Goal: Communication & Community: Answer question/provide support

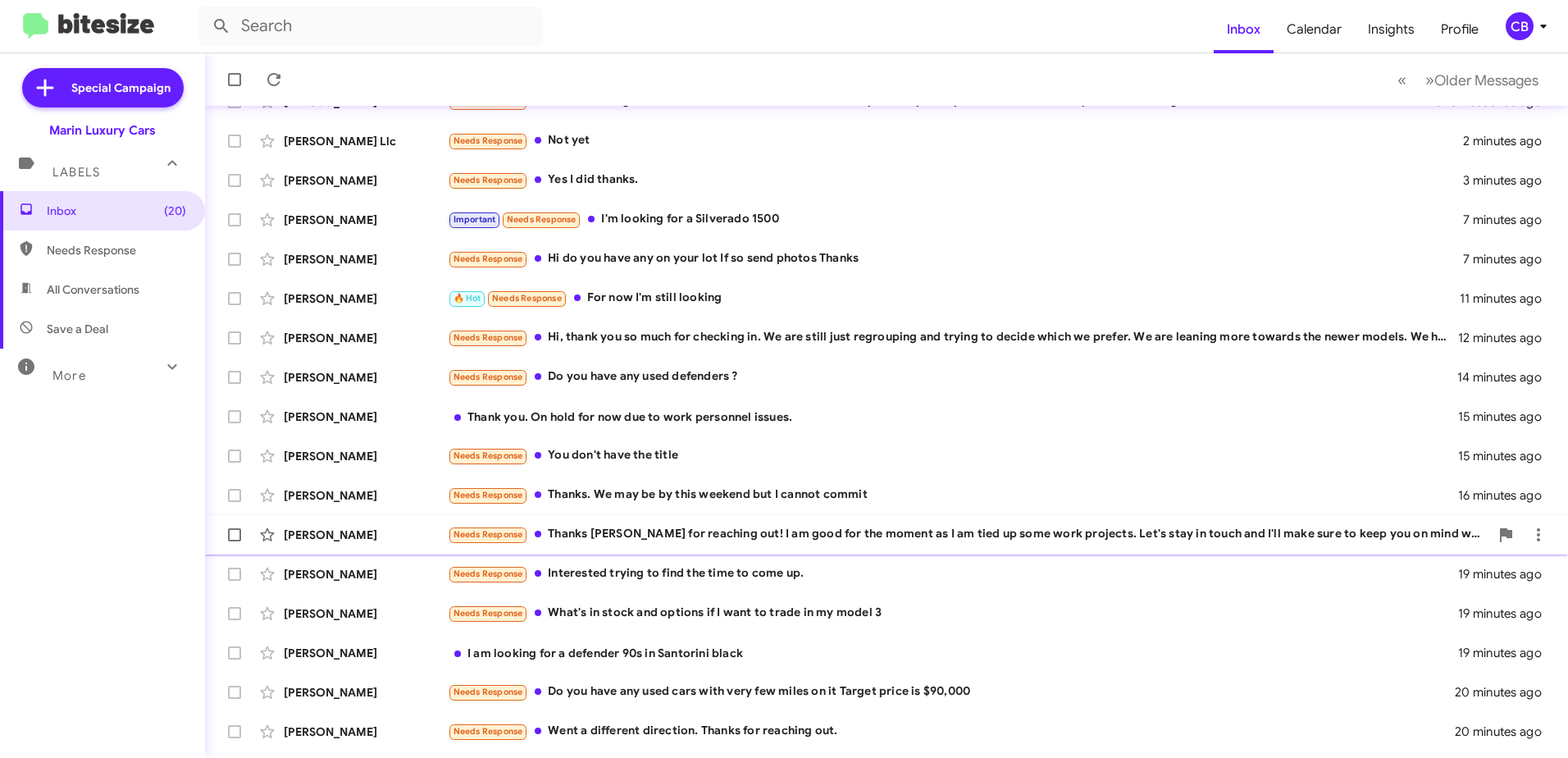
scroll to position [195, 0]
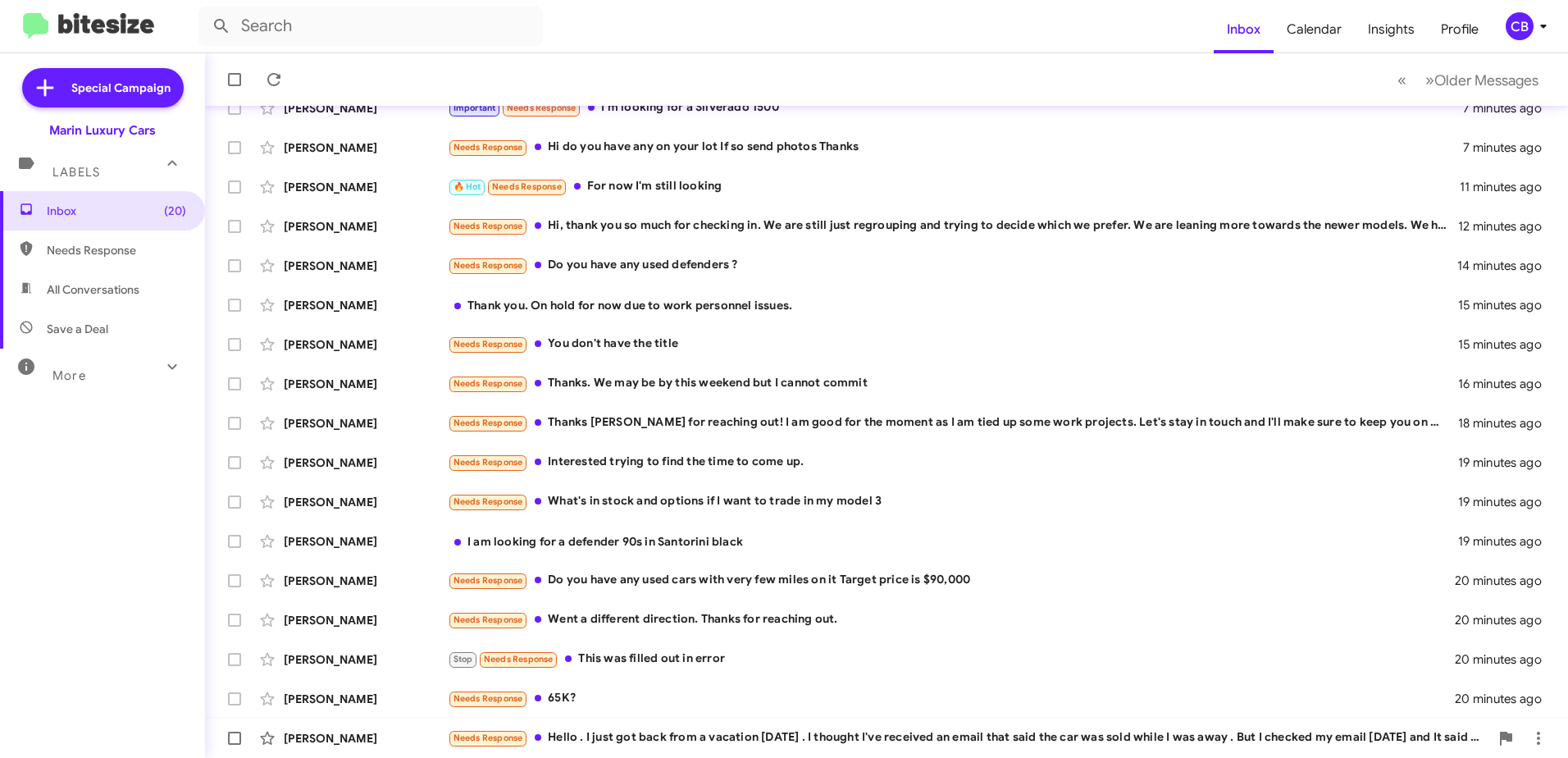
click at [575, 736] on div "Needs Response Hello . I just got back from a vacation [DATE] . I thought I've …" at bounding box center [968, 737] width 1041 height 19
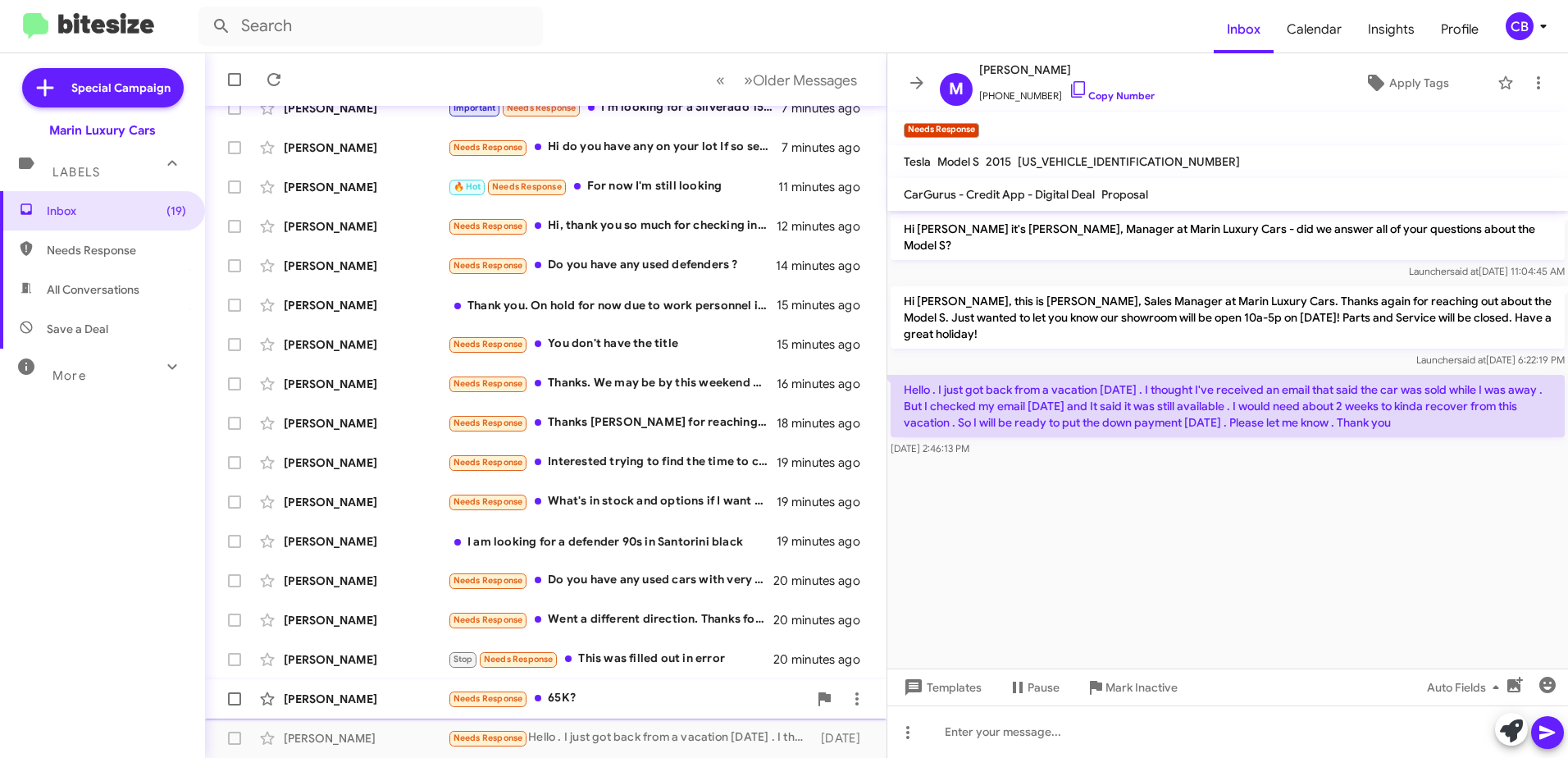
click at [623, 694] on div "Needs Response 65K?" at bounding box center [627, 698] width 360 height 19
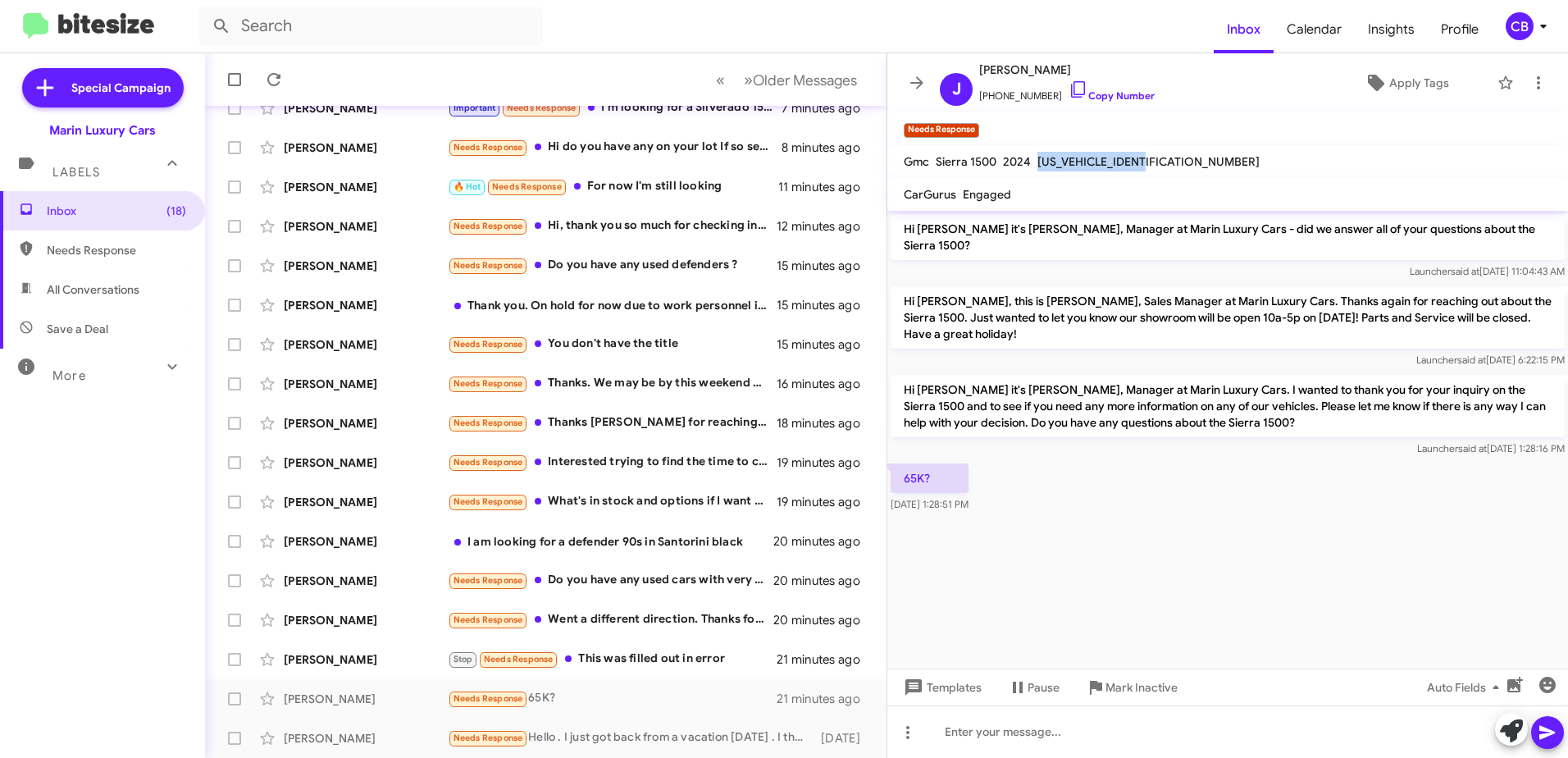
drag, startPoint x: 1159, startPoint y: 163, endPoint x: 1034, endPoint y: 173, distance: 125.4
click at [1034, 173] on mat-toolbar "Gmc Sierra 1500 2024 [US_VEHICLE_IDENTIFICATION_NUMBER]" at bounding box center [1227, 162] width 680 height 33
drag, startPoint x: 1034, startPoint y: 173, endPoint x: 1071, endPoint y: 163, distance: 38.3
copy span "[US_VEHICLE_IDENTIFICATION_NUMBER]"
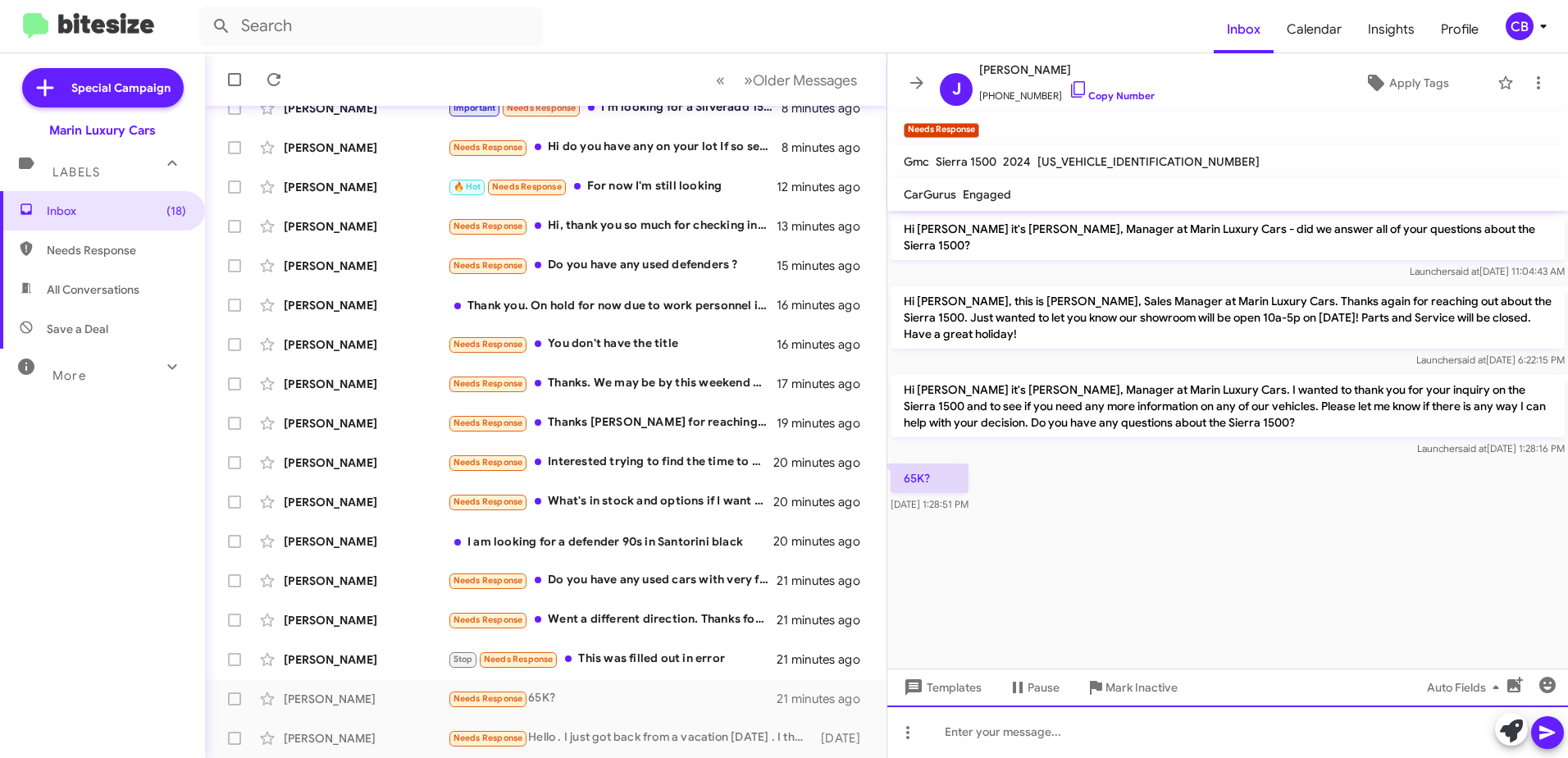
click at [1068, 731] on div at bounding box center [1227, 731] width 680 height 52
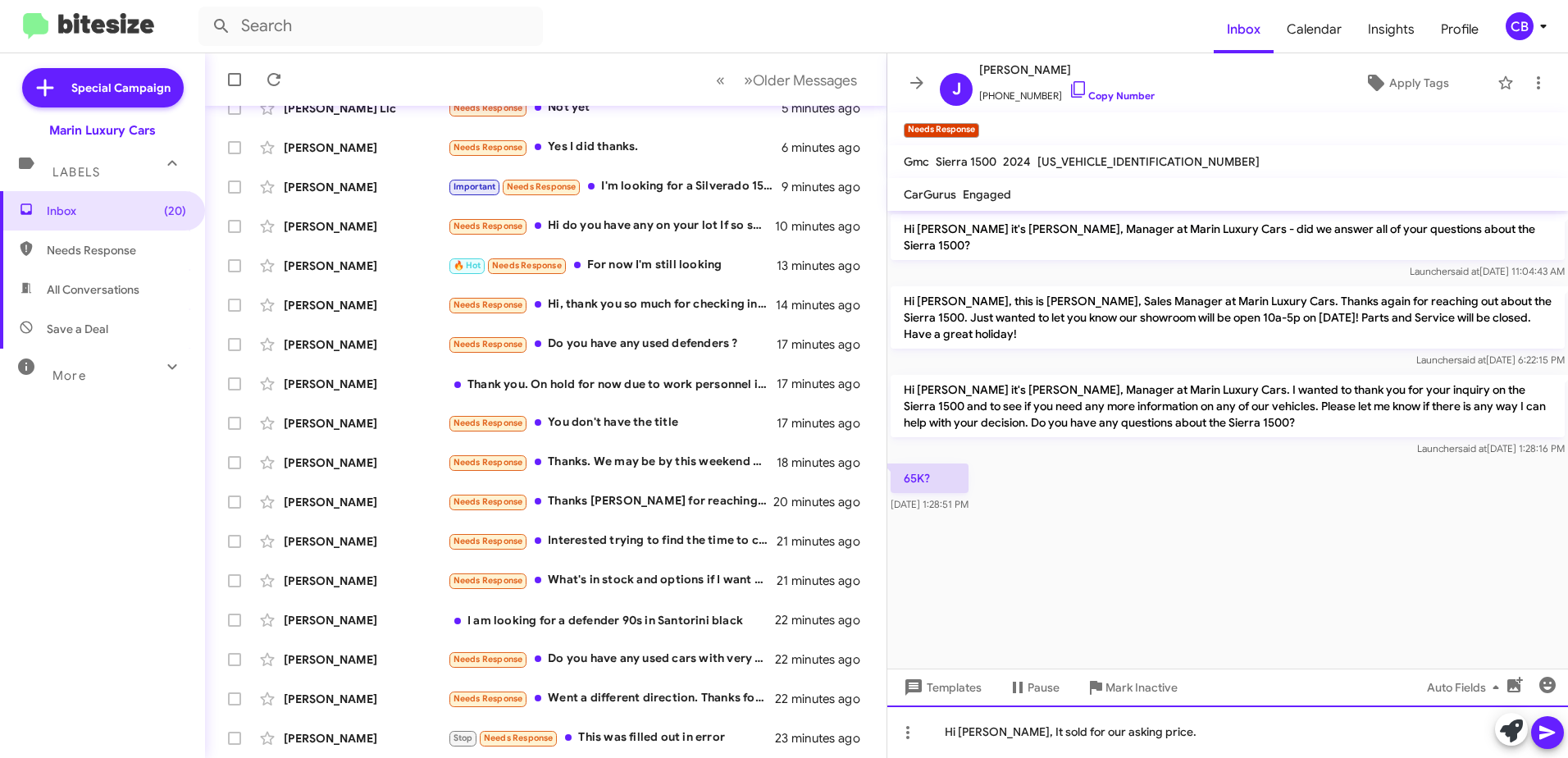
click at [1178, 726] on div "Hi [PERSON_NAME], It sold for our asking price." at bounding box center [1227, 731] width 680 height 52
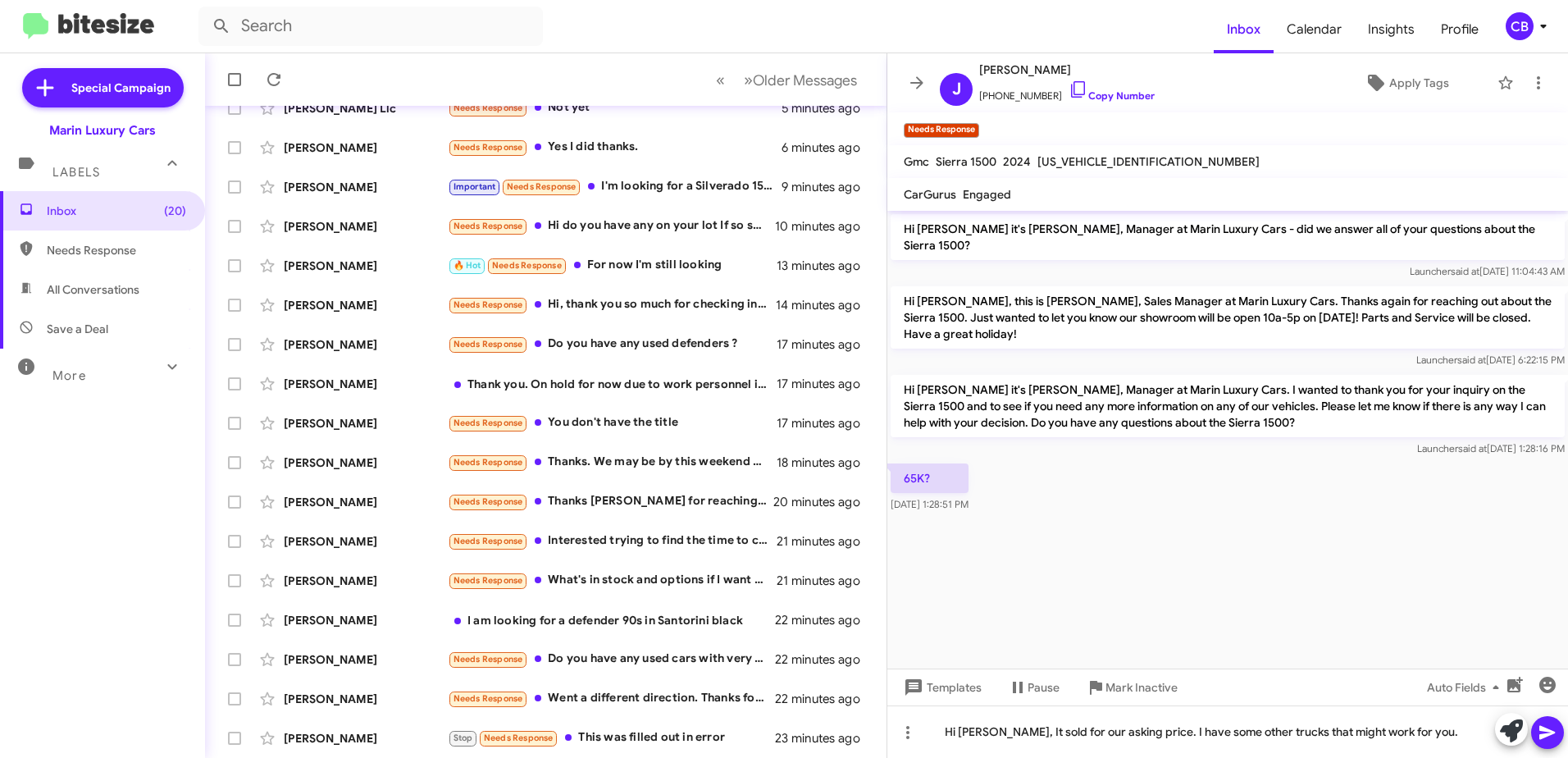
click at [1541, 738] on icon at bounding box center [1546, 732] width 16 height 14
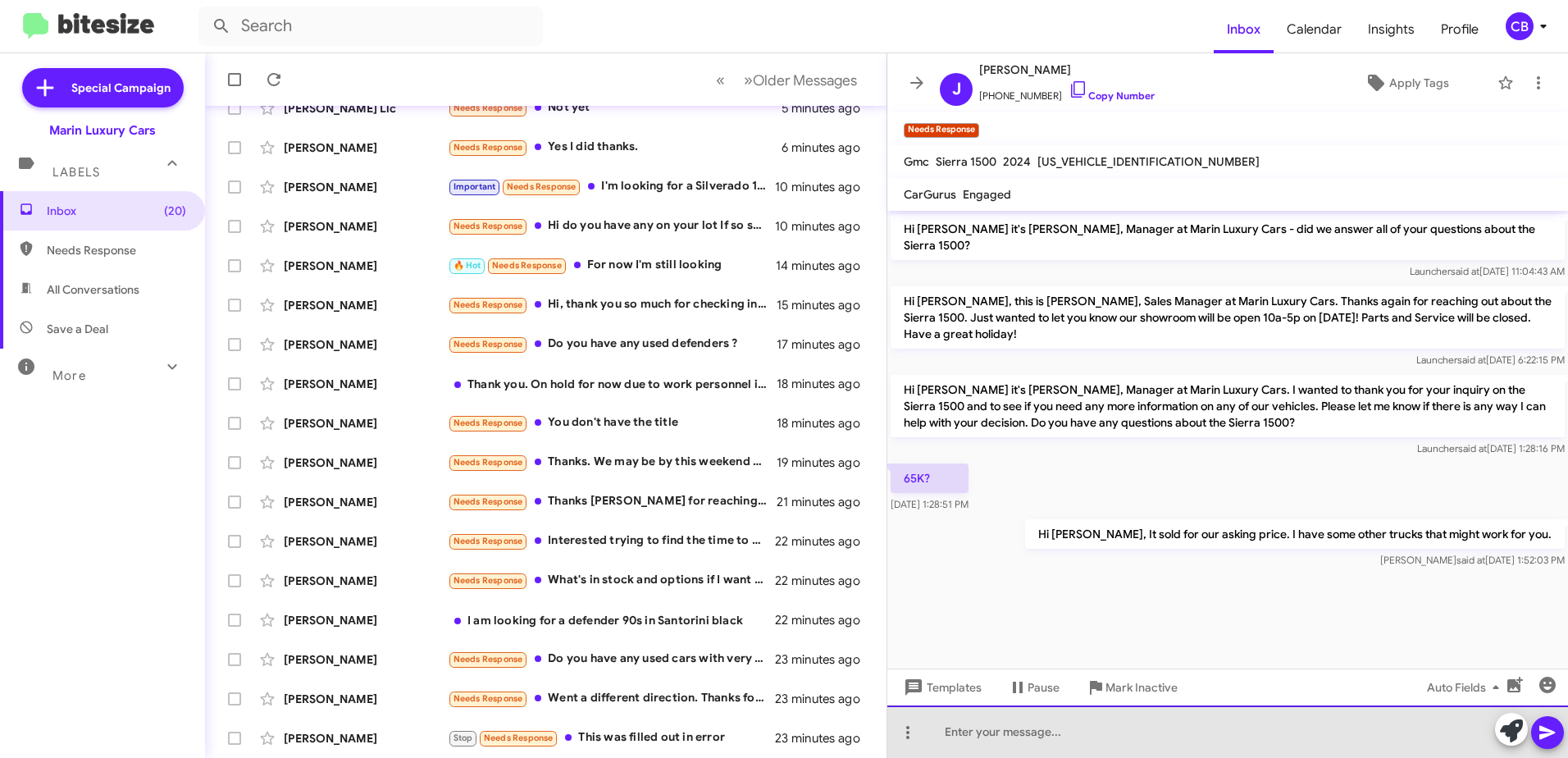
click at [977, 726] on div at bounding box center [1227, 731] width 680 height 52
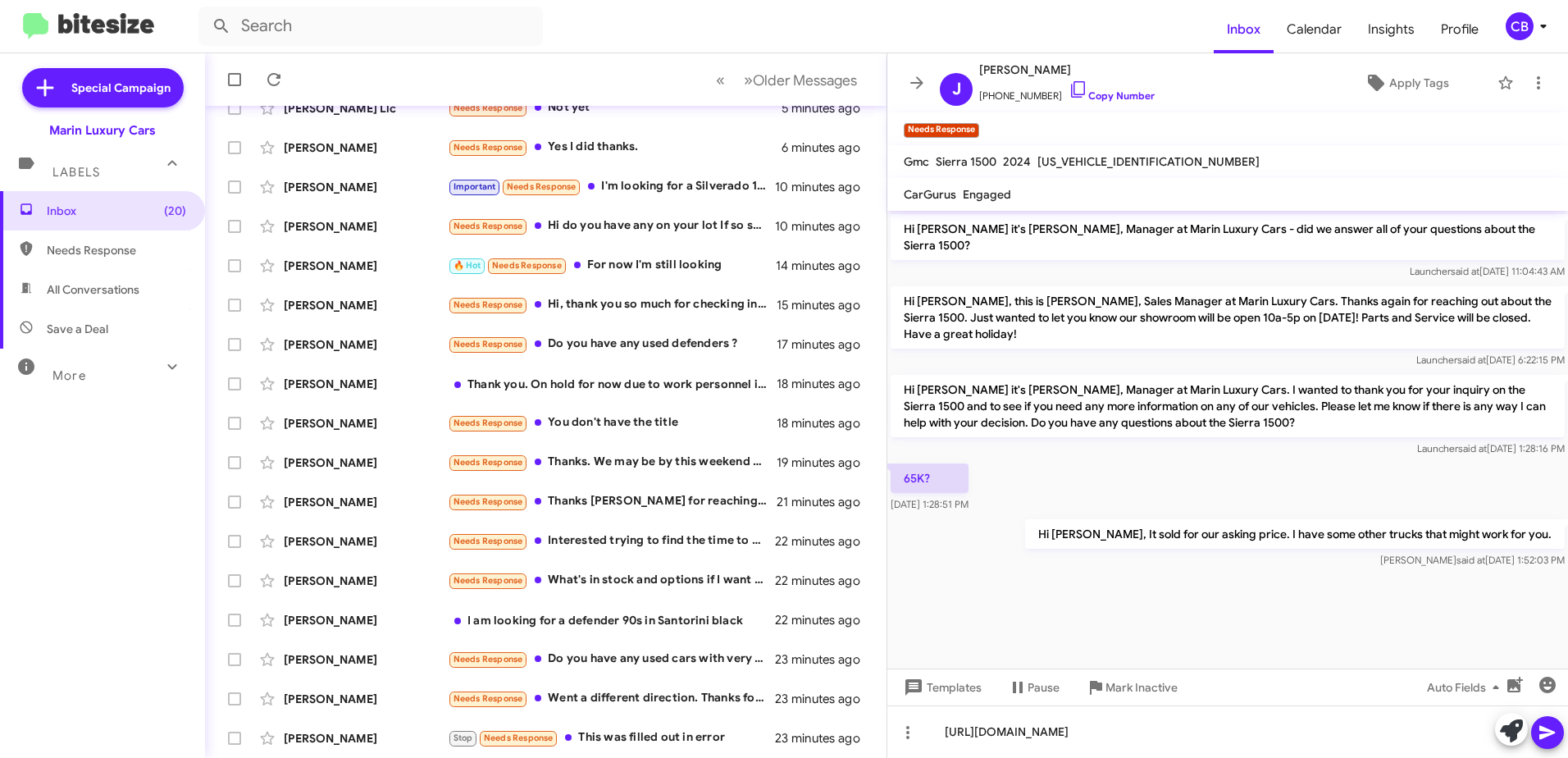
click at [1547, 739] on icon at bounding box center [1548, 732] width 20 height 20
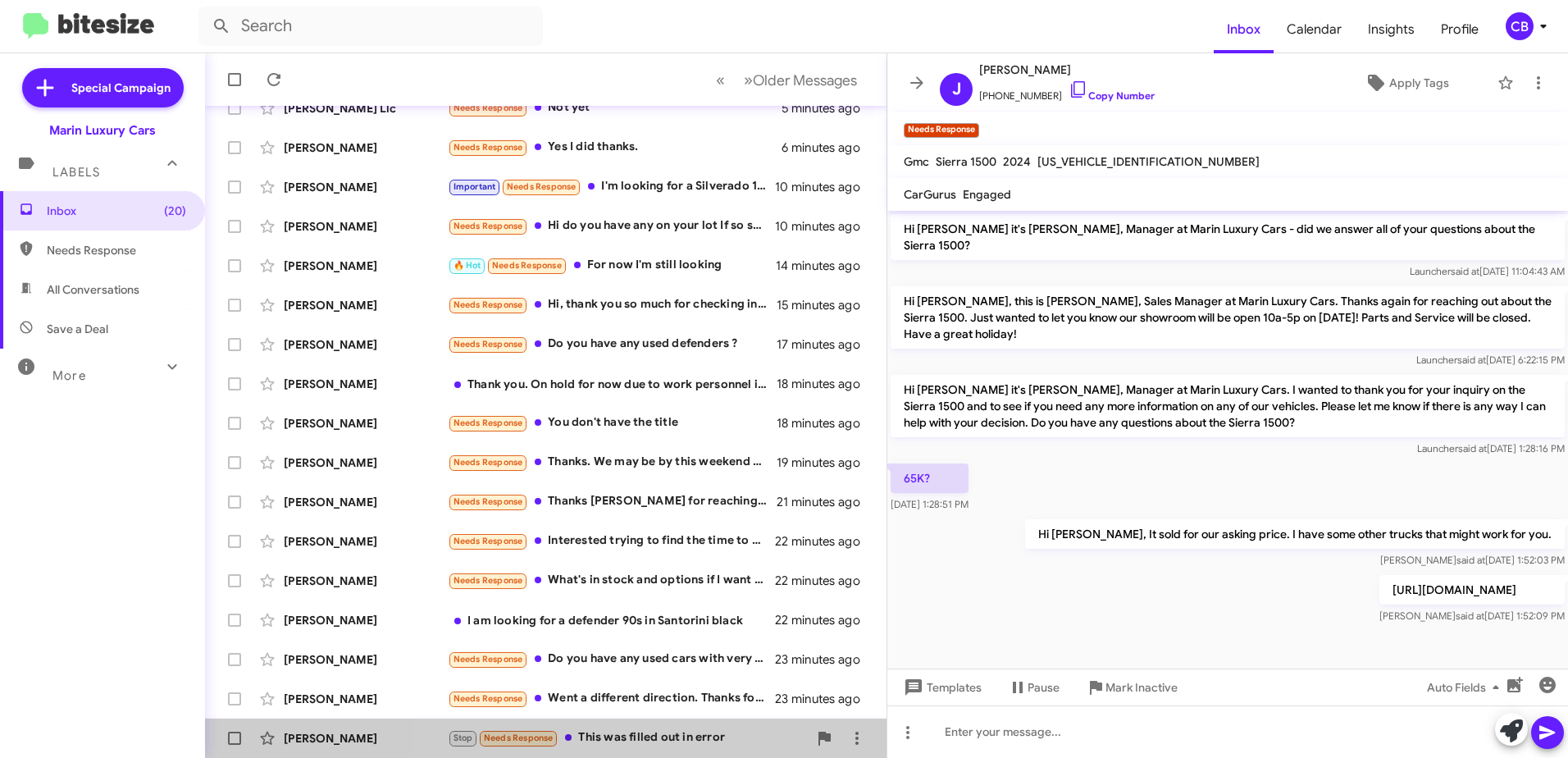
click at [668, 743] on div "Stop Needs Response This was filled out in error" at bounding box center [627, 737] width 360 height 19
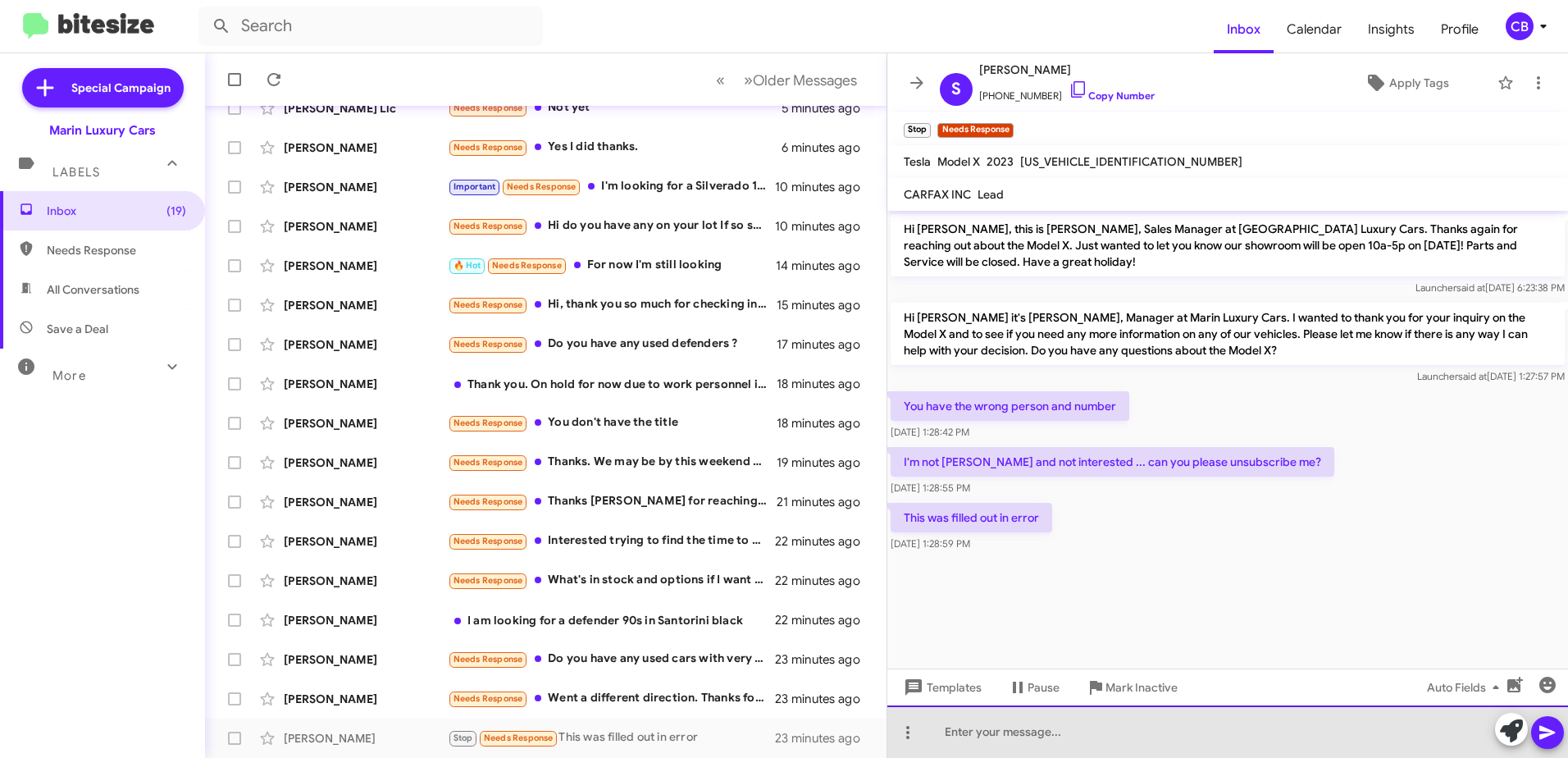
click at [1017, 730] on div at bounding box center [1227, 731] width 680 height 52
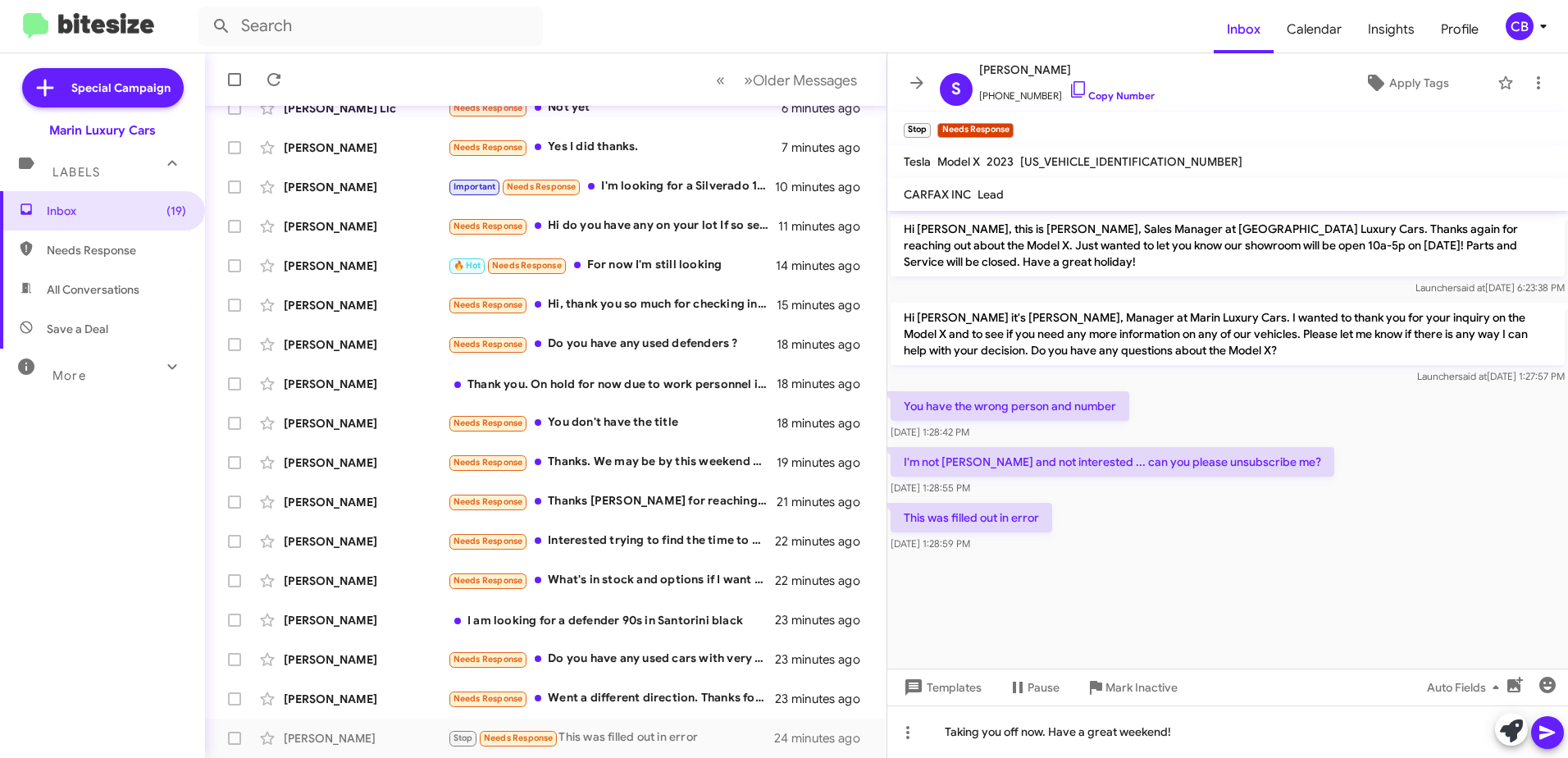
click at [1544, 734] on icon at bounding box center [1546, 732] width 16 height 14
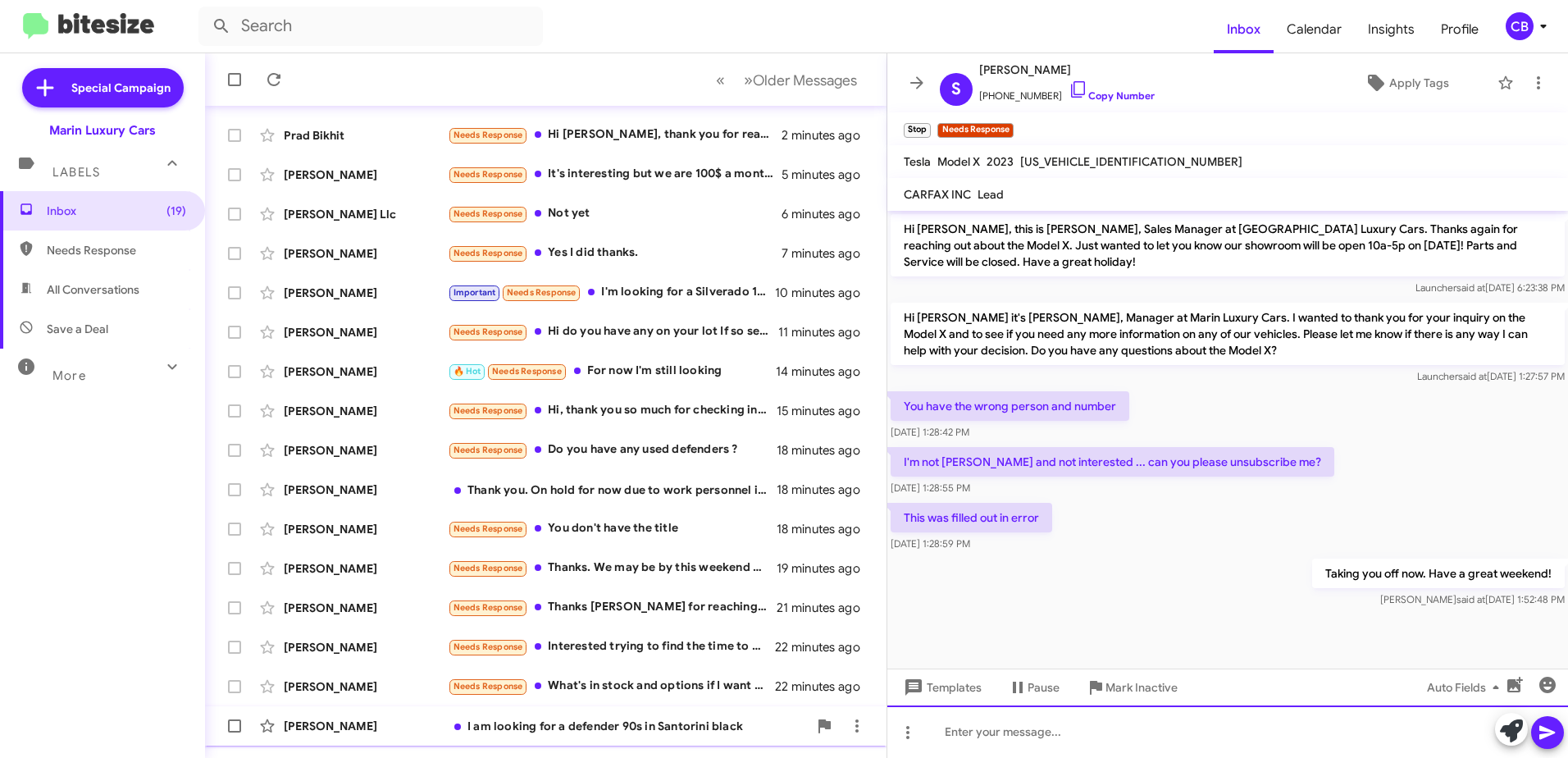
scroll to position [195, 0]
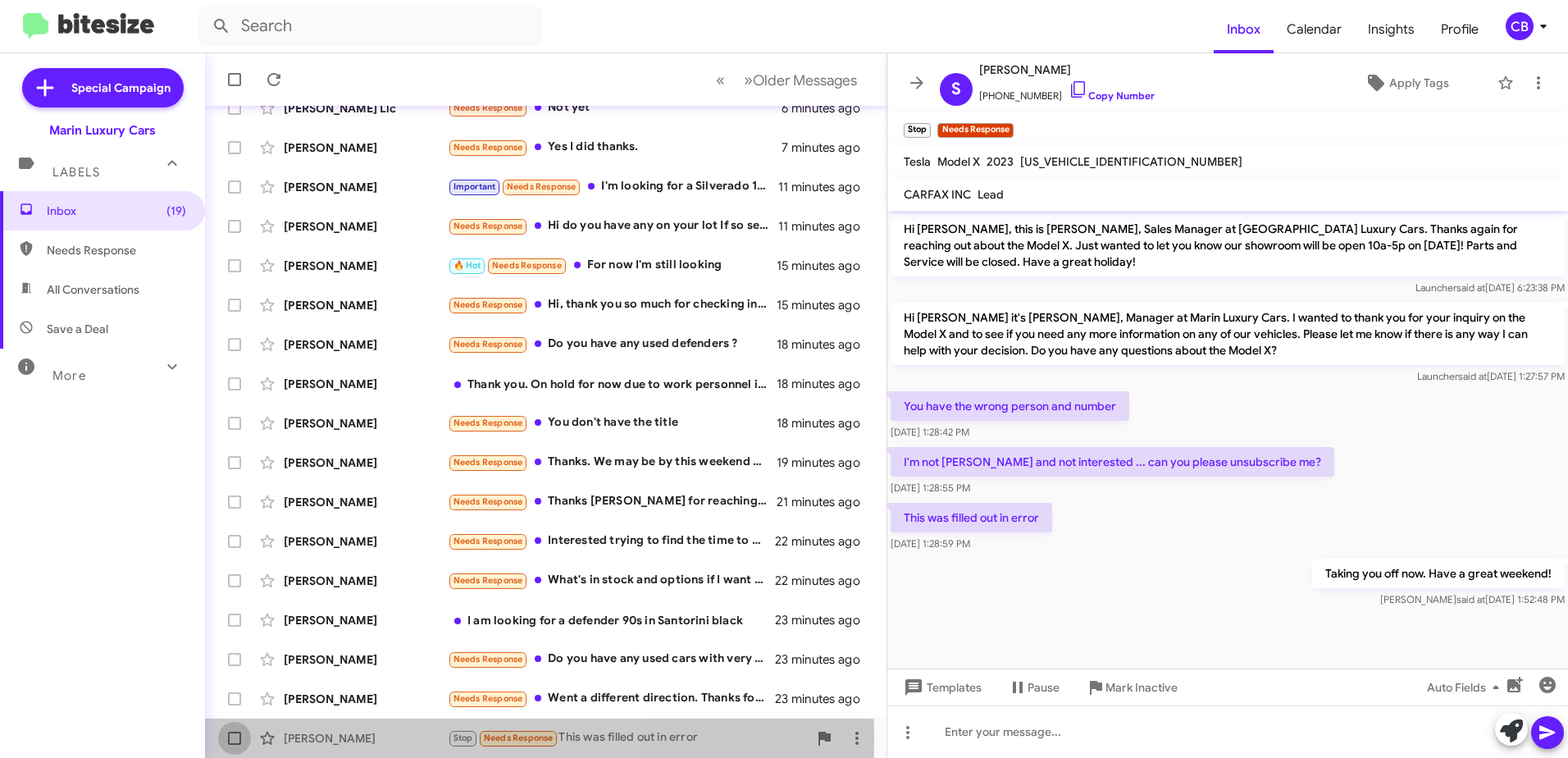
click at [237, 738] on span at bounding box center [235, 738] width 13 height 13
click at [235, 744] on input "checkbox" at bounding box center [234, 744] width 1 height 1
checkbox input "true"
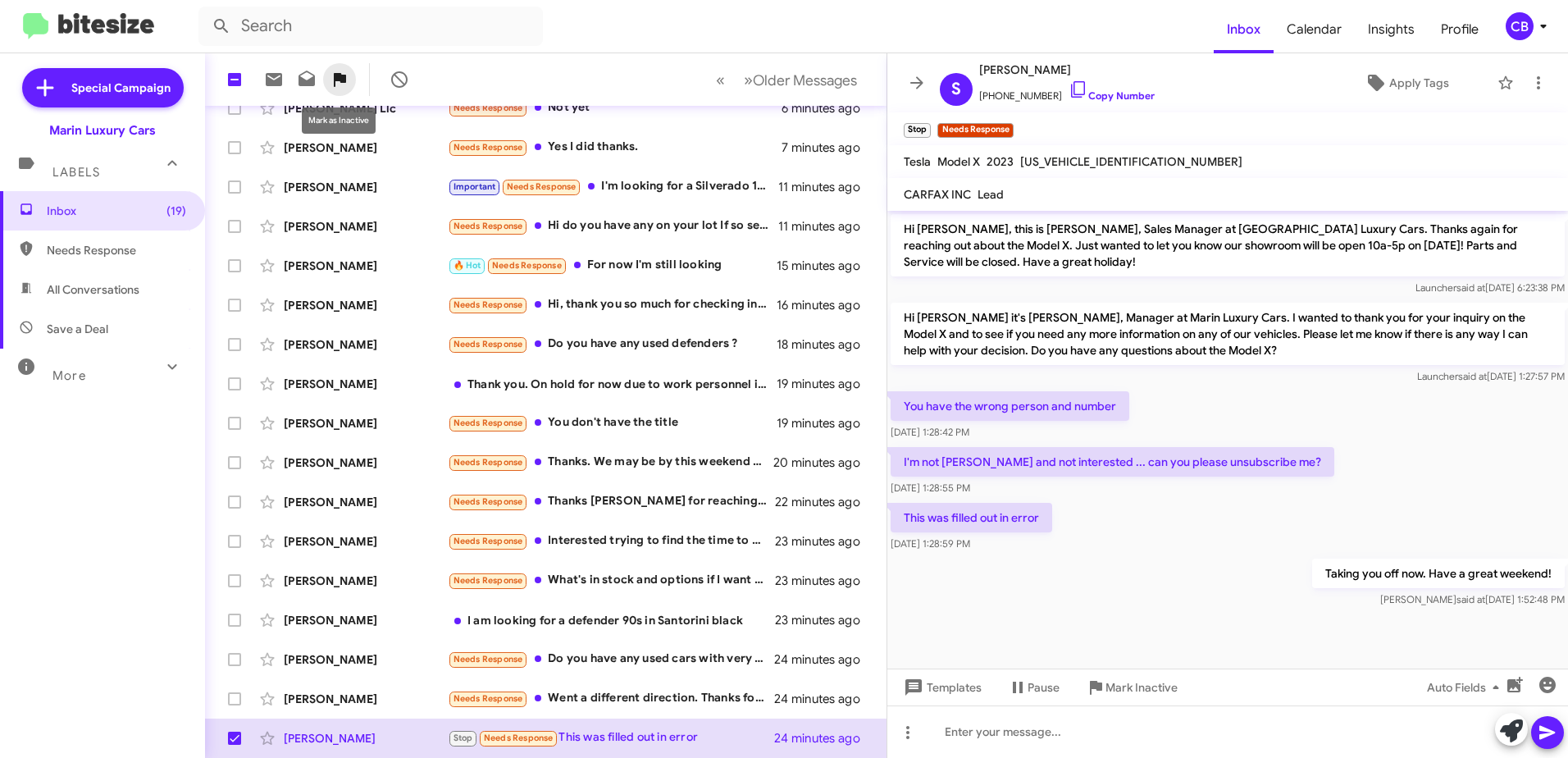
click at [331, 92] on button at bounding box center [340, 79] width 33 height 33
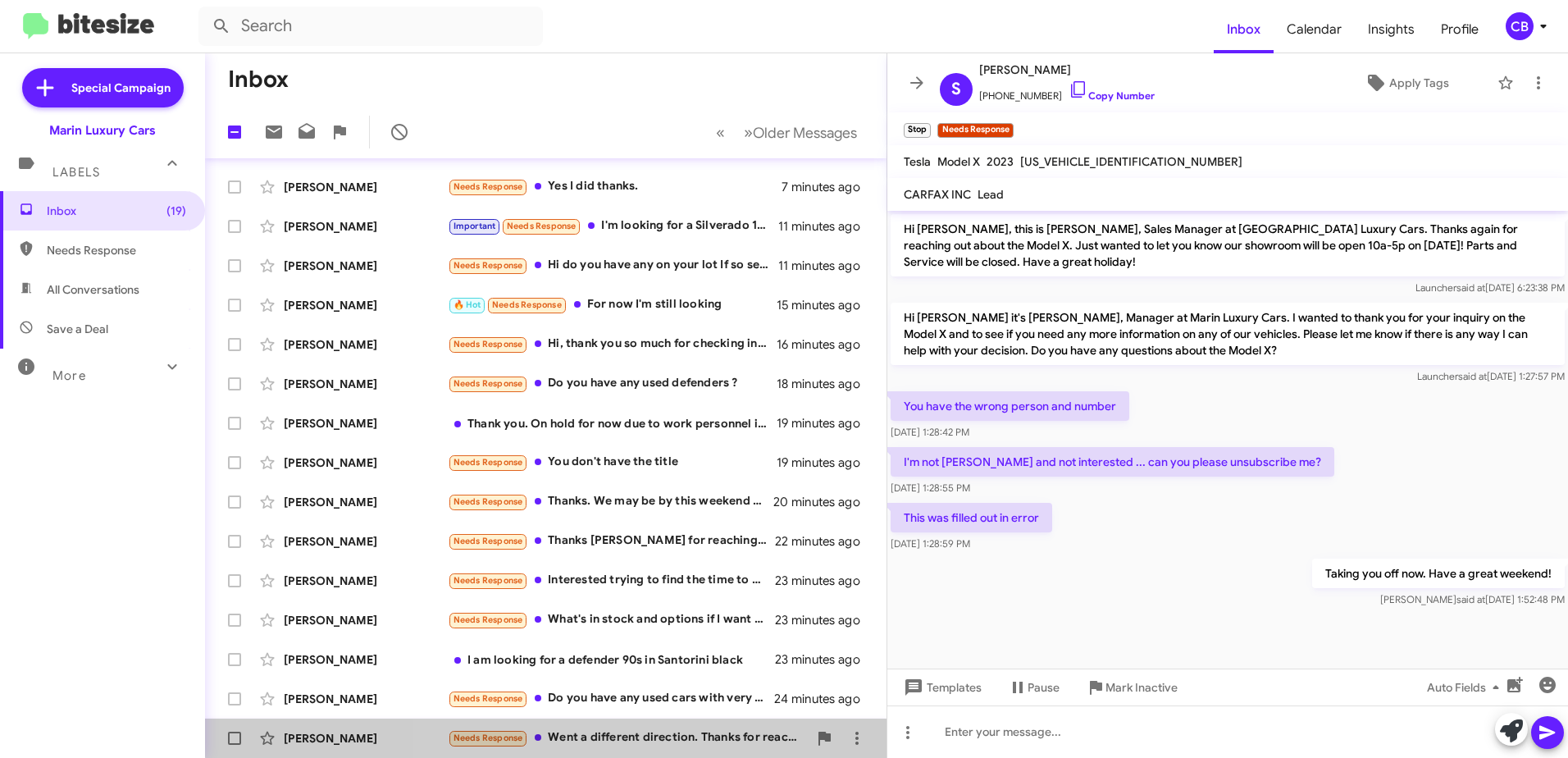
click at [638, 731] on div "Needs Response Went a different direction. Thanks for reaching out." at bounding box center [627, 737] width 360 height 19
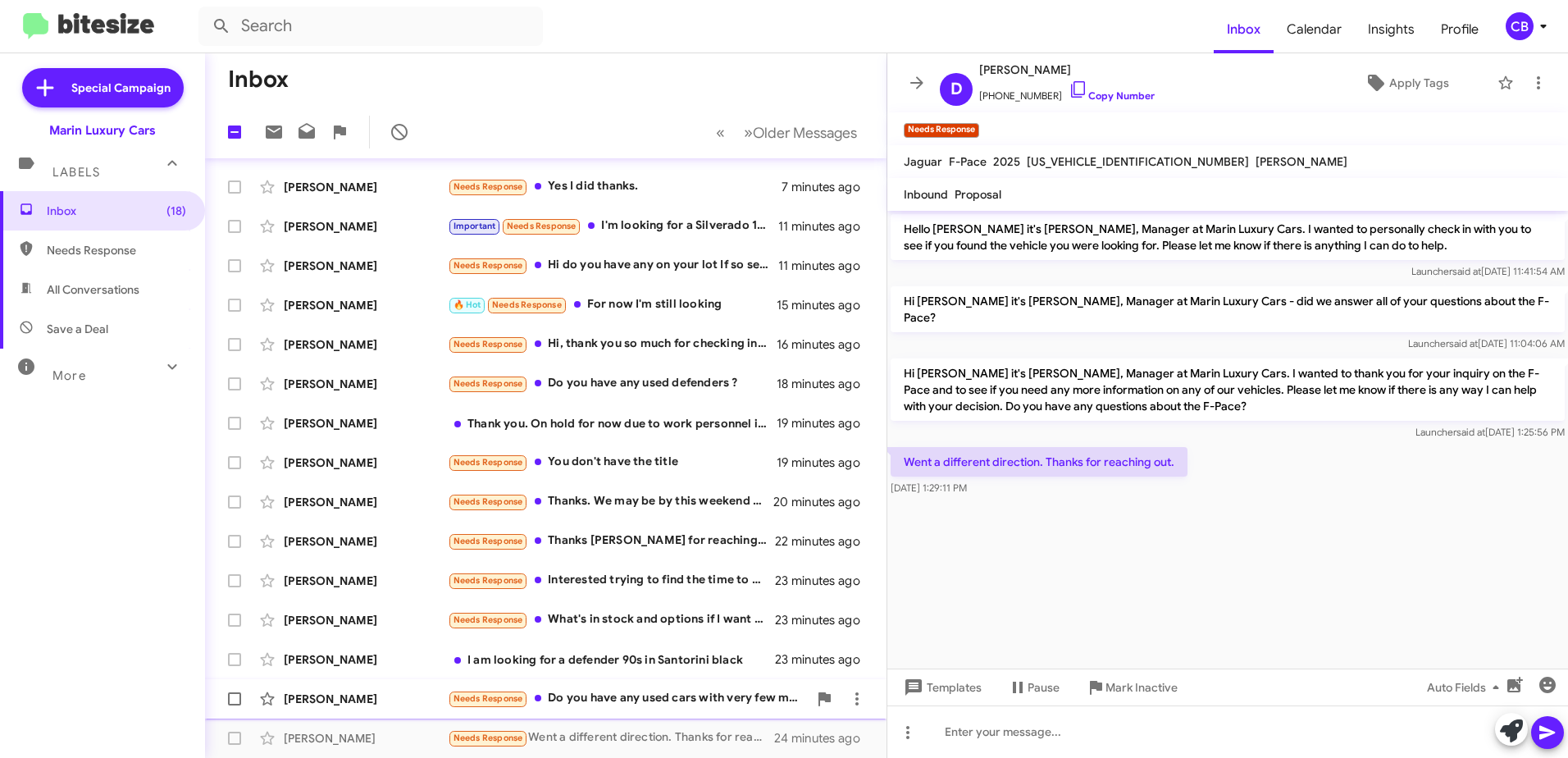
click at [637, 691] on div "Needs Response Do you have any used cars with very few miles on it Target price…" at bounding box center [627, 698] width 360 height 19
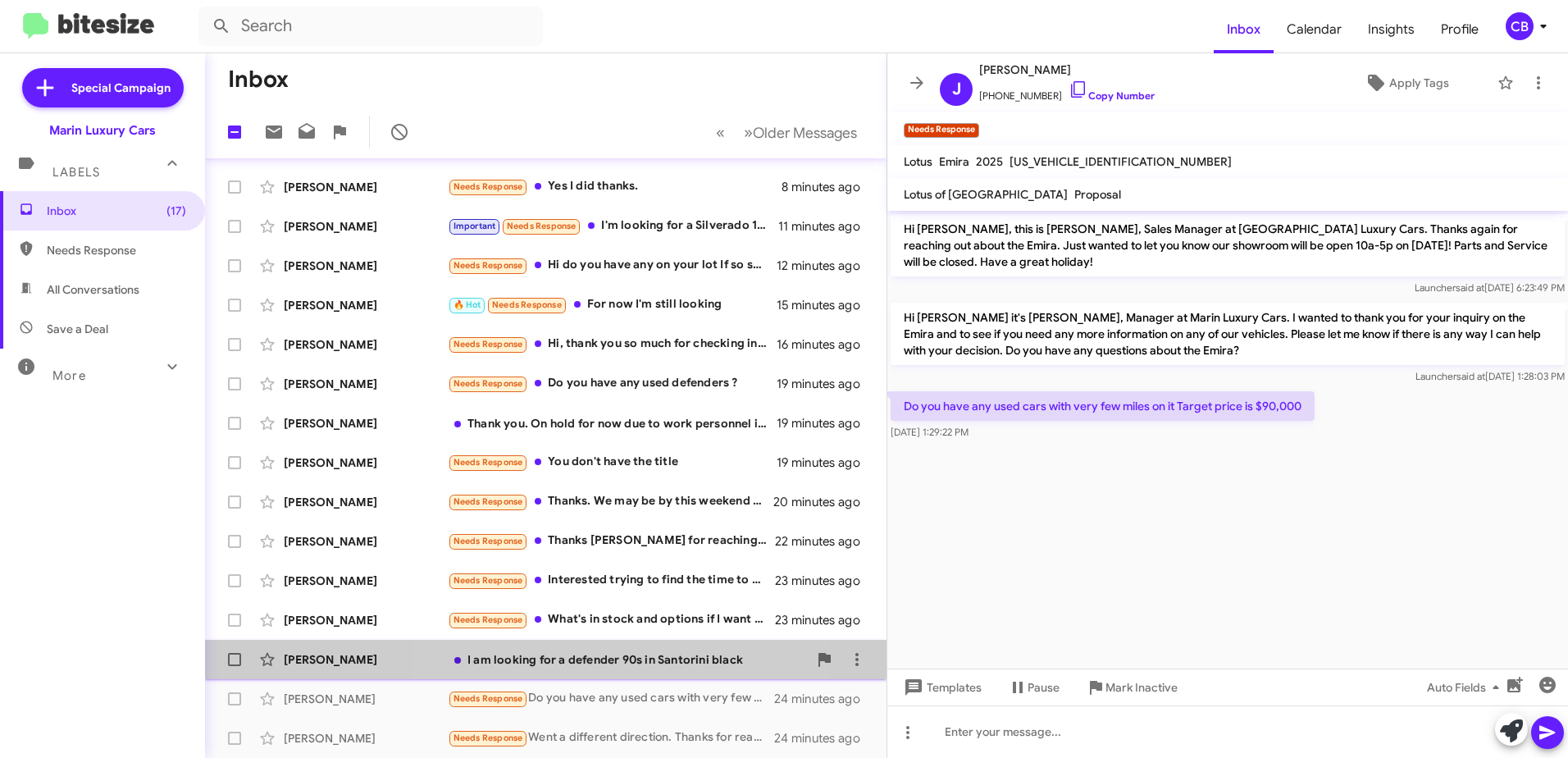
click at [617, 661] on div "I am looking for a defender 90s in Santorini black" at bounding box center [627, 659] width 360 height 16
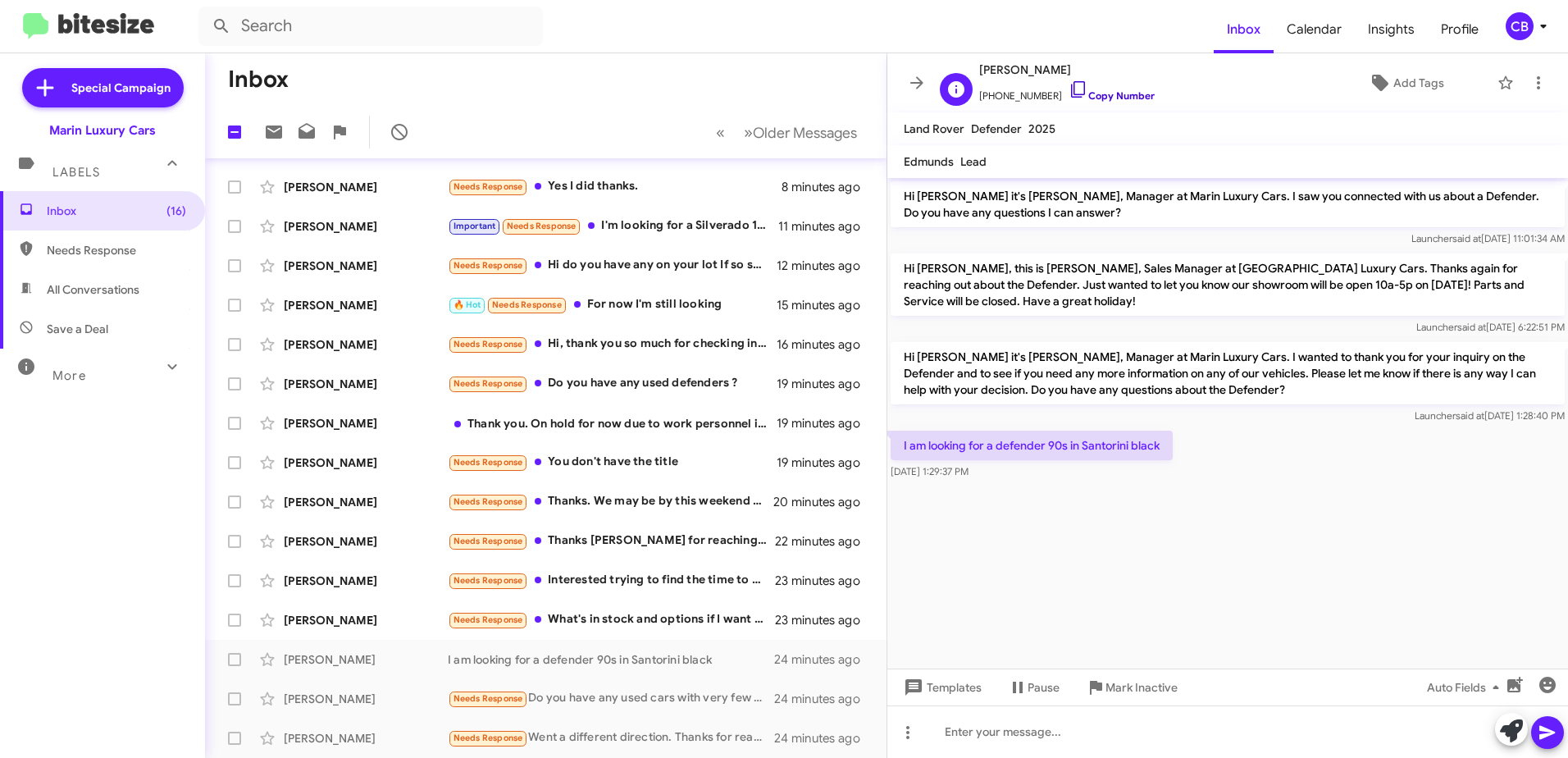
click at [1068, 90] on icon at bounding box center [1079, 89] width 20 height 20
click at [1068, 86] on icon at bounding box center [1079, 89] width 20 height 20
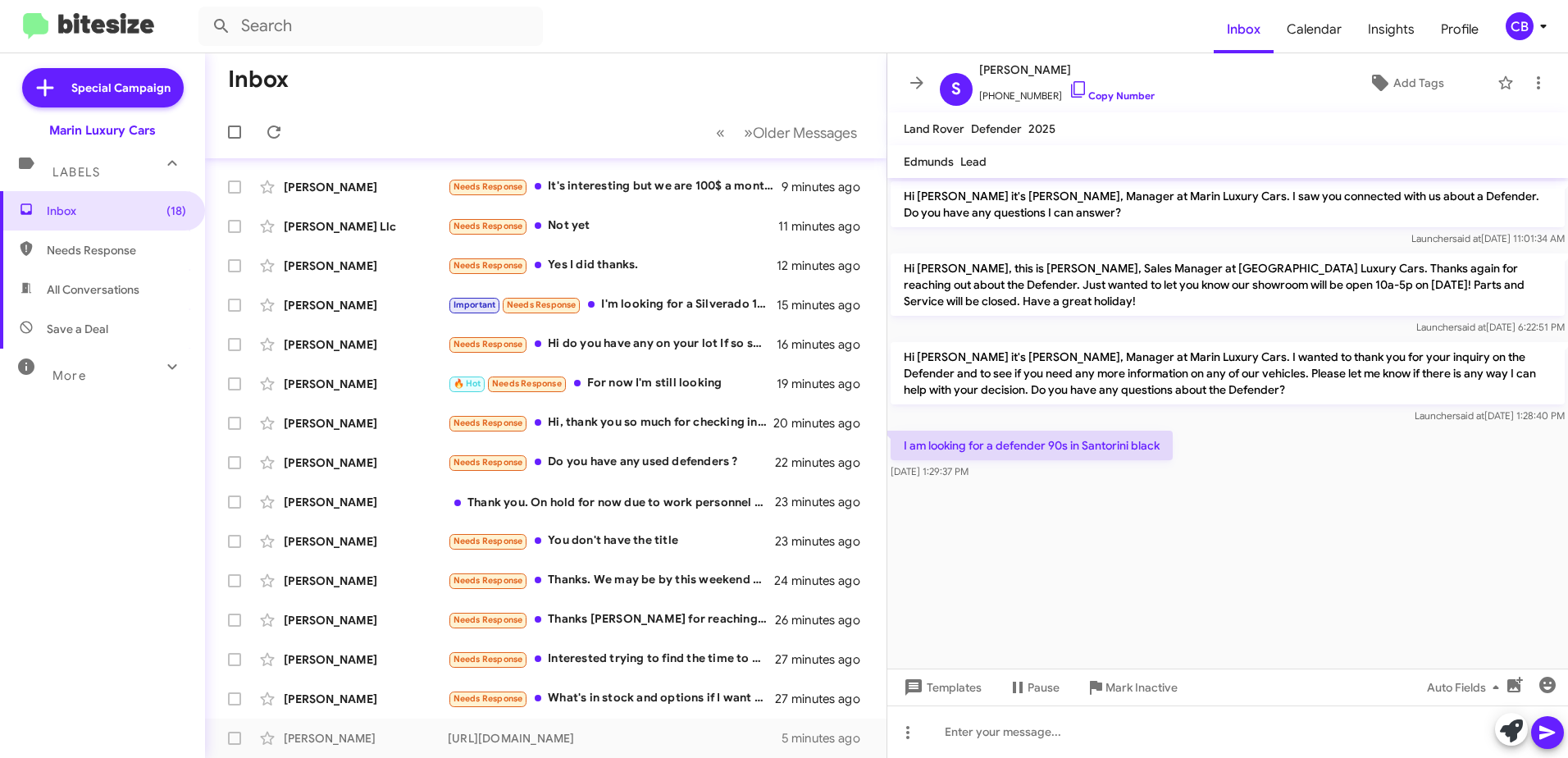
scroll to position [195, 0]
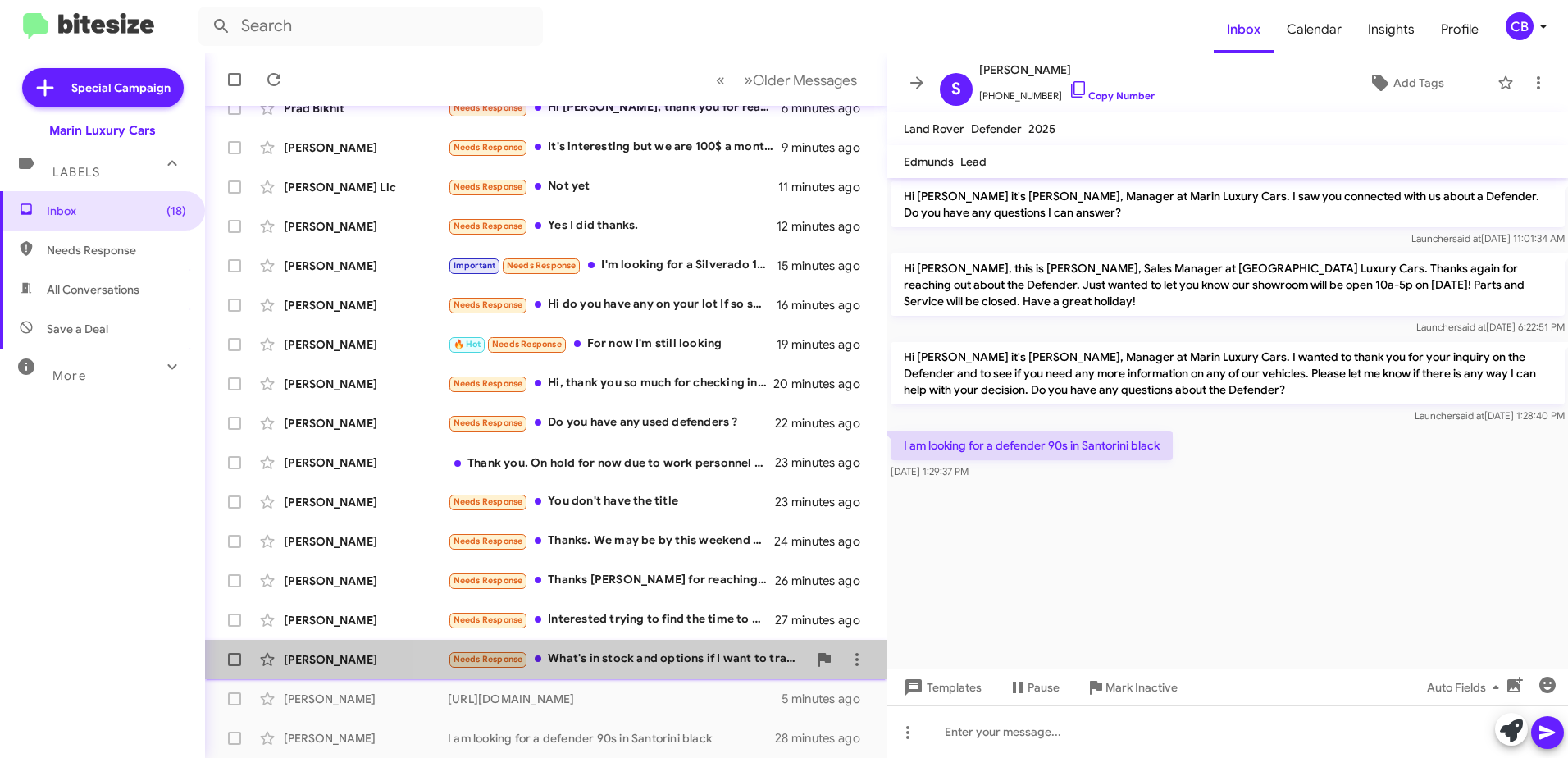
click at [613, 654] on div "Needs Response What's in stock and options if I want to trade in my model 3" at bounding box center [627, 658] width 360 height 19
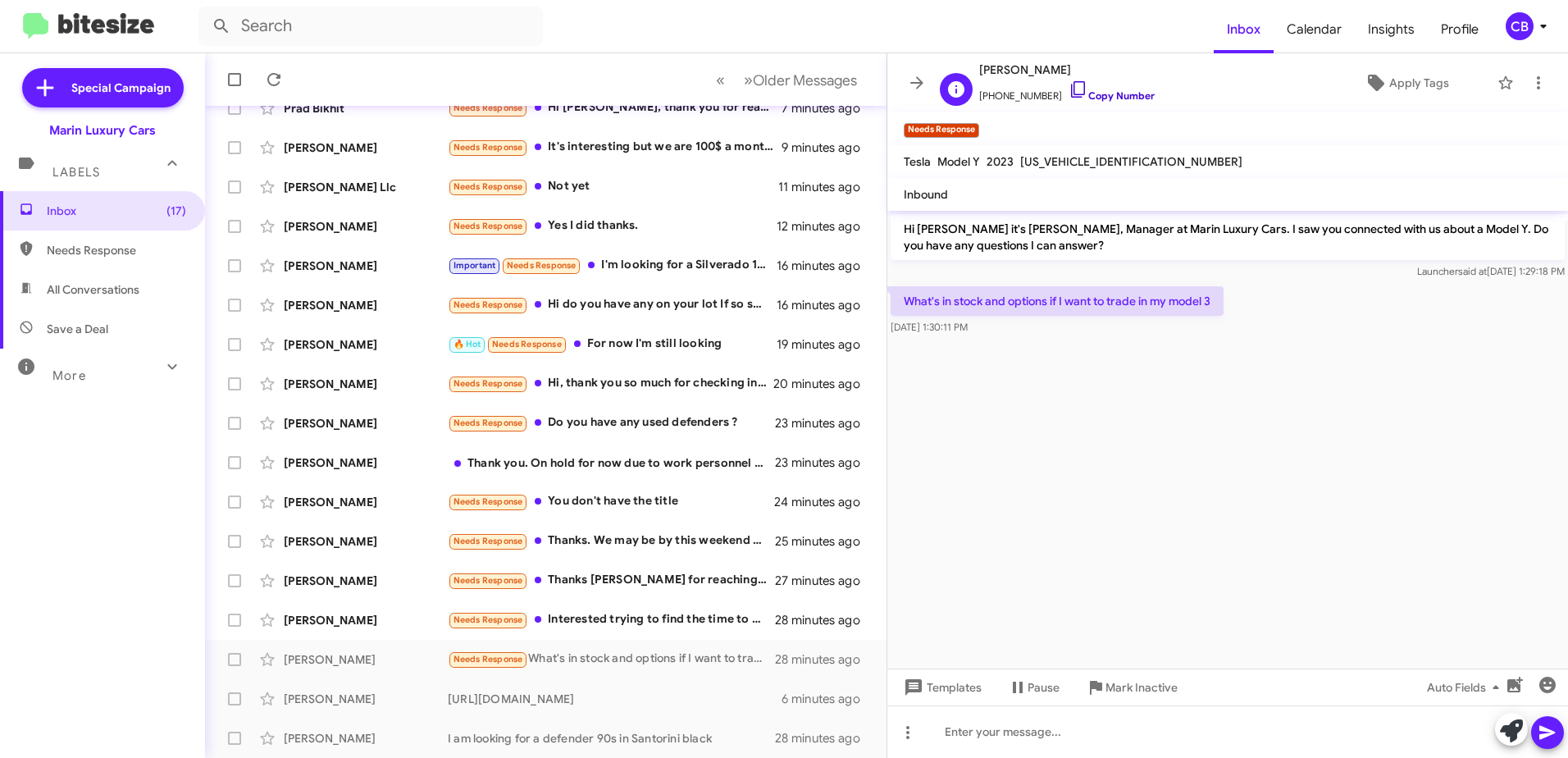
click at [1068, 92] on icon at bounding box center [1079, 89] width 20 height 20
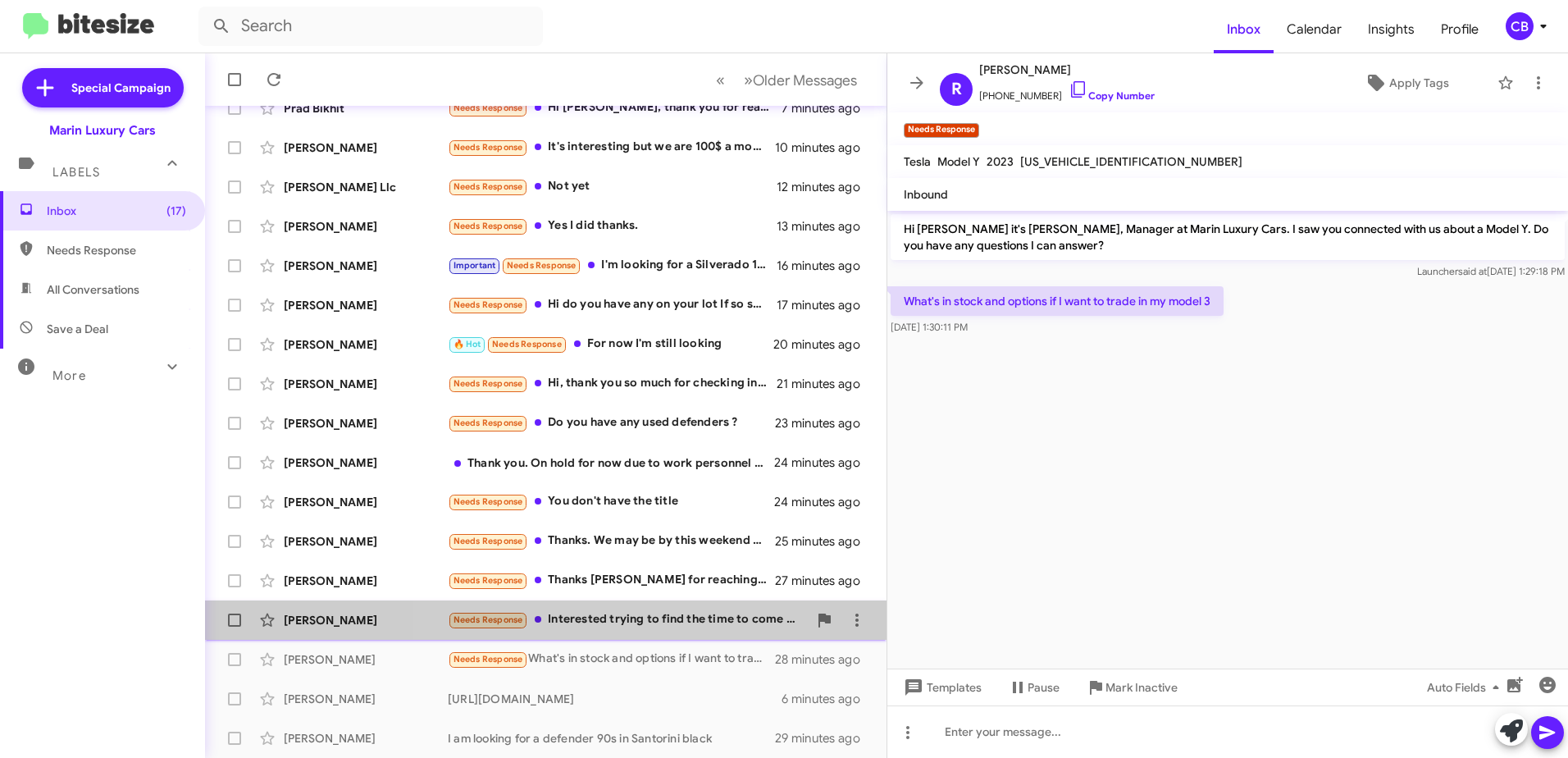
click at [636, 617] on div "Needs Response Interested trying to find the time to come up." at bounding box center [627, 619] width 360 height 19
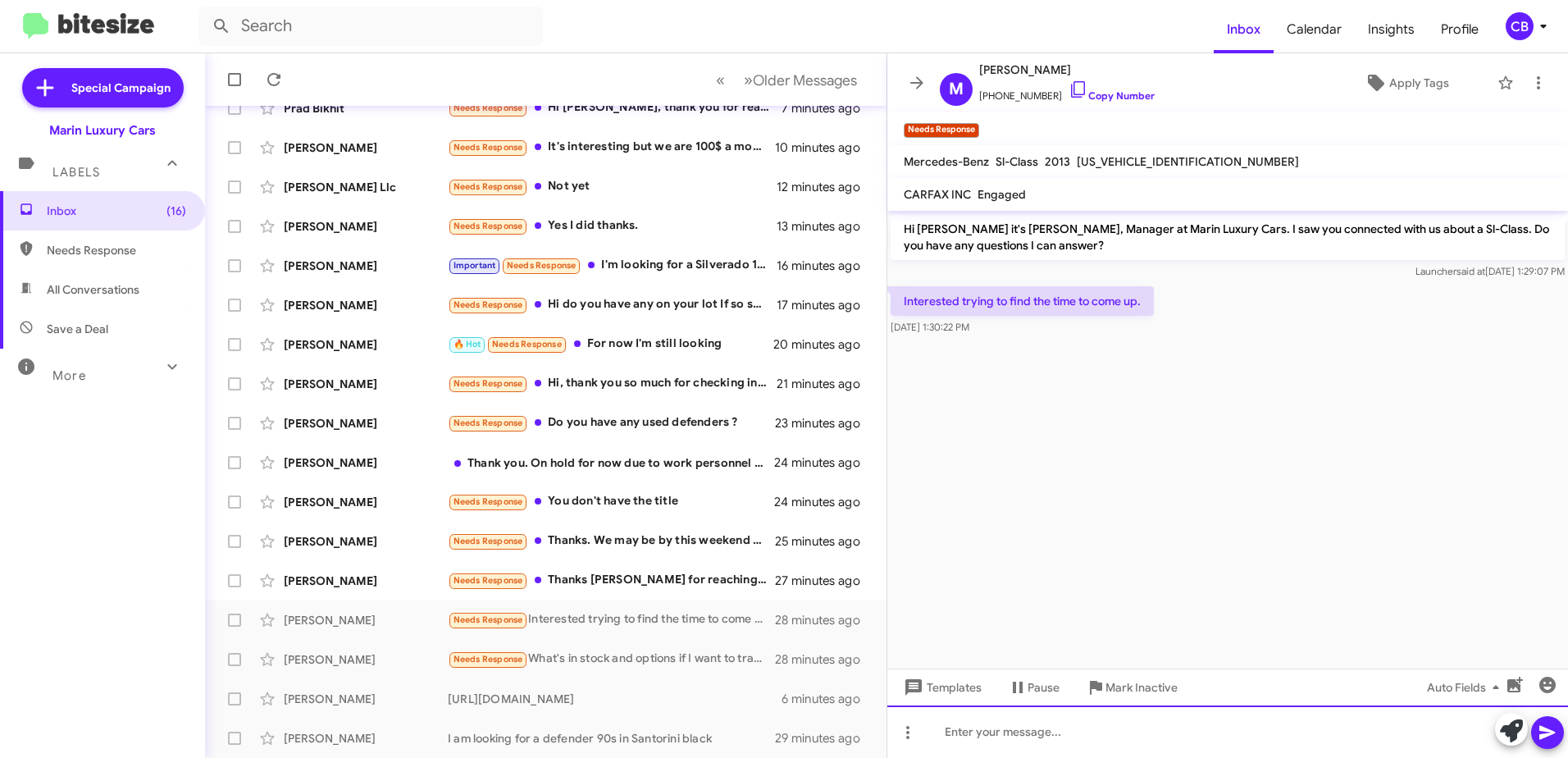
click at [971, 712] on div at bounding box center [1227, 731] width 680 height 52
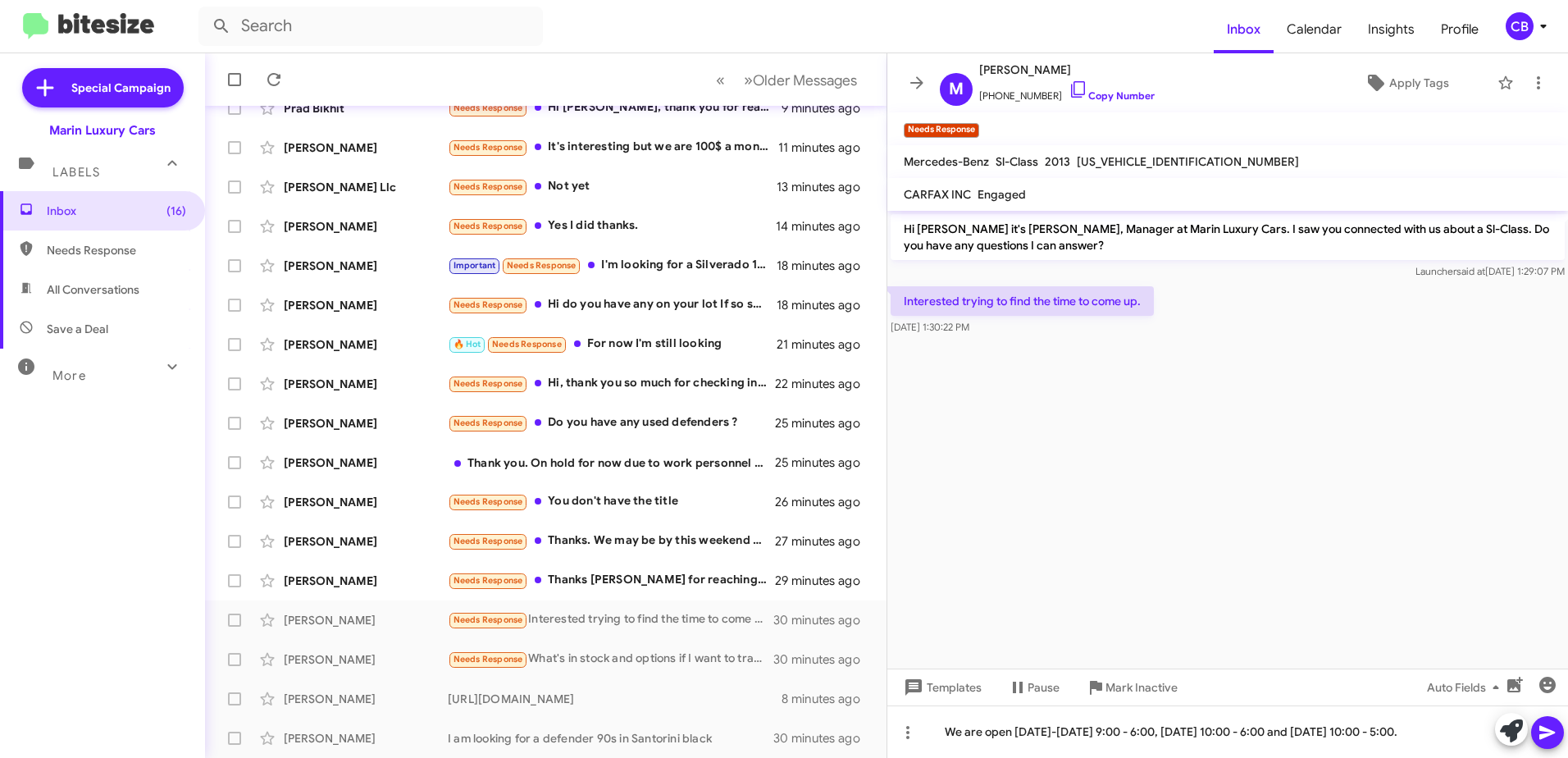
click at [1551, 739] on icon at bounding box center [1548, 732] width 20 height 20
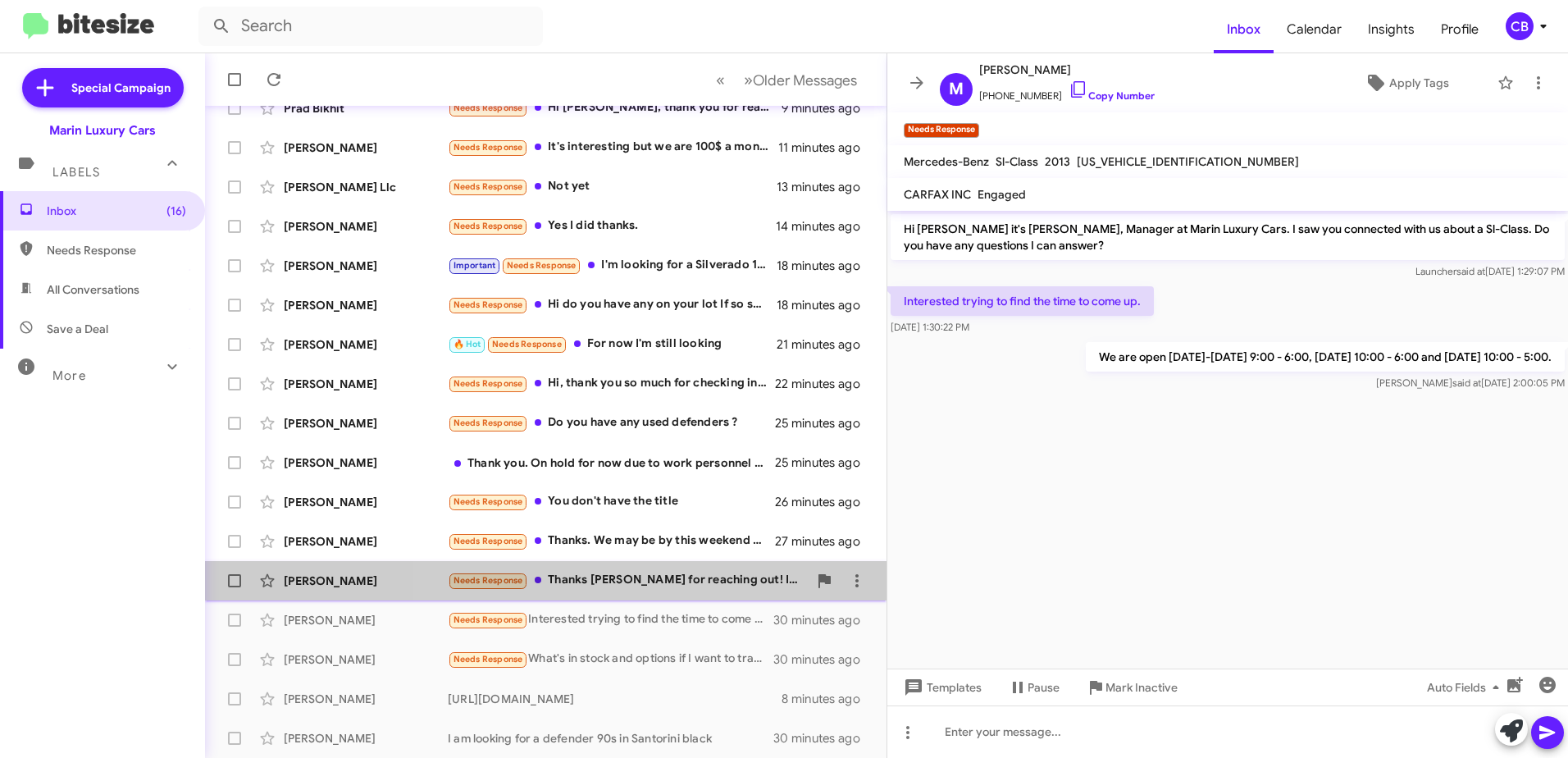
click at [631, 583] on div "Needs Response Thanks [PERSON_NAME] for reaching out! I am good for the moment …" at bounding box center [627, 580] width 360 height 19
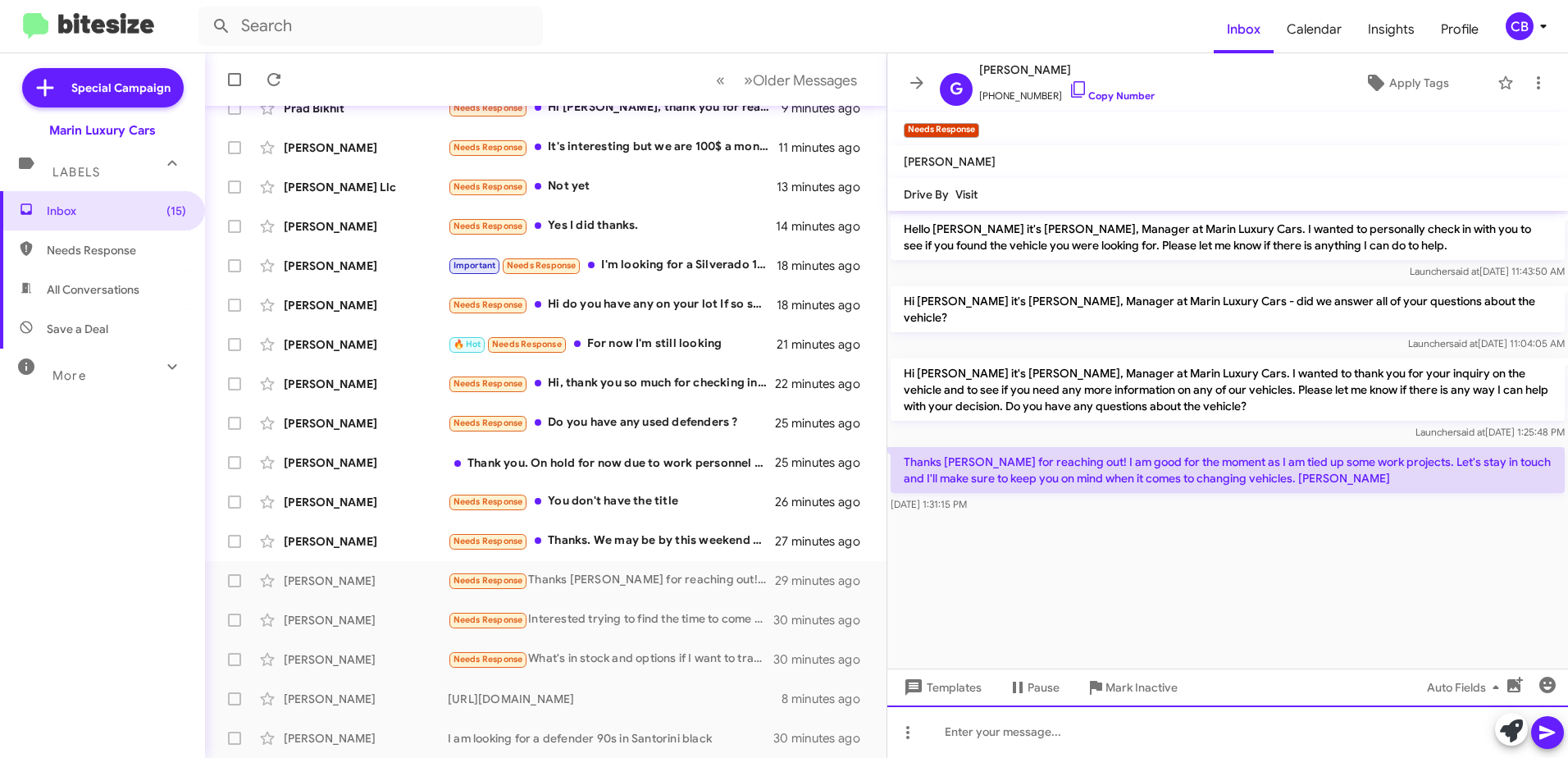
click at [963, 733] on div at bounding box center [1227, 731] width 680 height 52
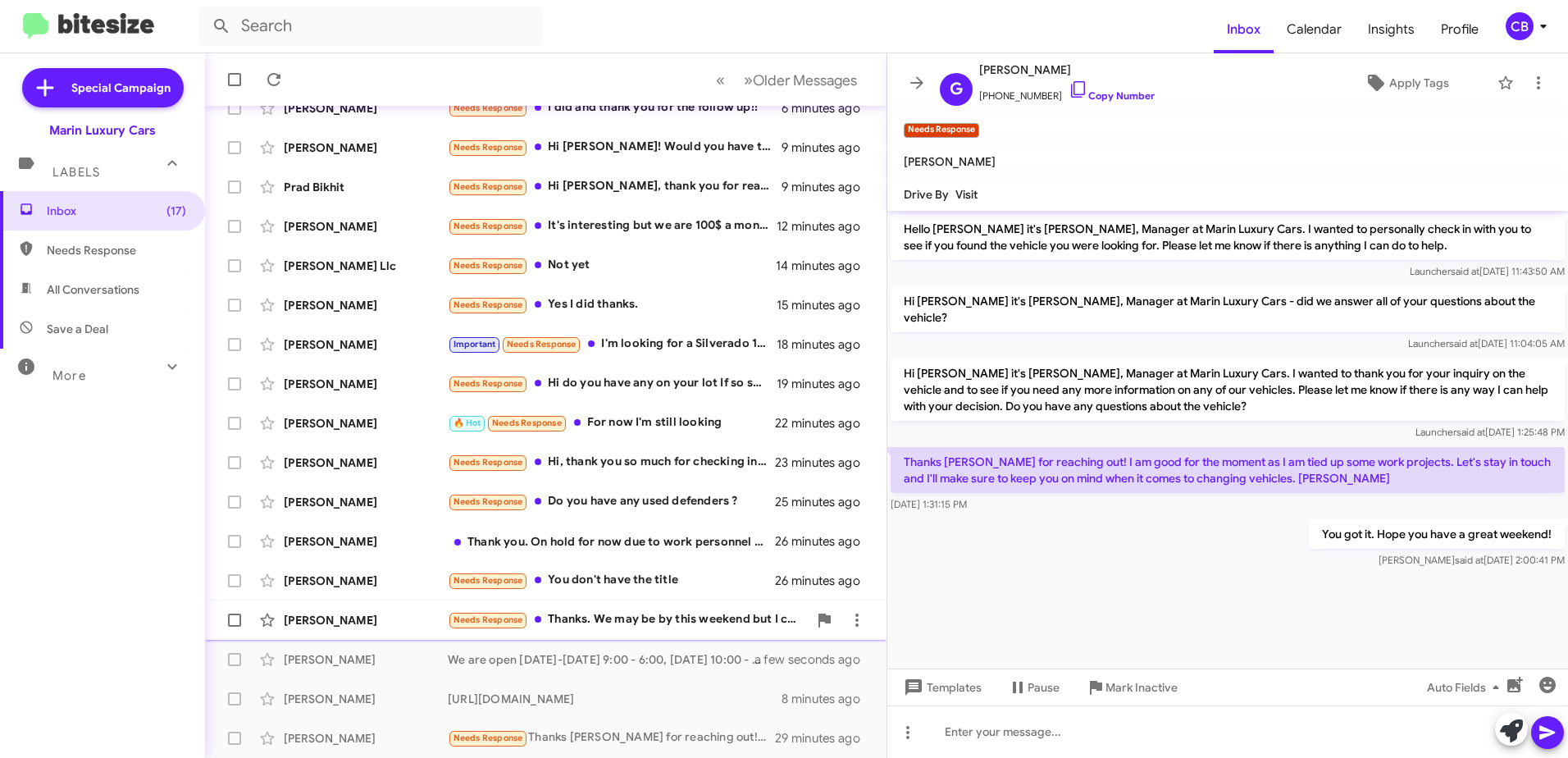
click at [620, 618] on div "Needs Response Thanks. We may be by this weekend but I cannot commit" at bounding box center [627, 619] width 360 height 19
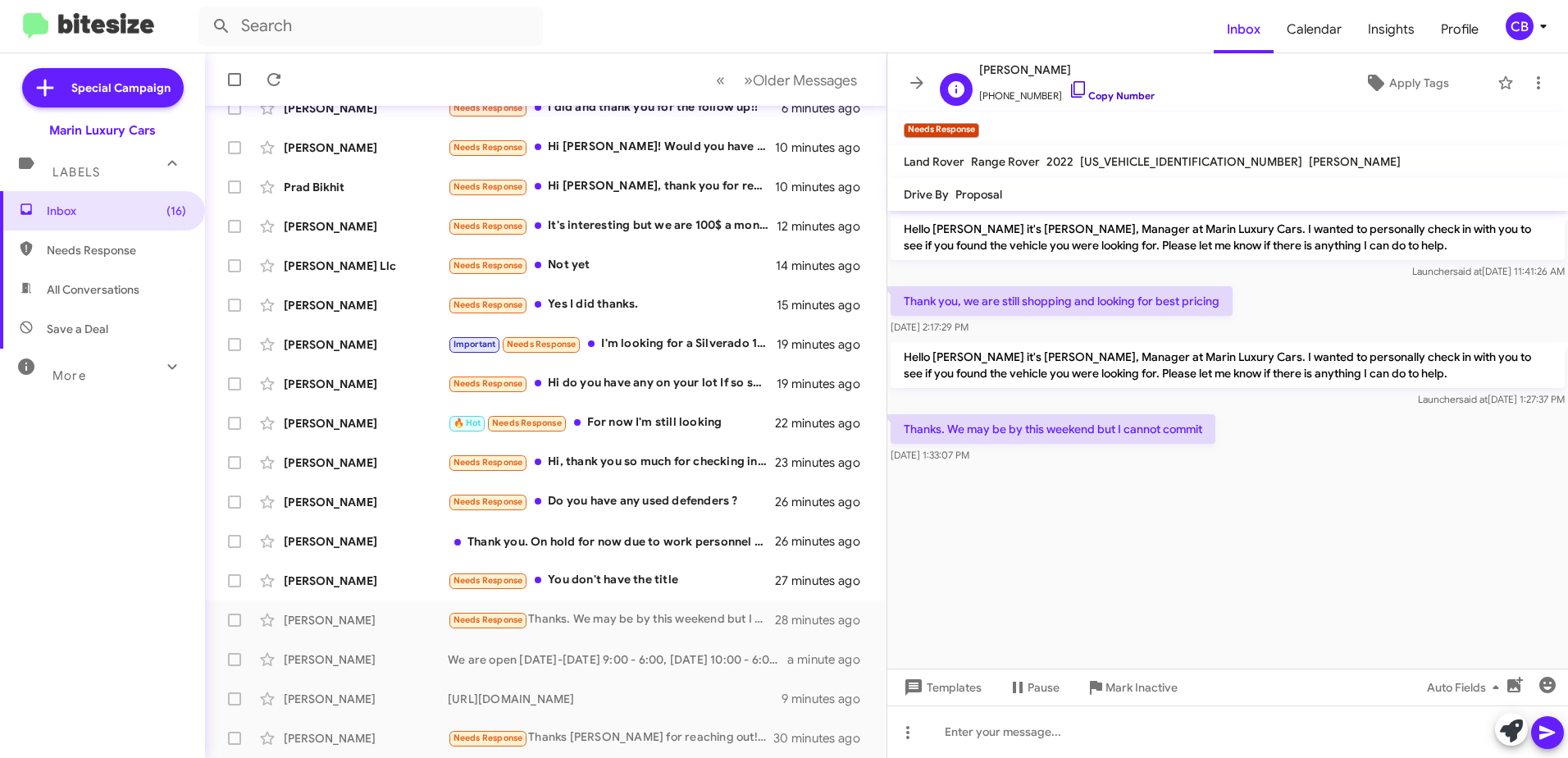
click at [1068, 89] on icon at bounding box center [1079, 89] width 20 height 20
click at [644, 586] on div "Needs Response You don't have the title" at bounding box center [627, 580] width 360 height 19
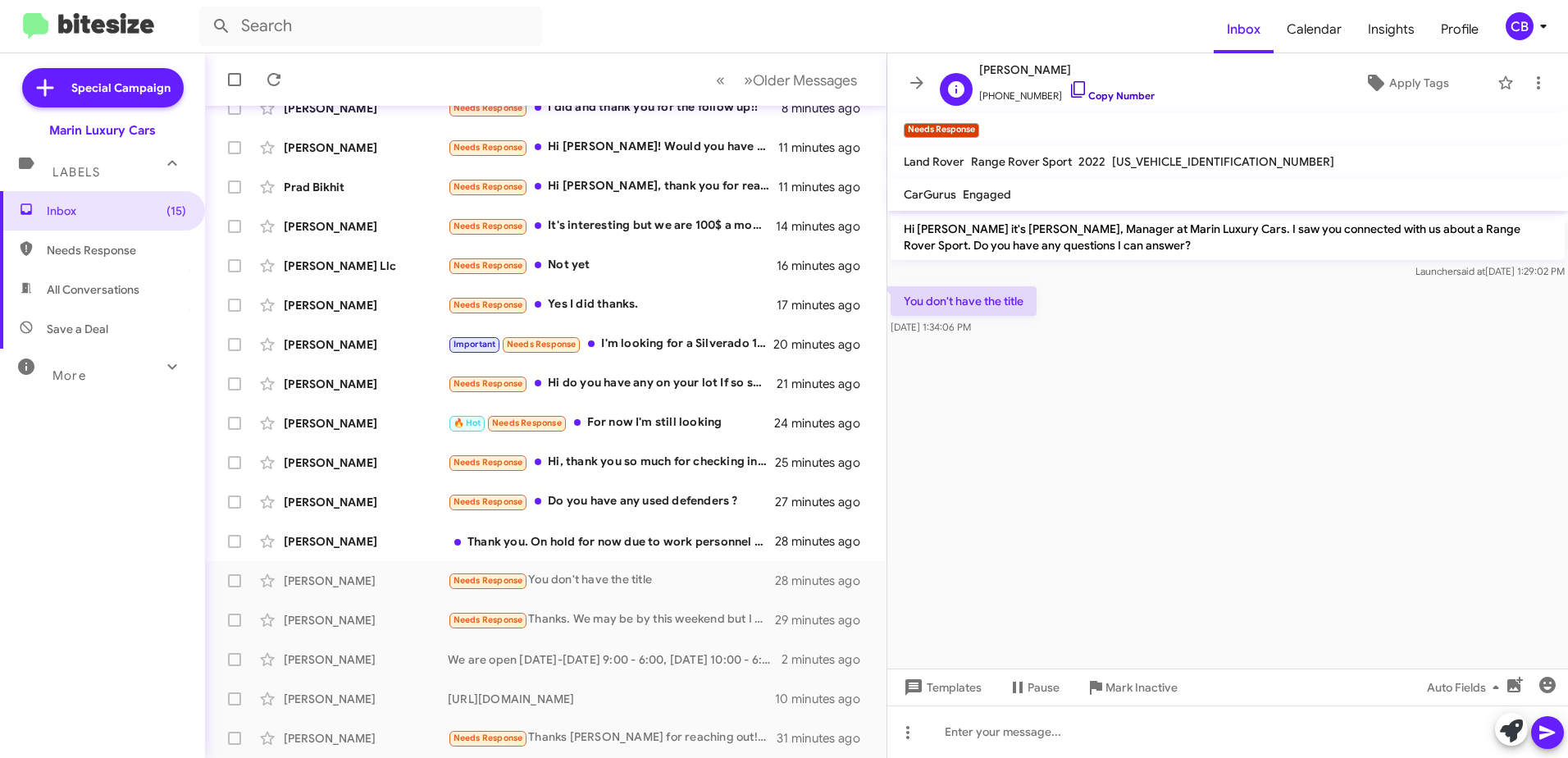
click at [1068, 90] on icon at bounding box center [1079, 89] width 20 height 20
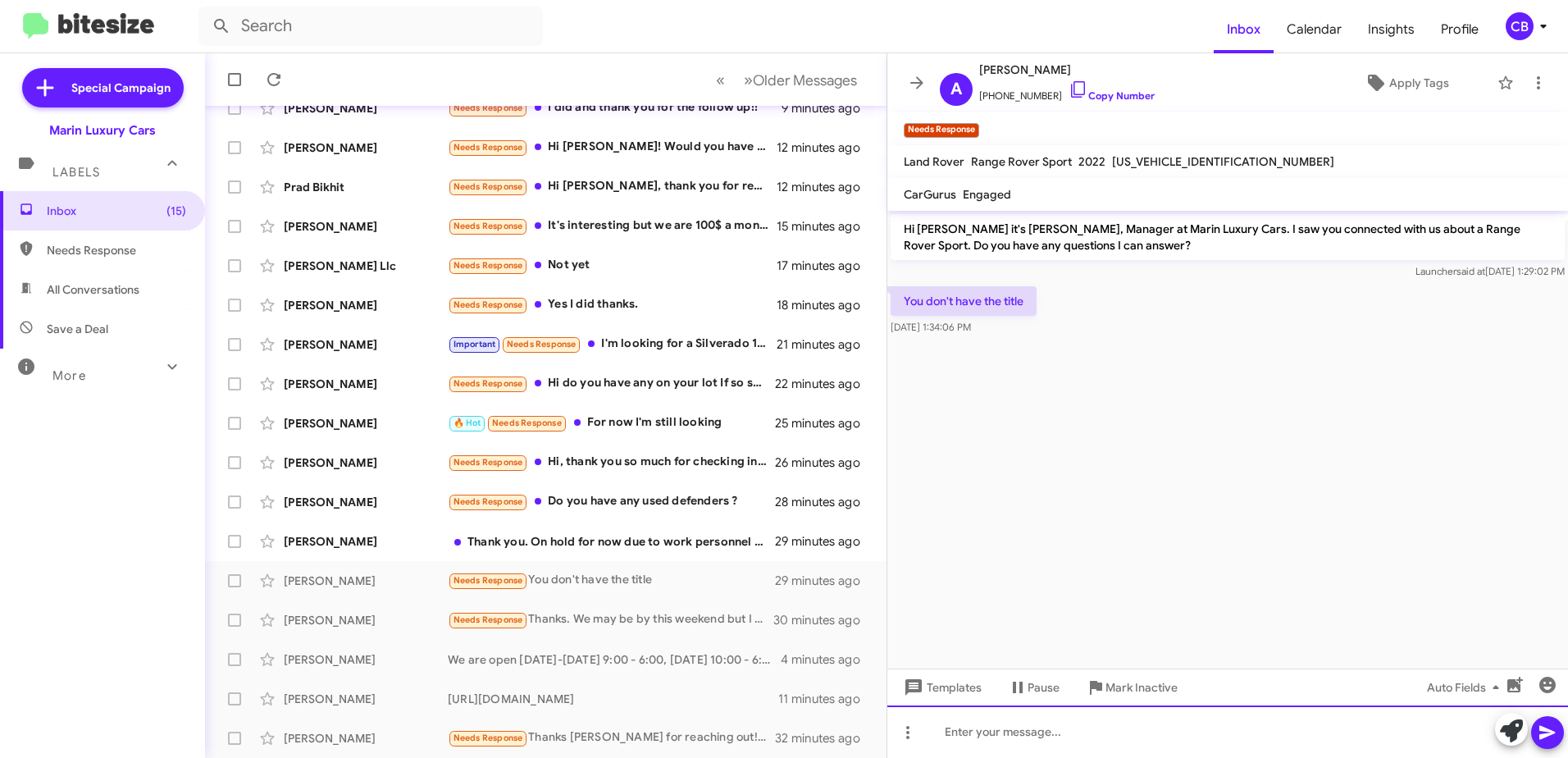
click at [992, 735] on div at bounding box center [1227, 731] width 680 height 52
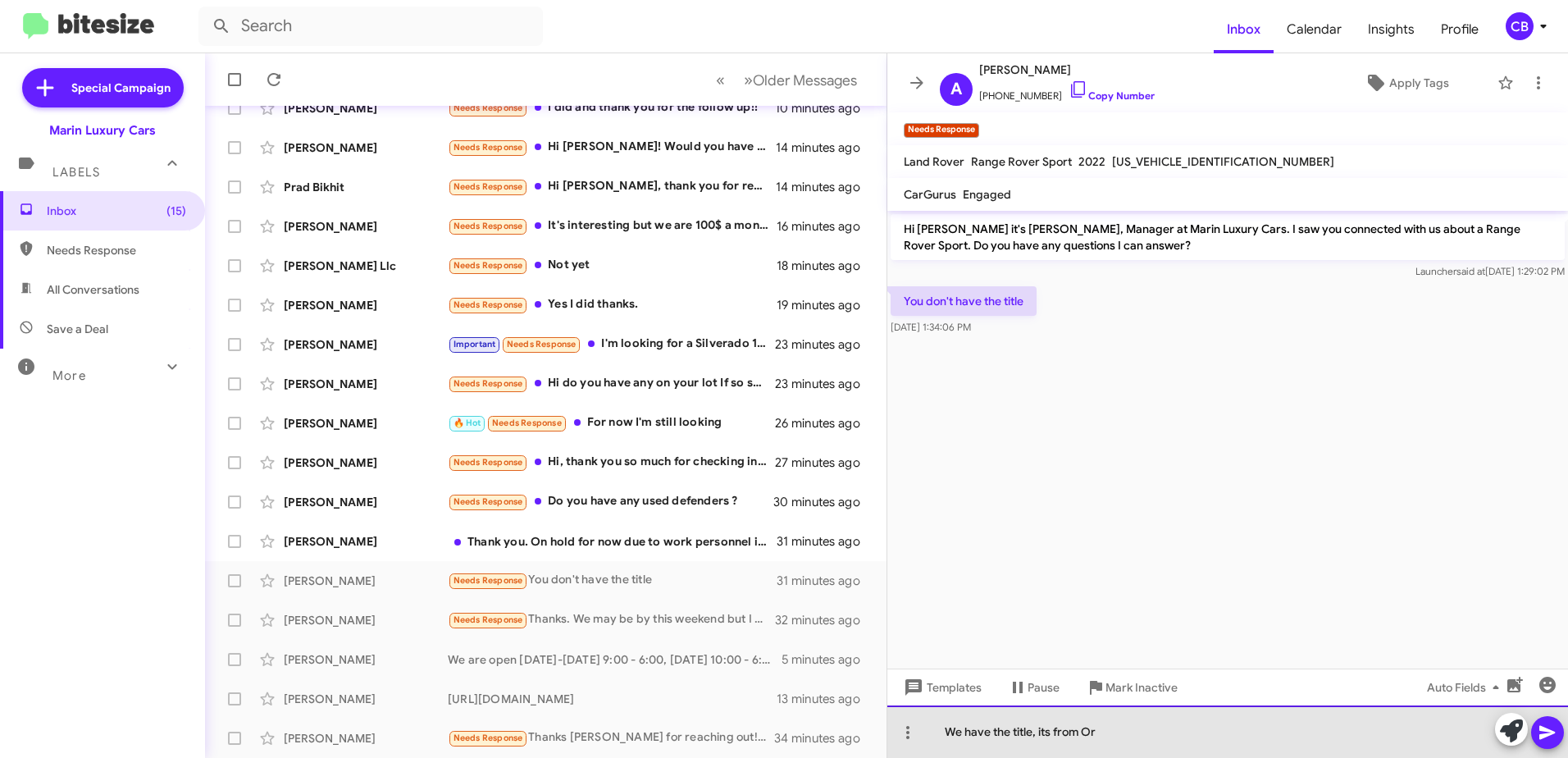
click at [1137, 742] on div "We have the title, its from Or" at bounding box center [1227, 731] width 680 height 52
click at [1097, 734] on div "We have the title, its from [GEOGRAPHIC_DATA]" at bounding box center [1227, 731] width 680 height 52
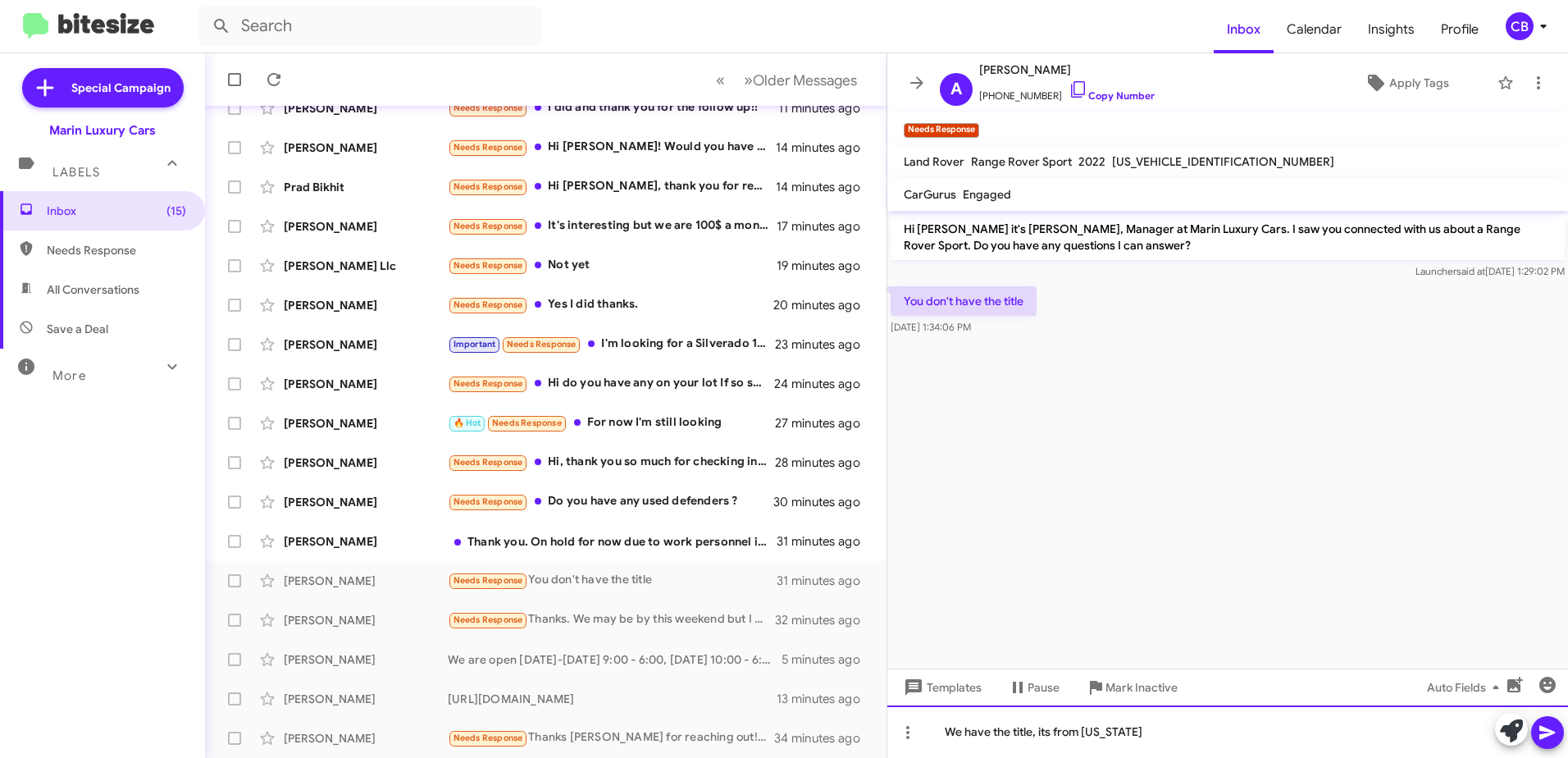
click at [1143, 732] on div "We have the title, its from [US_STATE]" at bounding box center [1227, 731] width 680 height 52
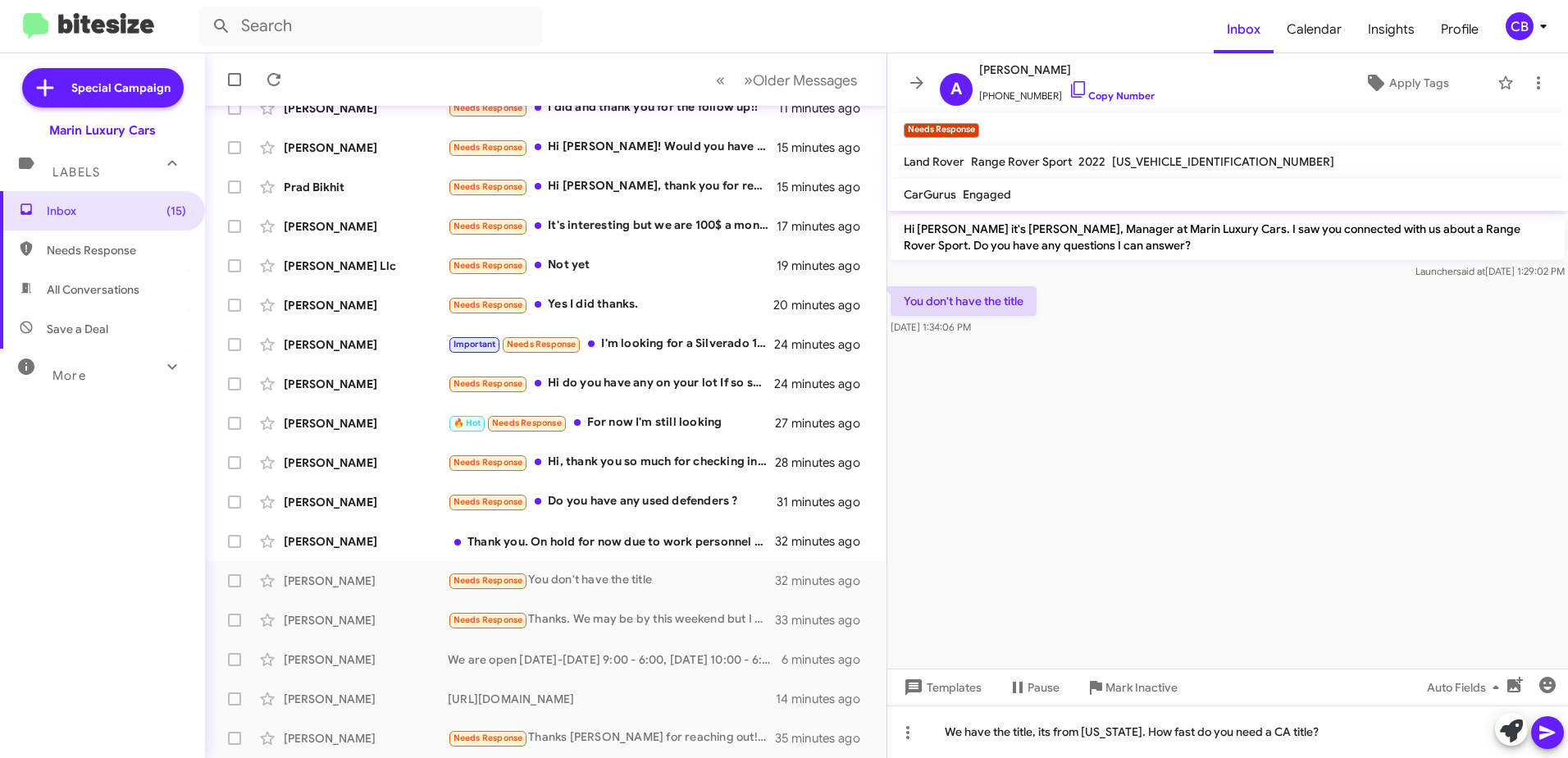
click at [1554, 740] on icon at bounding box center [1548, 732] width 20 height 20
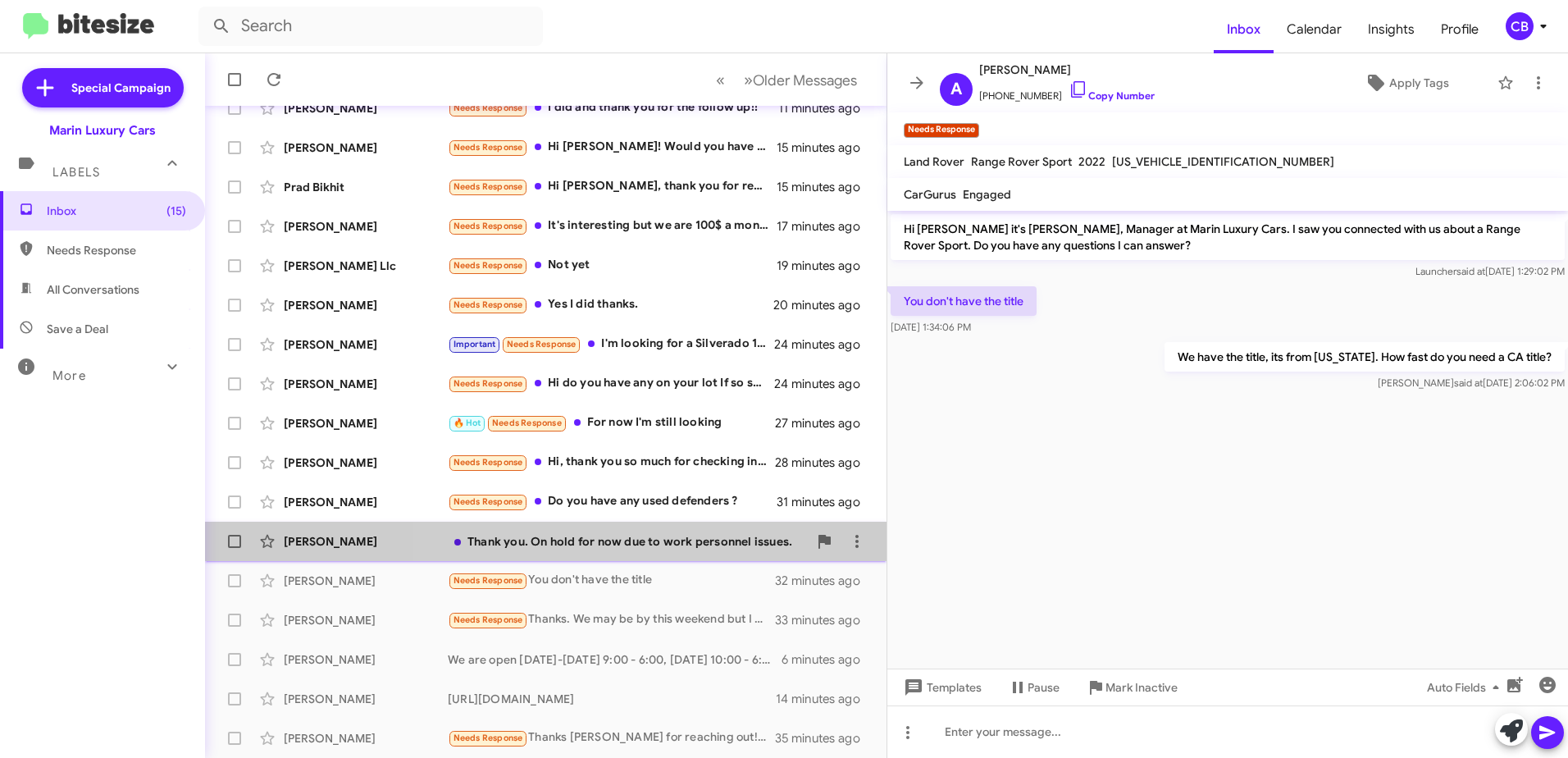
click at [613, 539] on div "Thank you. On hold for now due to work personnel issues." at bounding box center [627, 542] width 360 height 16
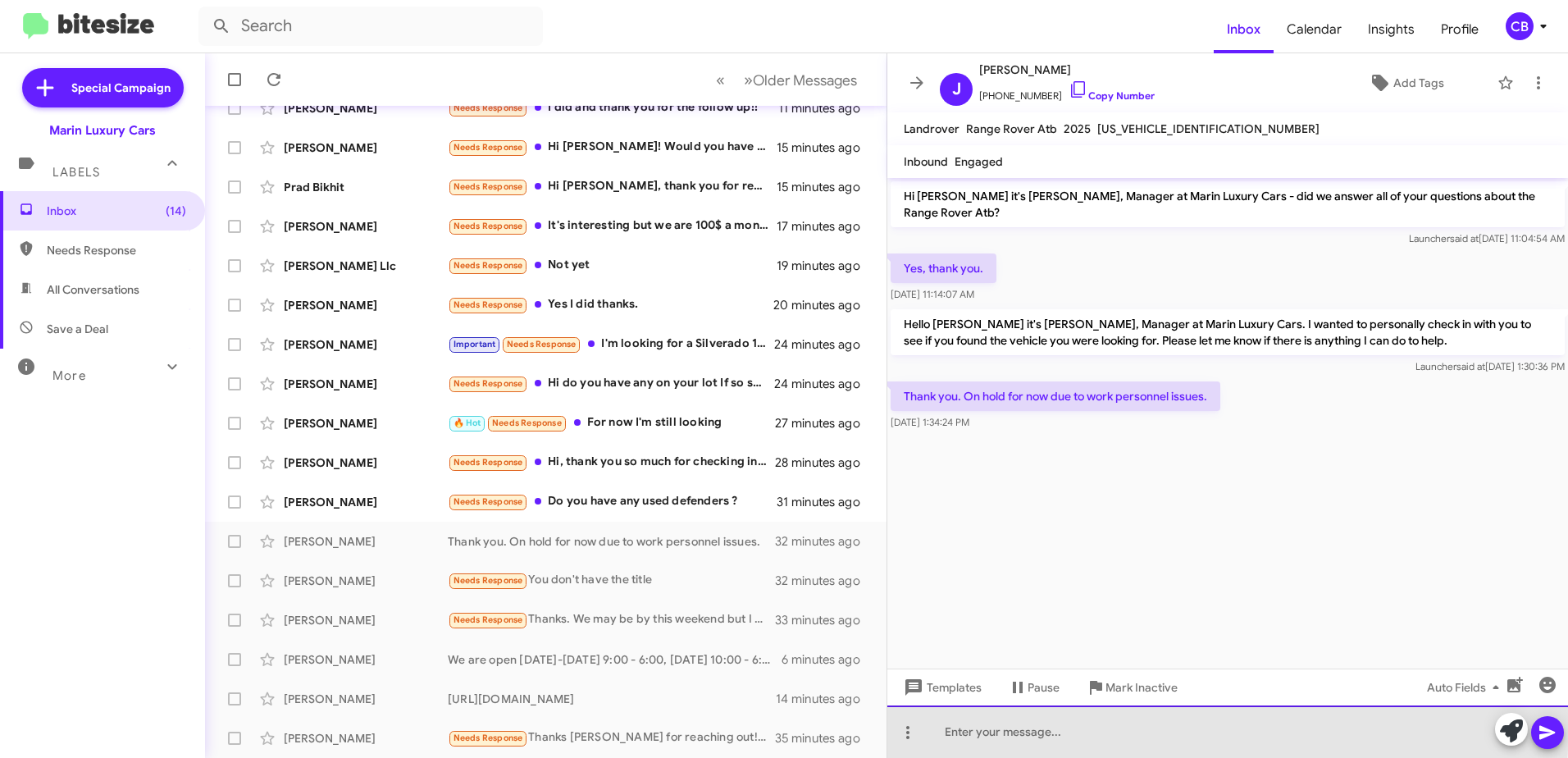
click at [961, 720] on div at bounding box center [1227, 731] width 680 height 52
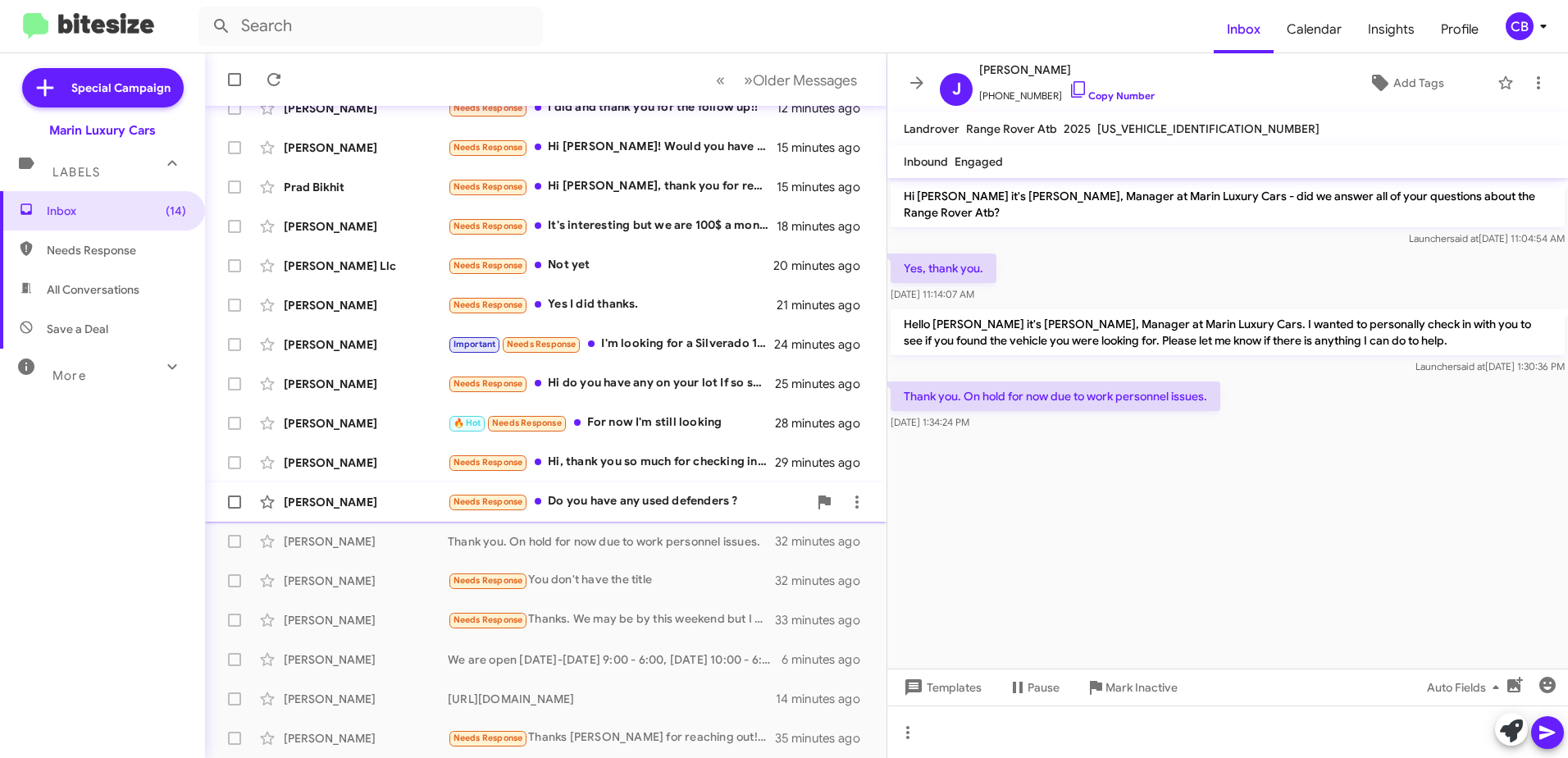
click at [615, 505] on div "Needs Response Do you have any used defenders ?" at bounding box center [627, 501] width 360 height 19
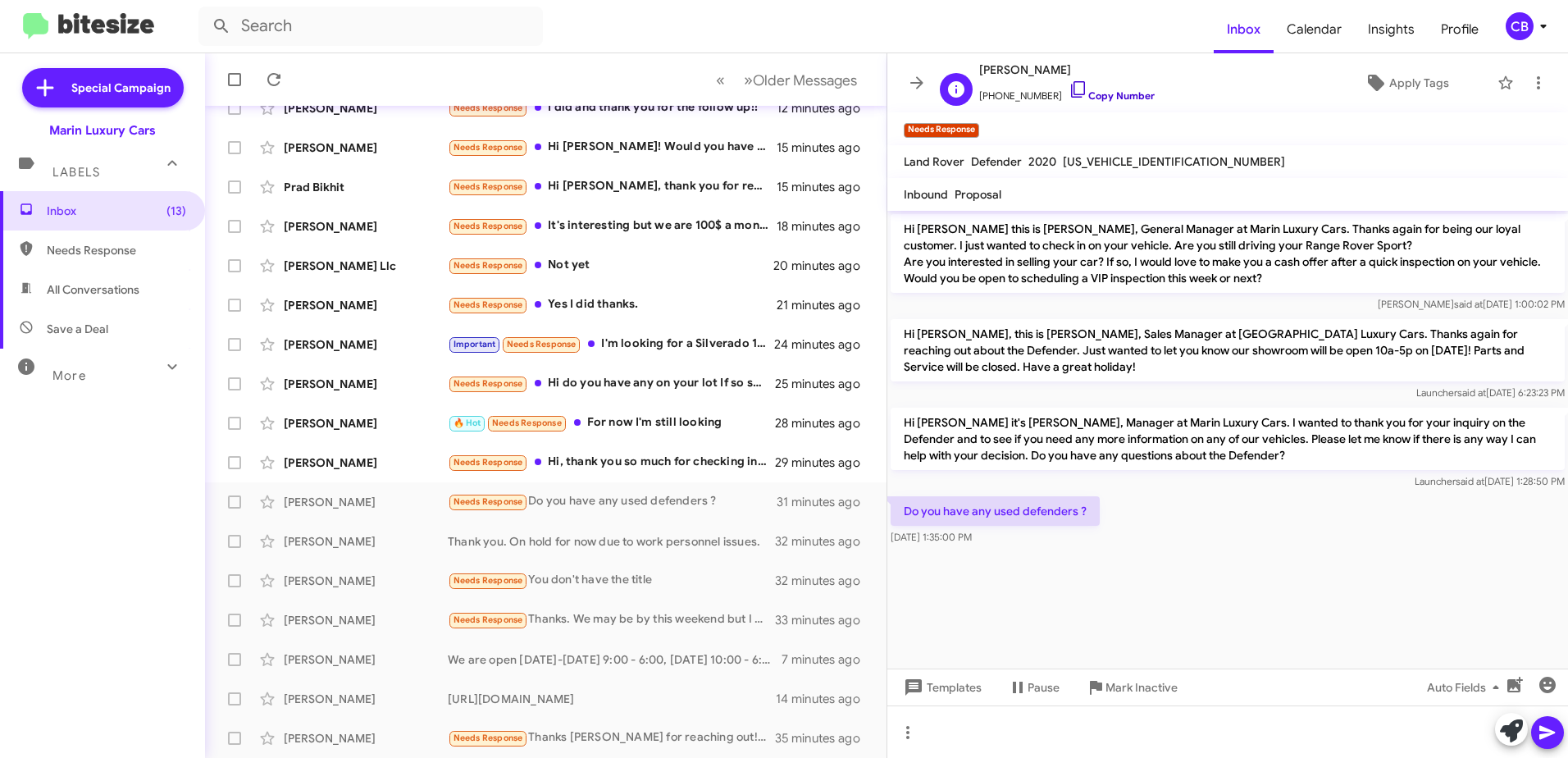
click at [1068, 87] on icon at bounding box center [1079, 89] width 20 height 20
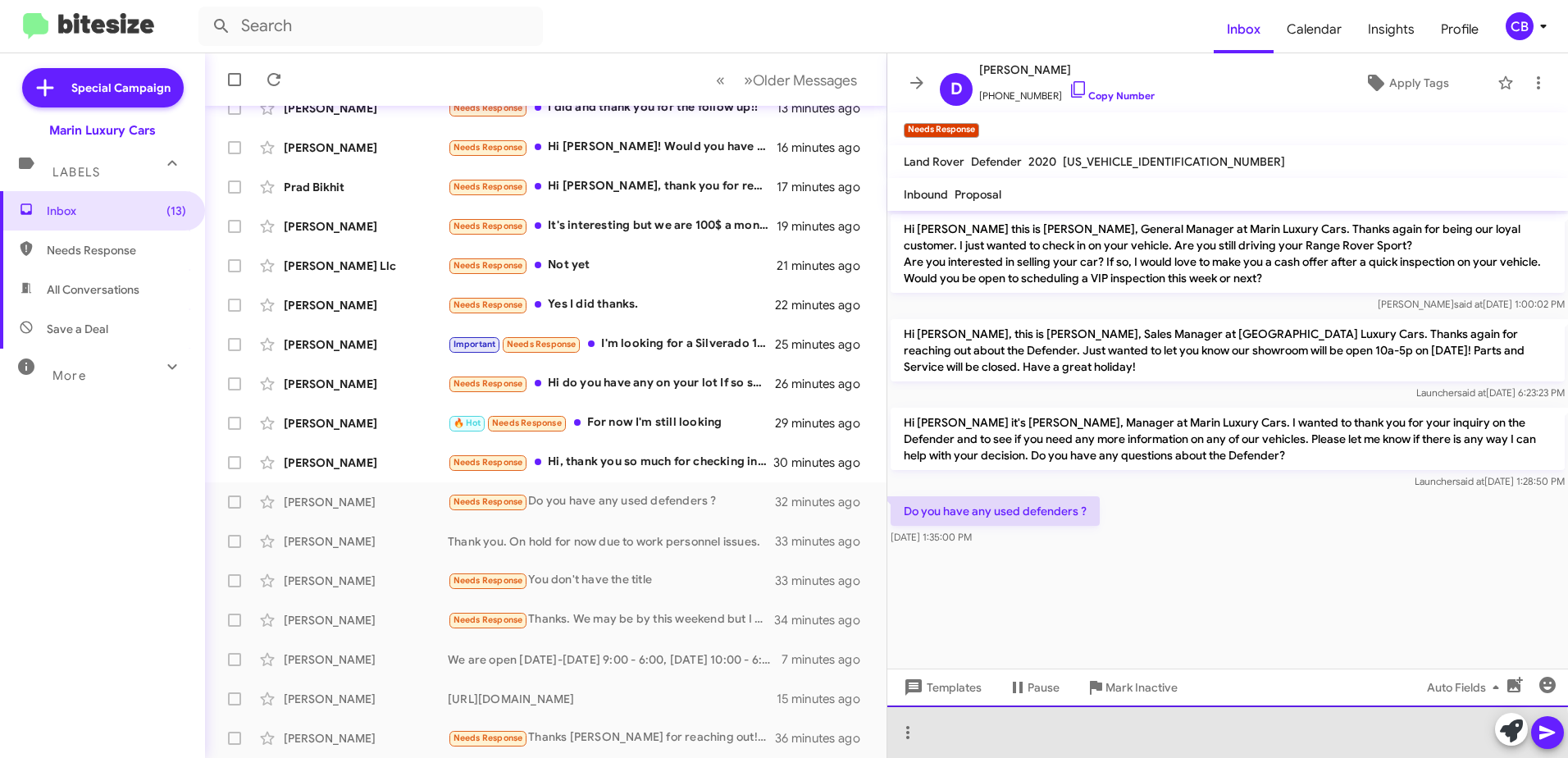
click at [1034, 742] on div at bounding box center [1227, 731] width 680 height 52
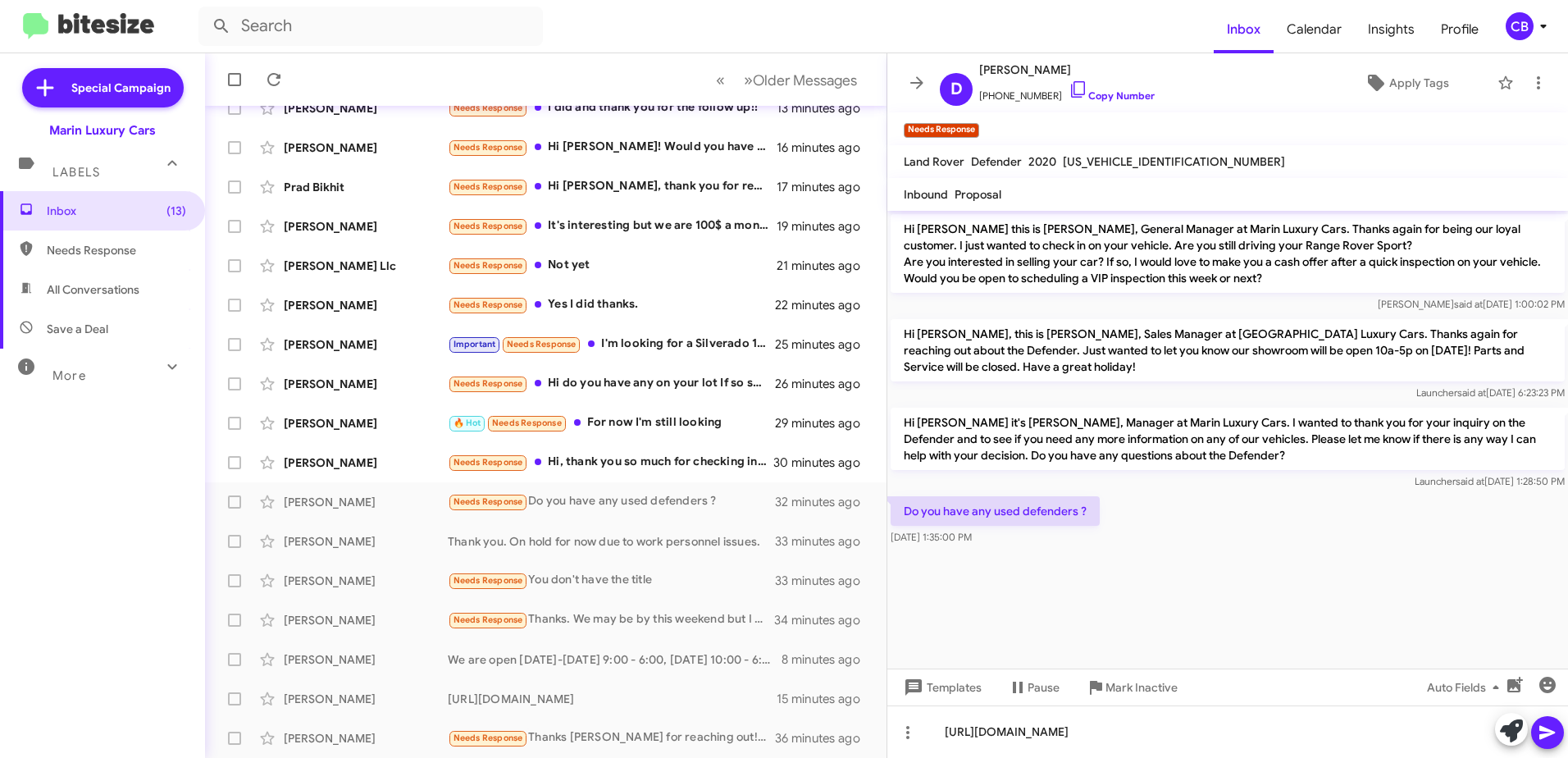
click at [1553, 733] on icon at bounding box center [1546, 732] width 16 height 14
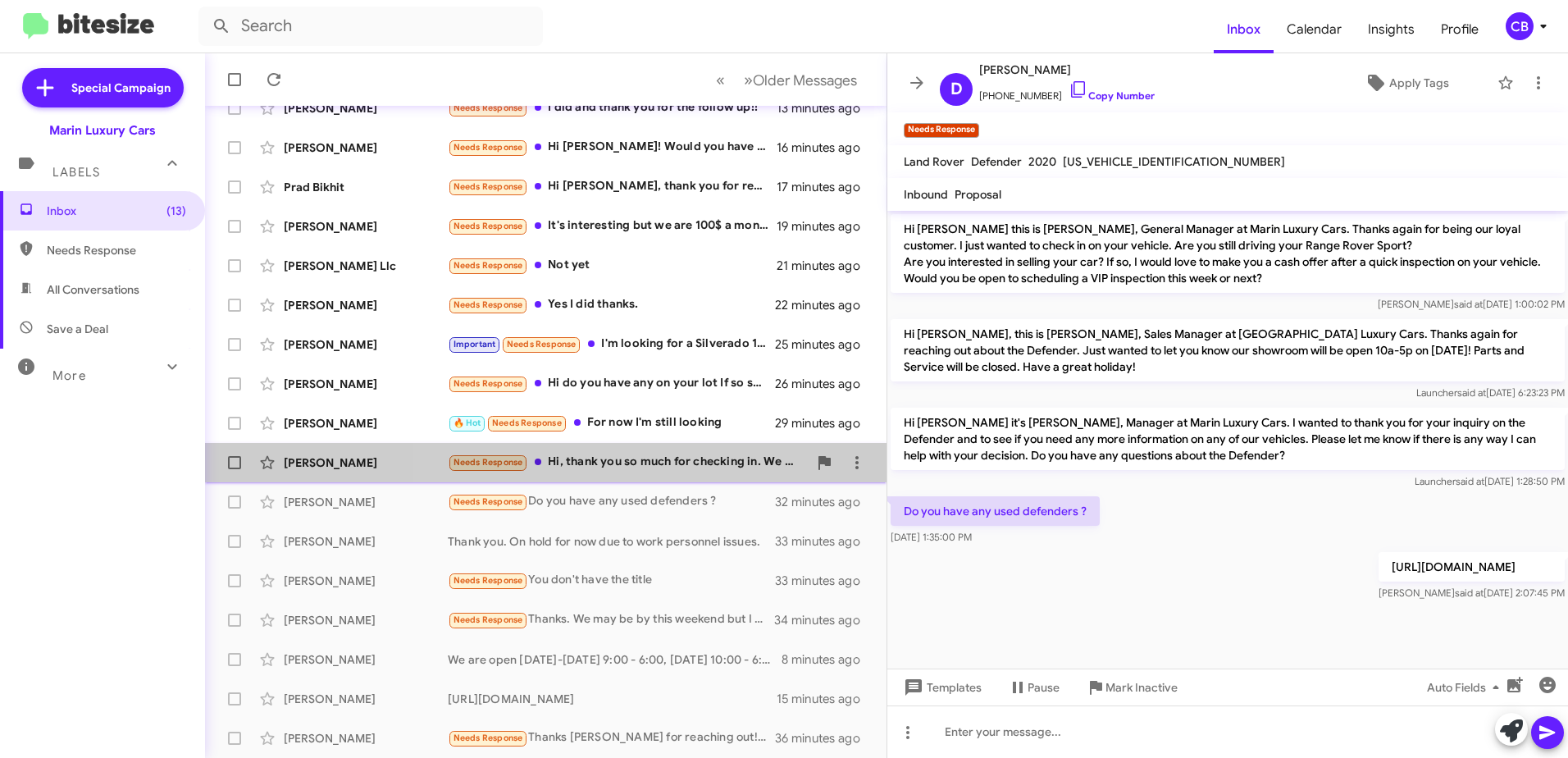
click at [615, 467] on div "Needs Response Hi, thank you so much for checking in. We are still just regroup…" at bounding box center [627, 462] width 360 height 19
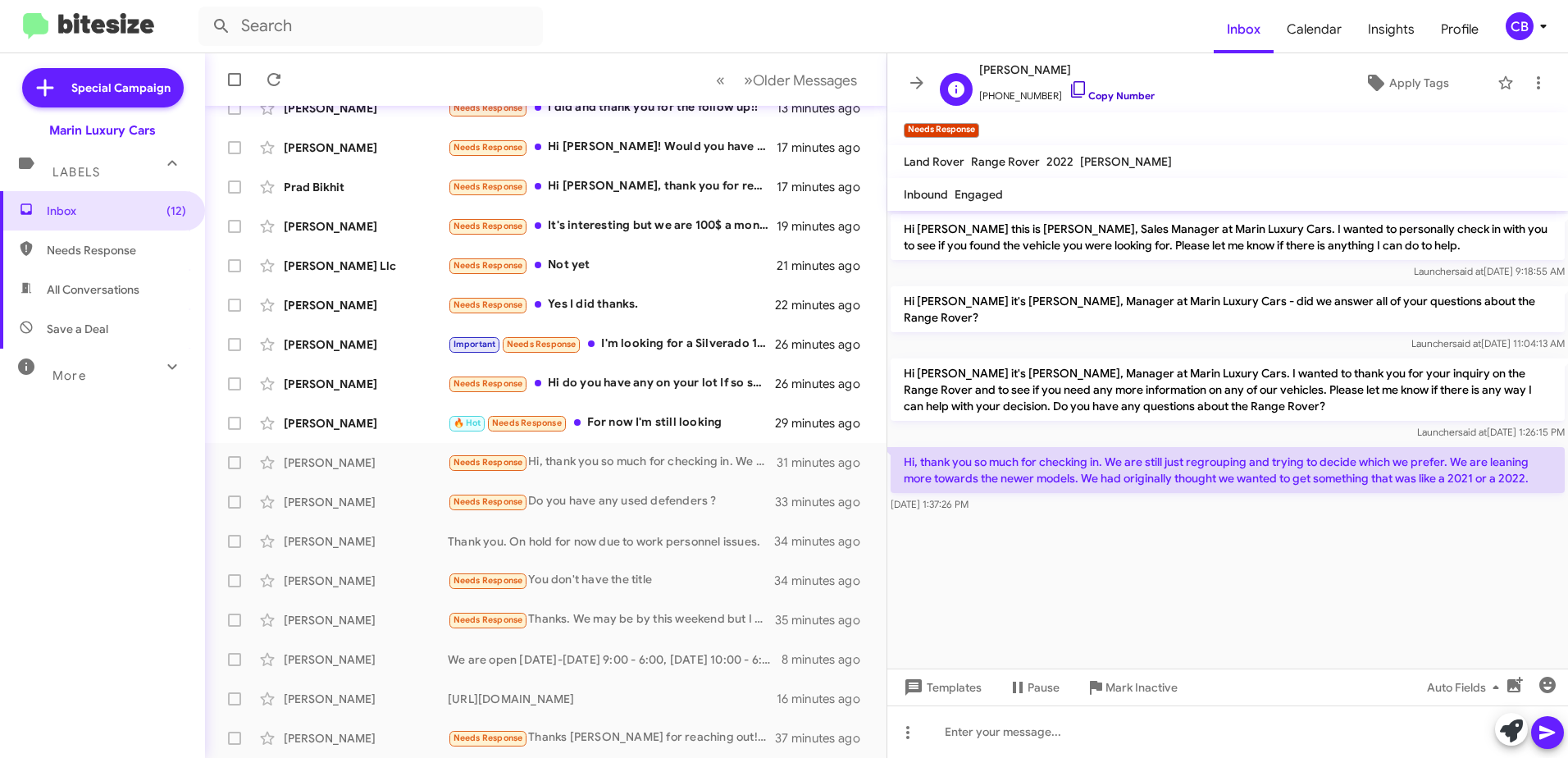
click at [1068, 89] on icon at bounding box center [1079, 89] width 20 height 20
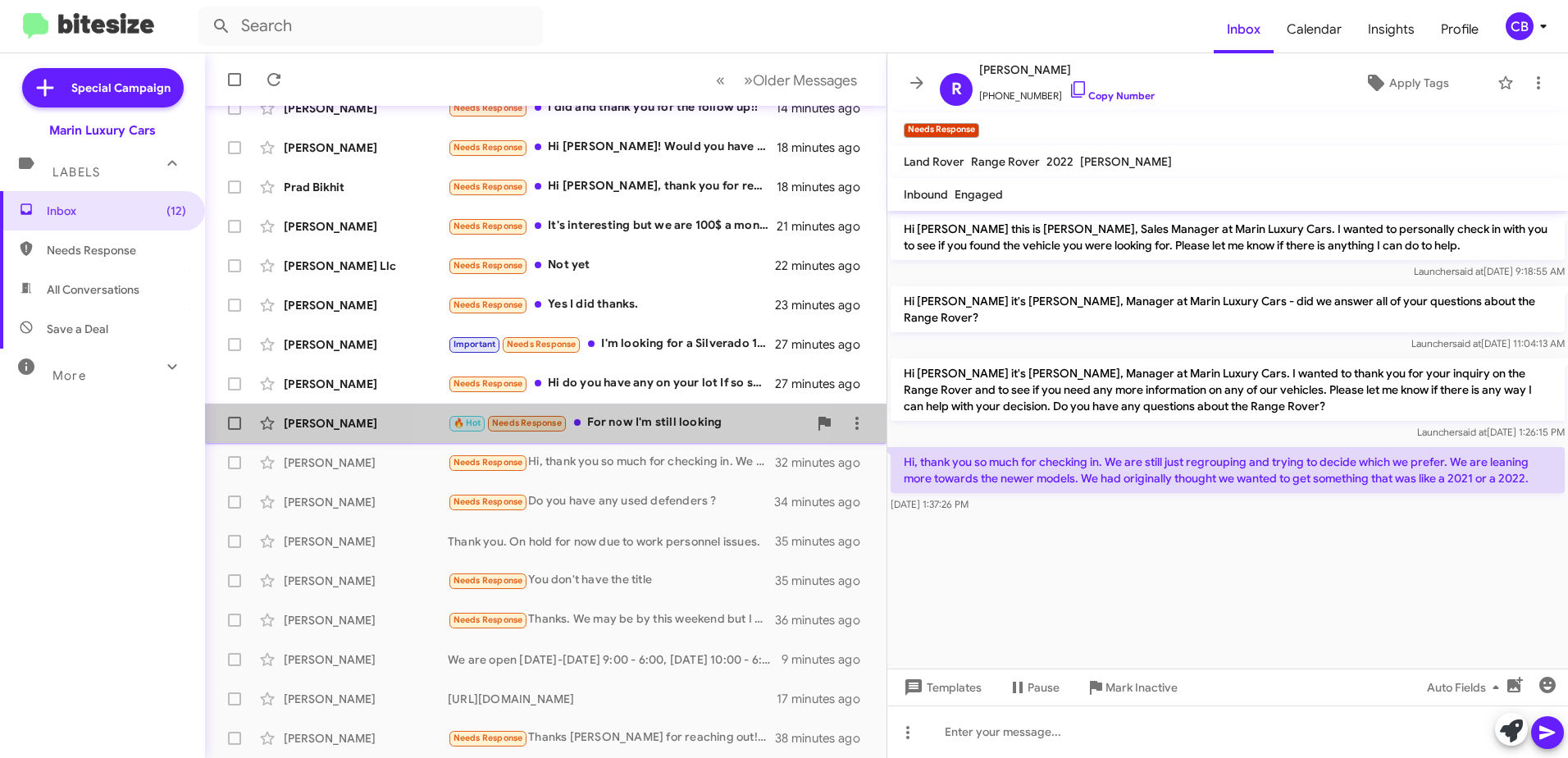
click at [623, 426] on div "🔥 Hot Needs Response For now I'm still looking" at bounding box center [627, 423] width 360 height 19
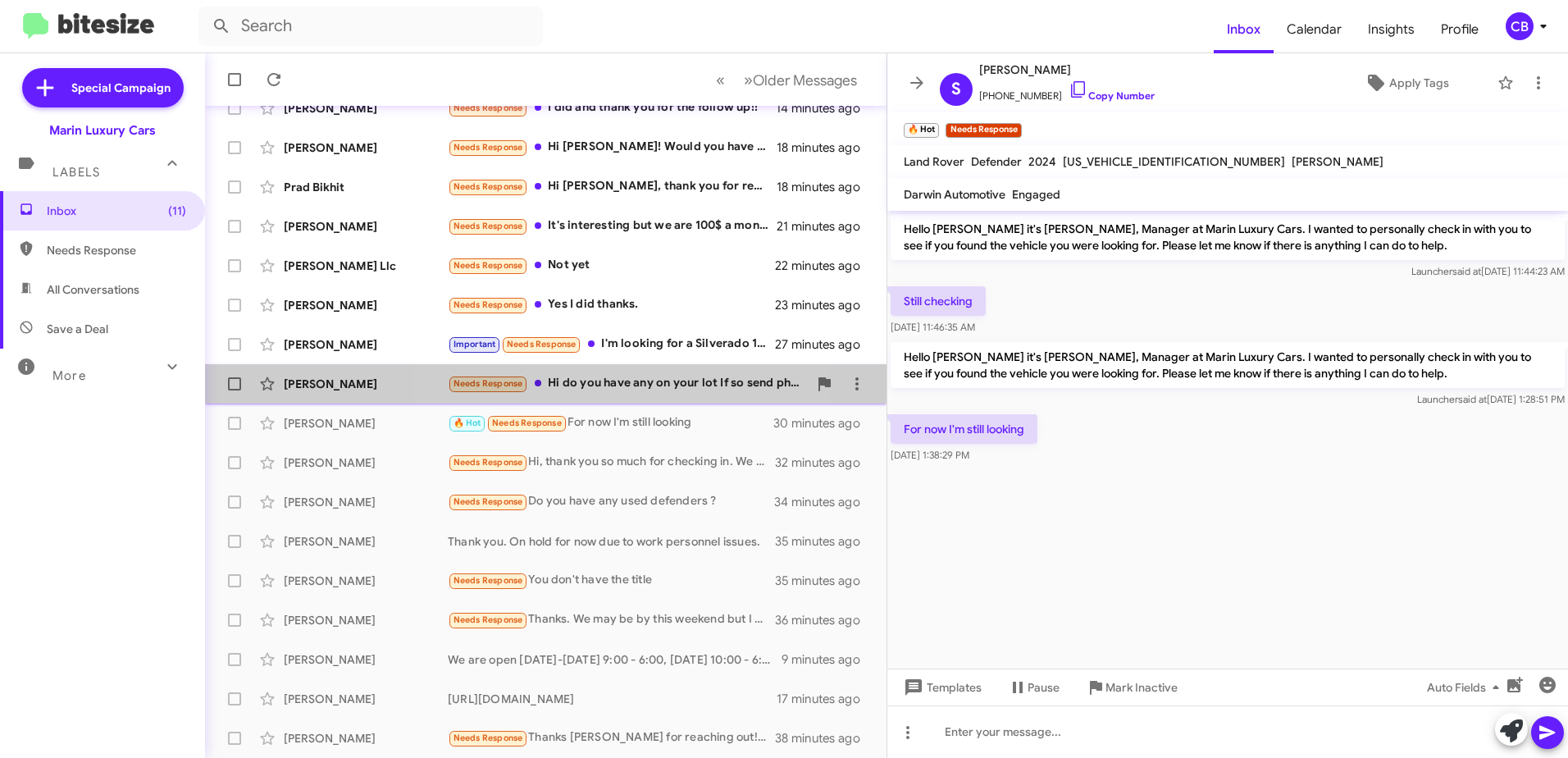
click at [624, 385] on div "Needs Response Hi do you have any on your lot If so send photos Thanks" at bounding box center [627, 383] width 360 height 19
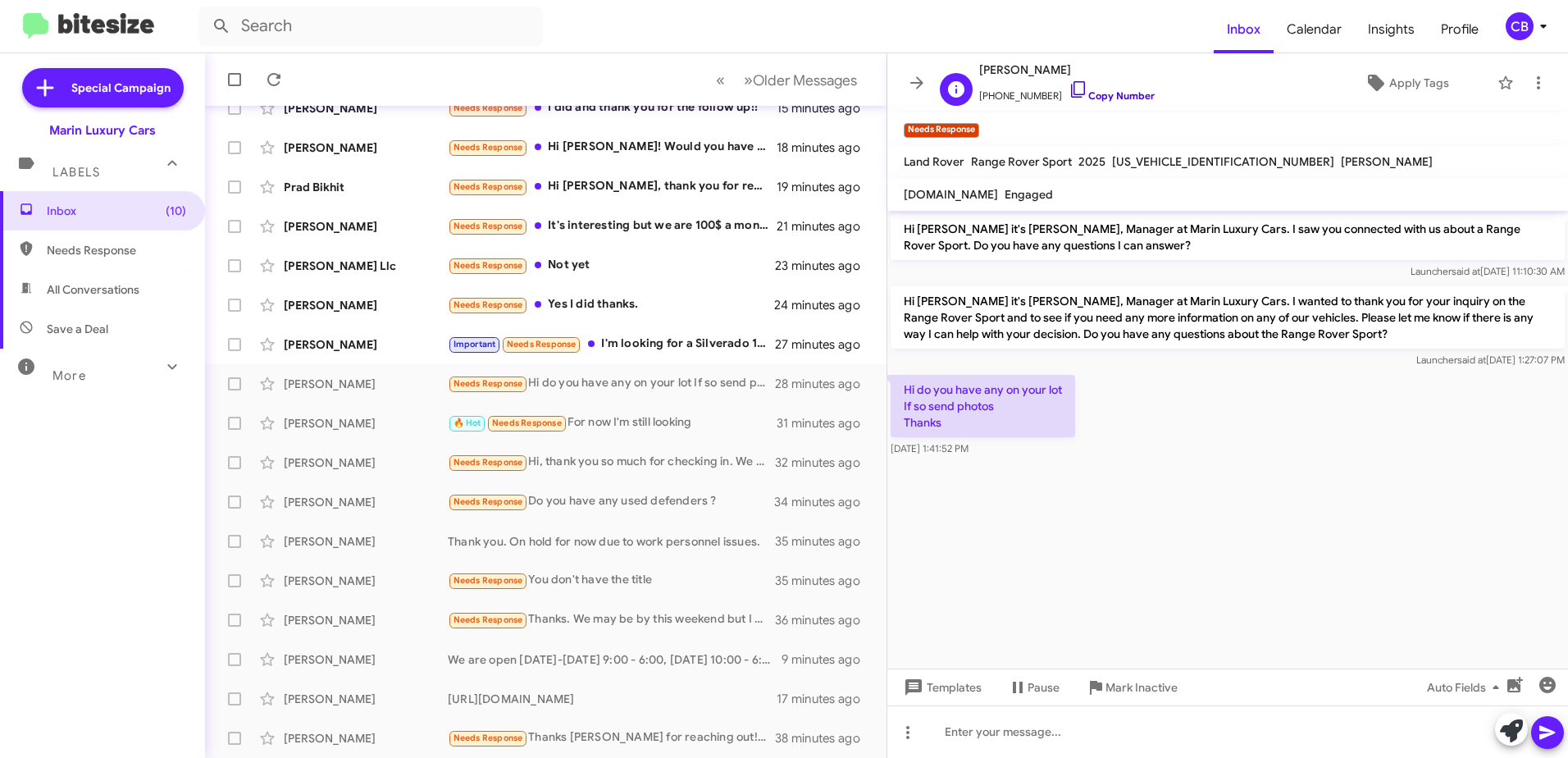
click at [1075, 95] on link "Copy Number" at bounding box center [1111, 95] width 86 height 12
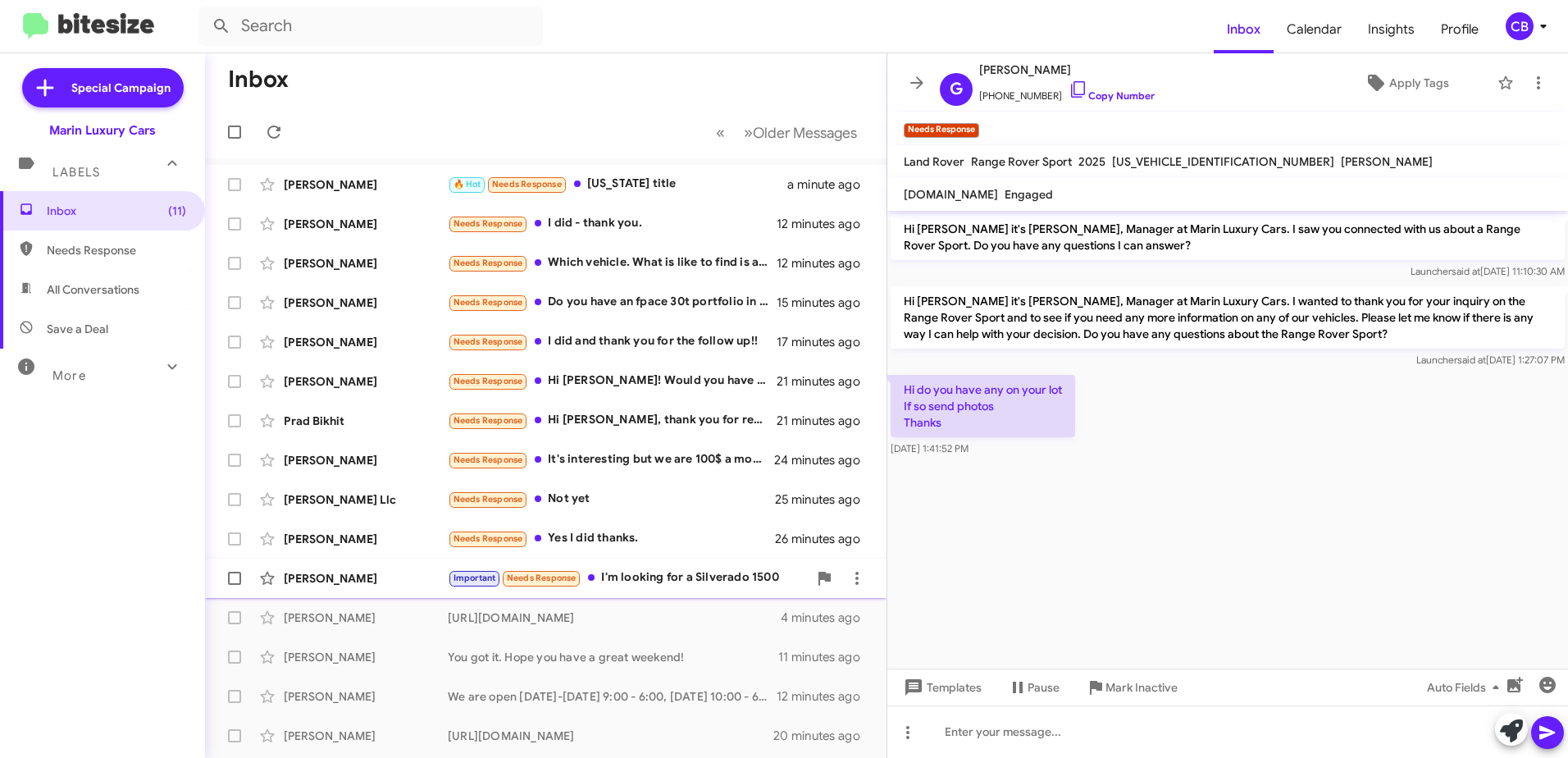
click at [674, 579] on div "Important Needs Response I'm looking for a Silverado 1500" at bounding box center [627, 577] width 360 height 19
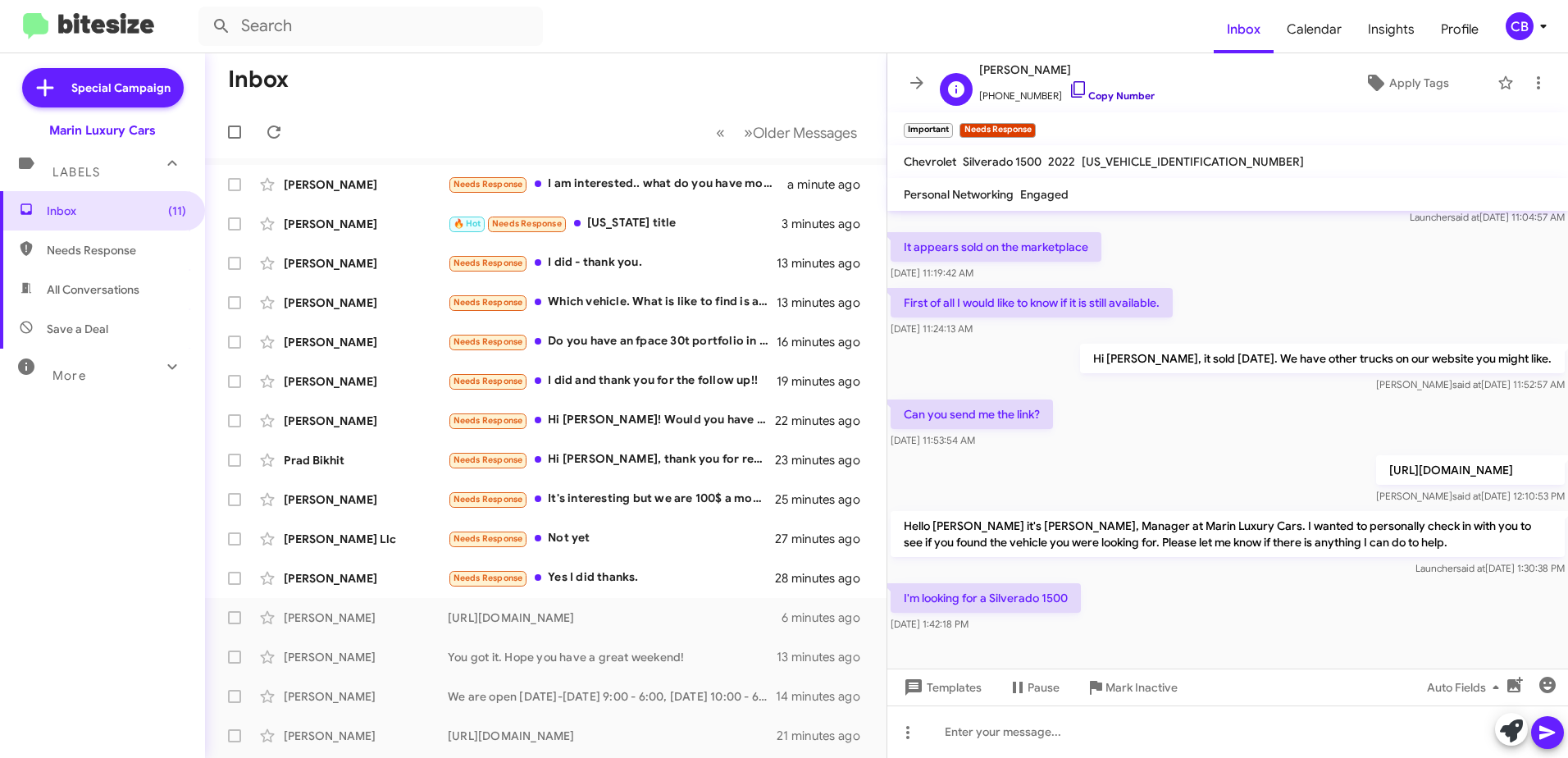
click at [1068, 93] on icon at bounding box center [1079, 89] width 20 height 20
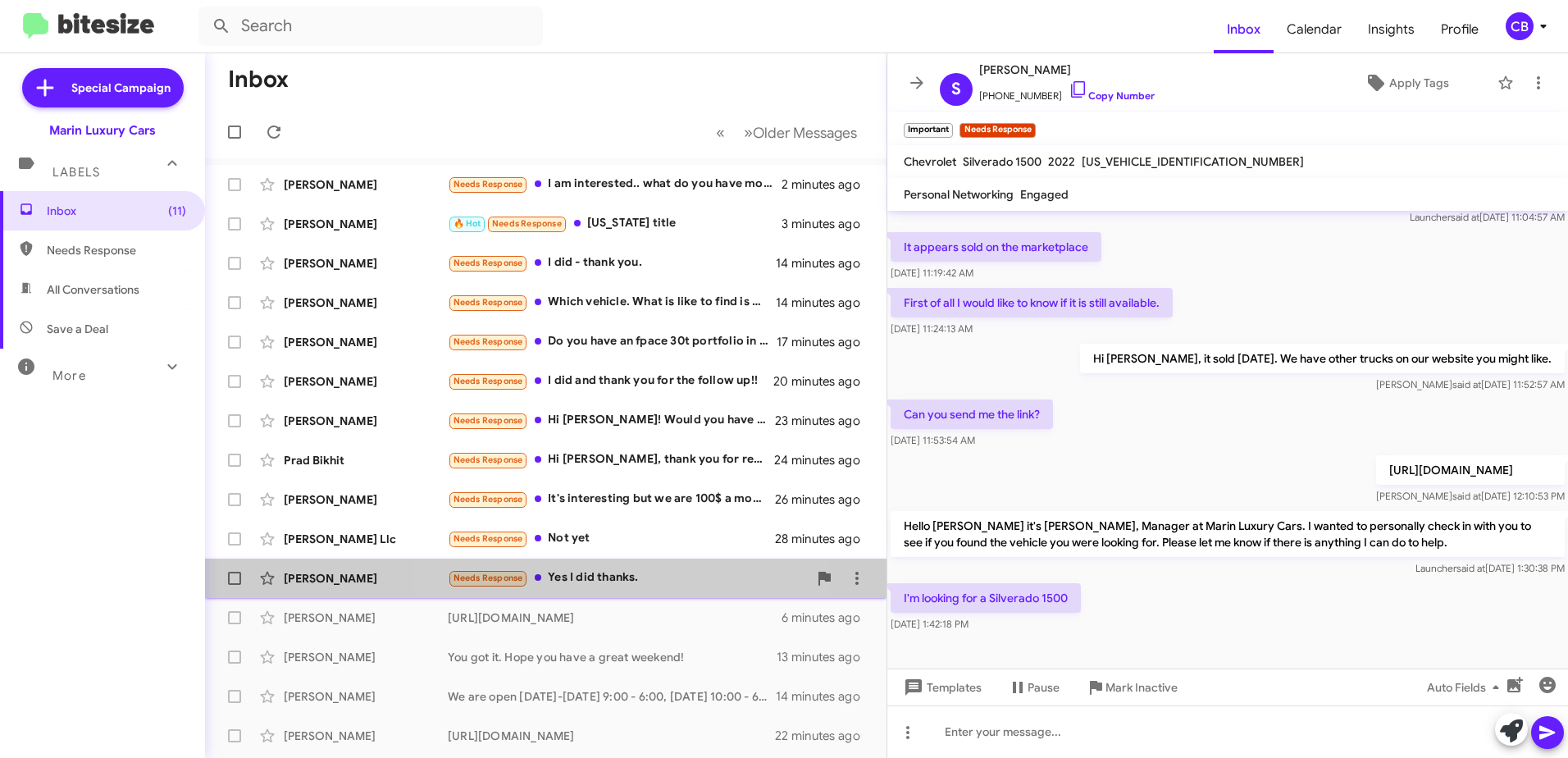
click at [621, 577] on div "Needs Response Yes I did thanks." at bounding box center [627, 577] width 360 height 19
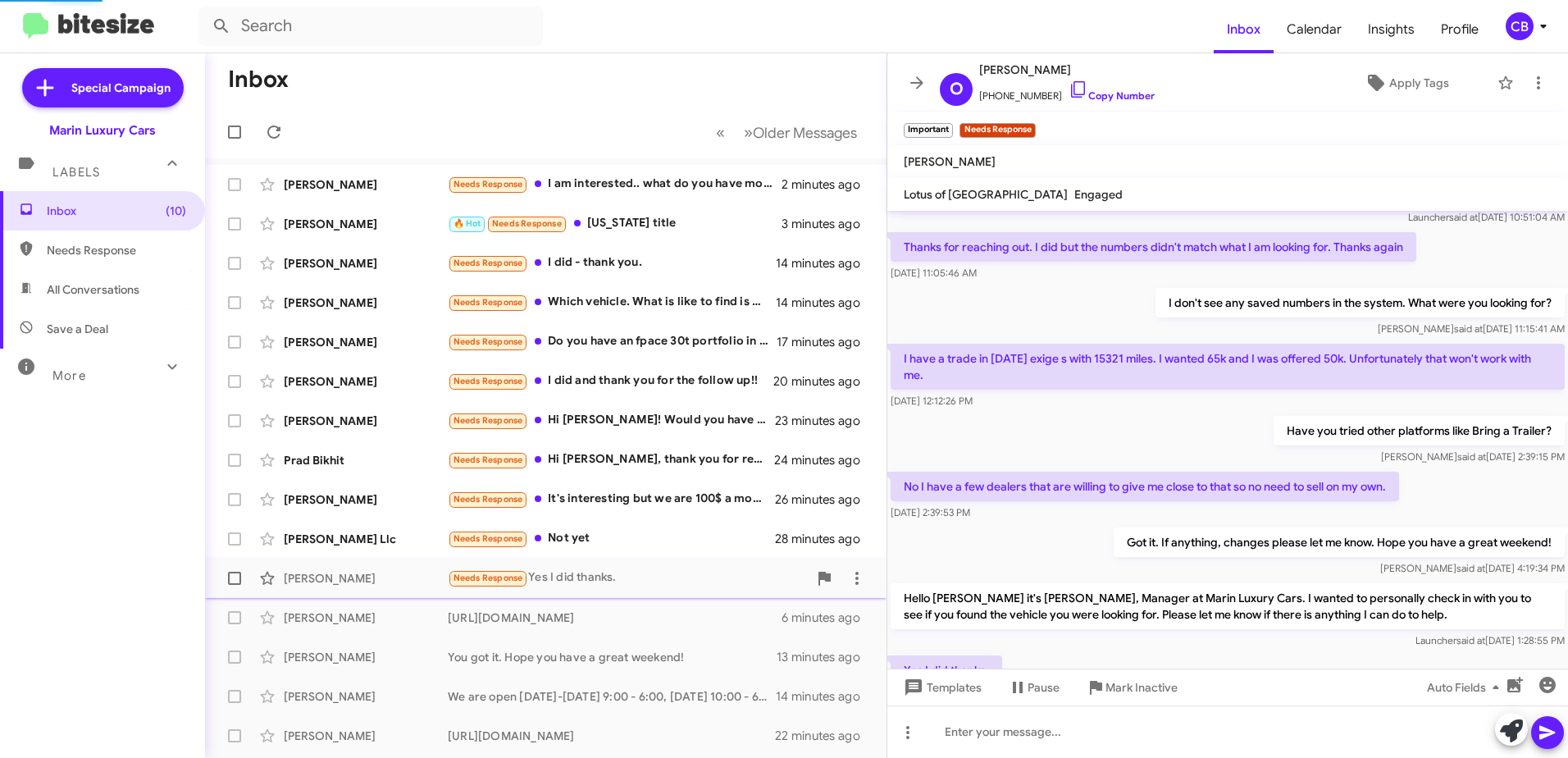
scroll to position [131, 0]
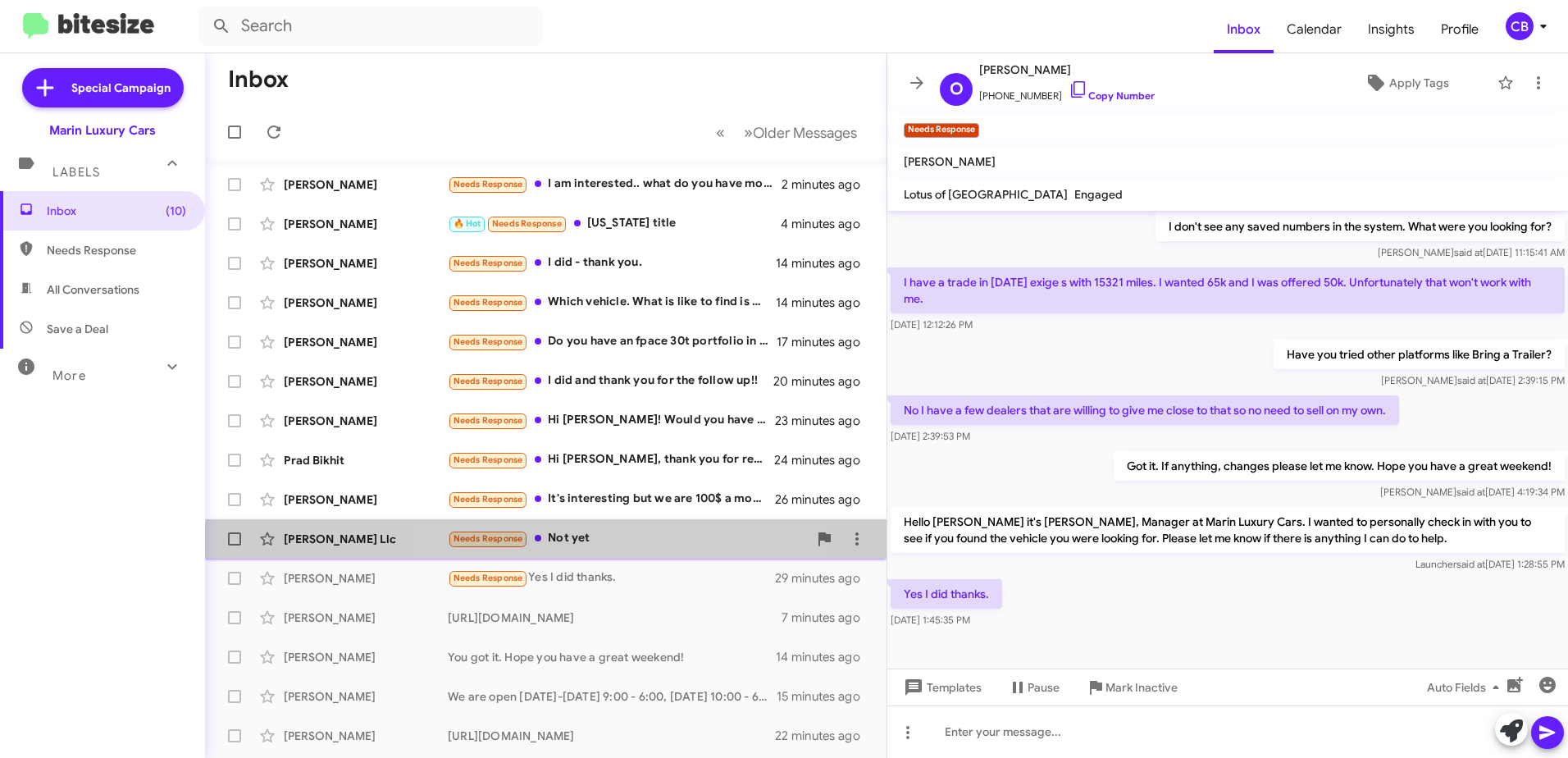
click at [589, 549] on div "[PERSON_NAME] Llc Needs Response Not yet 28 minutes ago" at bounding box center [545, 539] width 655 height 33
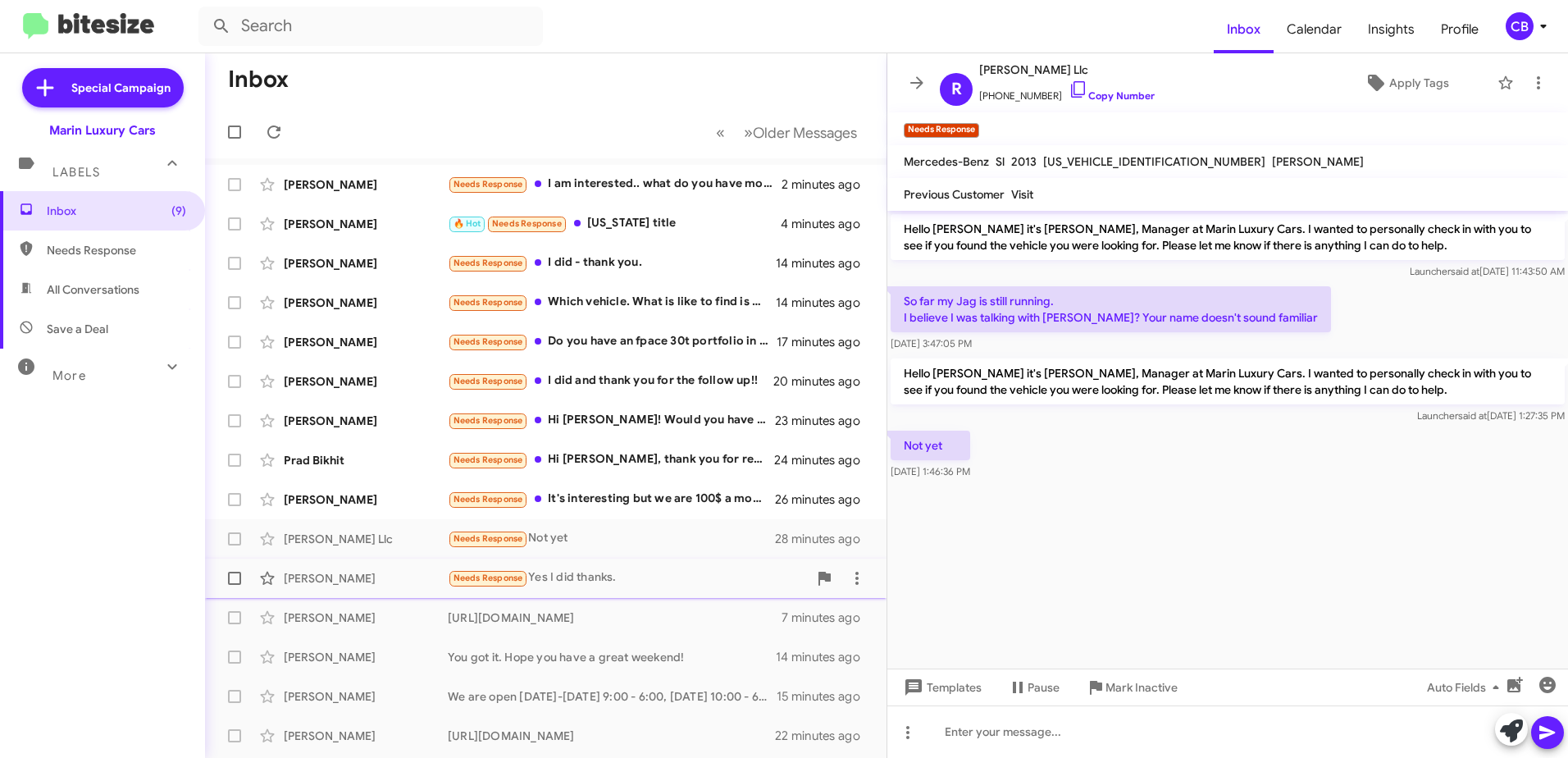
click at [565, 575] on div "Needs Response Yes I did thanks." at bounding box center [627, 577] width 360 height 19
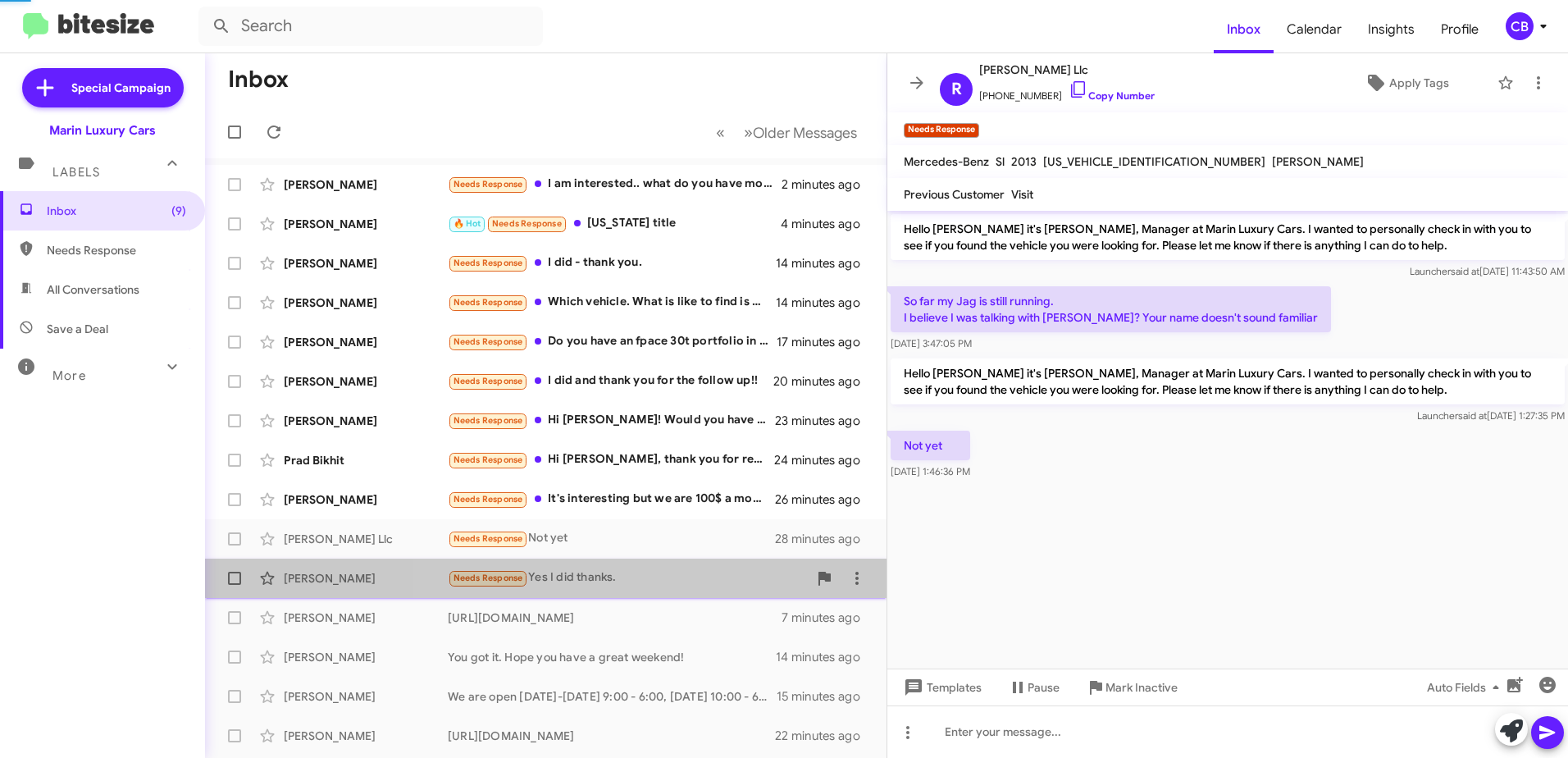
scroll to position [131, 0]
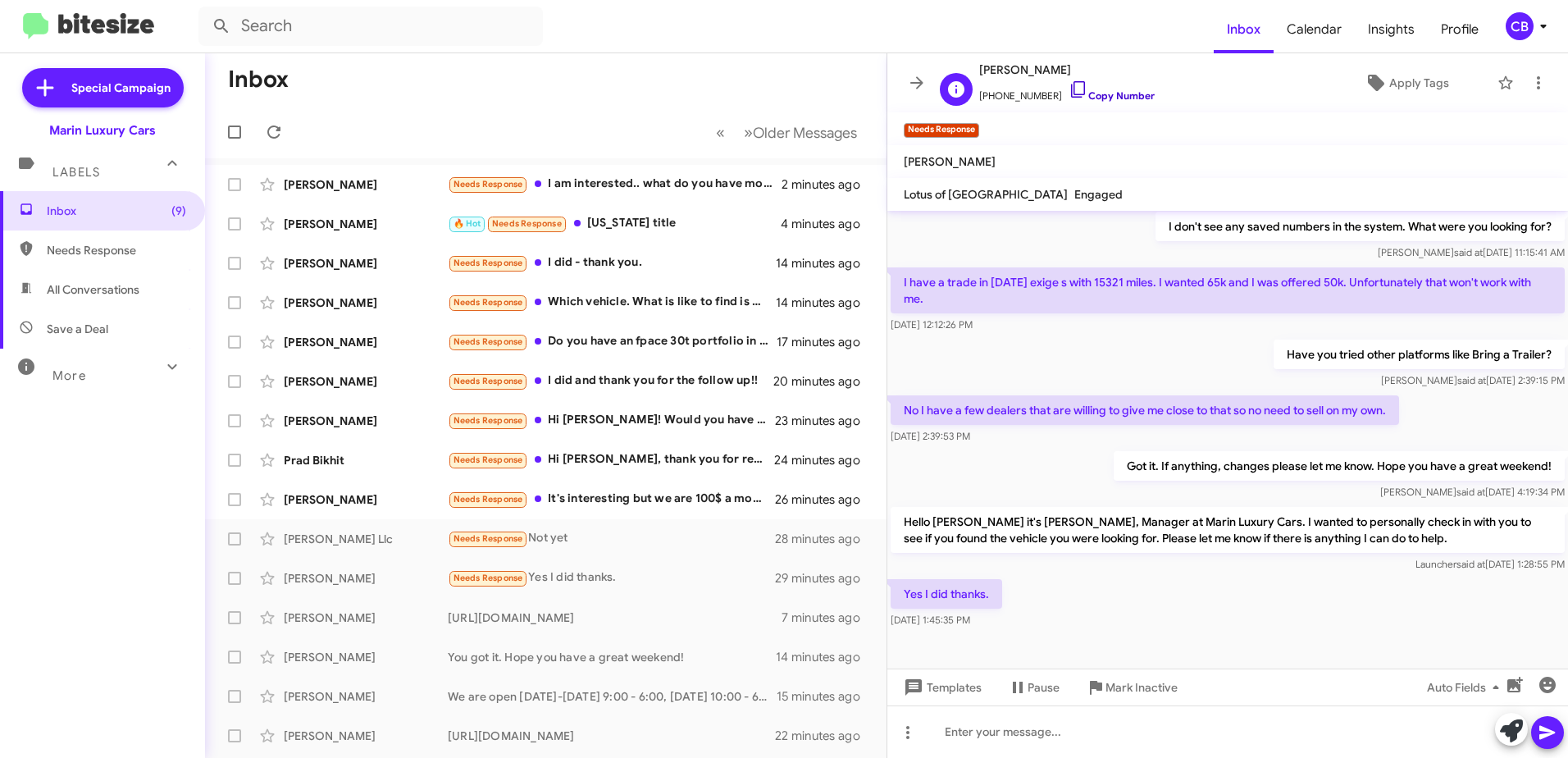
click at [1068, 93] on icon at bounding box center [1079, 89] width 20 height 20
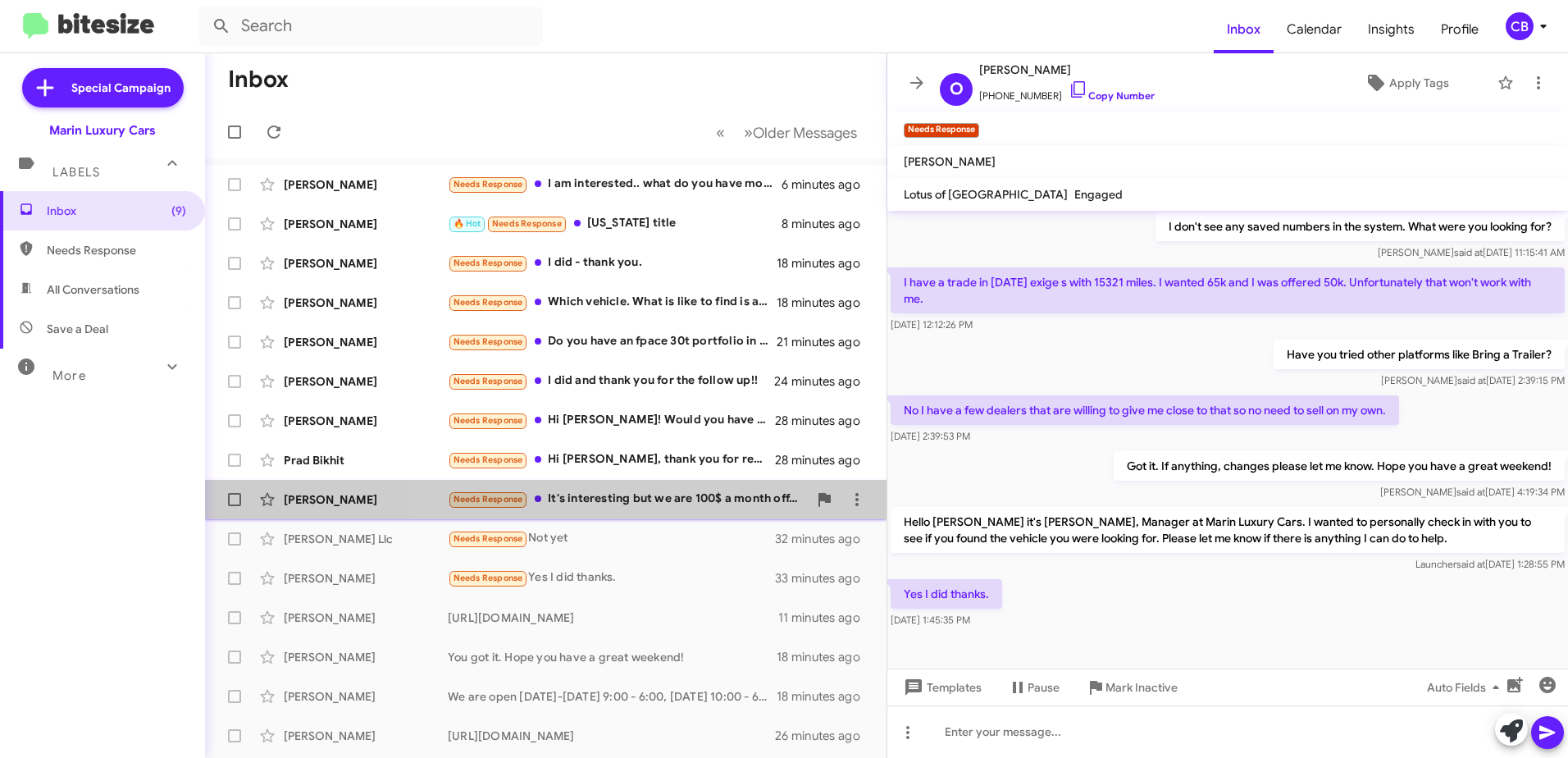
click at [675, 495] on div "Needs Response It's interesting but we are 100$ a month off. Better to stay wit…" at bounding box center [627, 499] width 360 height 19
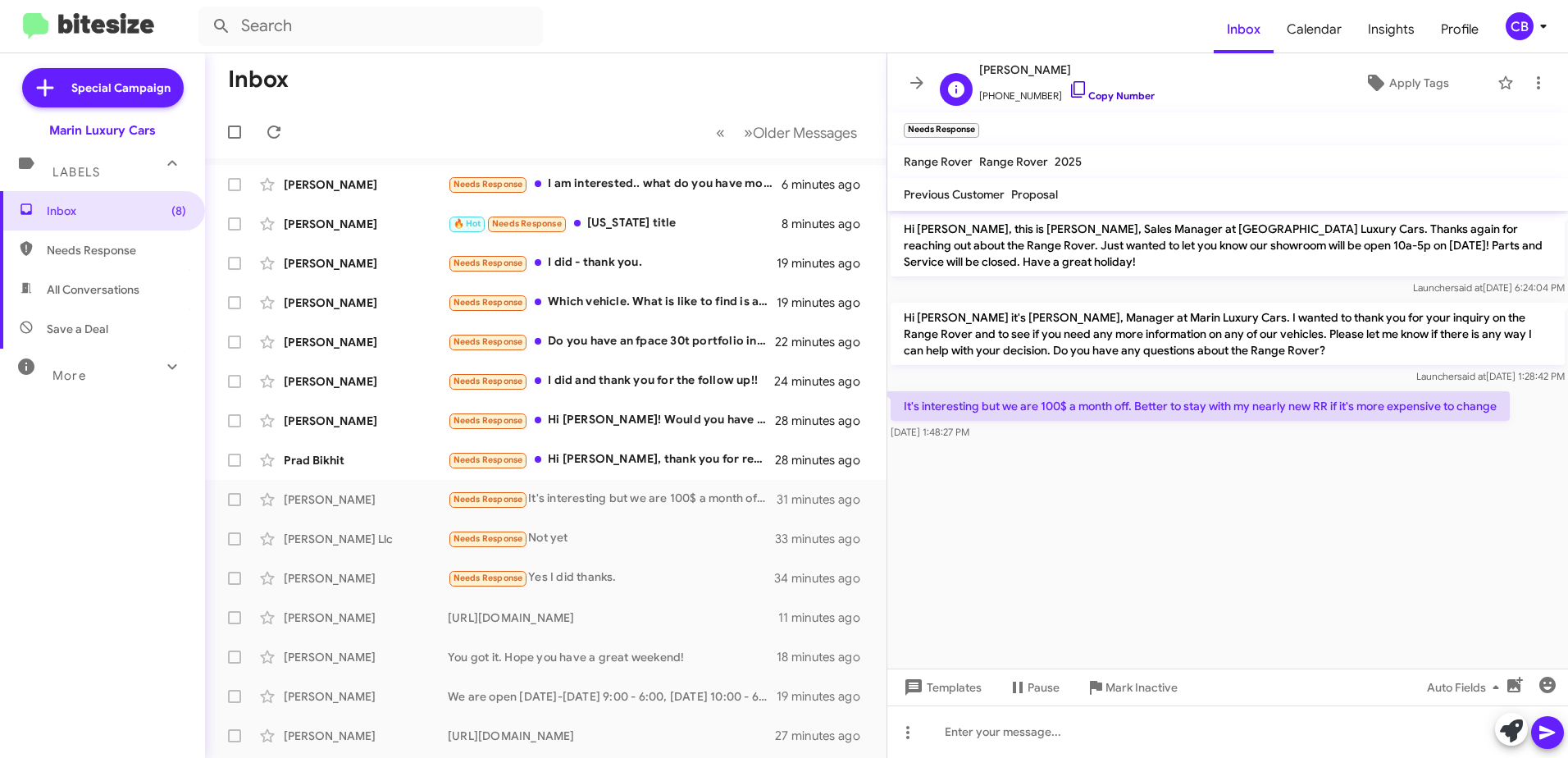
click at [1068, 84] on icon at bounding box center [1079, 89] width 20 height 20
click at [625, 459] on div "Needs Response Hi [PERSON_NAME], thank you for reaching out. I bought a car cou…" at bounding box center [627, 459] width 360 height 19
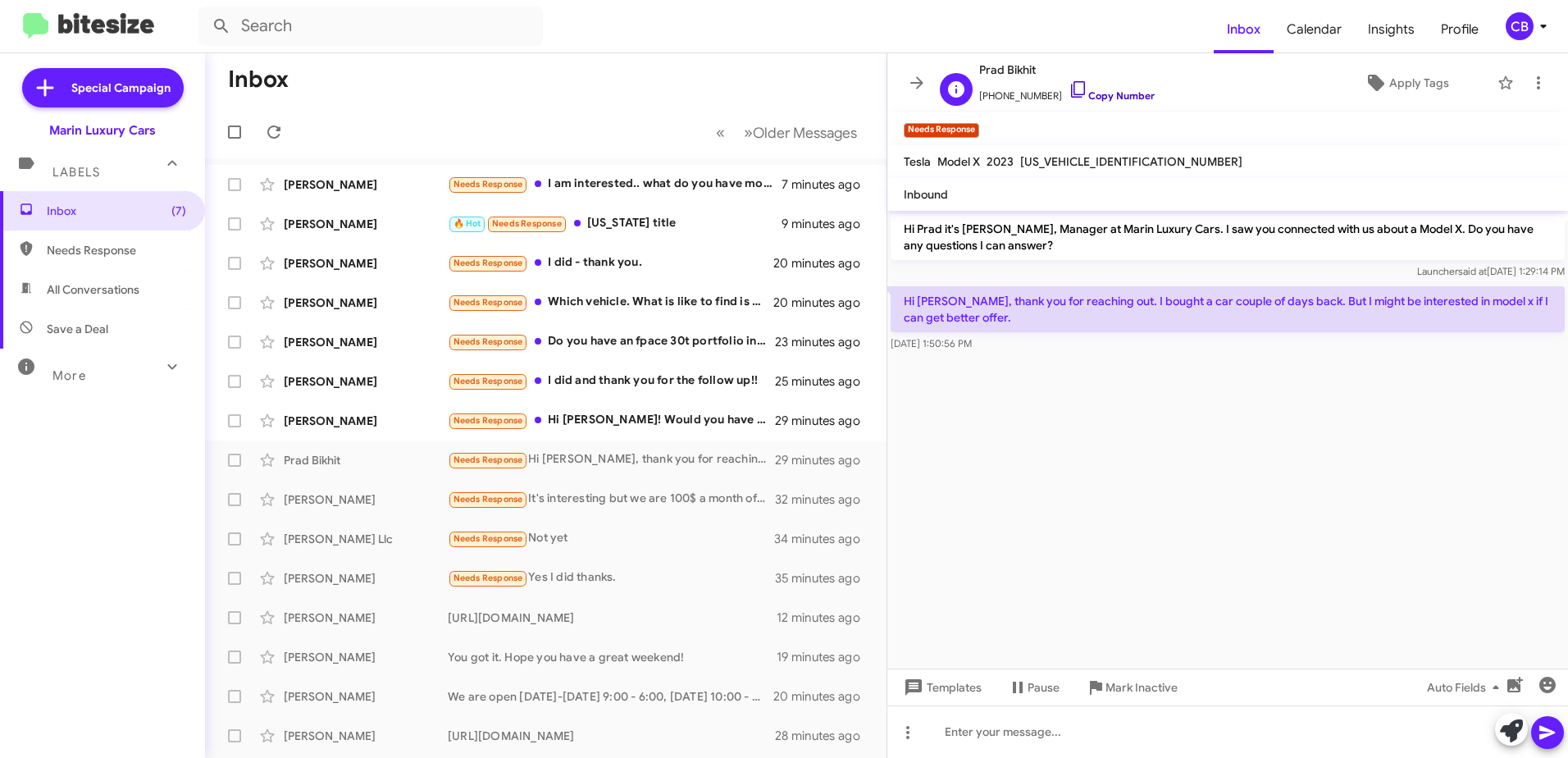
click at [1068, 89] on icon at bounding box center [1079, 89] width 20 height 20
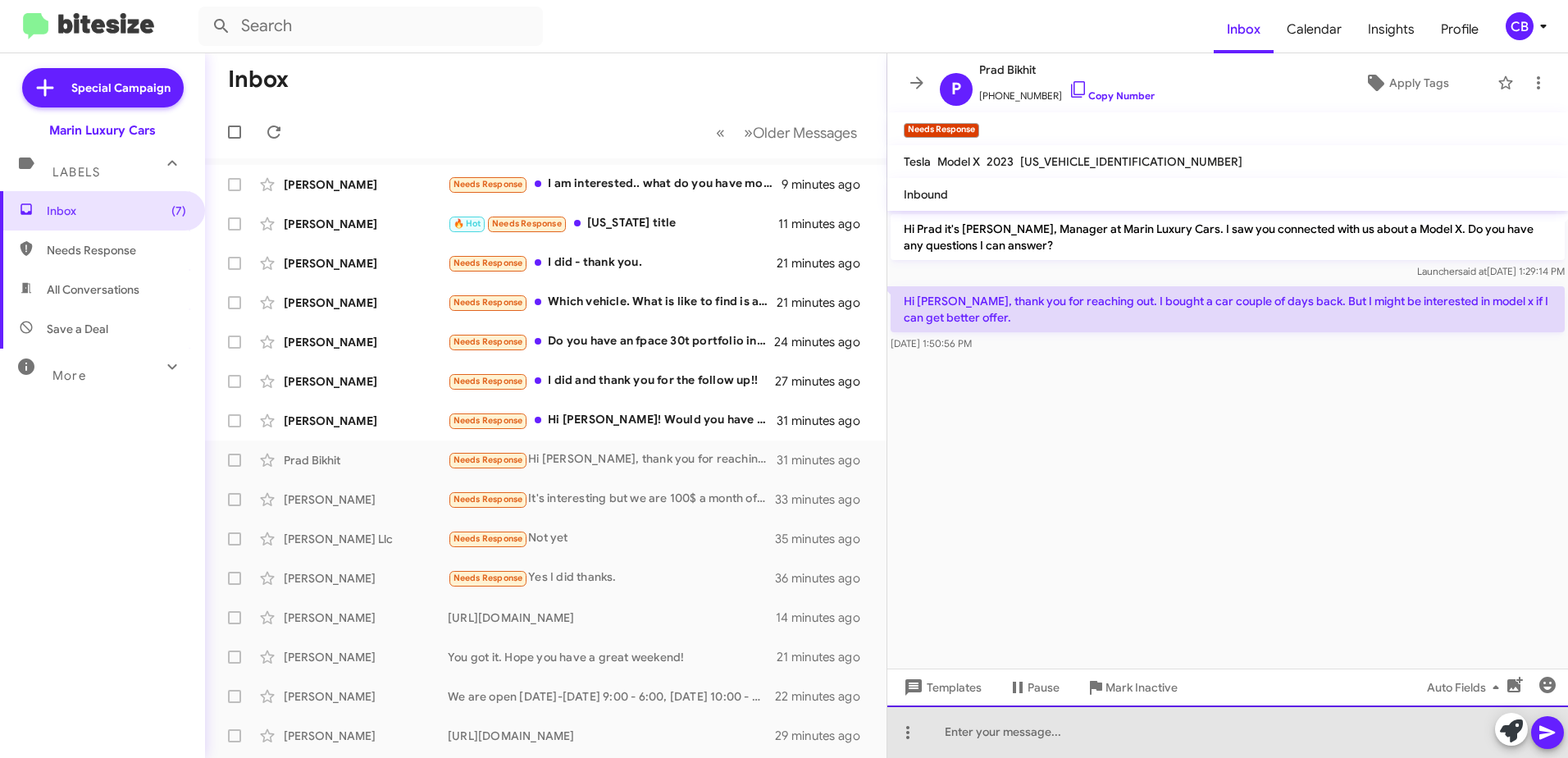
click at [1026, 729] on div at bounding box center [1227, 731] width 680 height 52
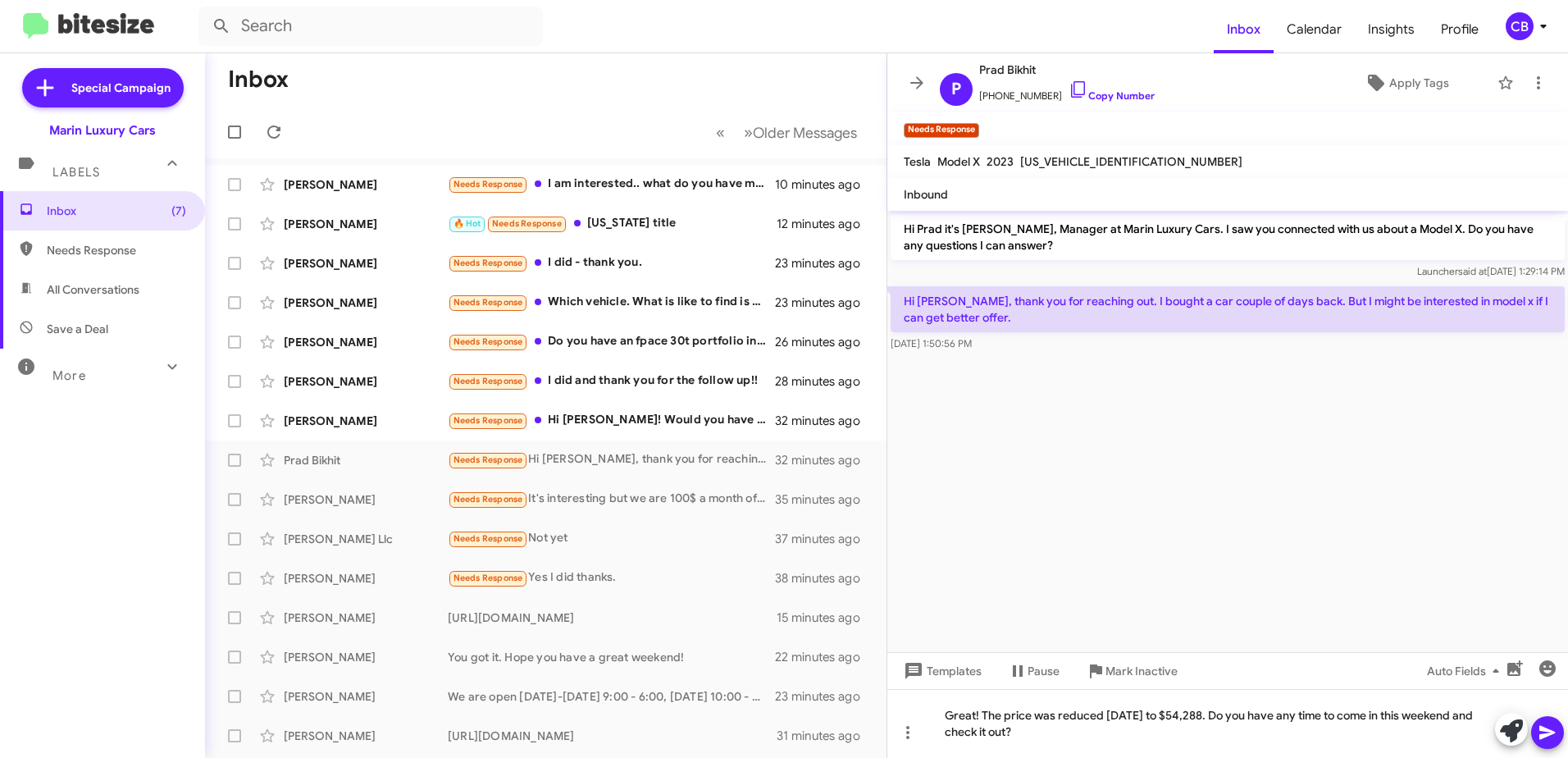
click at [1552, 738] on icon at bounding box center [1548, 732] width 20 height 20
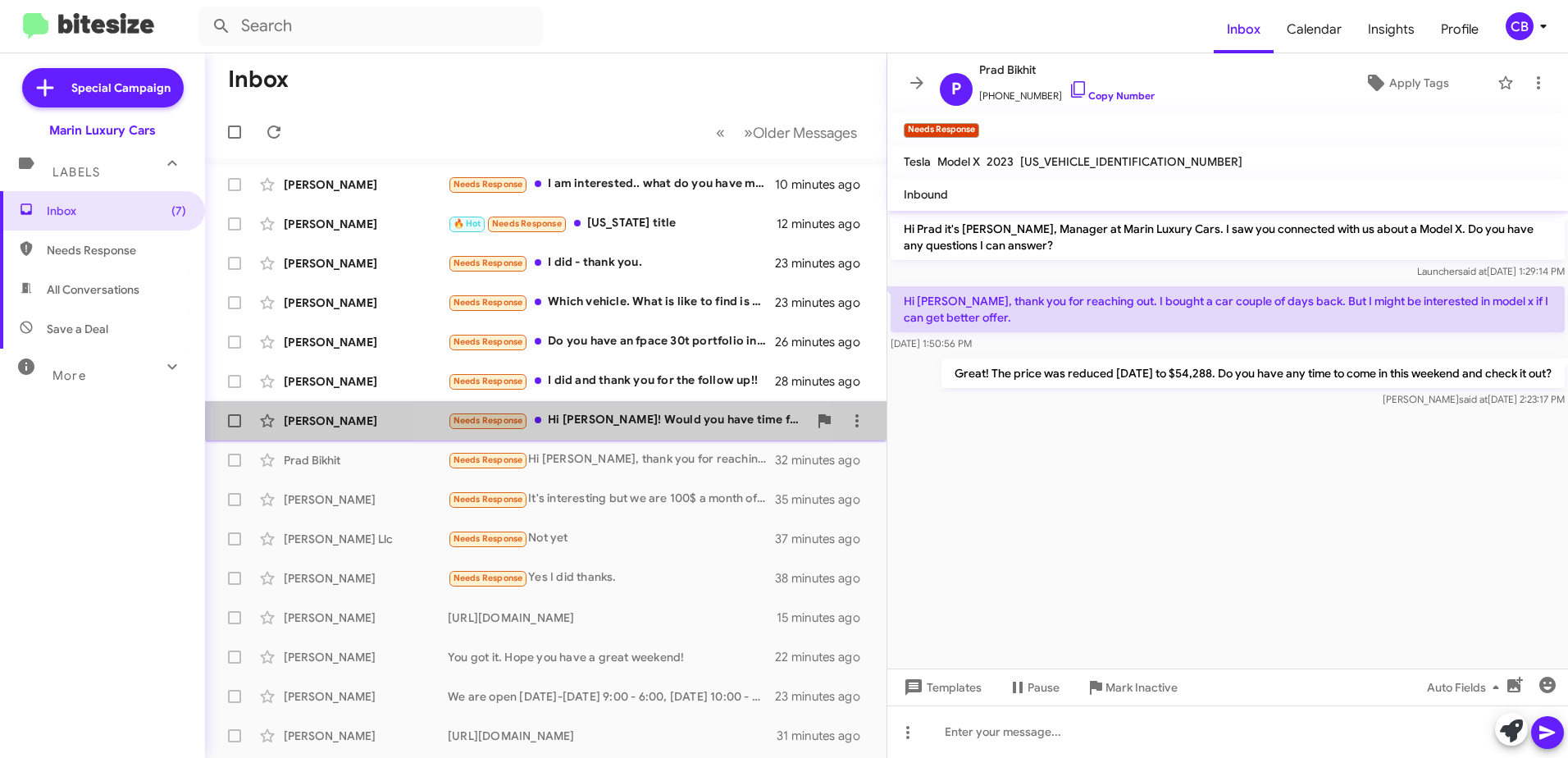
click at [590, 426] on div "Needs Response Hi [PERSON_NAME]! Would you have time for a quick call?" at bounding box center [627, 420] width 360 height 19
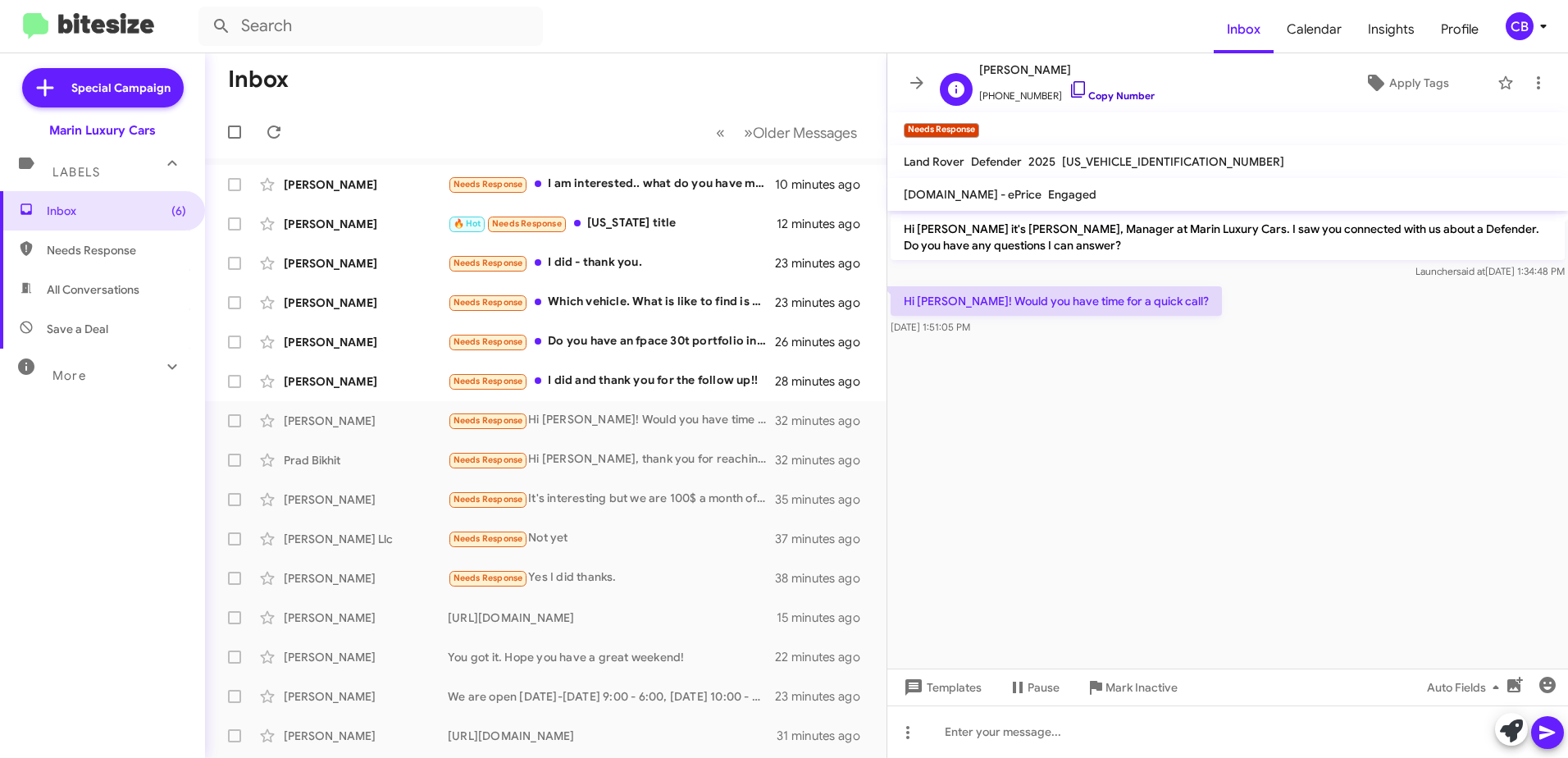
click at [1068, 89] on icon at bounding box center [1079, 89] width 20 height 20
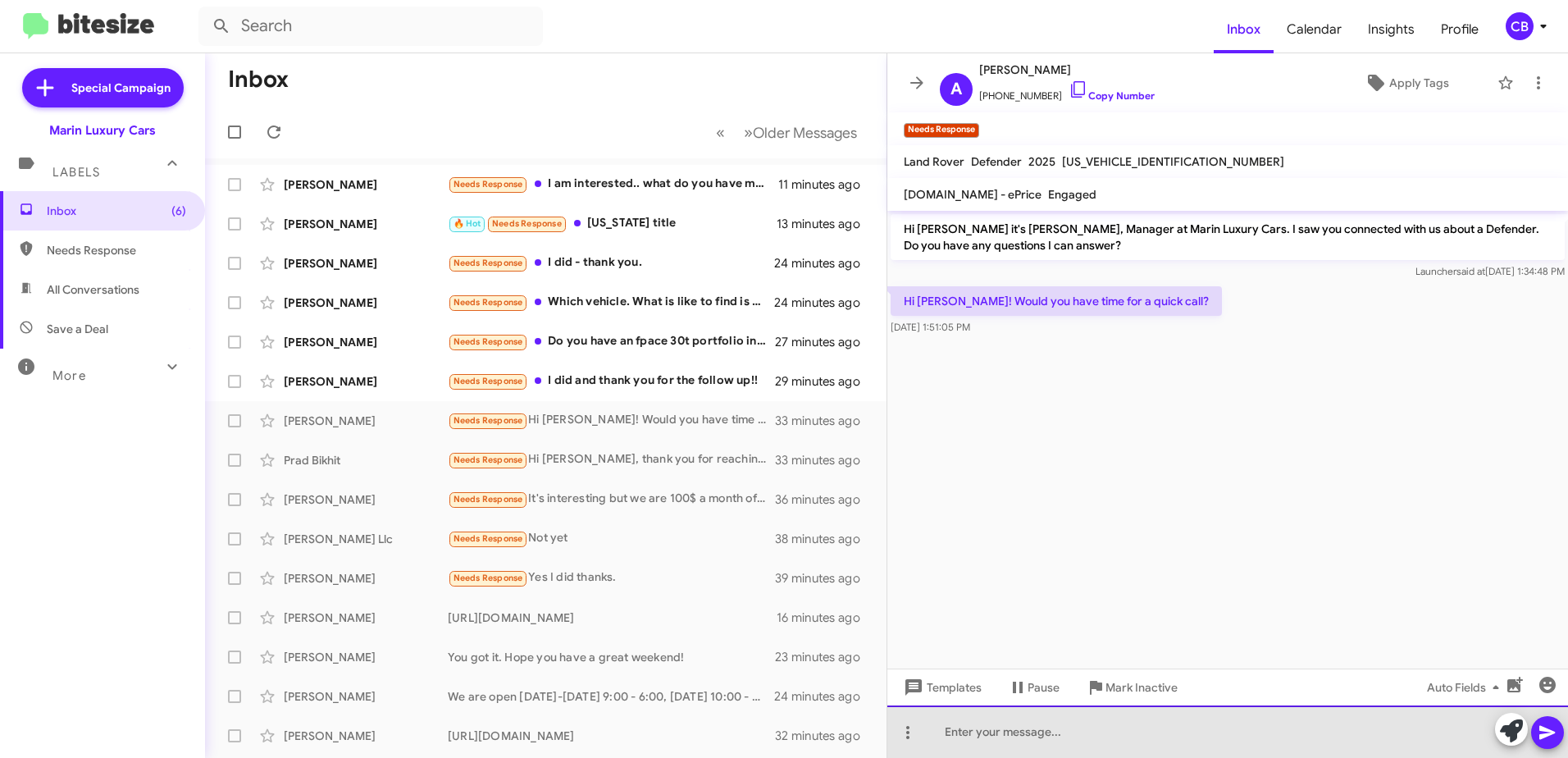
click at [1002, 718] on div at bounding box center [1227, 731] width 680 height 52
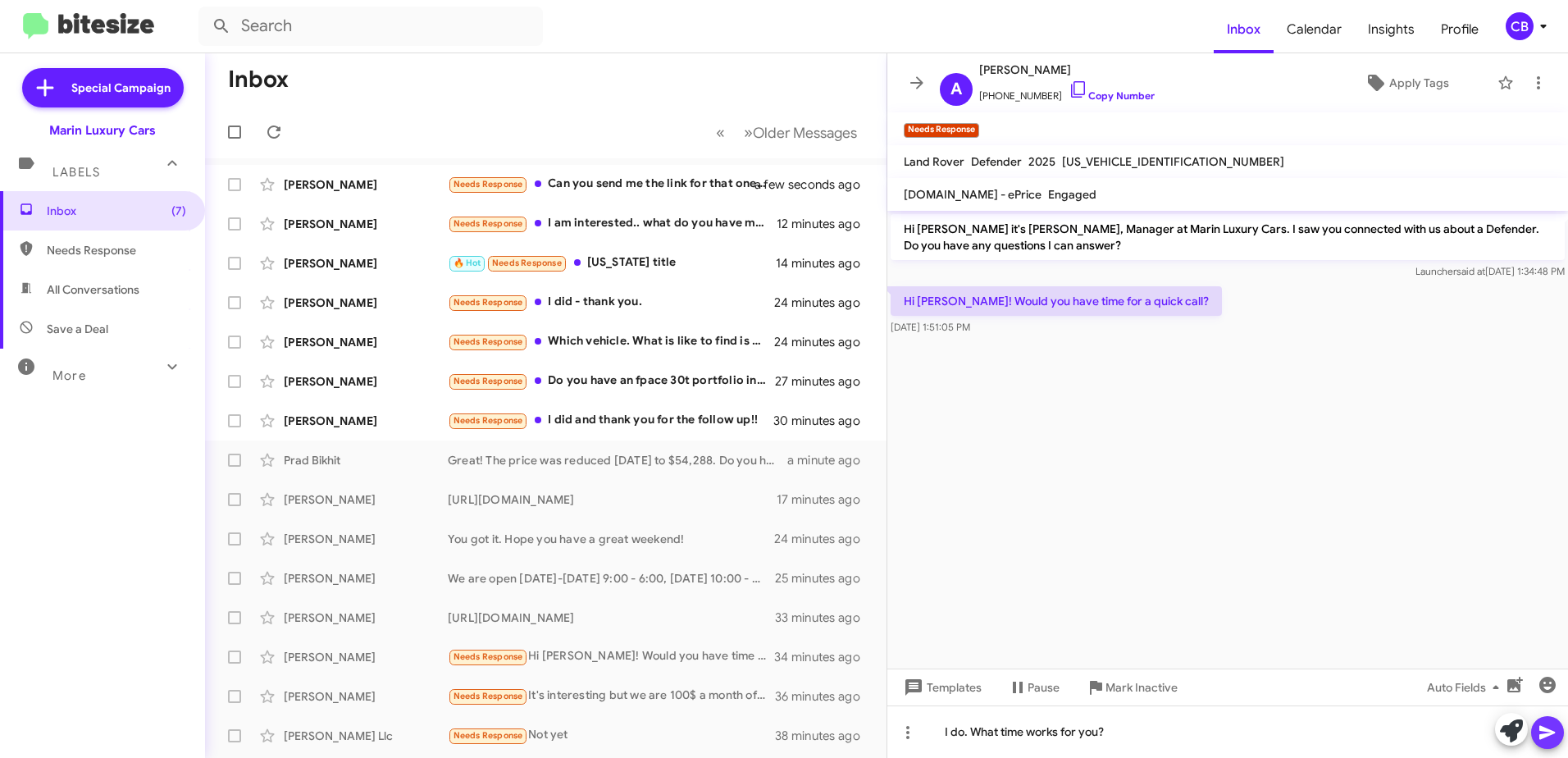
click at [1551, 738] on icon at bounding box center [1548, 732] width 20 height 20
click at [591, 424] on div "Needs Response I did and thank you for the follow up!!" at bounding box center [627, 420] width 360 height 19
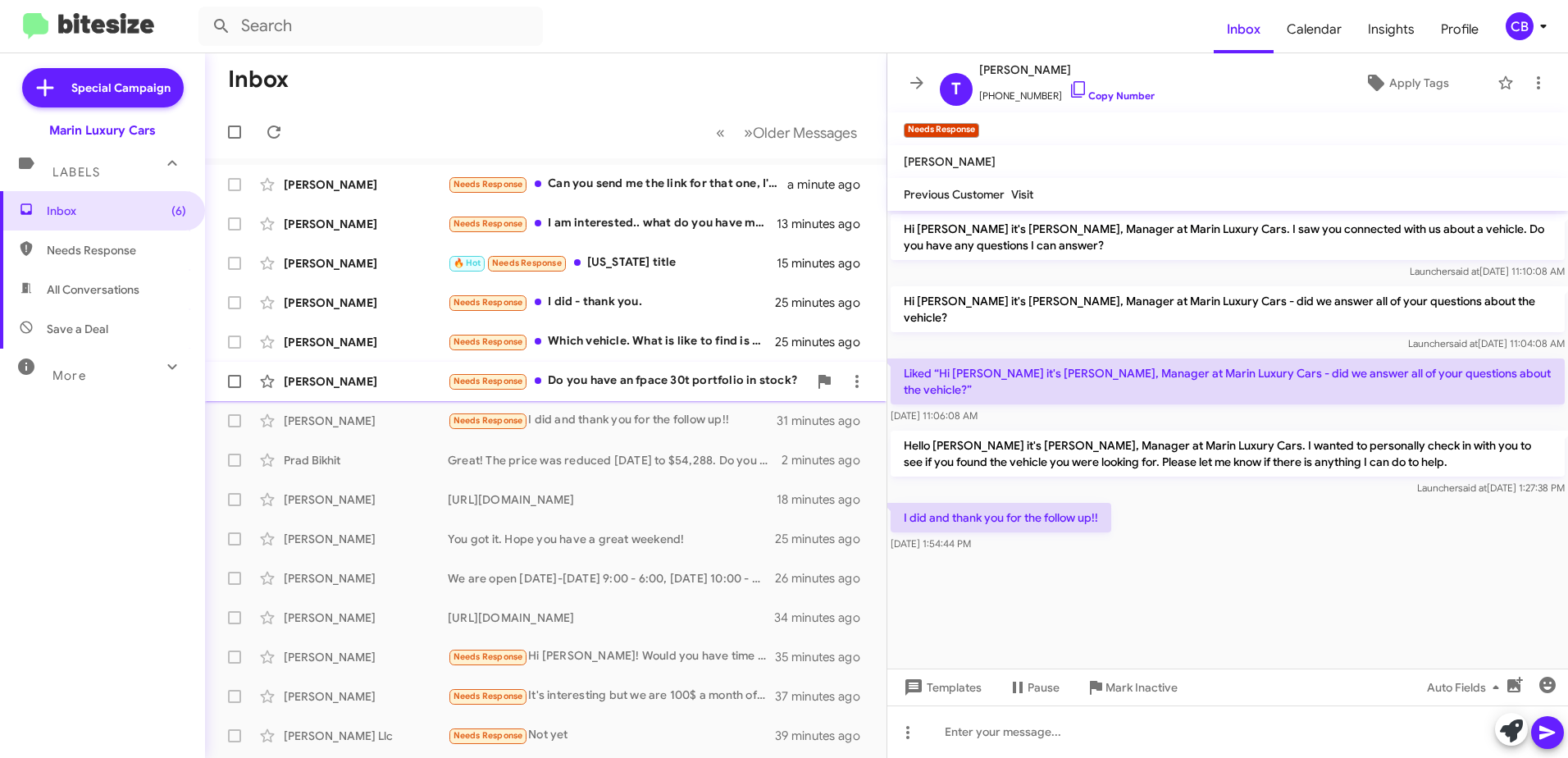
click at [609, 381] on div "Needs Response Do you have an fpace 30t portfolio in stock?" at bounding box center [627, 381] width 360 height 19
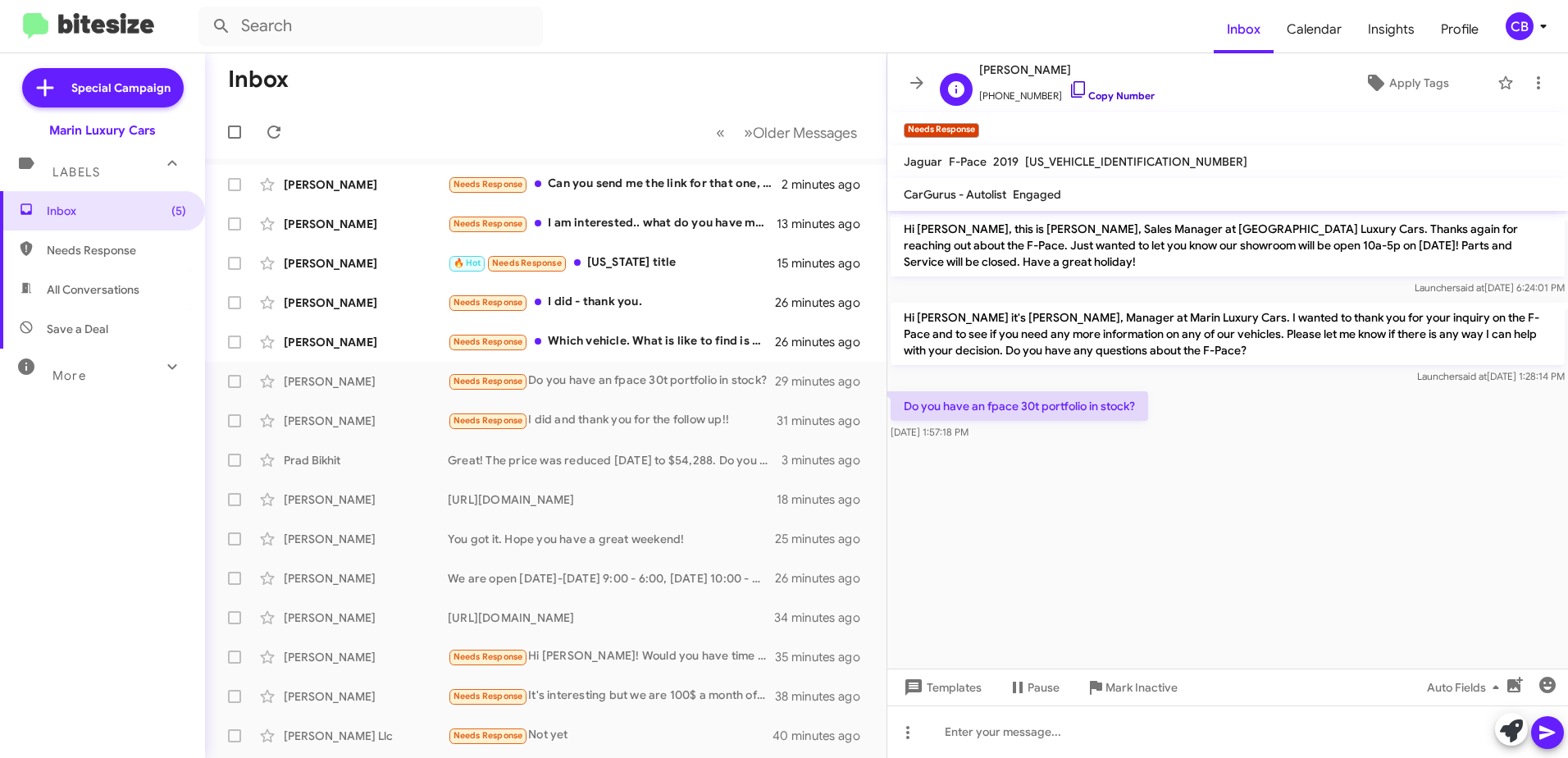
click at [1068, 93] on icon at bounding box center [1079, 89] width 20 height 20
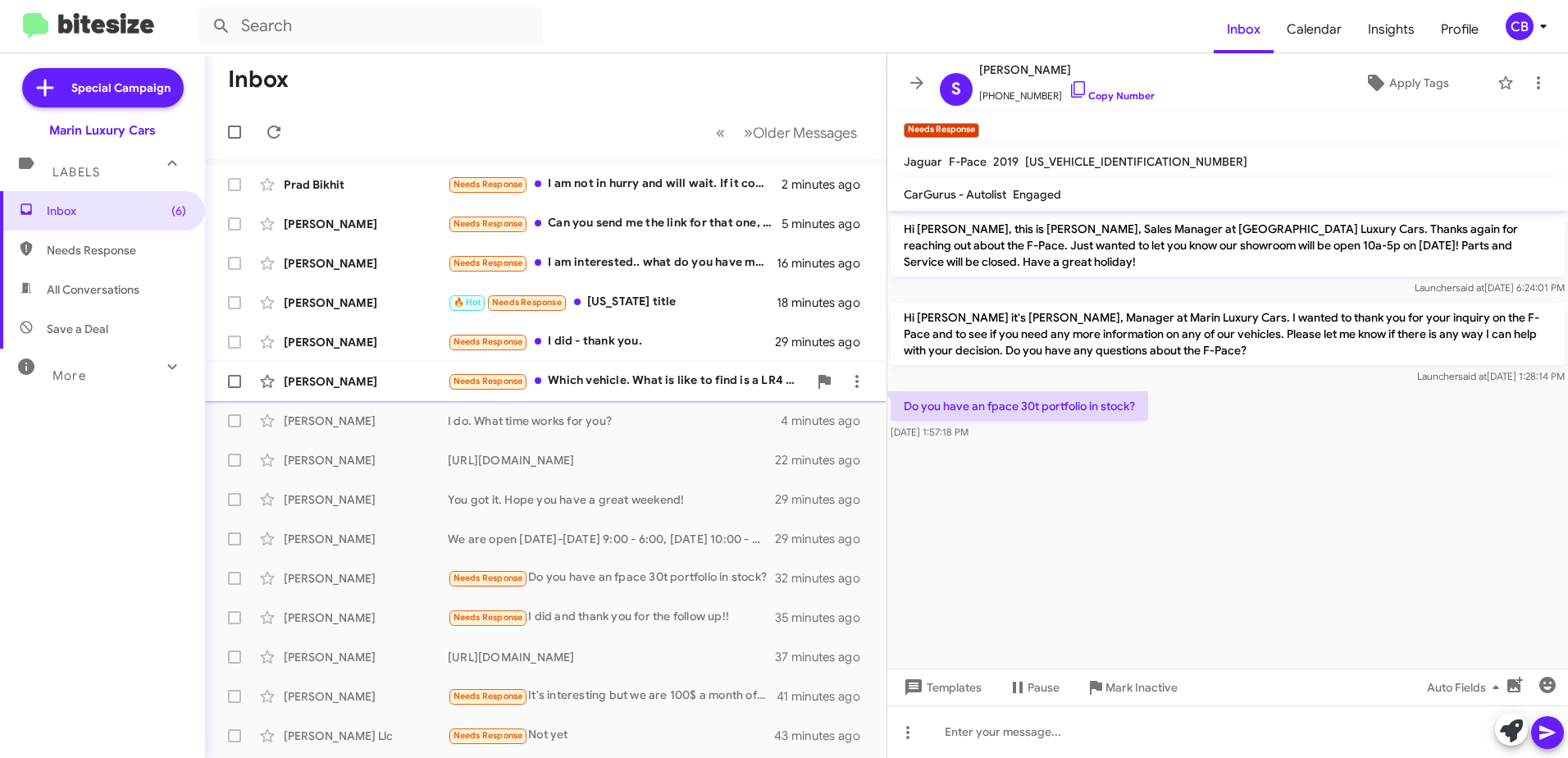
click at [593, 384] on div "Needs Response Which vehicle. What is like to find is a LR4 with less mikes tha…" at bounding box center [627, 381] width 360 height 19
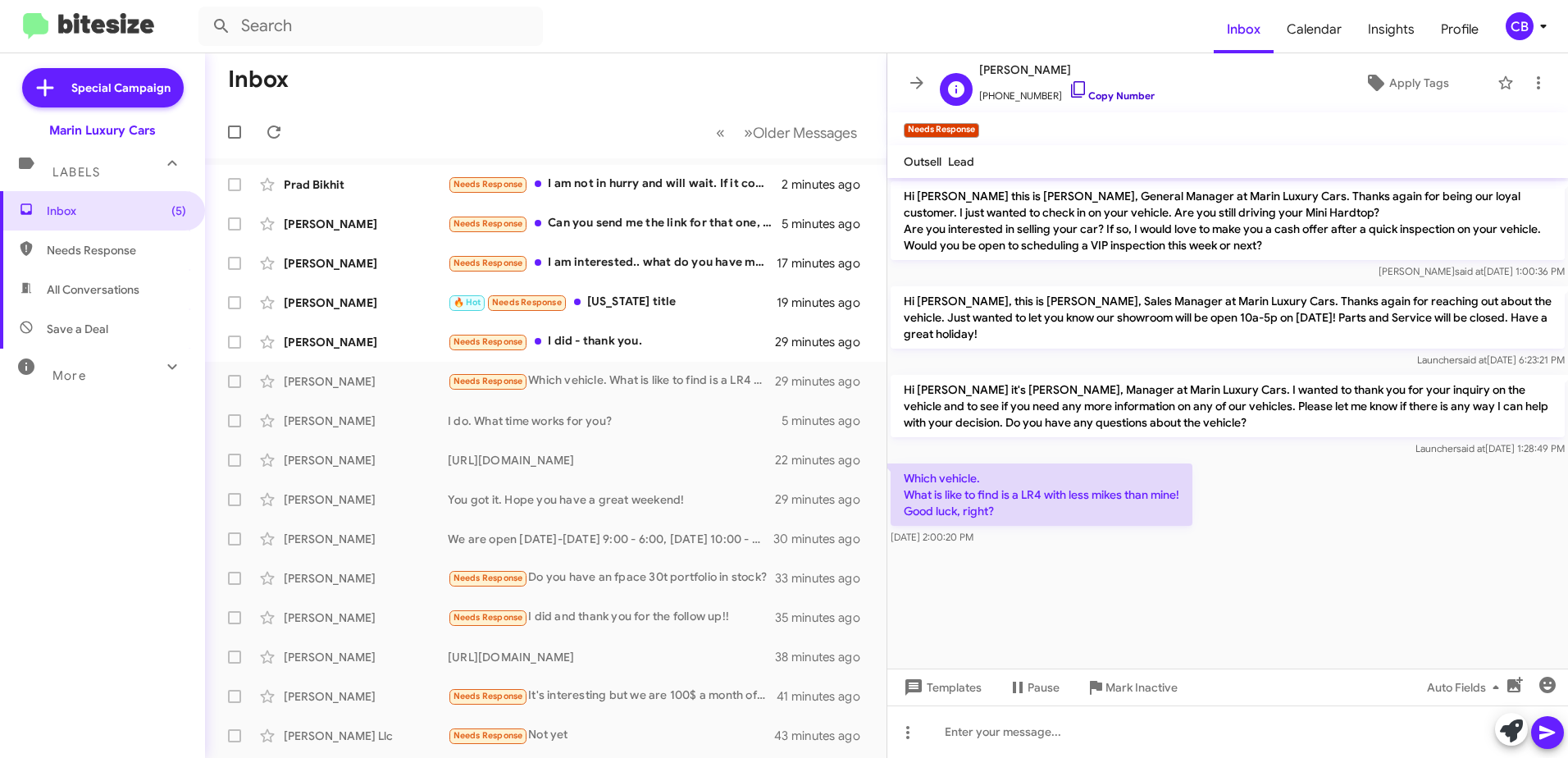
click at [1068, 93] on icon at bounding box center [1079, 89] width 20 height 20
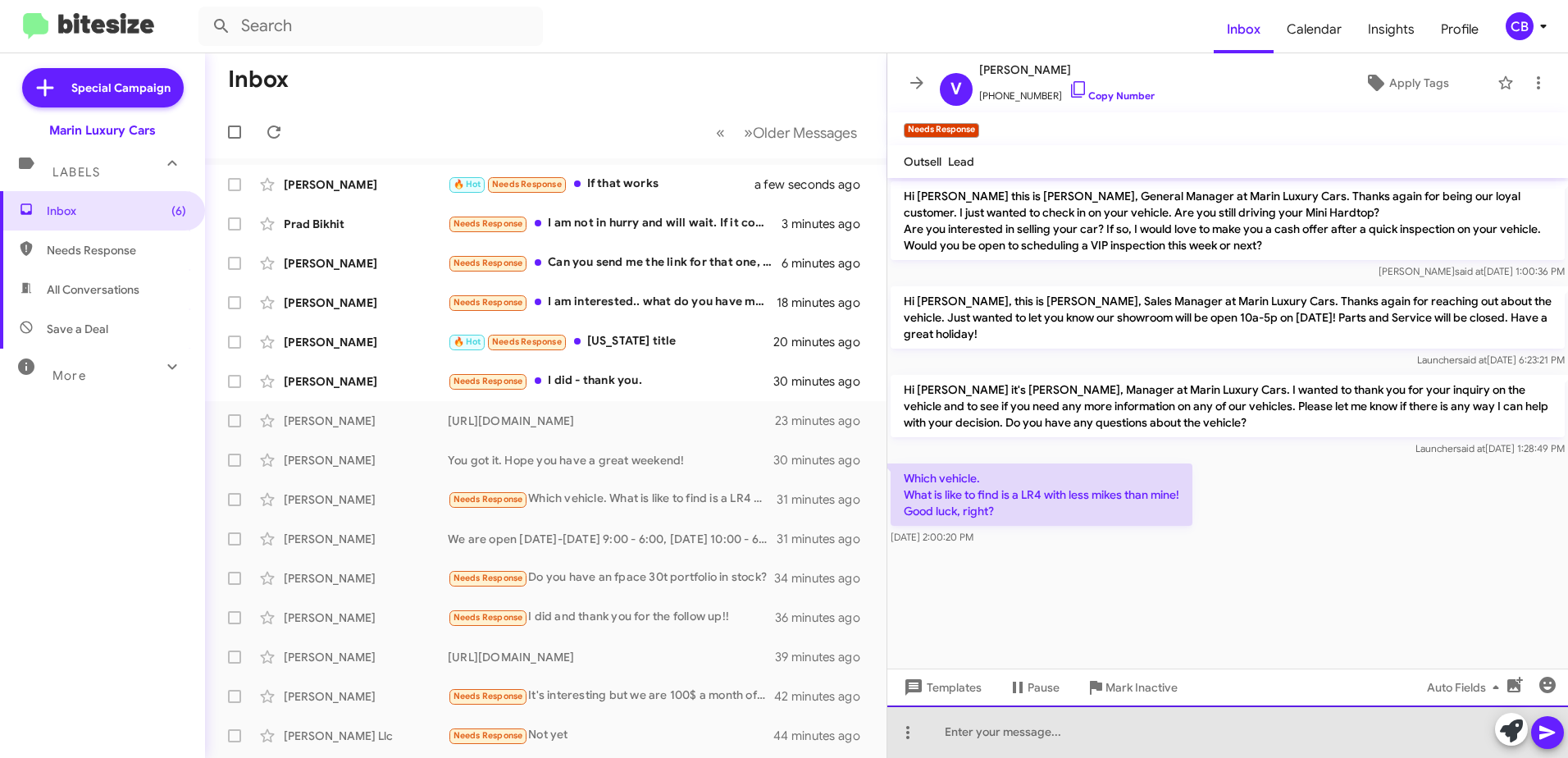
click at [994, 732] on div at bounding box center [1227, 731] width 680 height 52
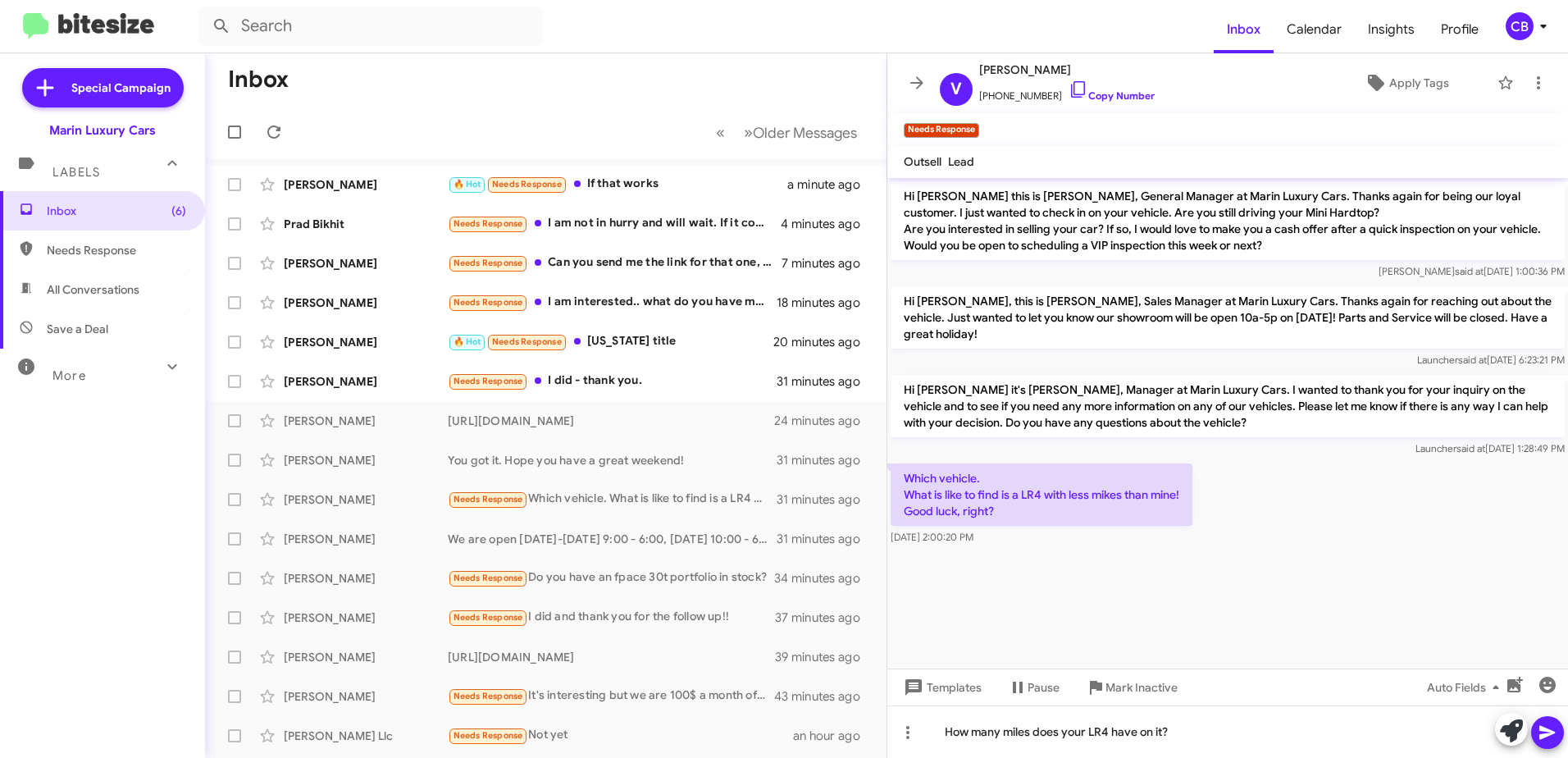
click at [1551, 731] on icon at bounding box center [1546, 732] width 16 height 14
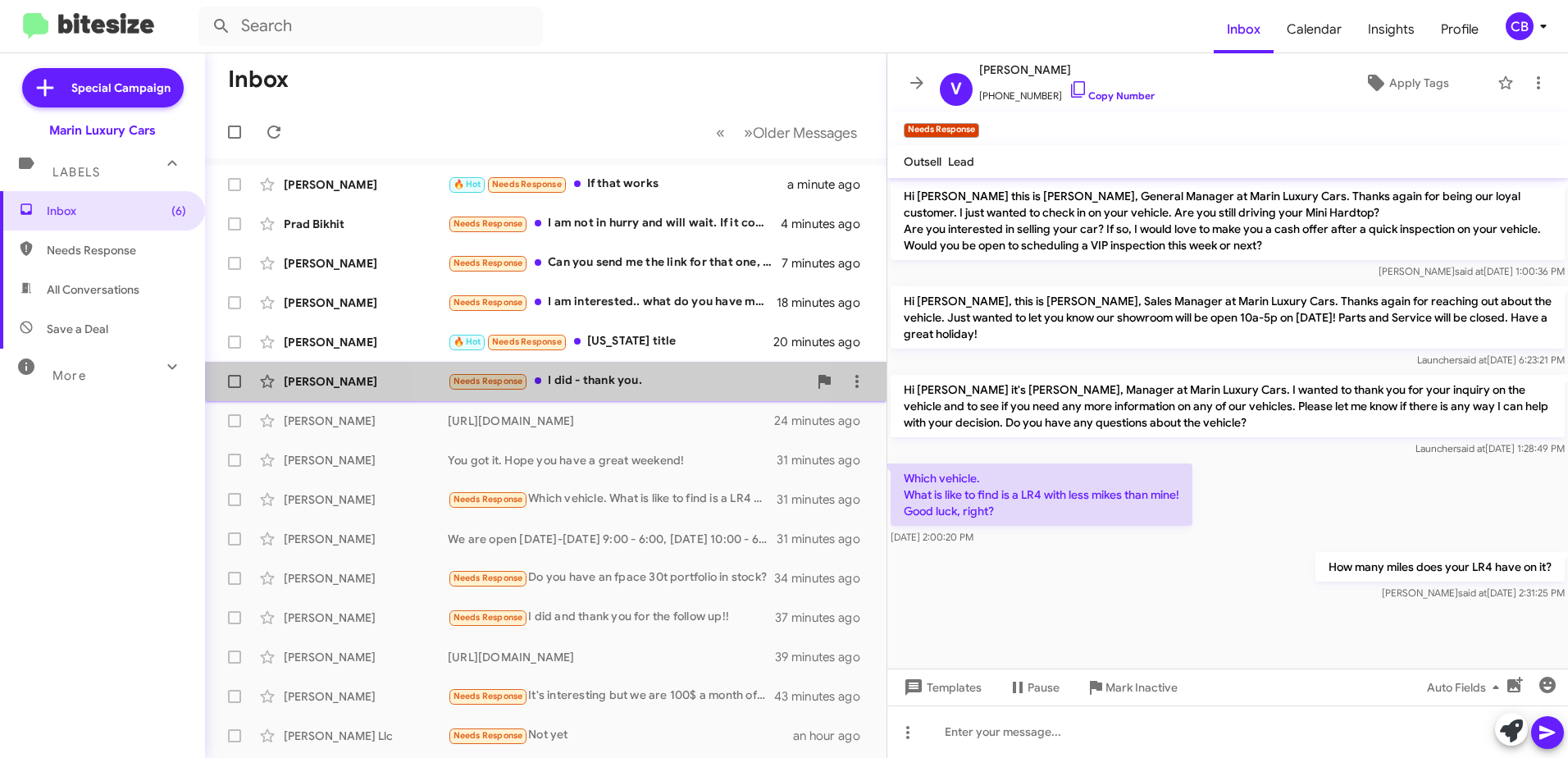
click at [584, 381] on div "Needs Response I did - thank you." at bounding box center [627, 381] width 360 height 19
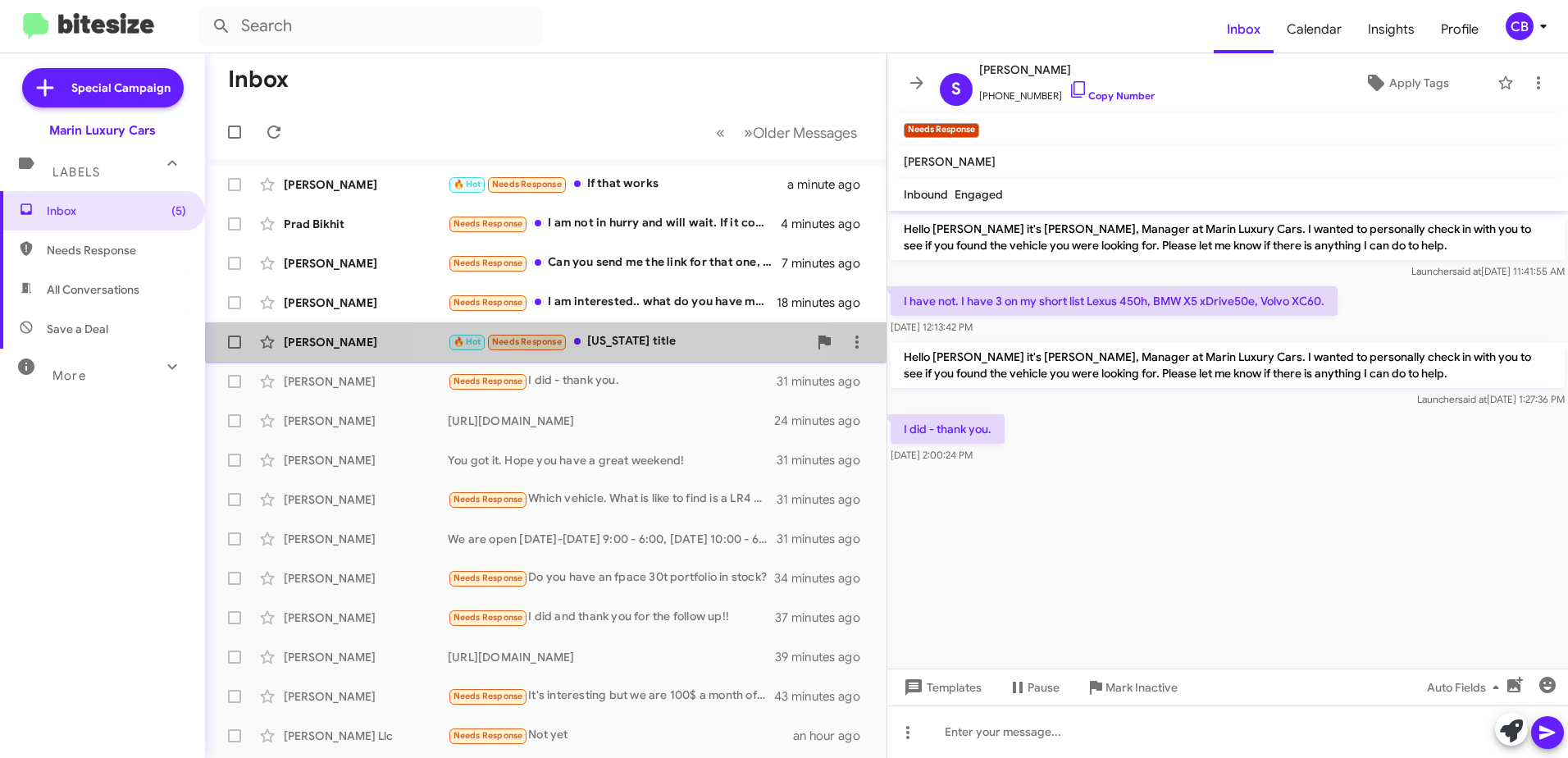
click at [612, 350] on div "🔥 Hot Needs Response [US_STATE] title" at bounding box center [627, 342] width 360 height 19
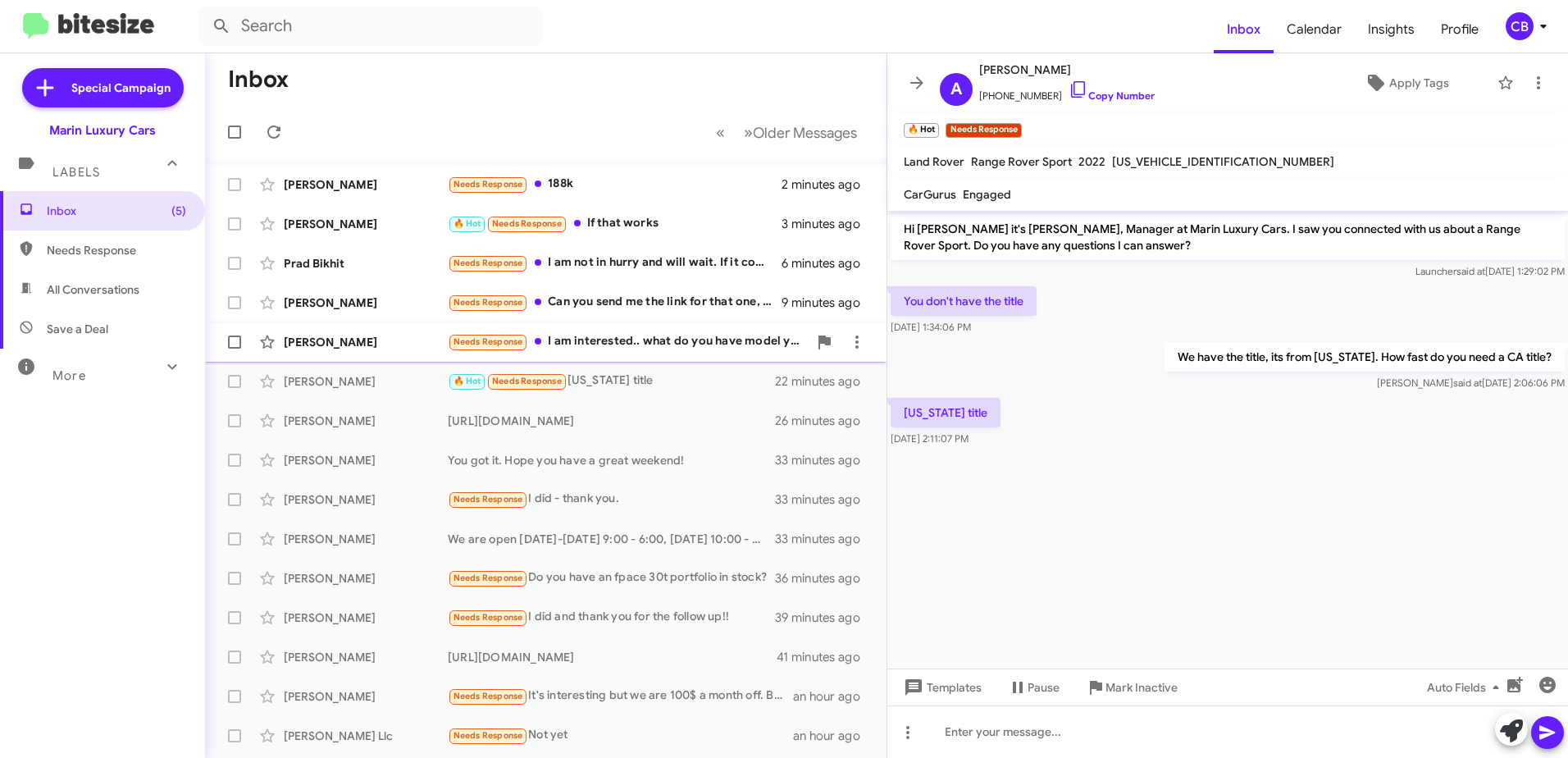
click at [591, 344] on div "Needs Response I am interested.. what do you have model year and cost?" at bounding box center [627, 342] width 360 height 19
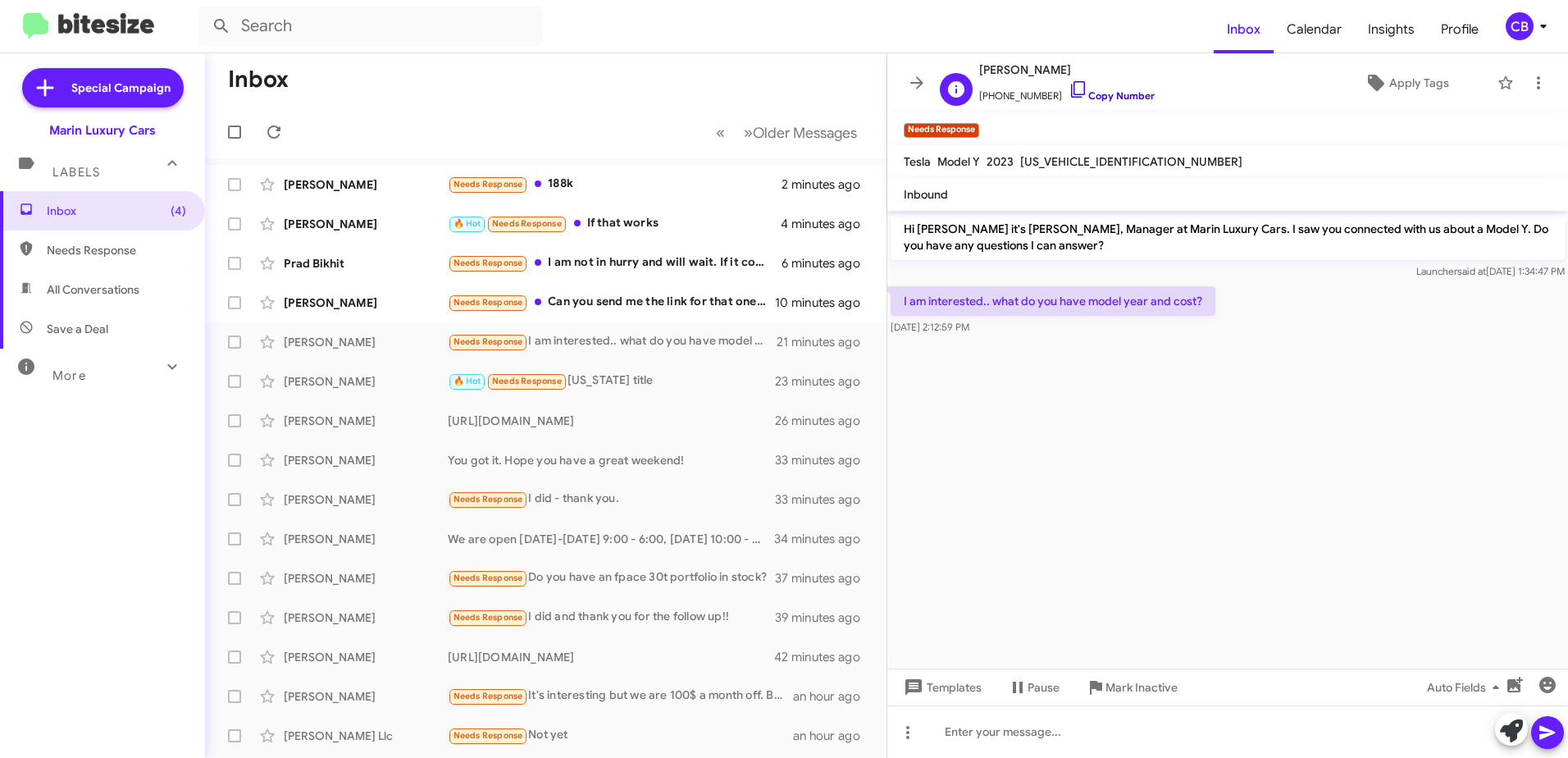
click at [1071, 88] on icon at bounding box center [1078, 89] width 14 height 16
click at [1068, 92] on icon at bounding box center [1079, 89] width 20 height 20
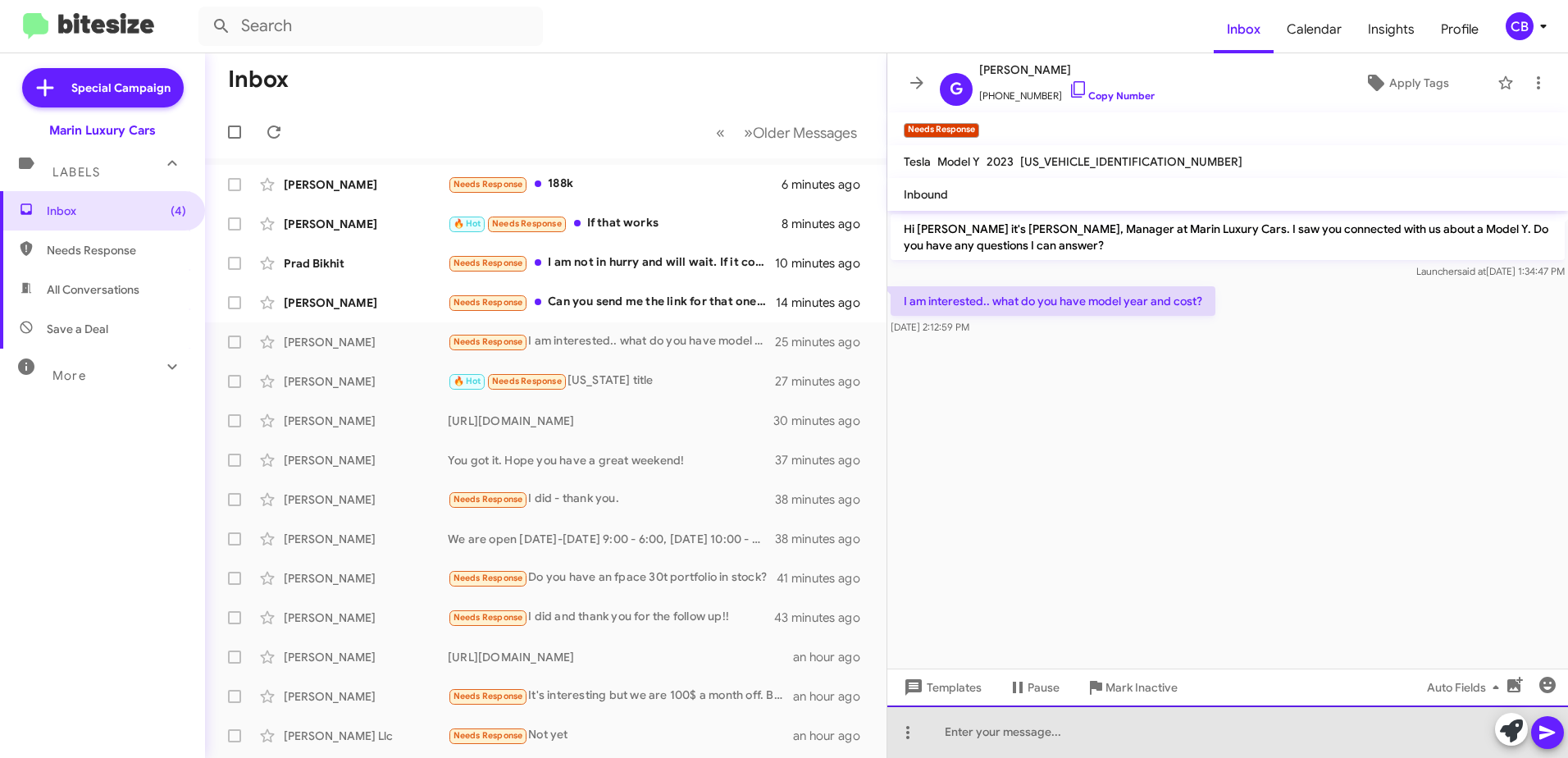
click at [994, 732] on div at bounding box center [1227, 731] width 680 height 52
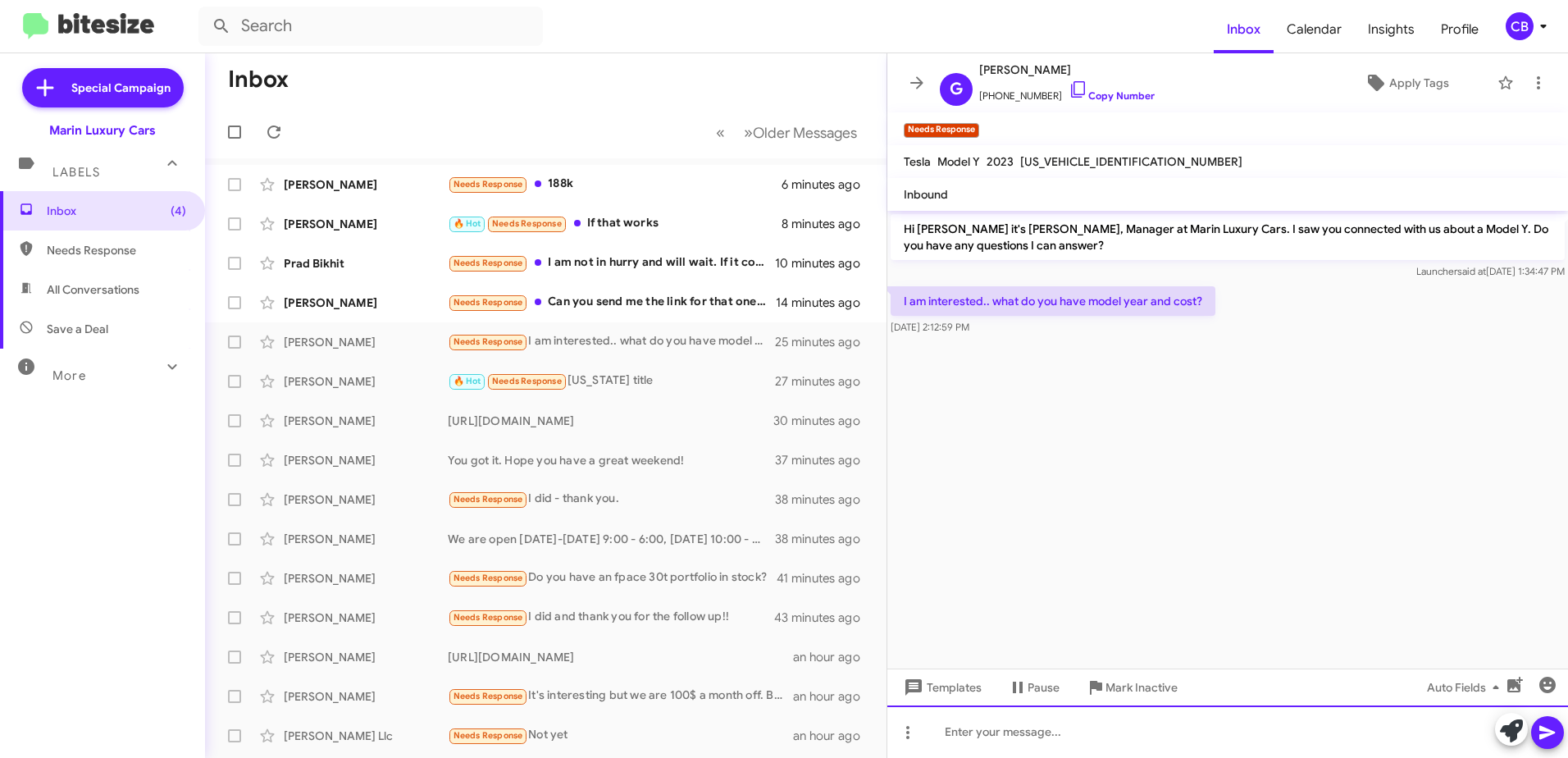
click at [990, 728] on div at bounding box center [1227, 731] width 680 height 52
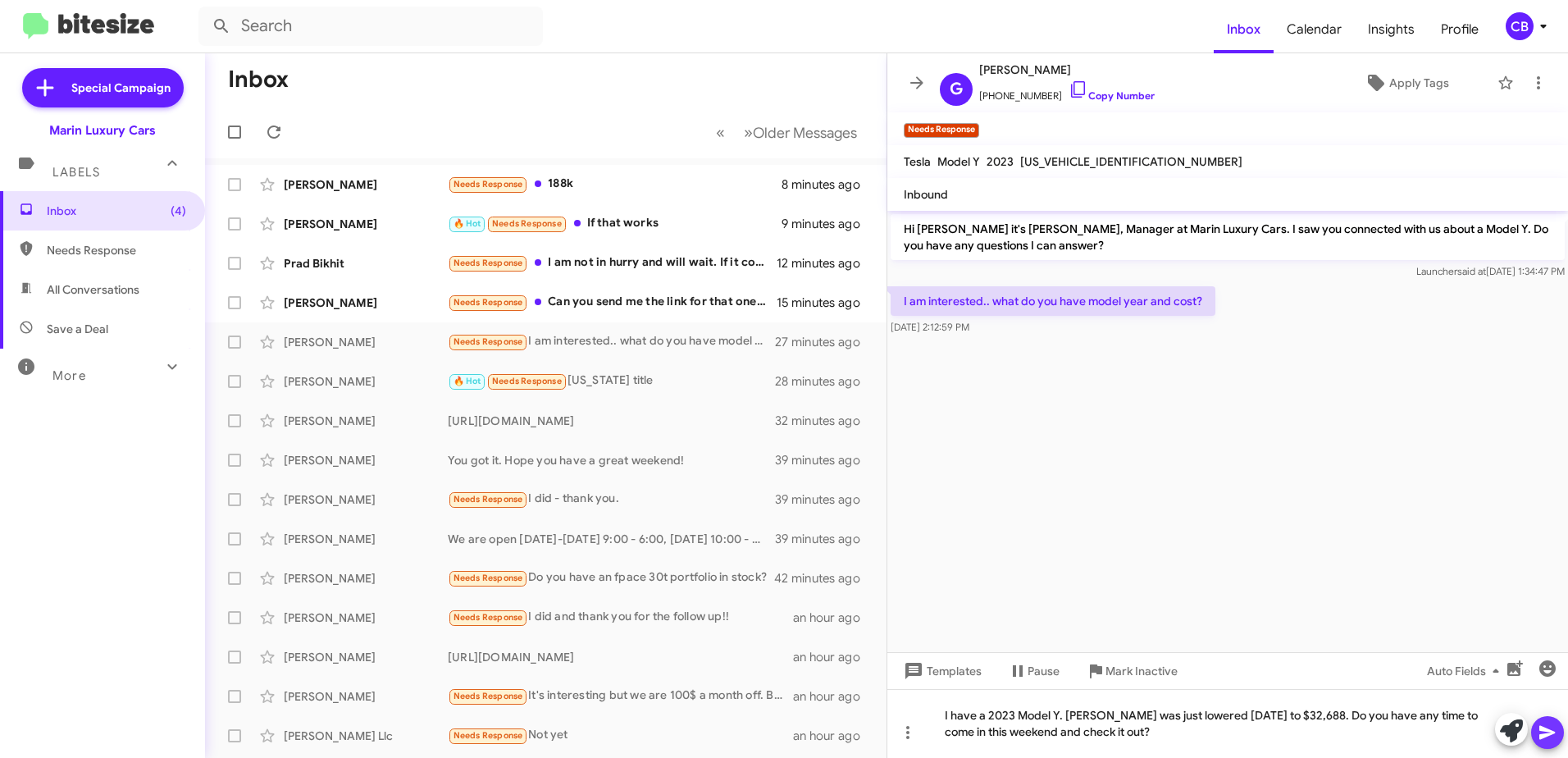
click at [1551, 738] on icon at bounding box center [1548, 732] width 20 height 20
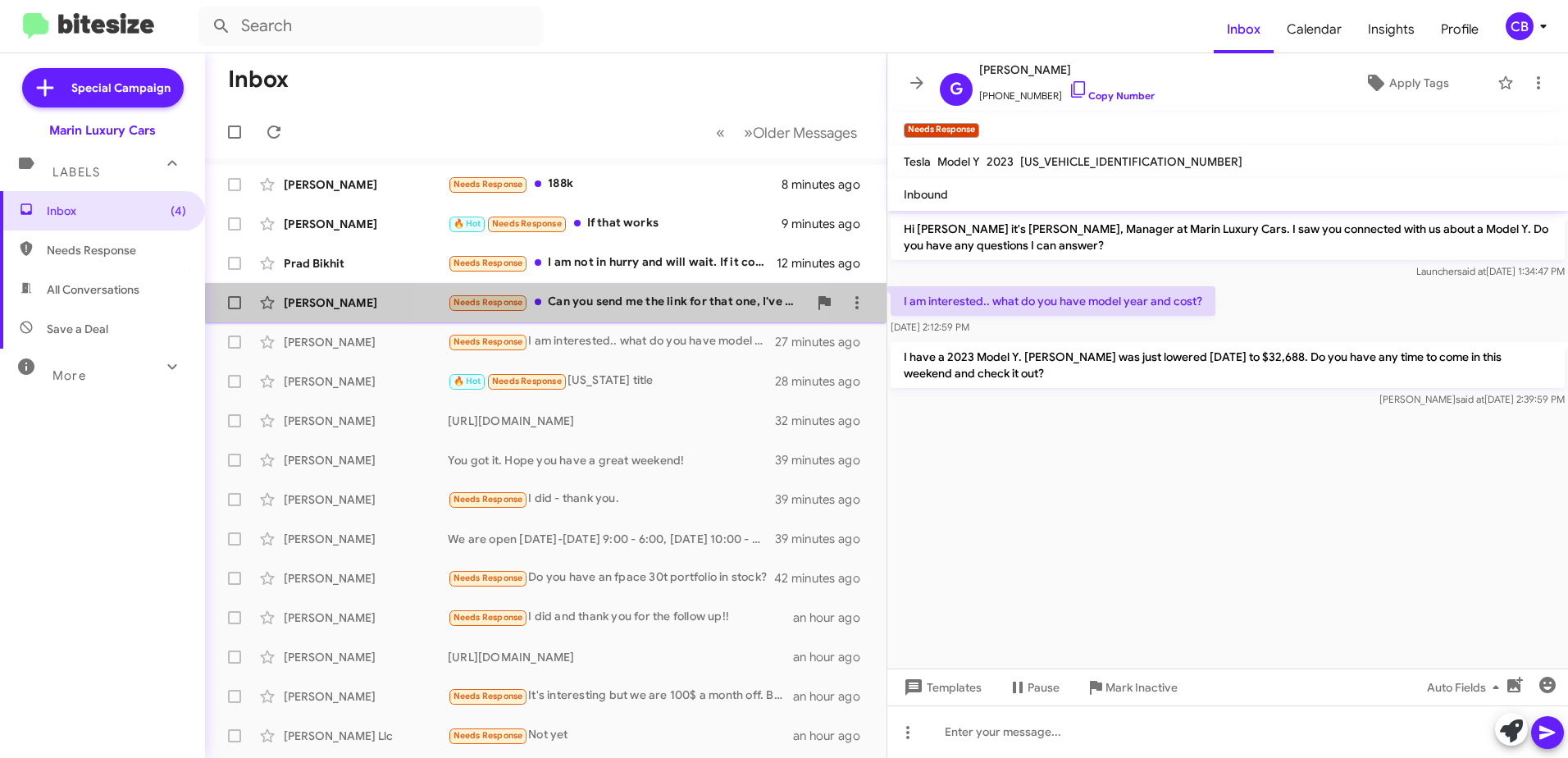
click at [586, 302] on div "Needs Response Can you send me the link for that one, I've been shopping for on…" at bounding box center [627, 302] width 360 height 19
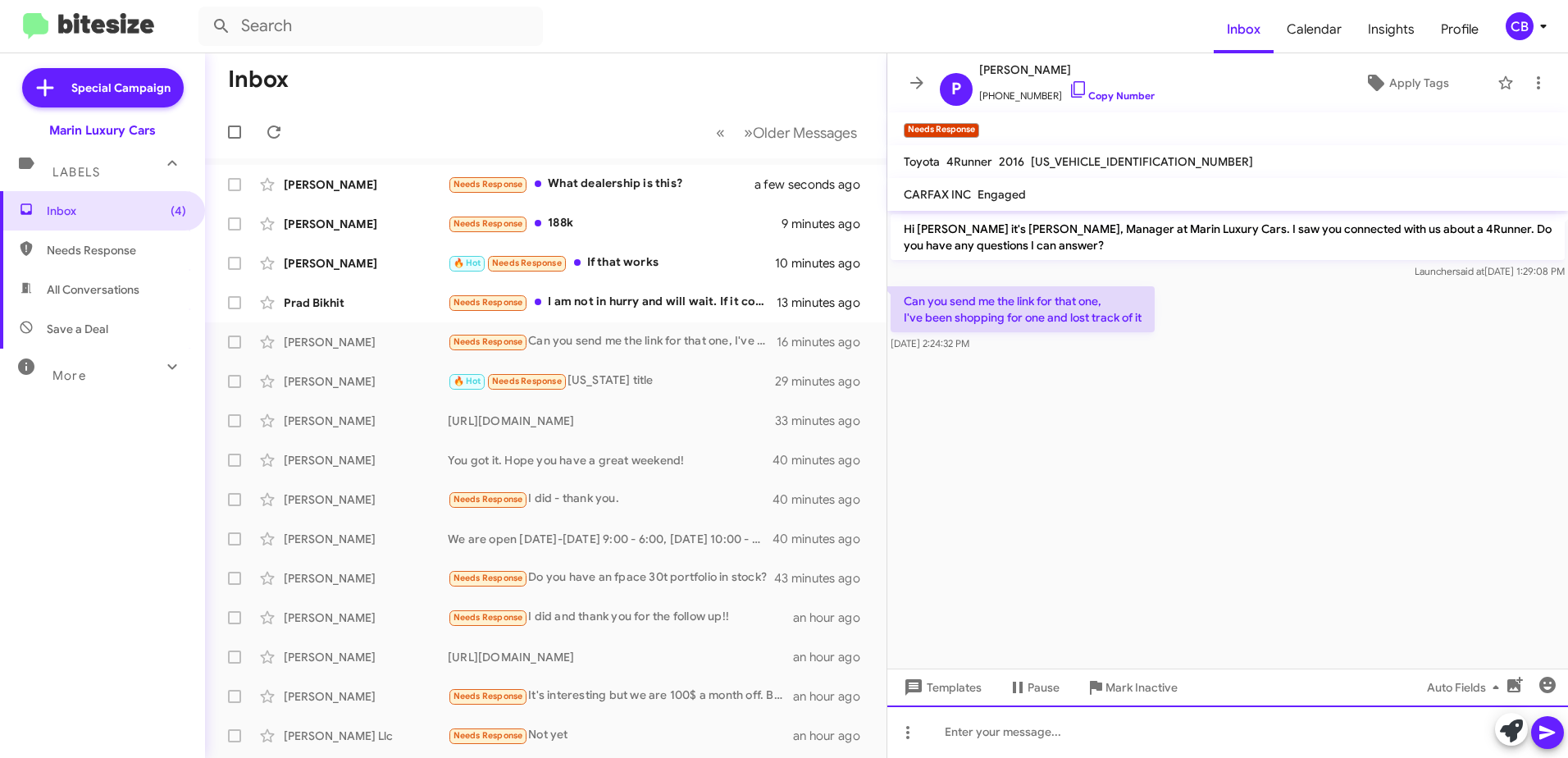
click at [956, 729] on div at bounding box center [1227, 731] width 680 height 52
click at [984, 728] on div at bounding box center [1227, 731] width 680 height 52
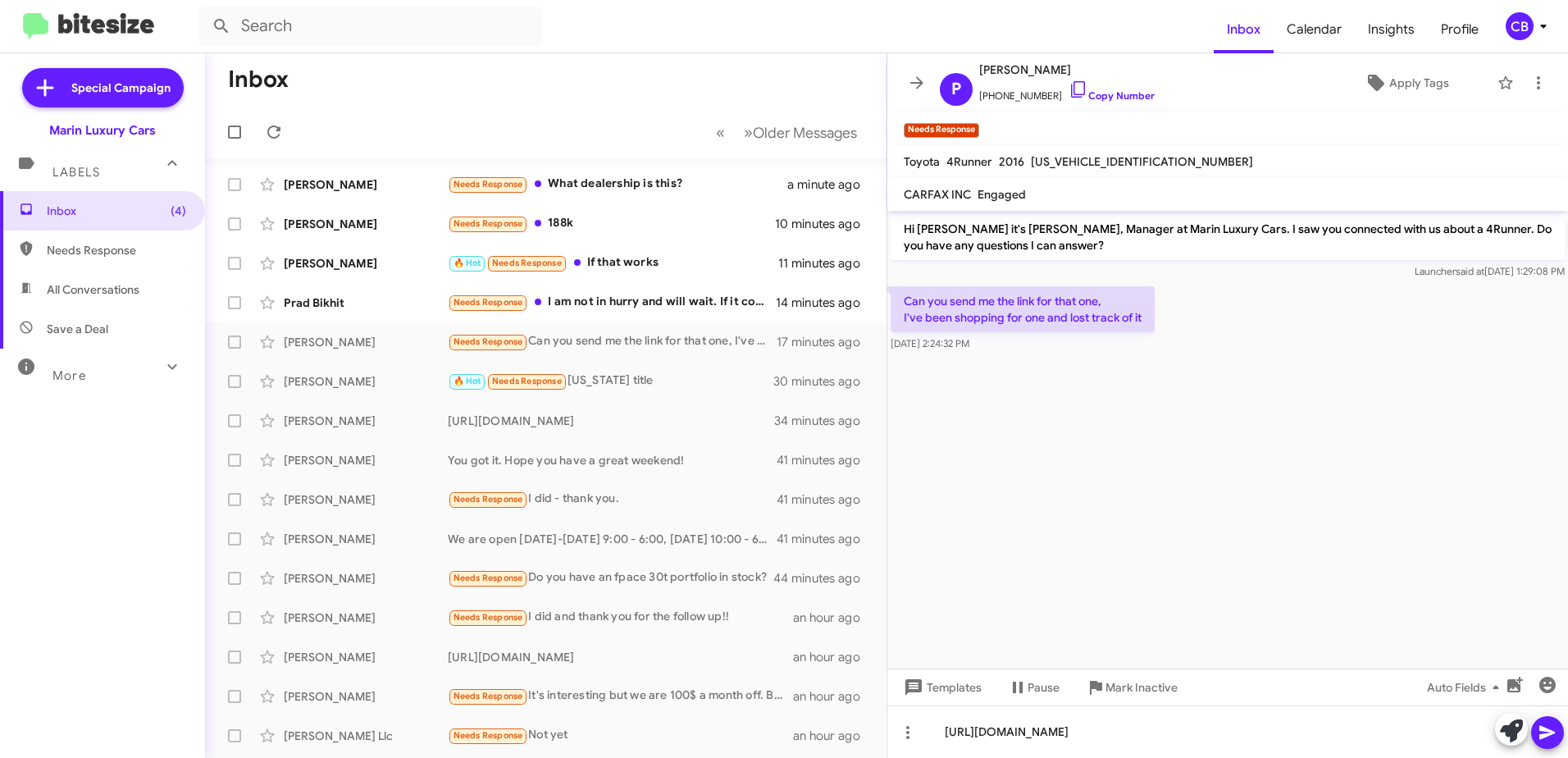
click at [1544, 739] on icon at bounding box center [1548, 732] width 20 height 20
click at [584, 310] on div "Needs Response I am not in hurry and will wait. If it comes to my range, I will…" at bounding box center [627, 302] width 360 height 19
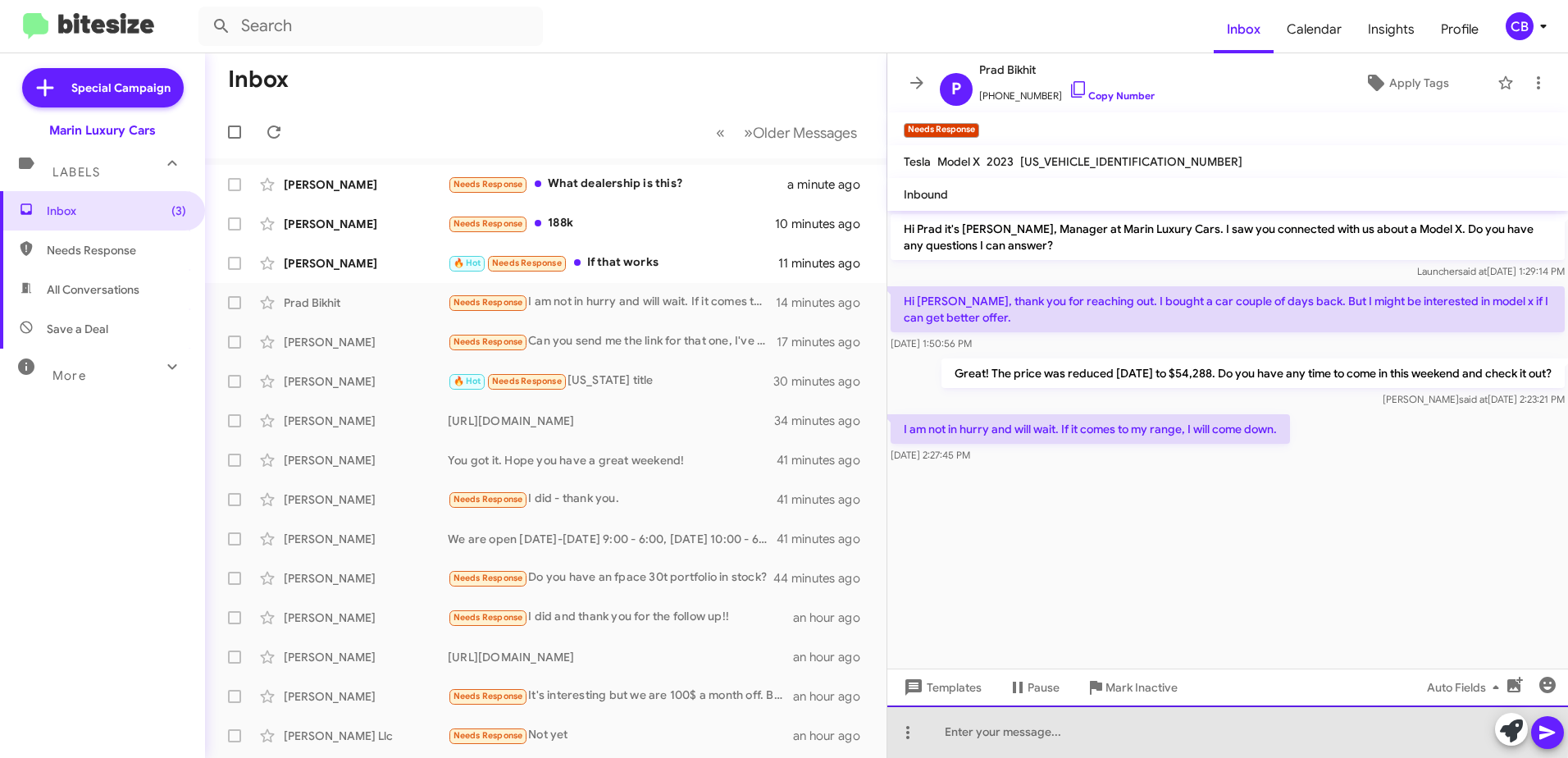
click at [952, 722] on div at bounding box center [1227, 731] width 680 height 52
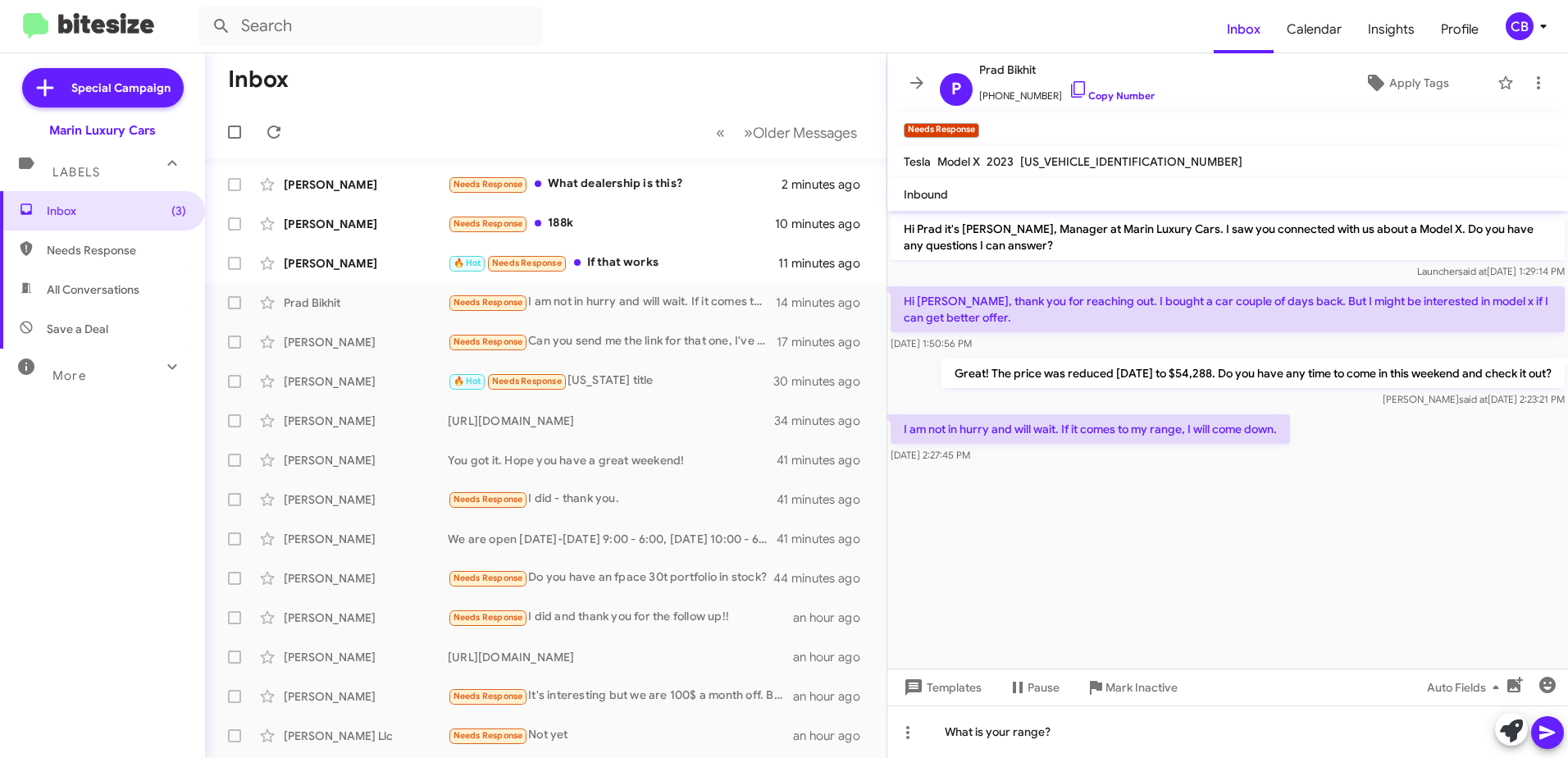
click at [1550, 733] on icon at bounding box center [1546, 732] width 16 height 14
click at [632, 266] on div "🔥 Hot Needs Response If that works" at bounding box center [627, 262] width 360 height 19
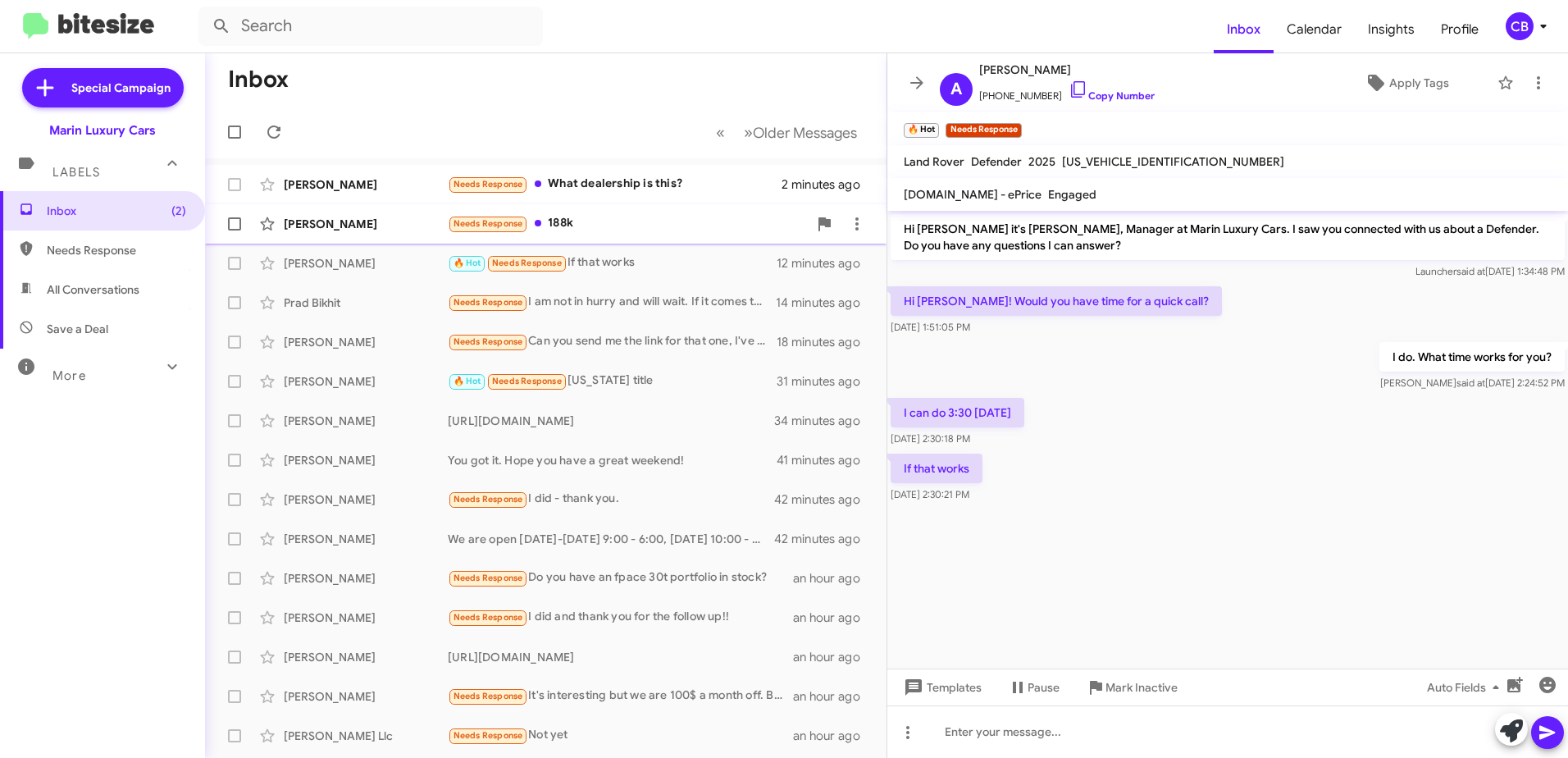
click at [607, 226] on div "Needs Response 188k" at bounding box center [627, 223] width 360 height 19
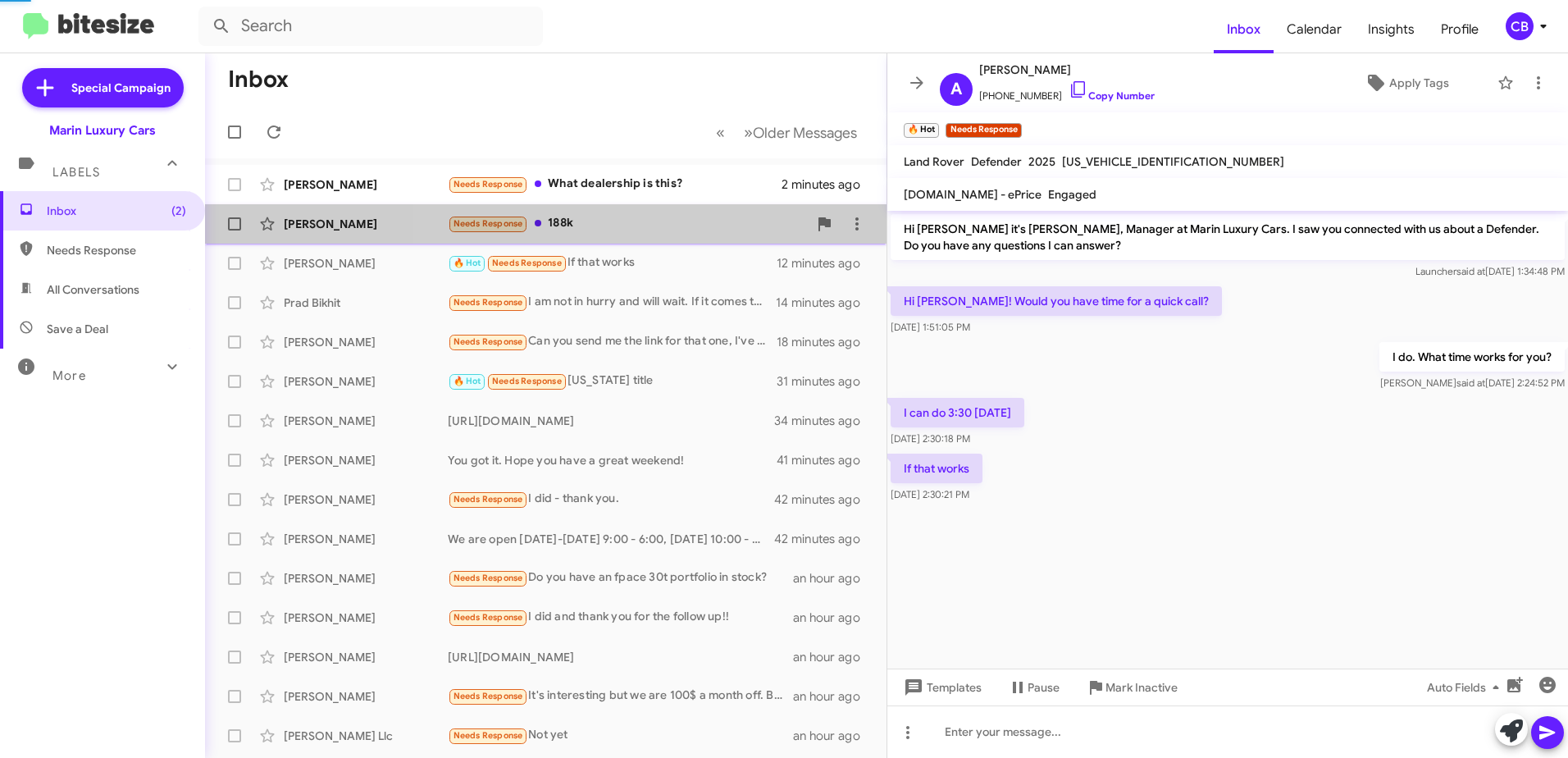
scroll to position [16, 0]
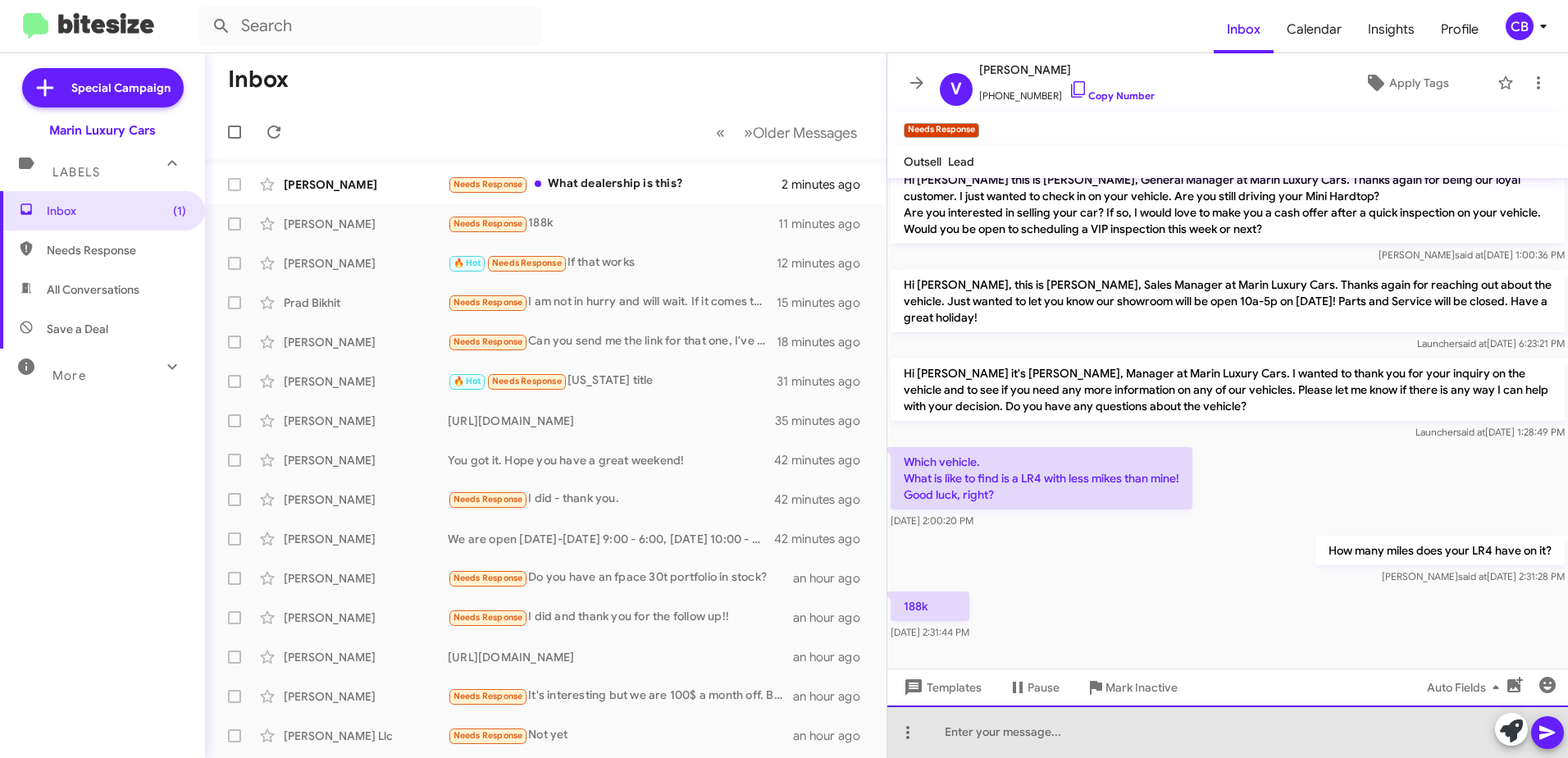
click at [1014, 730] on div at bounding box center [1227, 731] width 680 height 52
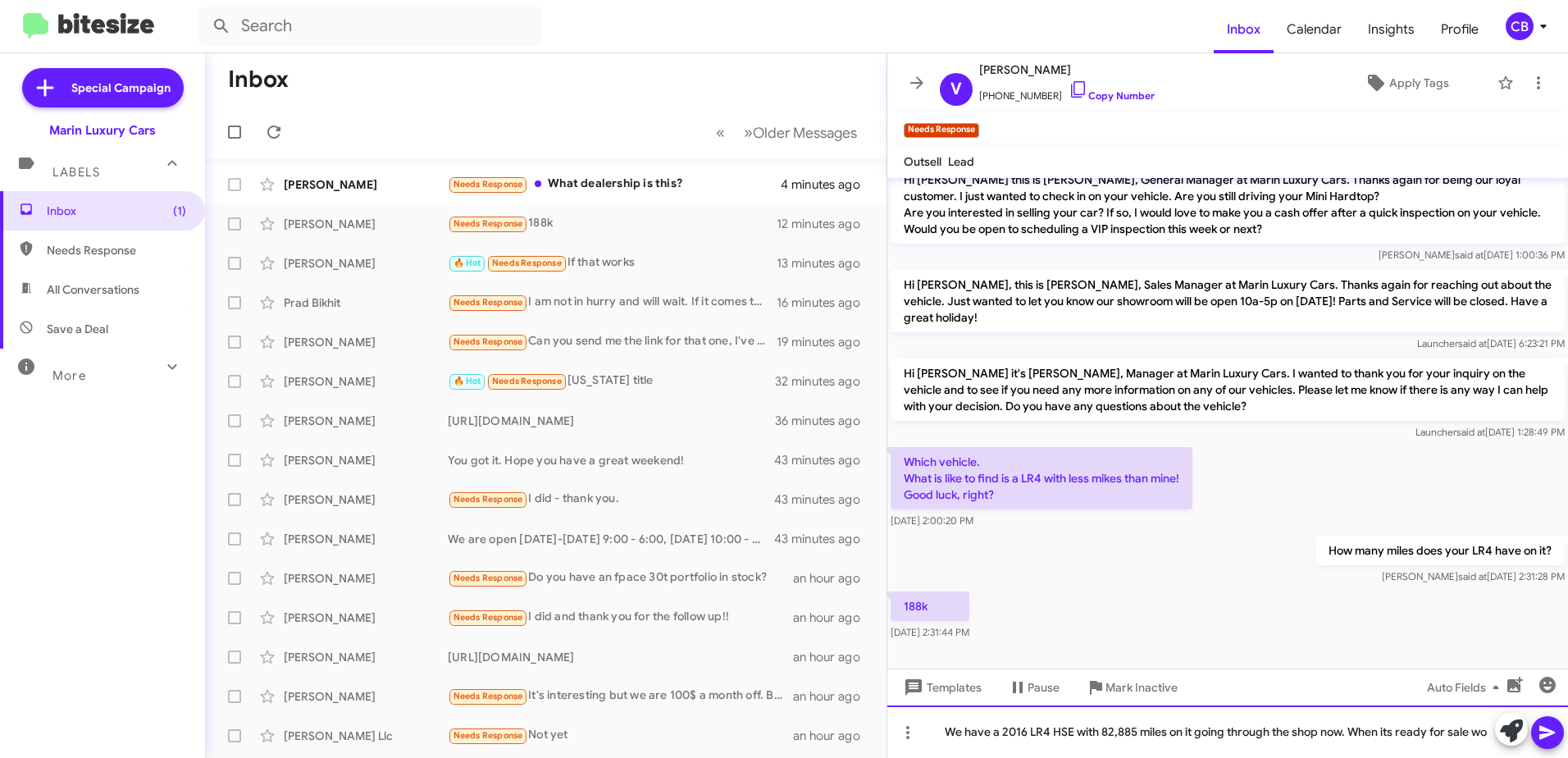
scroll to position [33, 0]
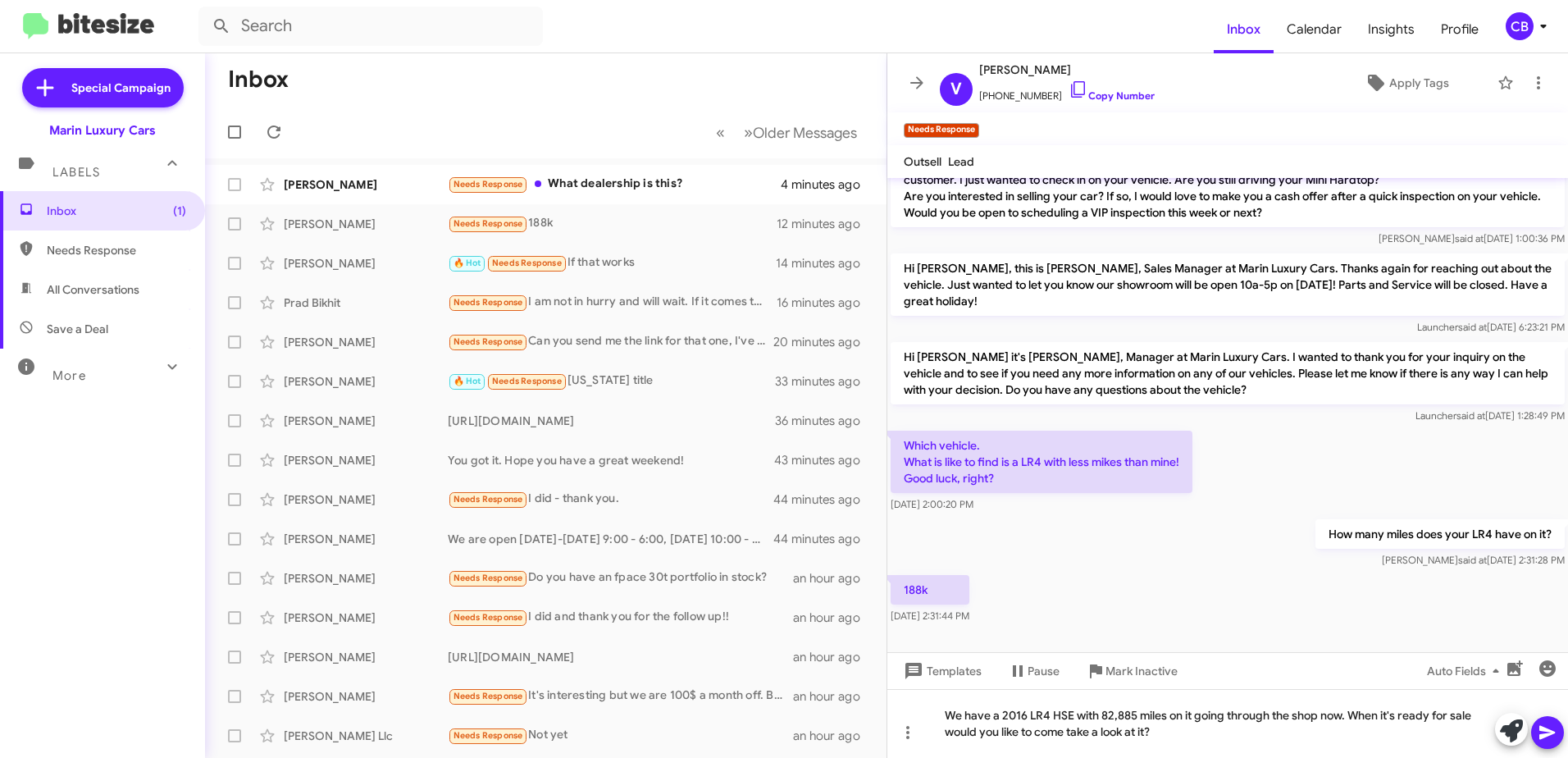
click at [1183, 571] on div "How many miles does your LR4 have on it? [PERSON_NAME] said at [DATE] 2:31:28 PM" at bounding box center [1227, 543] width 680 height 56
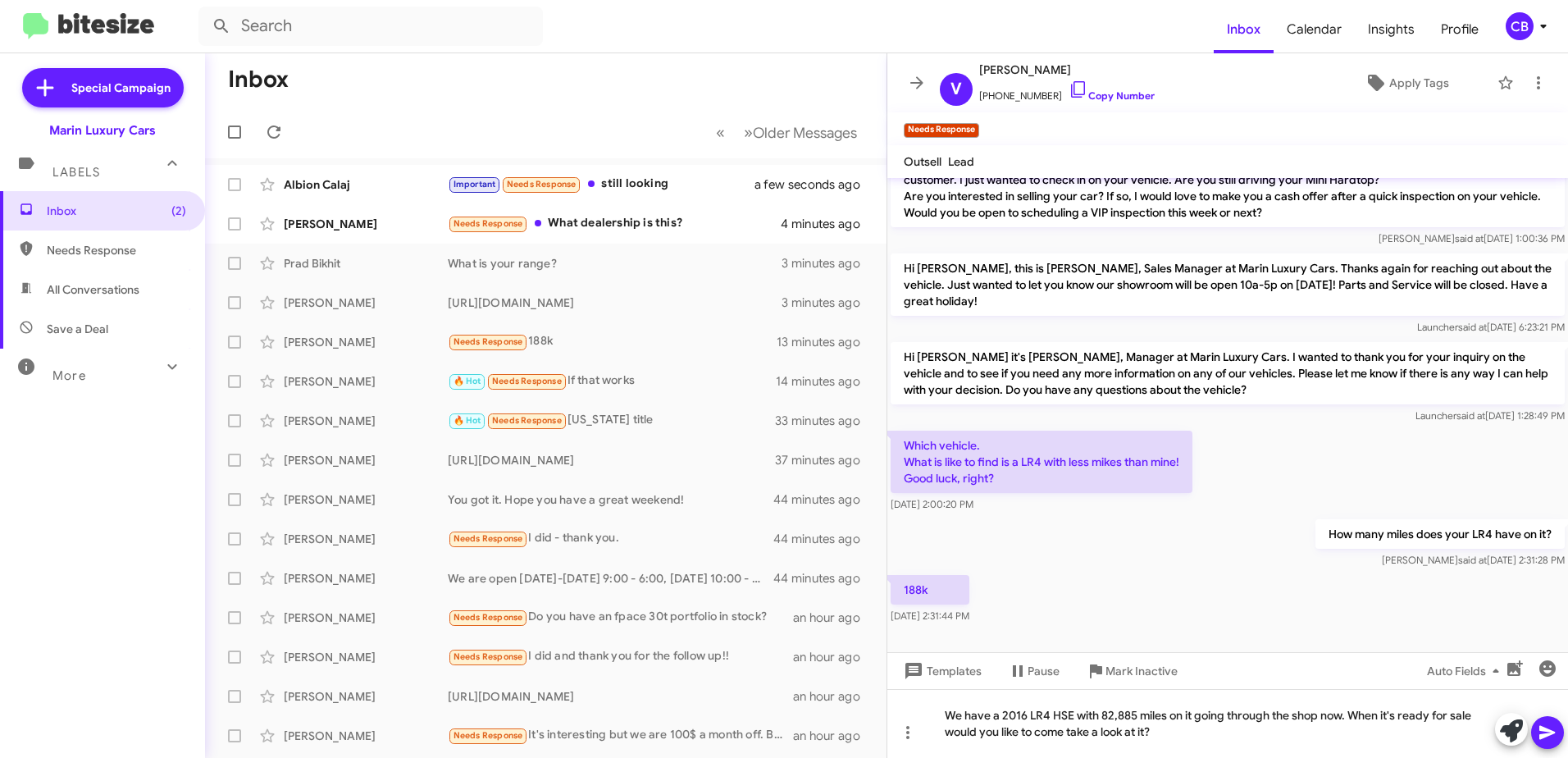
click at [1550, 738] on icon at bounding box center [1548, 732] width 20 height 20
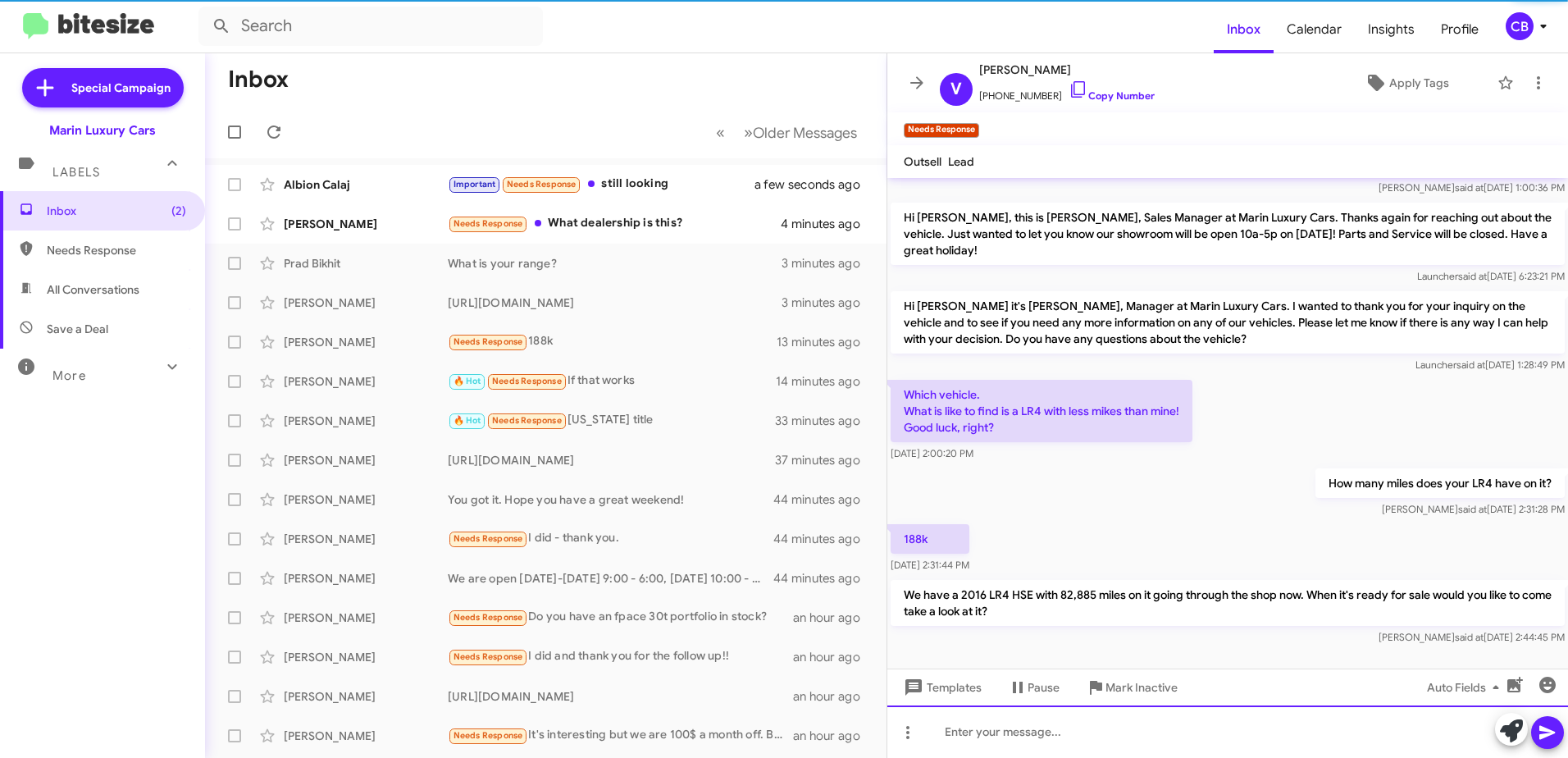
scroll to position [92, 0]
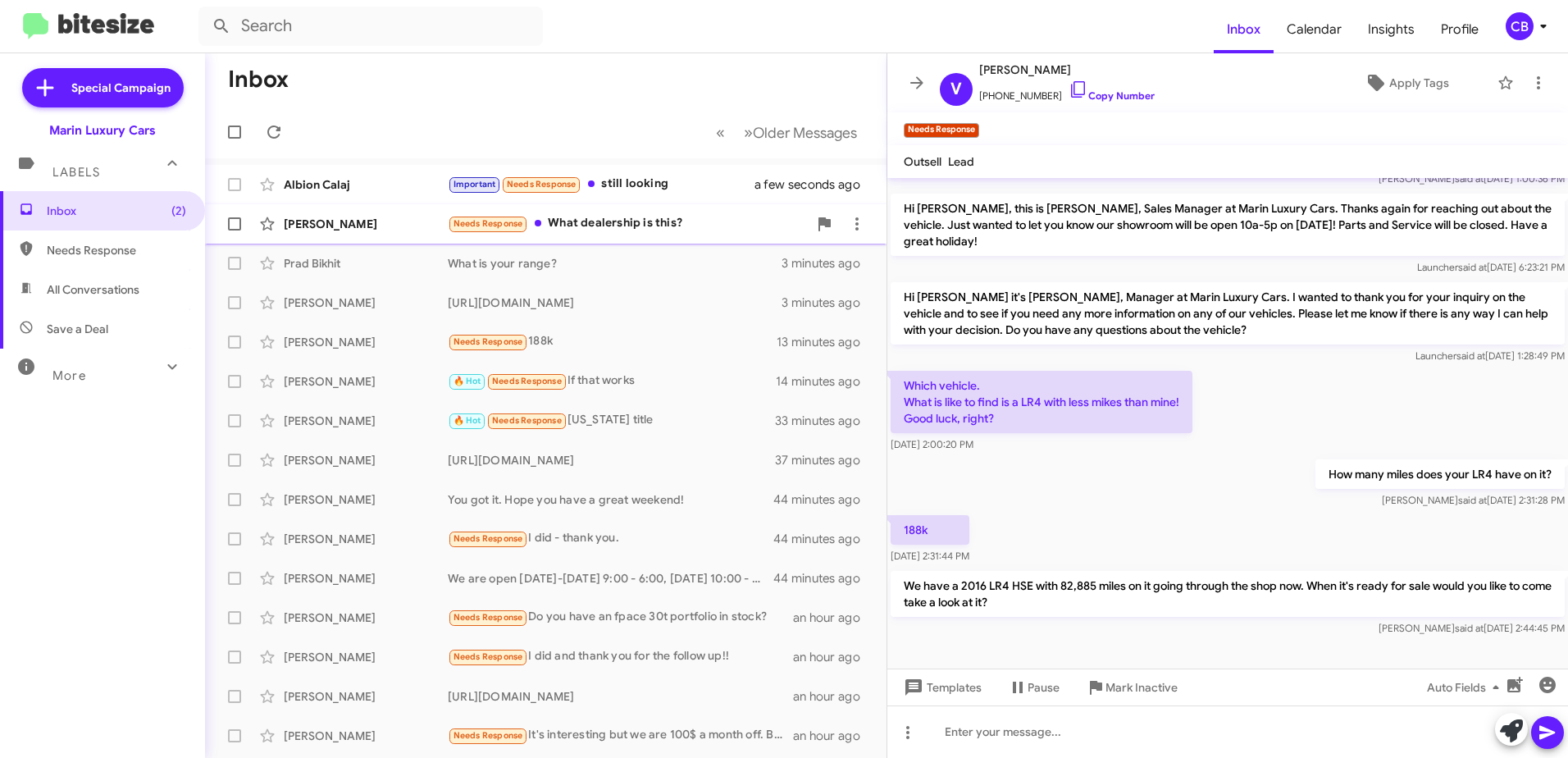
click at [572, 221] on div "Needs Response What dealership is this?" at bounding box center [627, 223] width 360 height 19
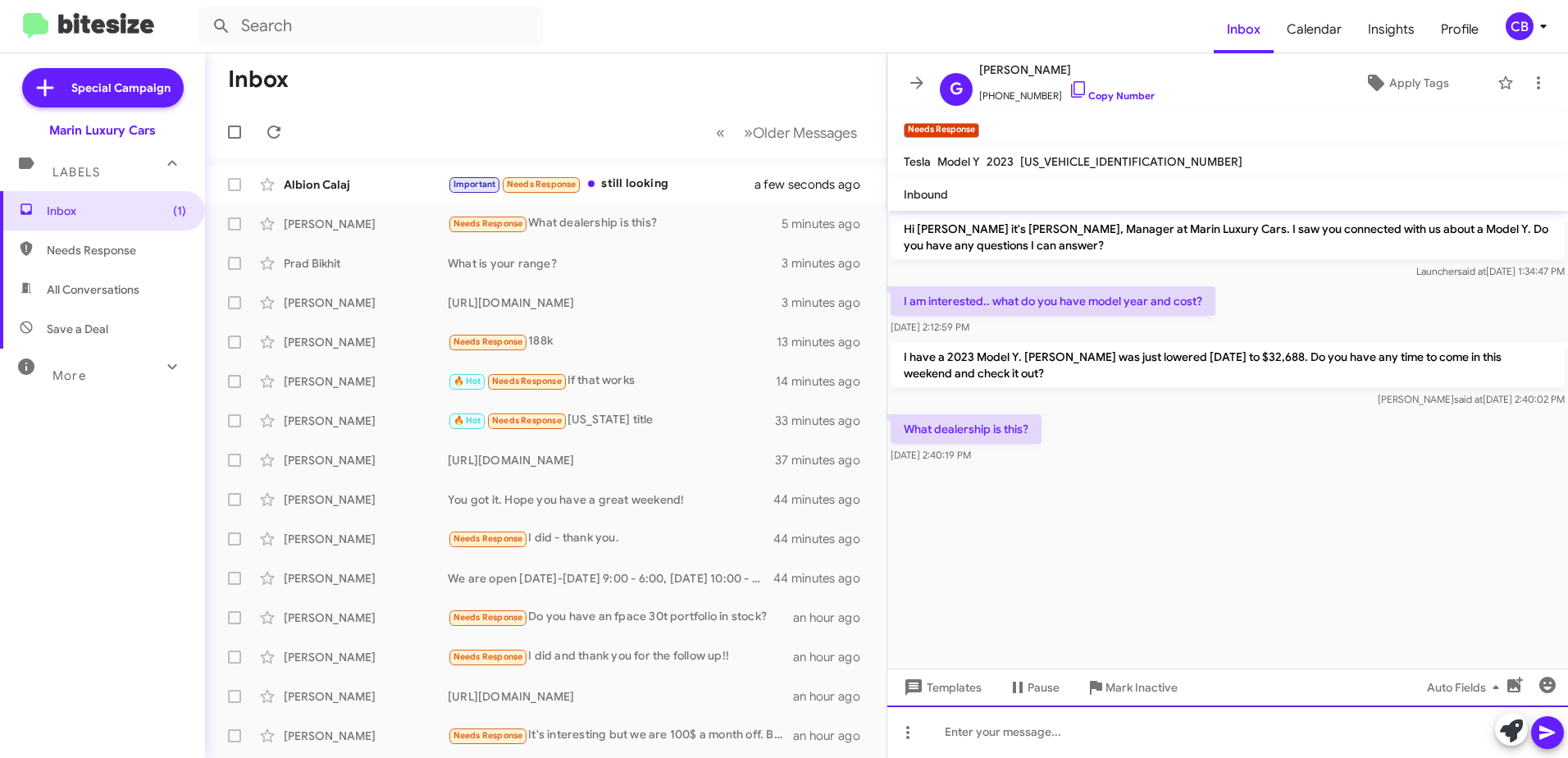
click at [993, 730] on div at bounding box center [1227, 731] width 680 height 52
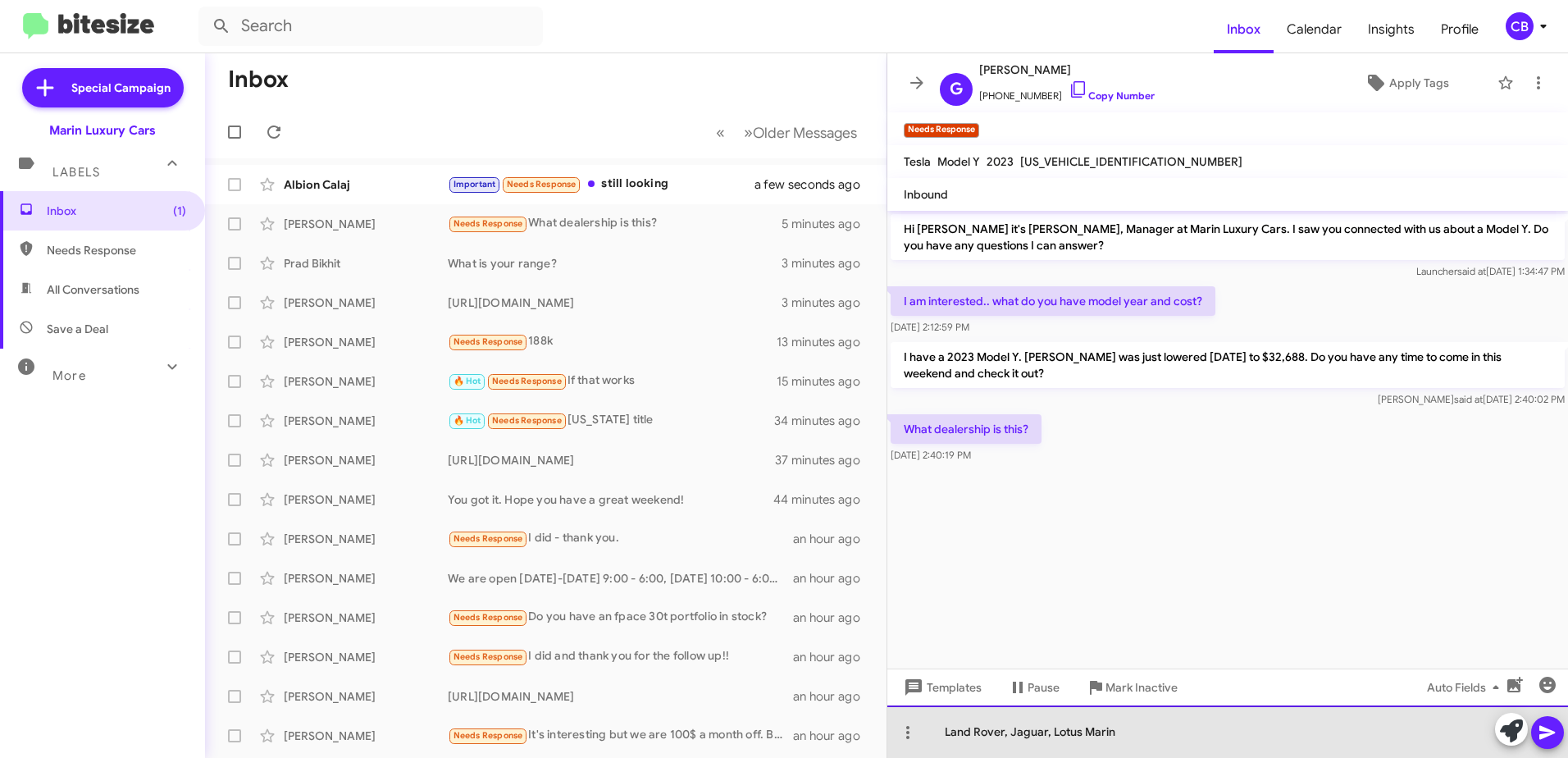
click at [1080, 735] on div "Land Rover, Jaguar, Lotus Marin" at bounding box center [1227, 731] width 680 height 52
click at [1223, 725] on div "Land Rover, Jaguar, Lotus of Marin" at bounding box center [1227, 731] width 680 height 52
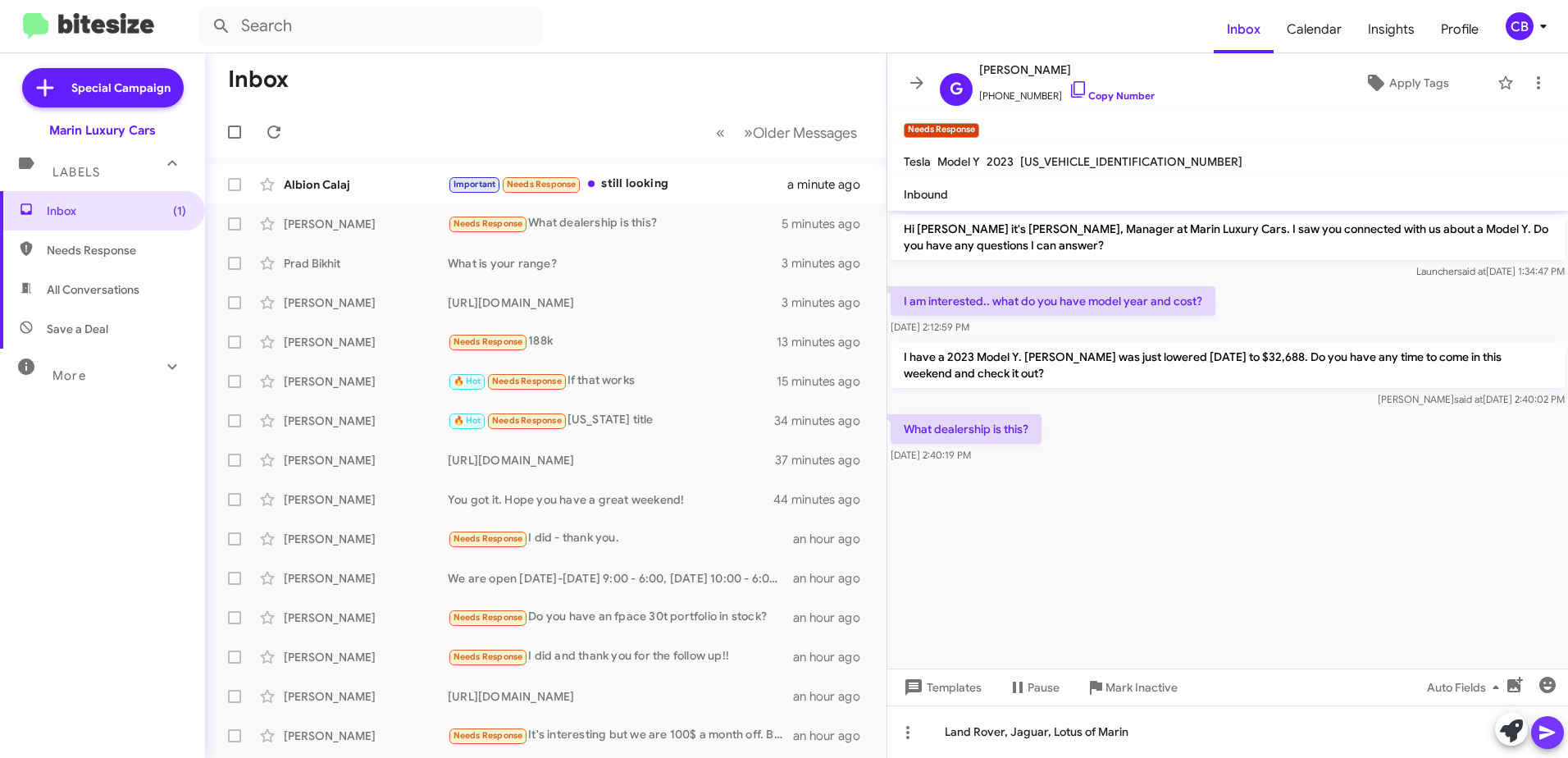
click at [1552, 738] on icon at bounding box center [1548, 732] width 20 height 20
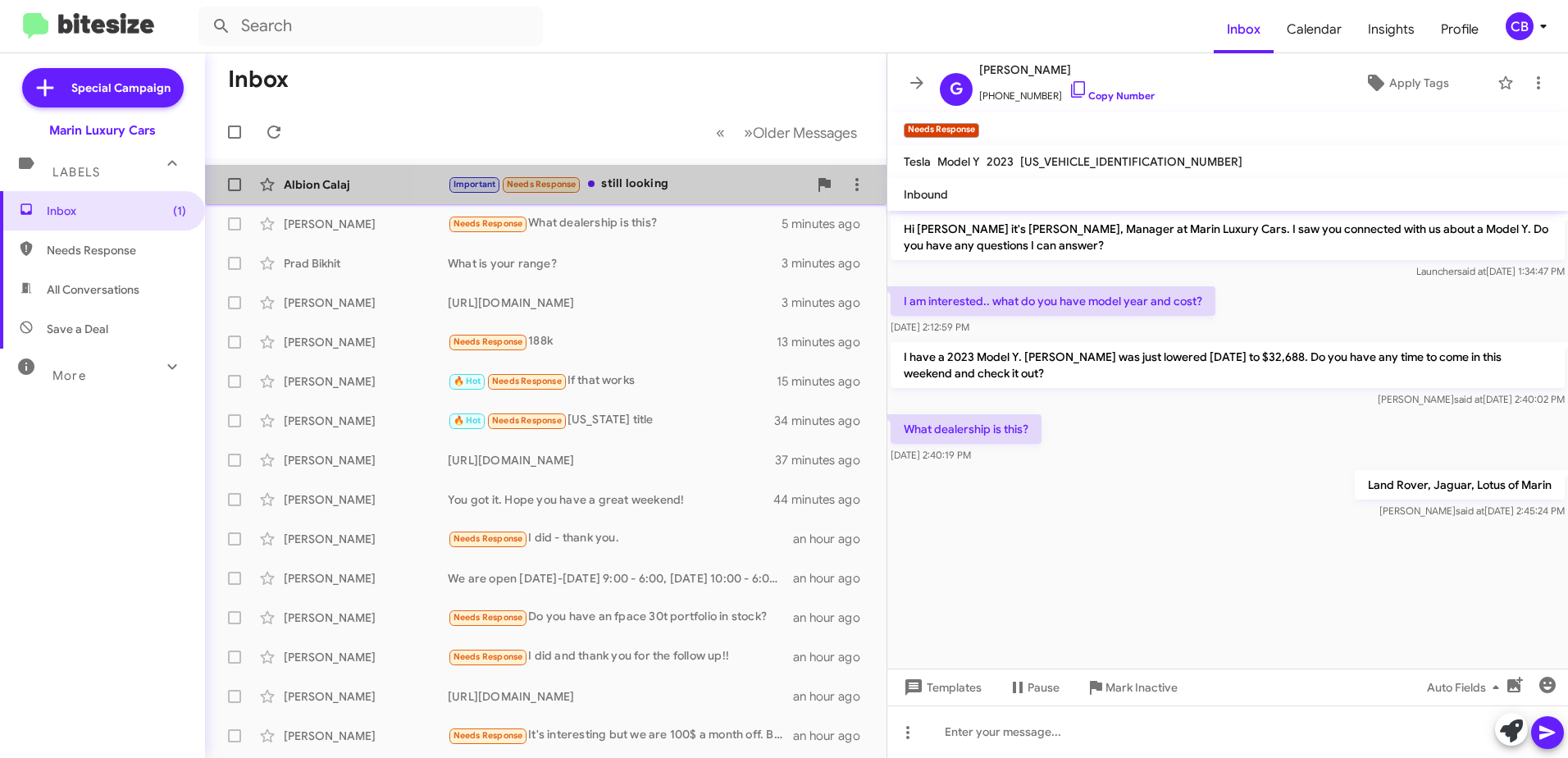
click at [637, 189] on div "Important Needs Response still looking" at bounding box center [627, 184] width 360 height 19
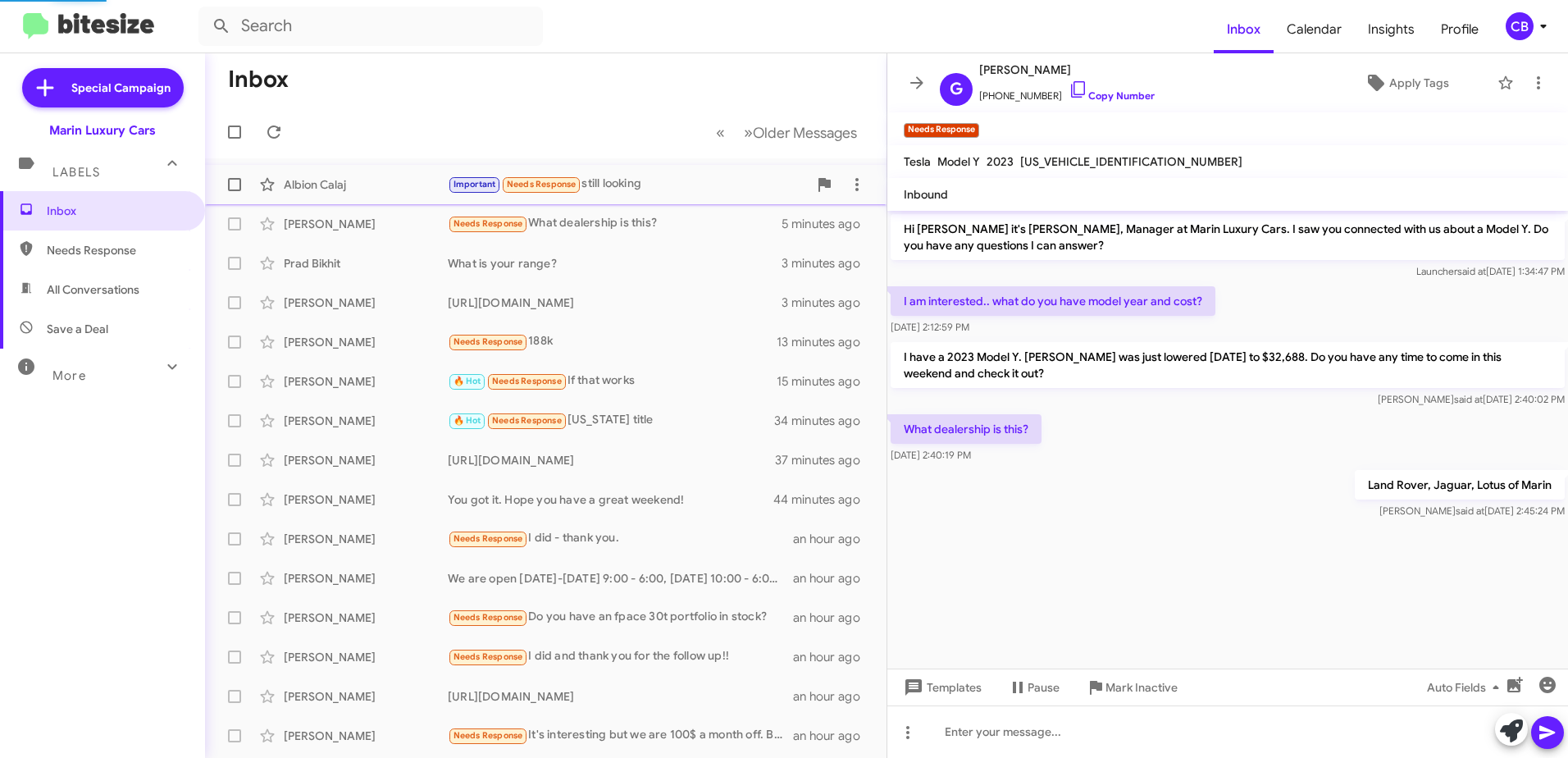
scroll to position [869, 0]
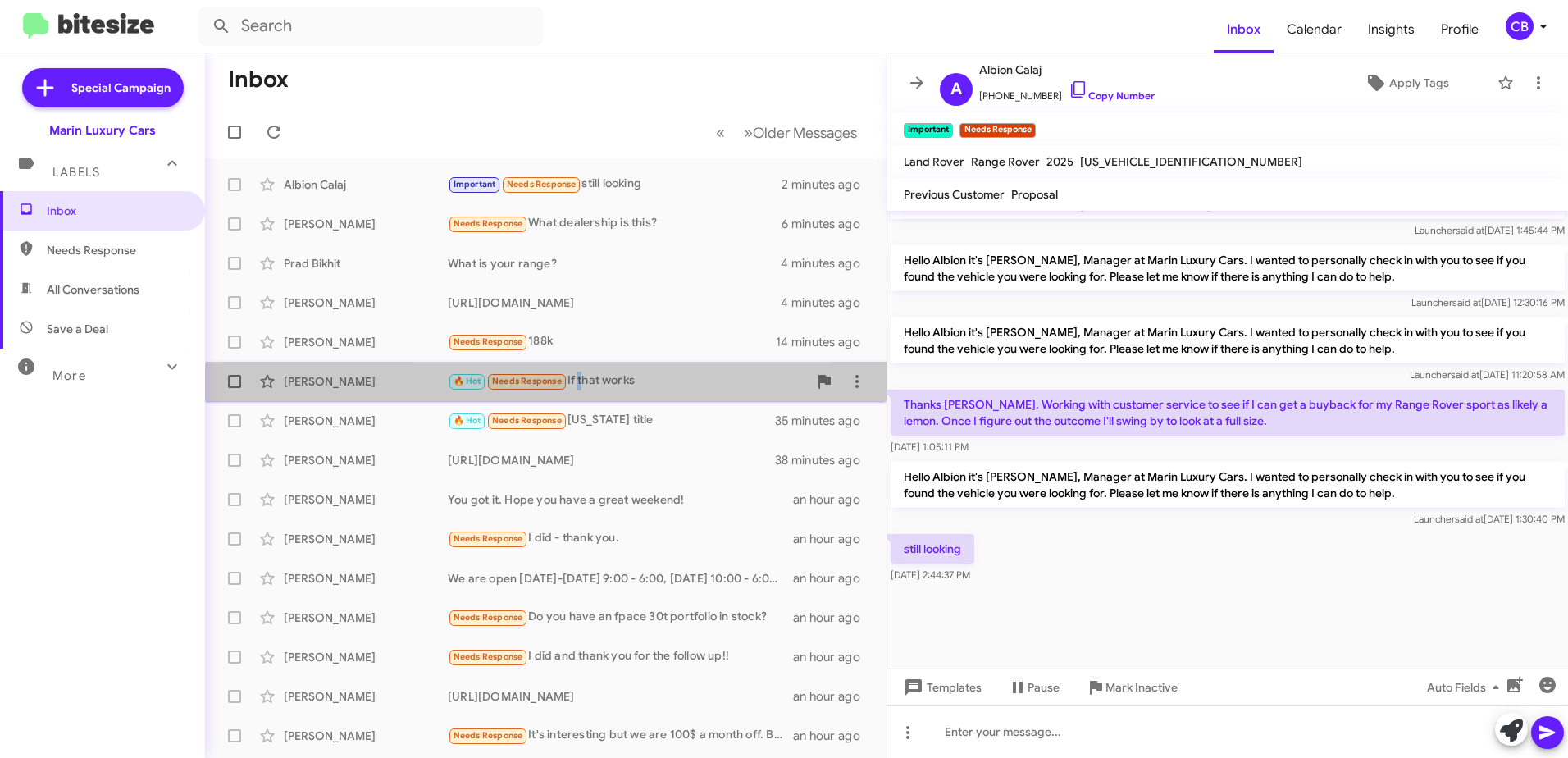
click at [583, 392] on div "[PERSON_NAME] 🔥 Hot Needs Response If that works 16 minutes ago" at bounding box center [545, 382] width 655 height 33
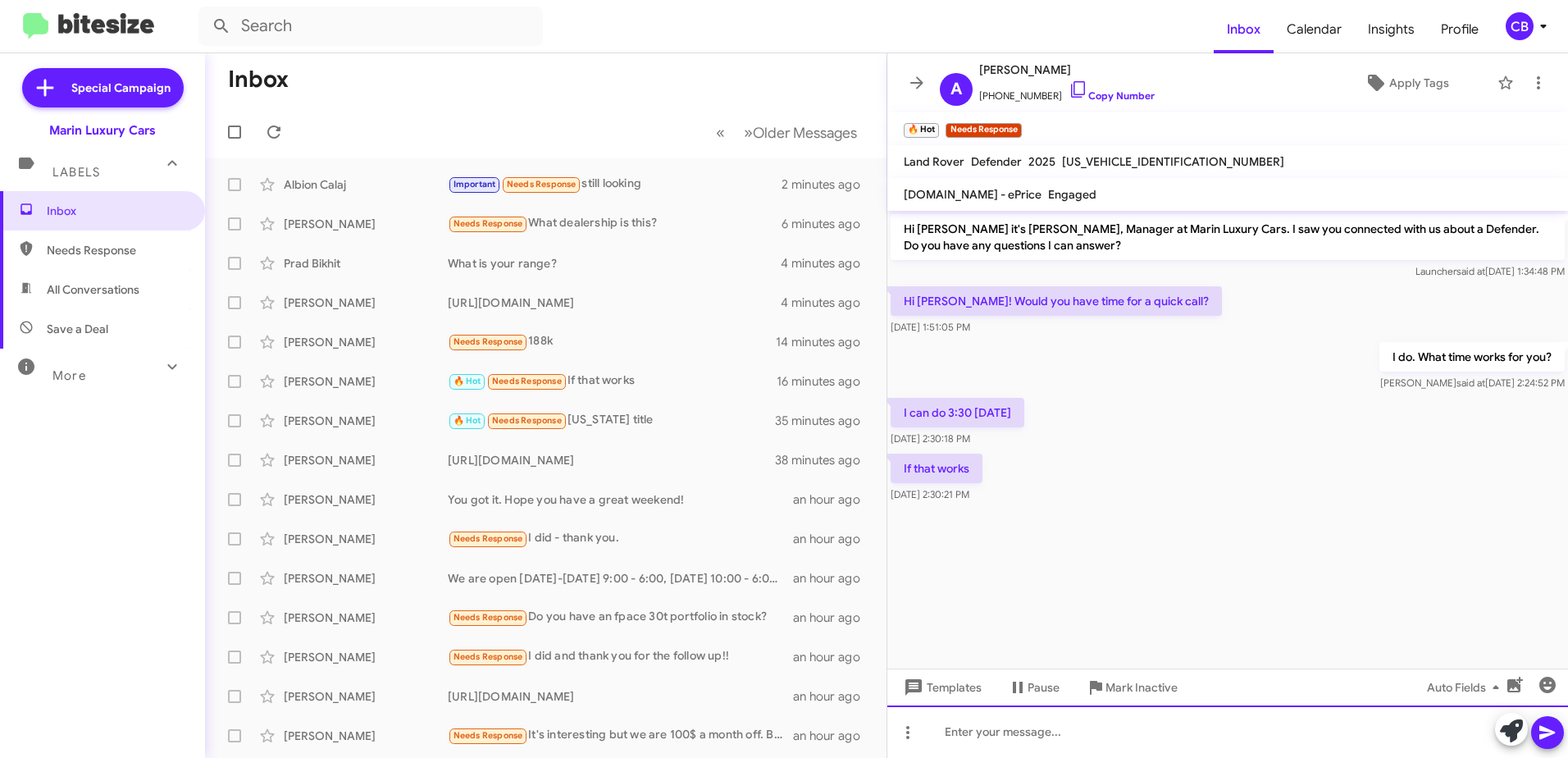
click at [1026, 757] on html "Inbox Calendar Insights Profile CB Special Campaign Marin Luxury Cars Labels In…" at bounding box center [784, 379] width 1568 height 758
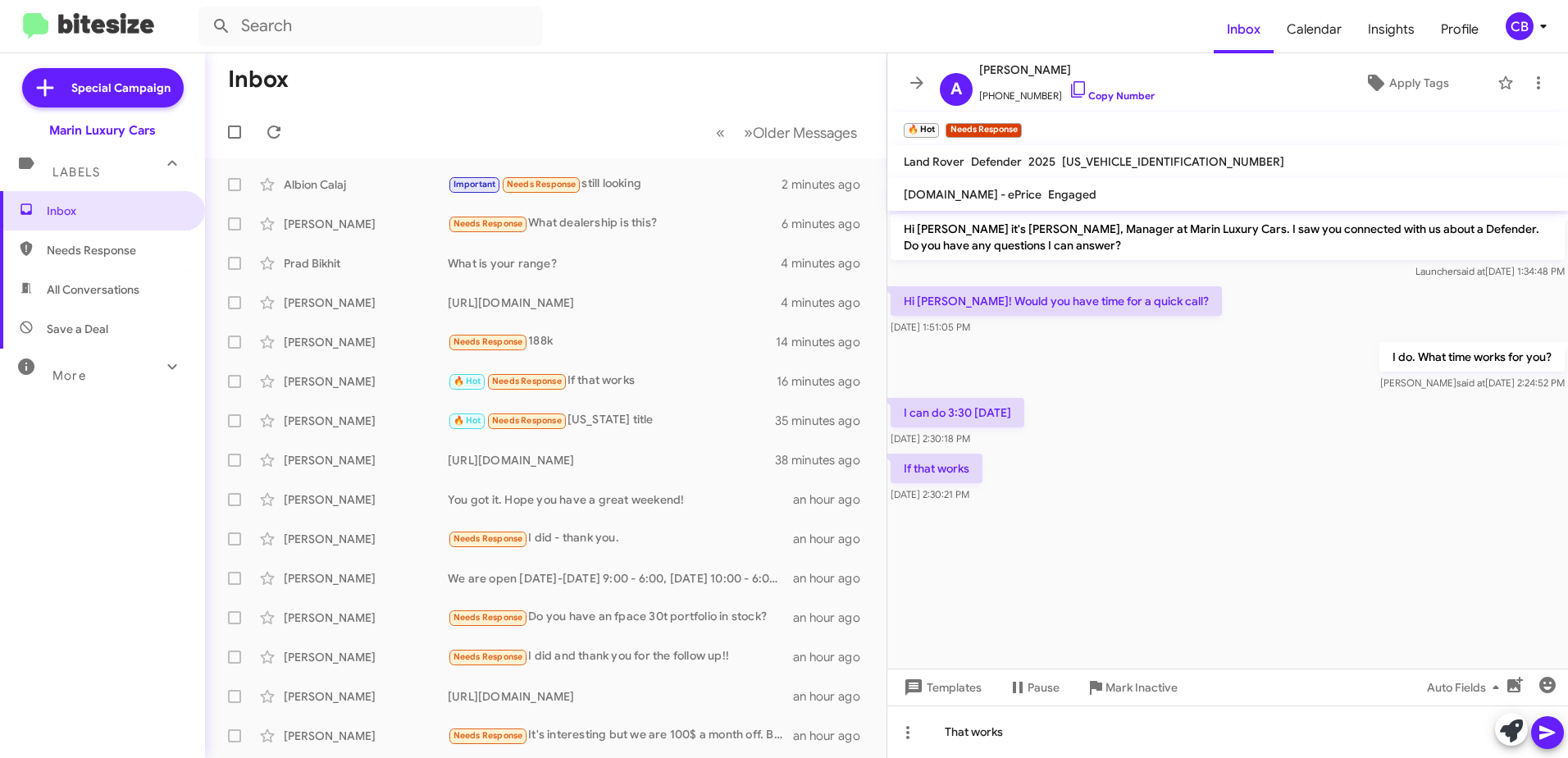
click at [1547, 742] on icon at bounding box center [1548, 732] width 20 height 20
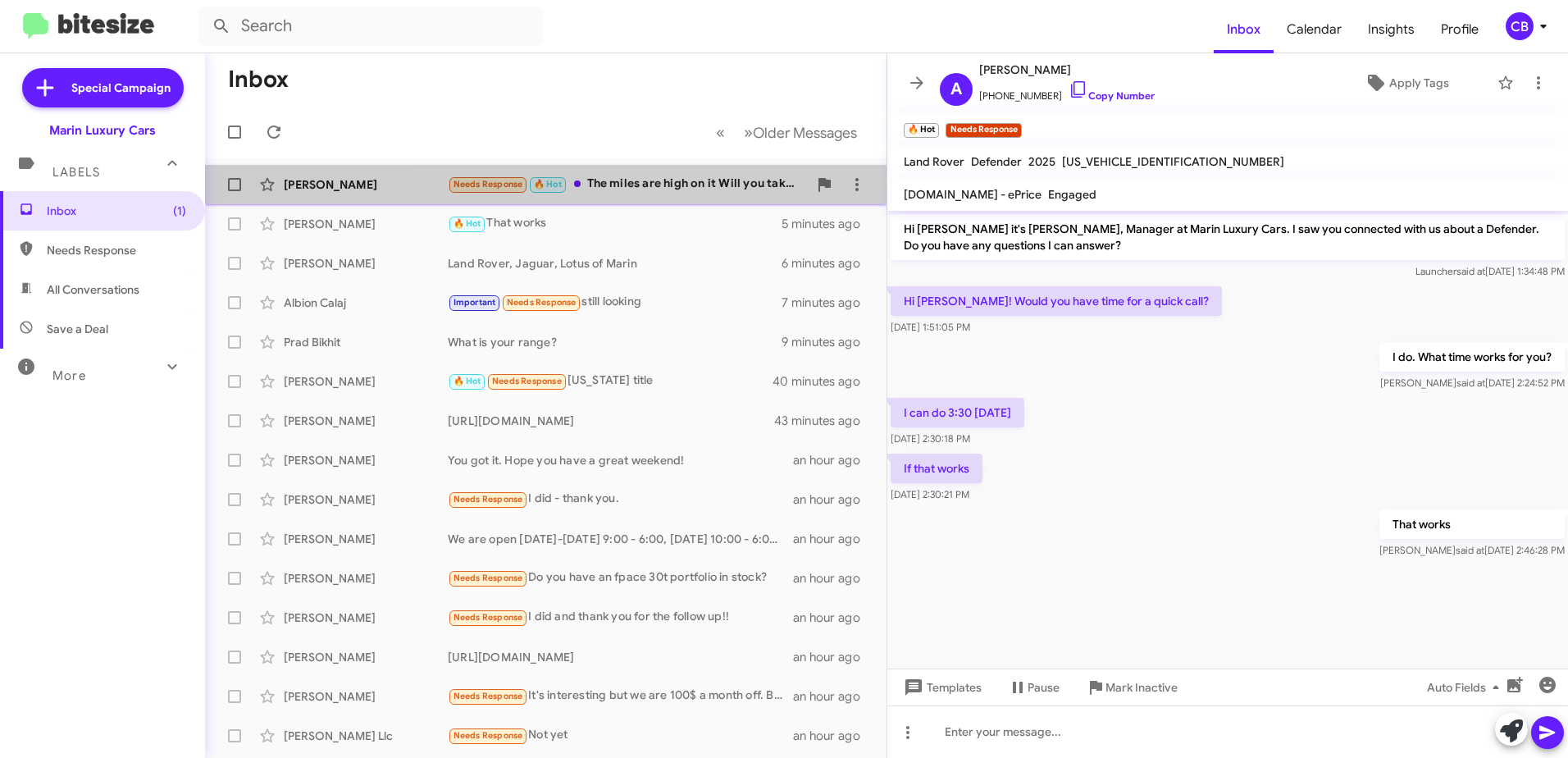
click at [687, 181] on div "Needs Response 🔥 Hot The miles are high on it Will you take a 20k offer for it?" at bounding box center [627, 184] width 360 height 19
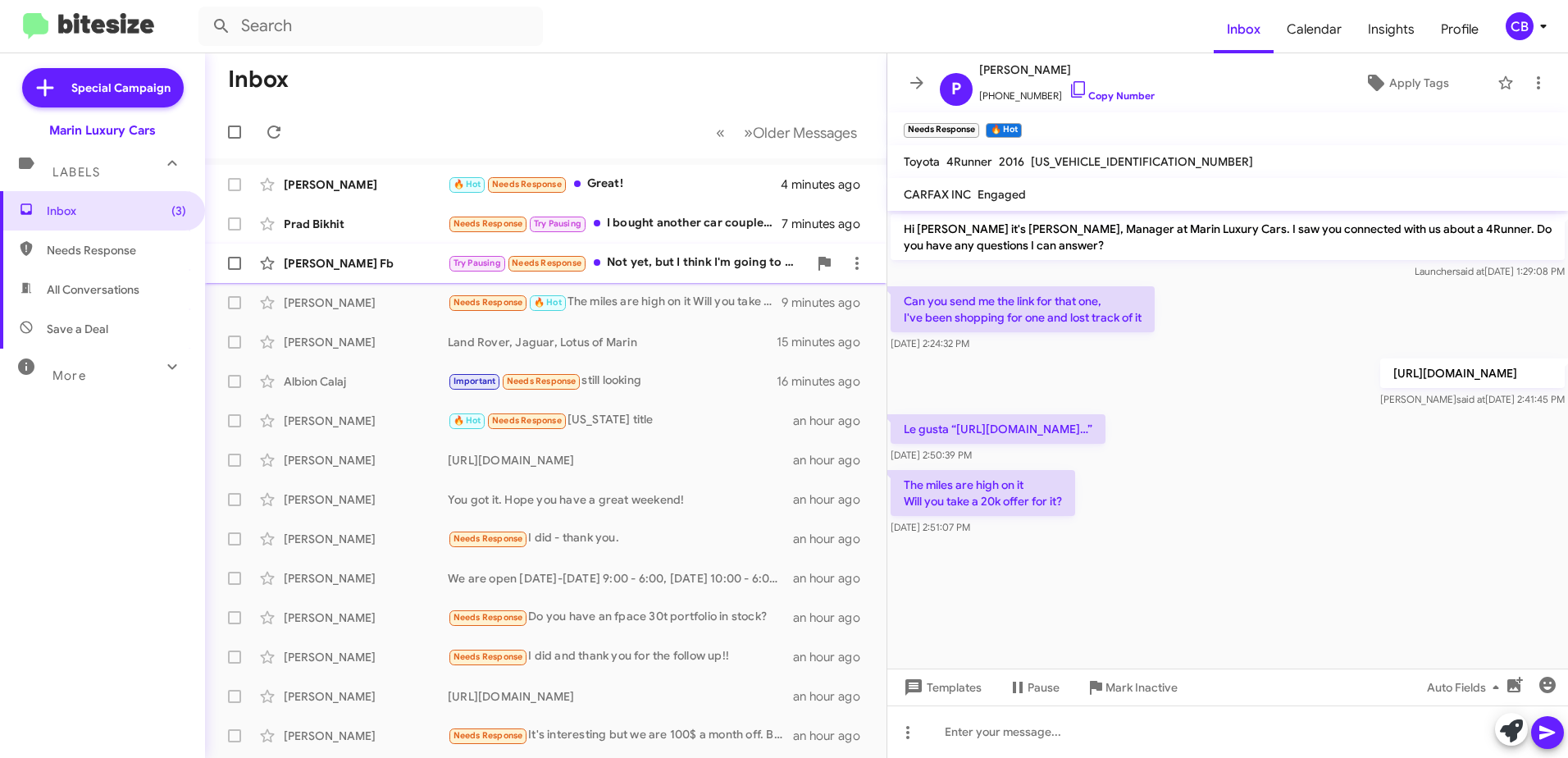
click at [711, 278] on div "[PERSON_NAME] Fb Try Pausing Needs Response Not yet, but I think I'm going to g…" at bounding box center [545, 263] width 655 height 33
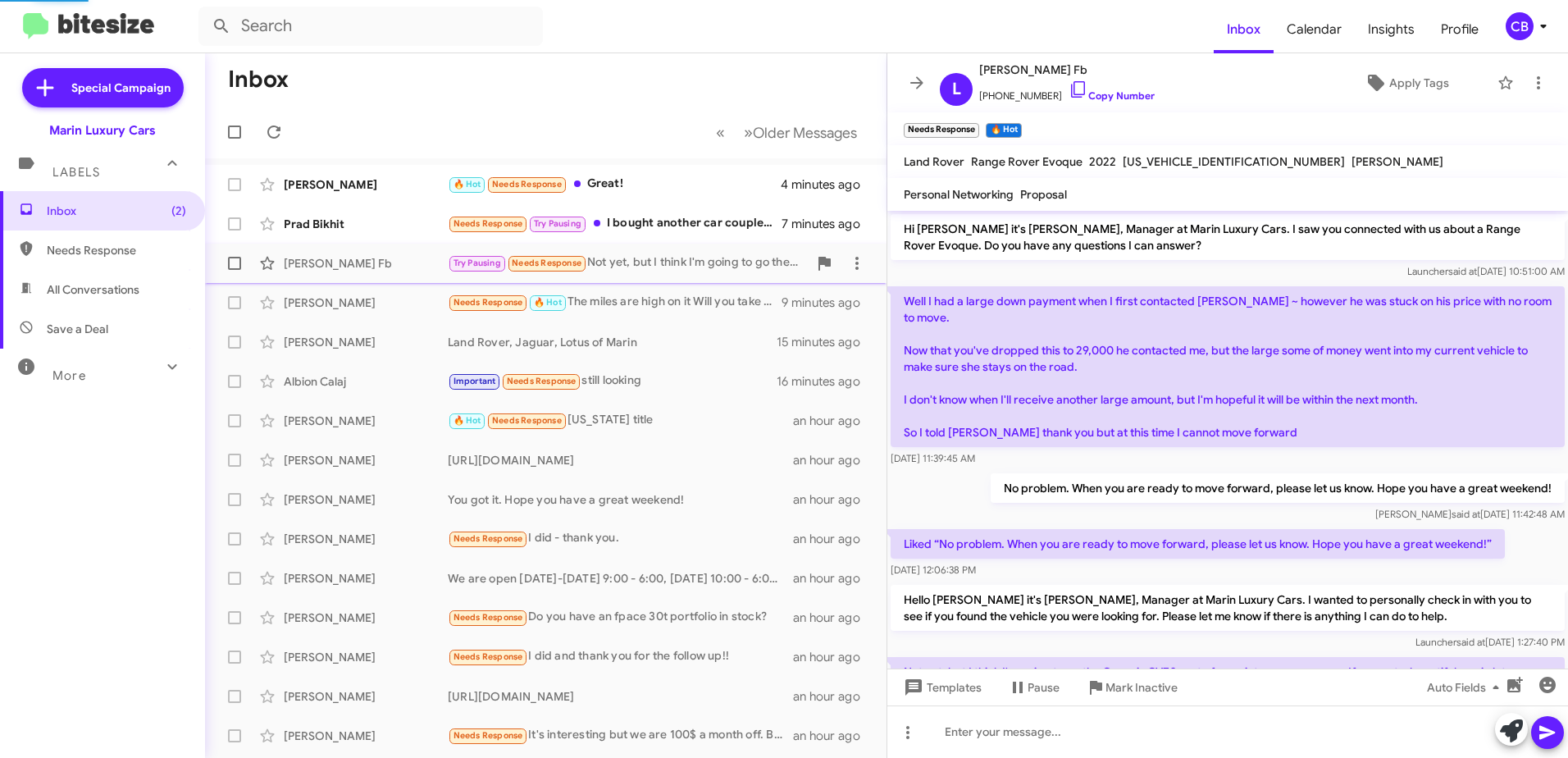
scroll to position [82, 0]
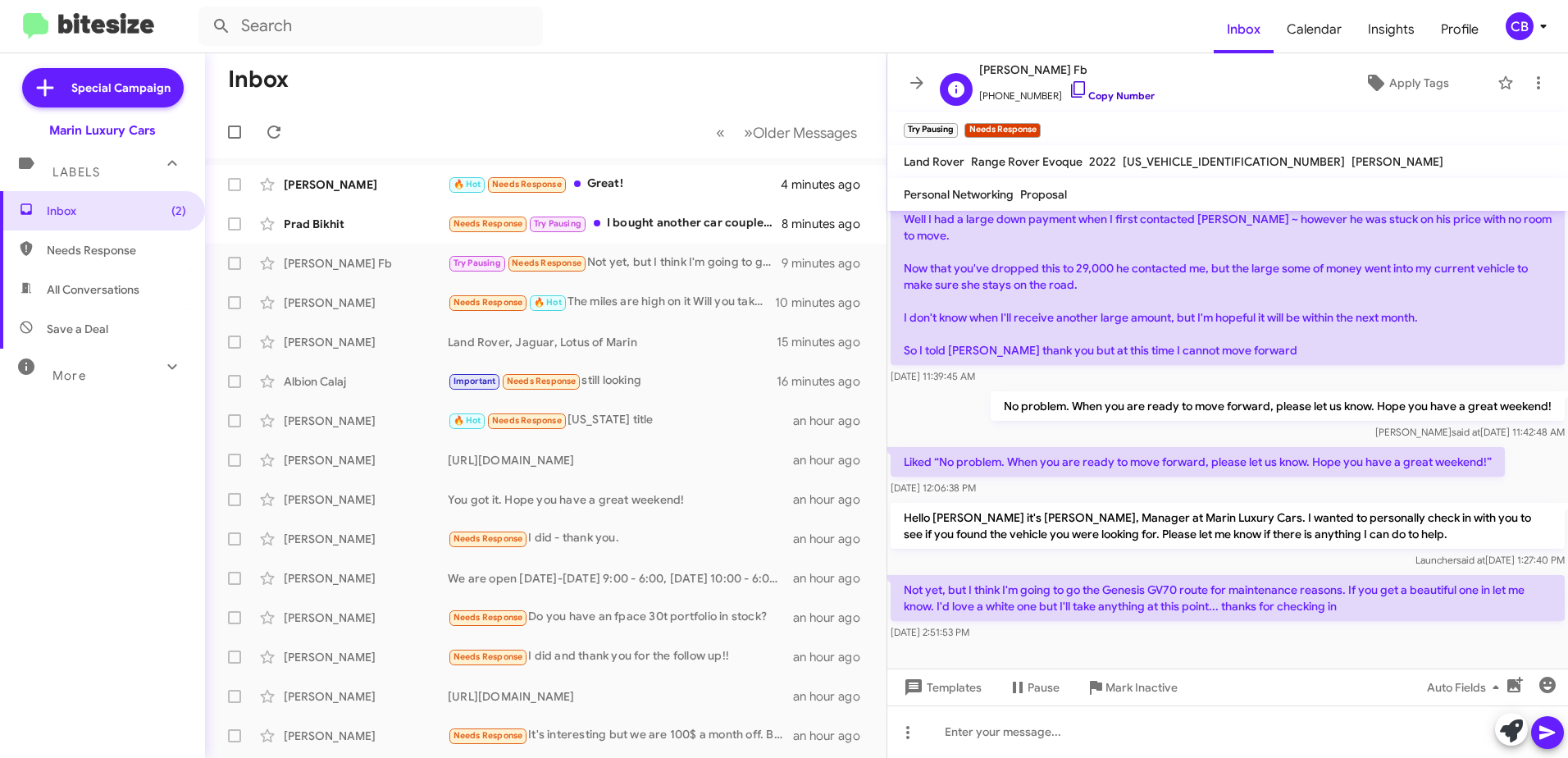
click at [1068, 92] on icon at bounding box center [1079, 89] width 20 height 20
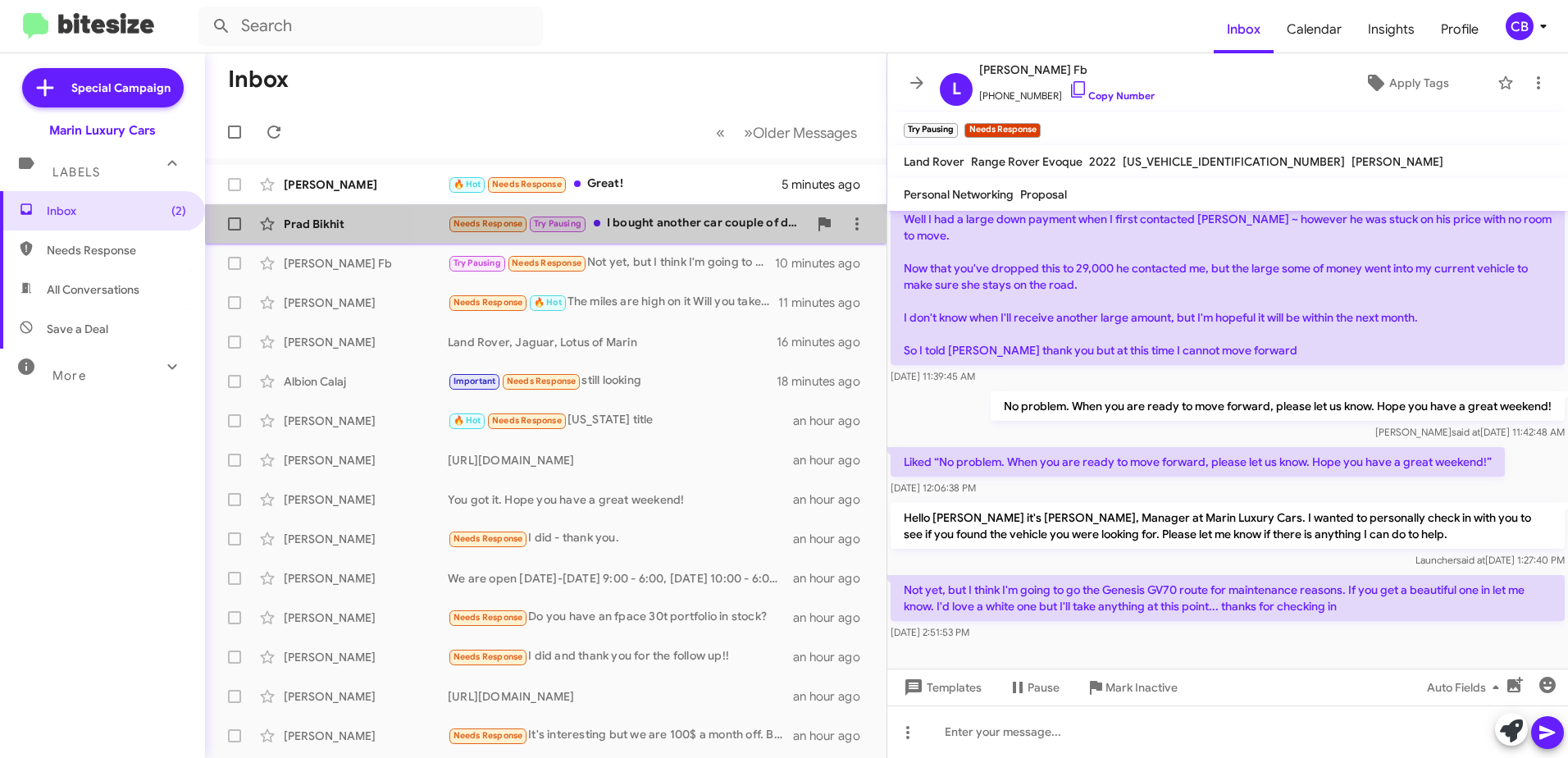
click at [665, 225] on div "Needs Response Try Pausing I bought another car couple of days back, I am not i…" at bounding box center [627, 223] width 360 height 19
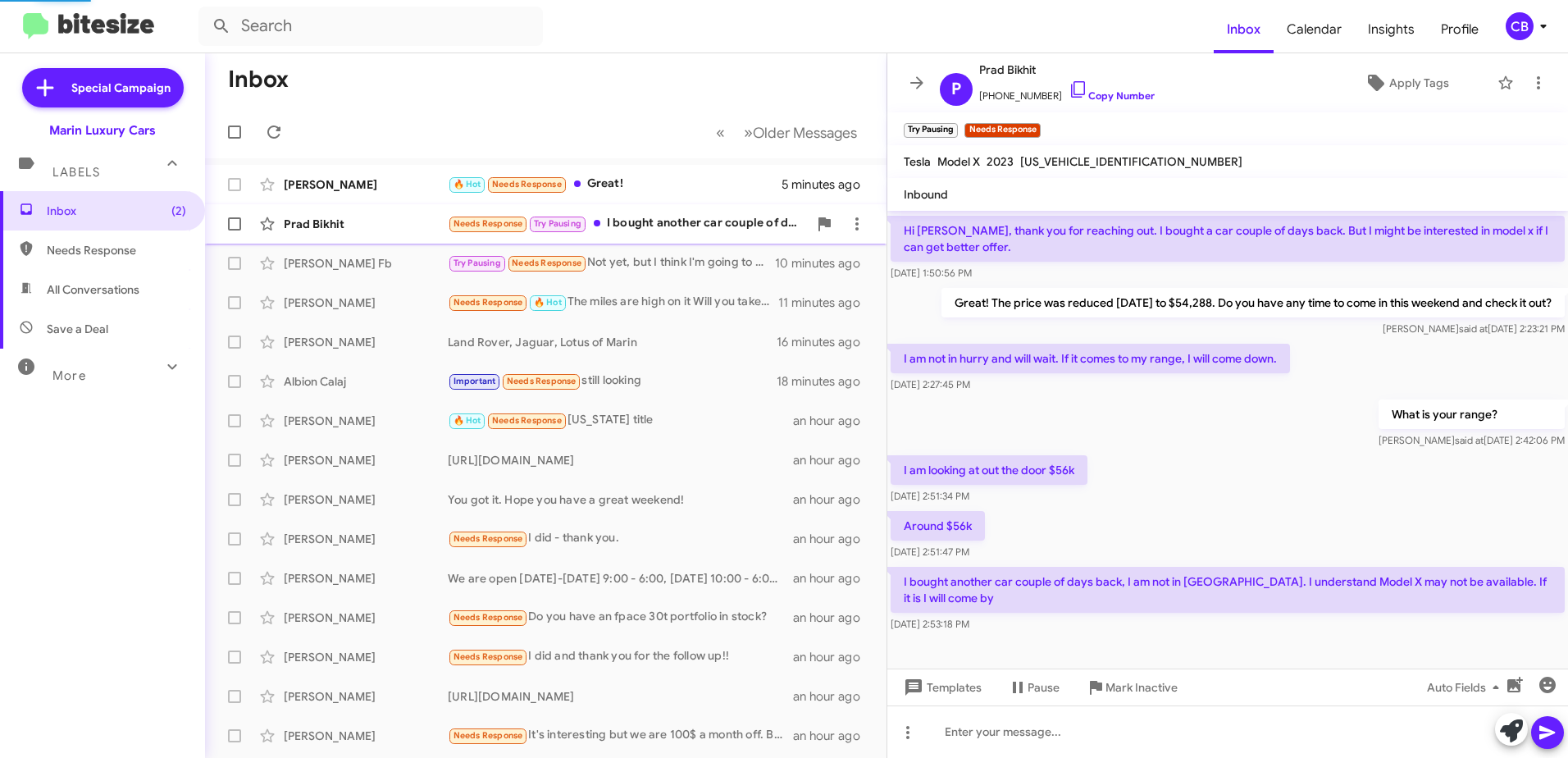
scroll to position [70, 0]
click at [1068, 89] on icon at bounding box center [1079, 89] width 20 height 20
click at [621, 187] on div "🔥 Hot Needs Response Great!" at bounding box center [627, 184] width 360 height 19
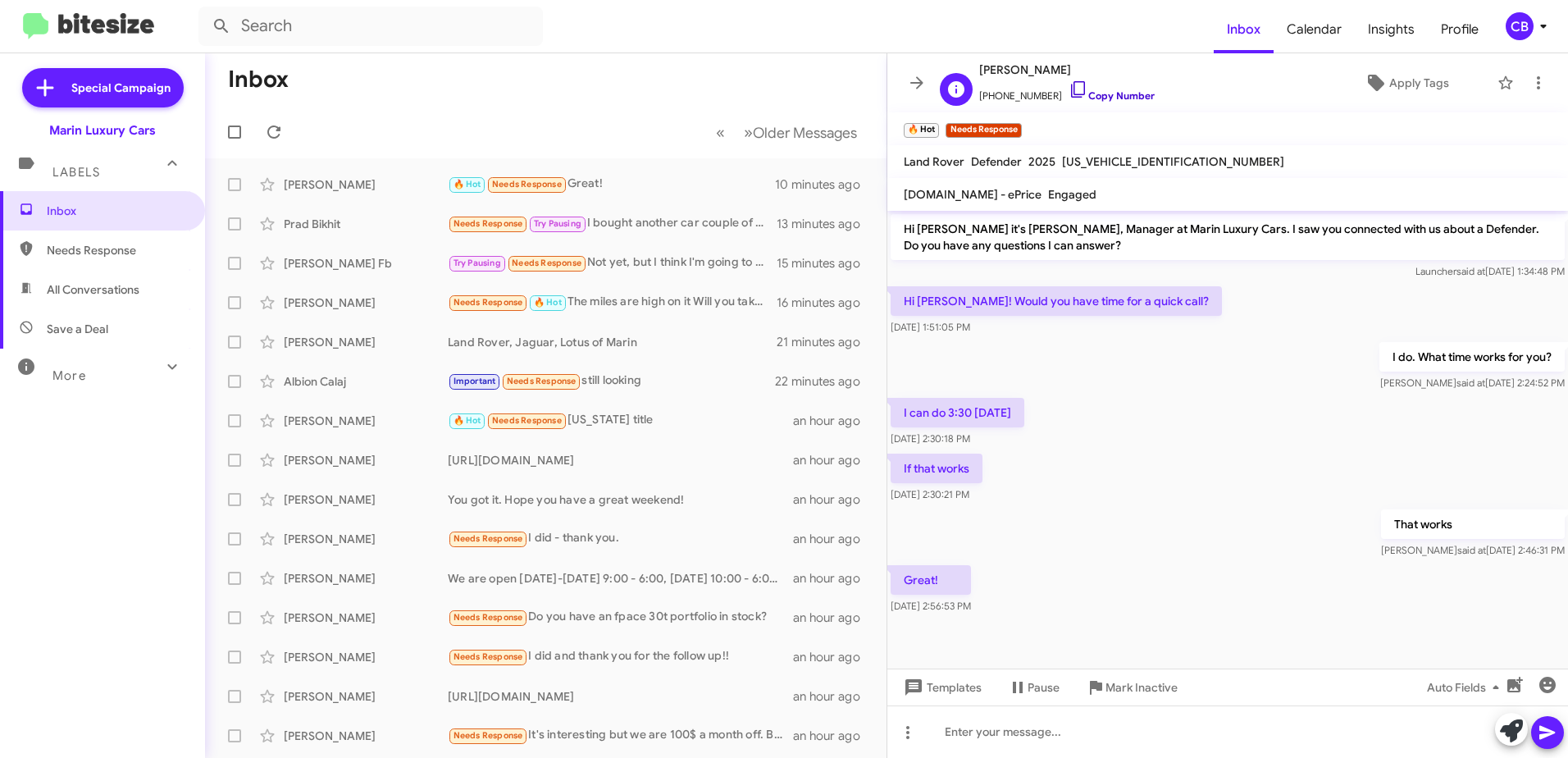
click at [1071, 89] on icon at bounding box center [1078, 89] width 14 height 16
click at [636, 223] on div "Needs Response Try Pausing I bought another car couple of days back, I am not i…" at bounding box center [627, 223] width 360 height 19
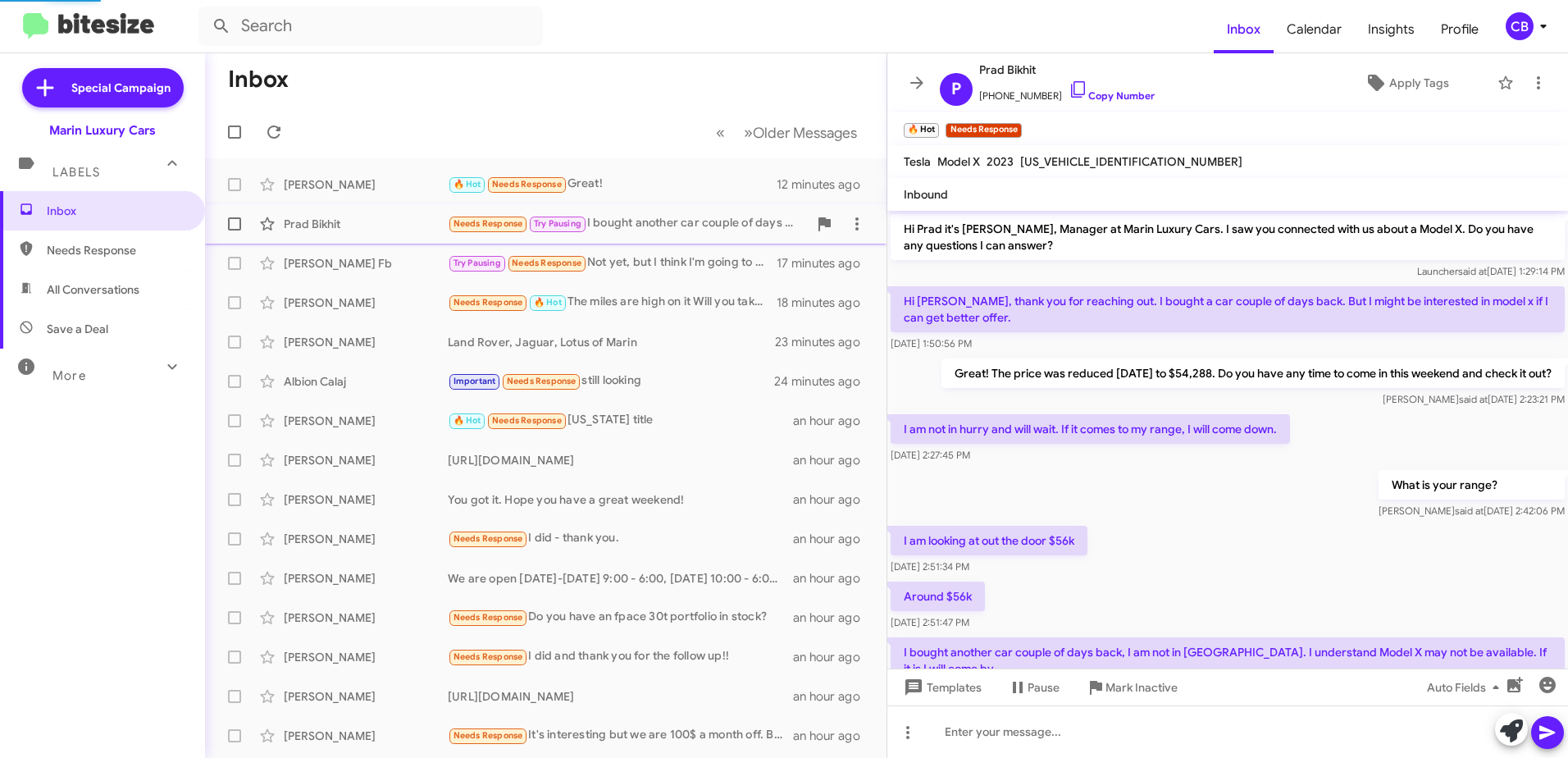
scroll to position [70, 0]
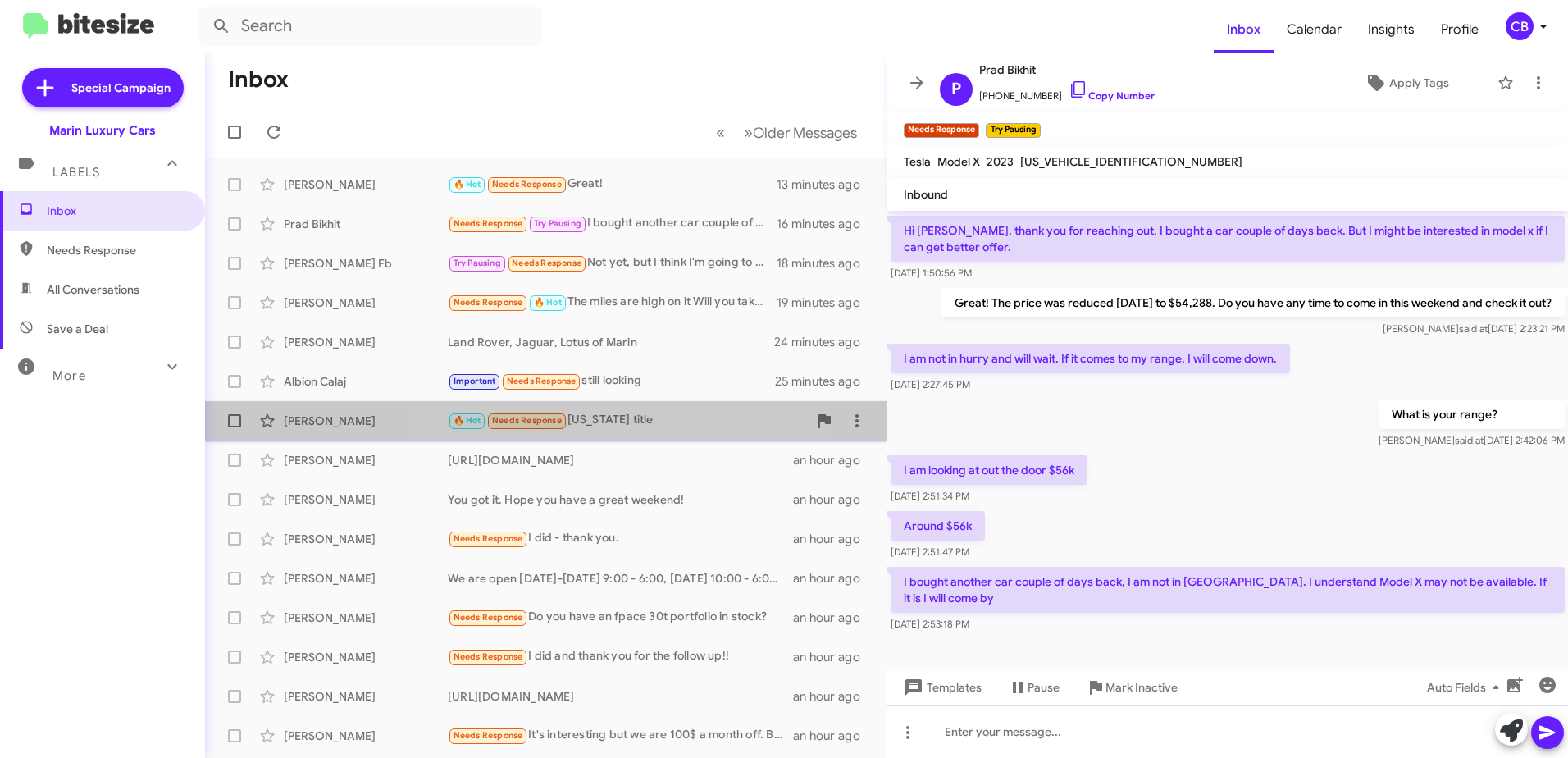
click at [572, 423] on div "🔥 Hot Needs Response [US_STATE] title" at bounding box center [627, 420] width 360 height 19
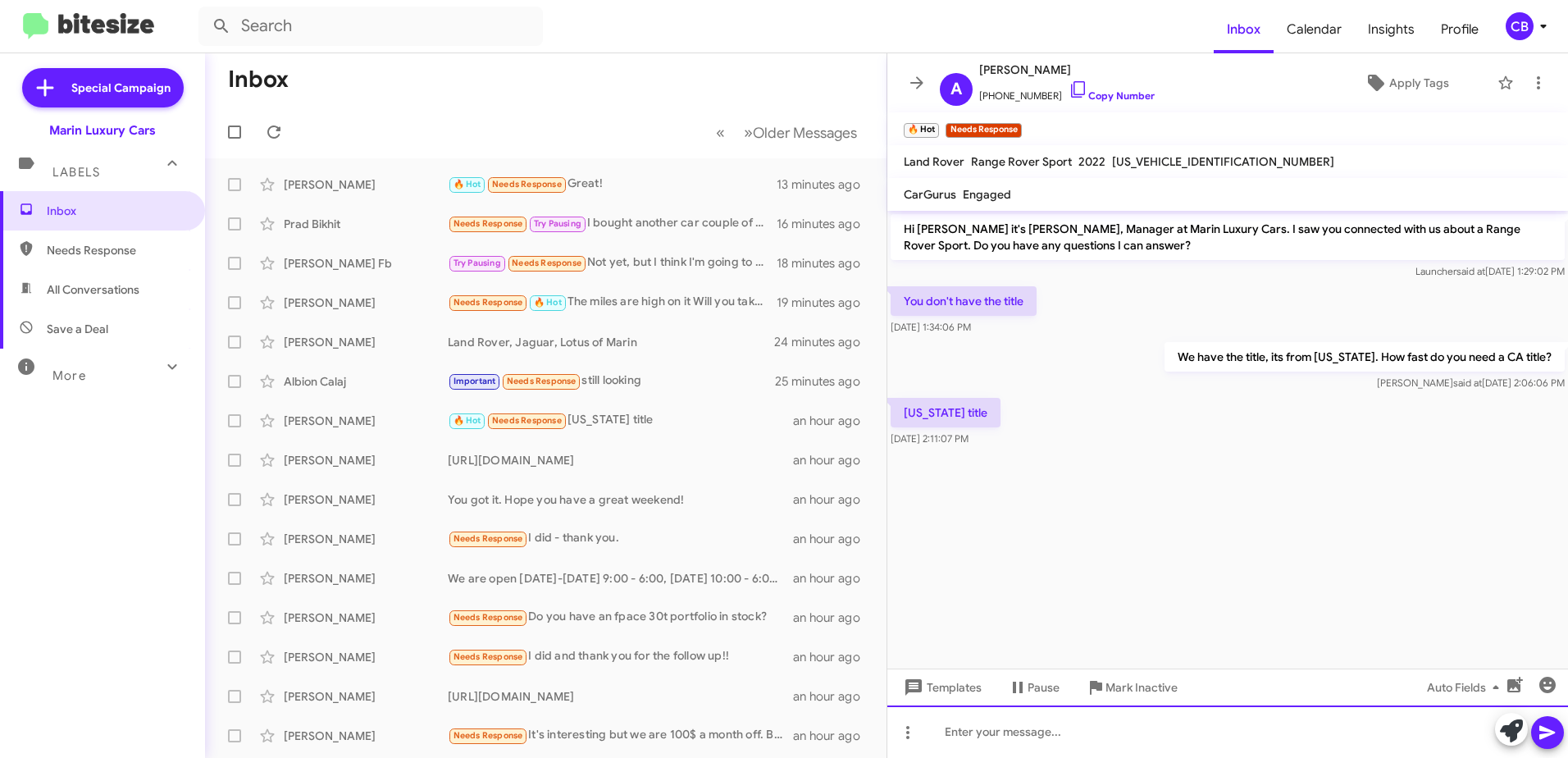
click at [1014, 722] on div at bounding box center [1227, 731] width 680 height 52
click at [1081, 736] on div "Looking into that now" at bounding box center [1227, 731] width 680 height 52
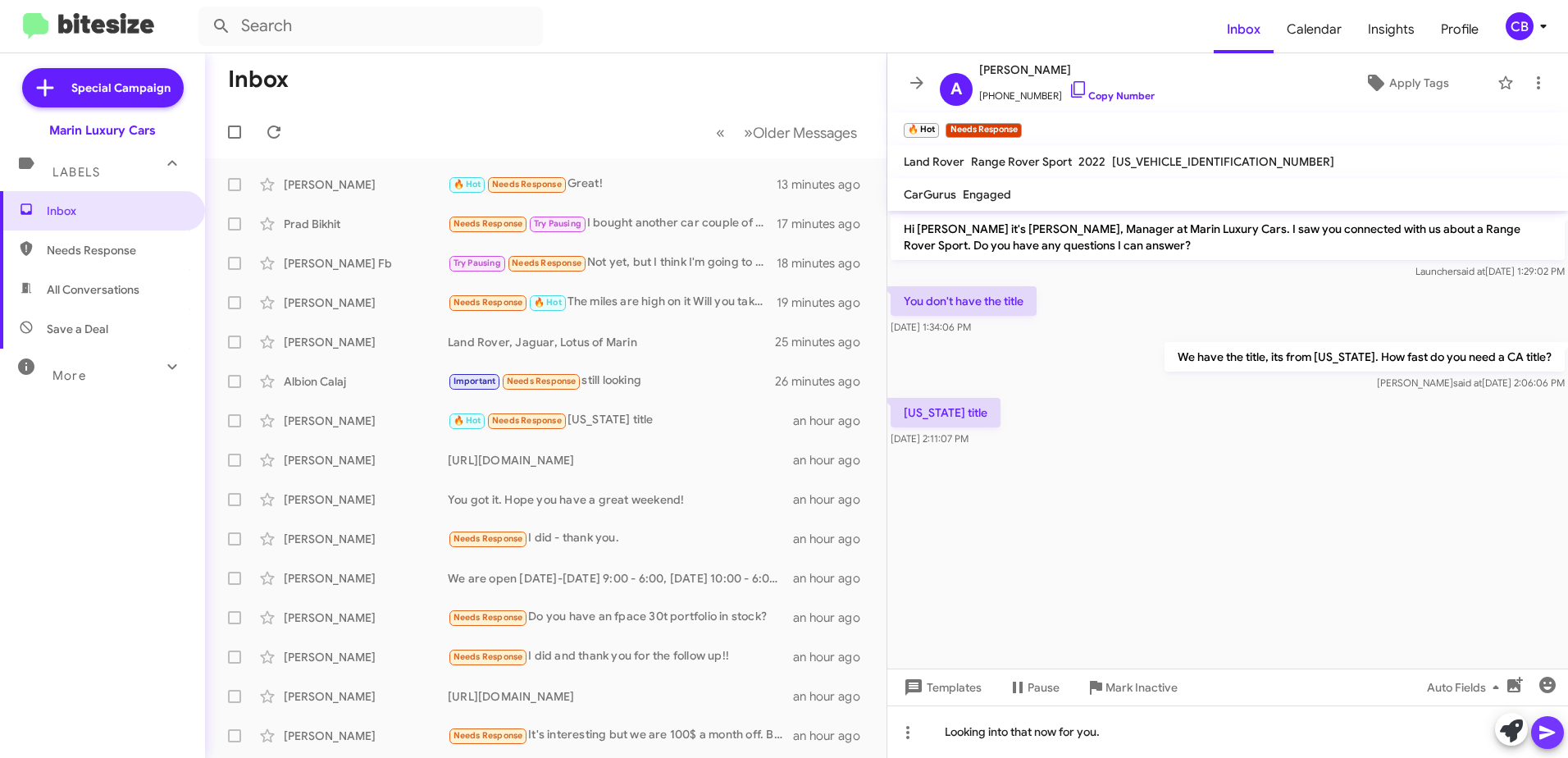
click at [1555, 738] on icon at bounding box center [1548, 732] width 20 height 20
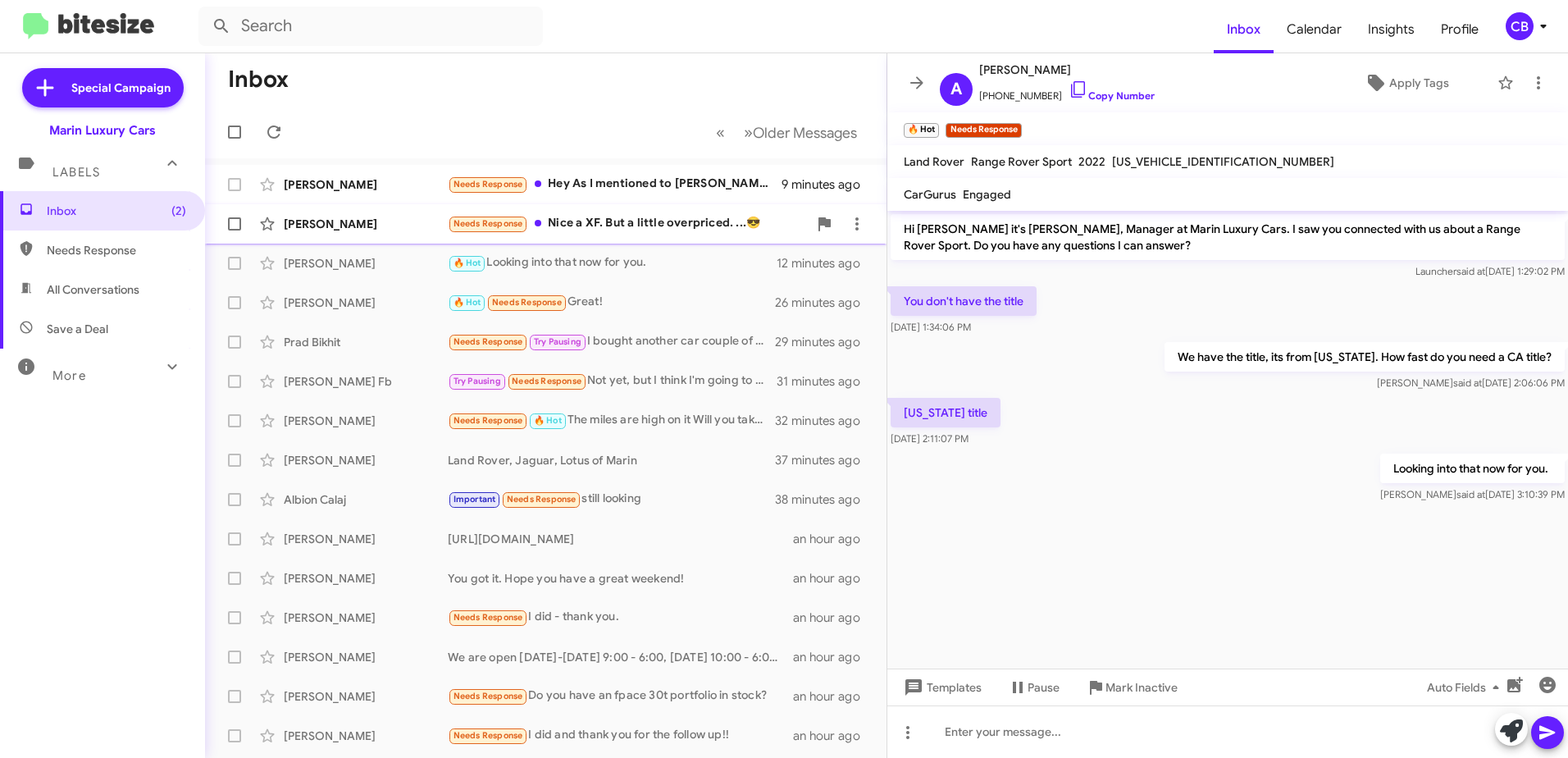
click at [576, 229] on div "Needs Response Nice a XF. But a little overpriced. ...😎" at bounding box center [627, 223] width 360 height 19
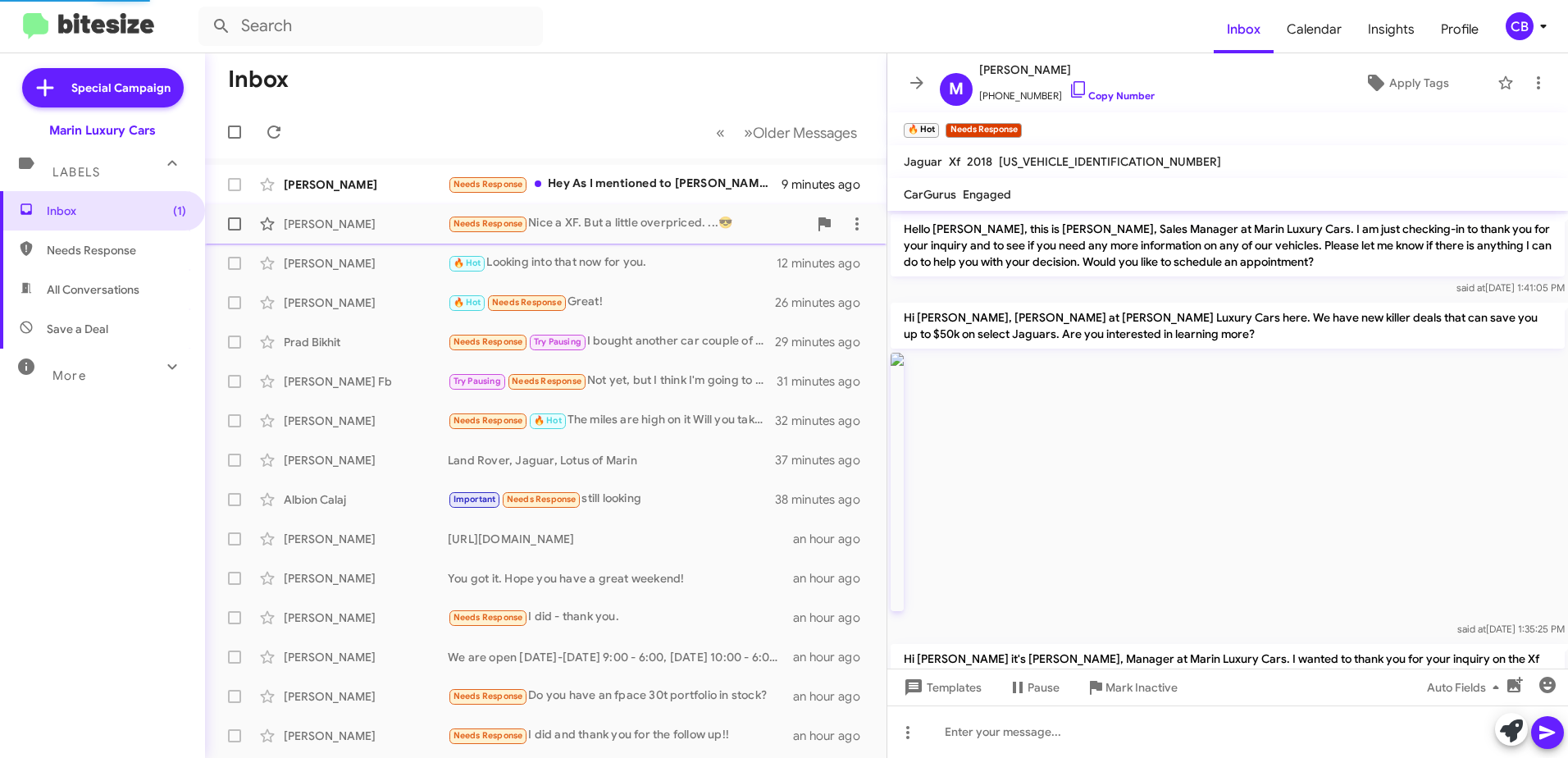
scroll to position [132, 0]
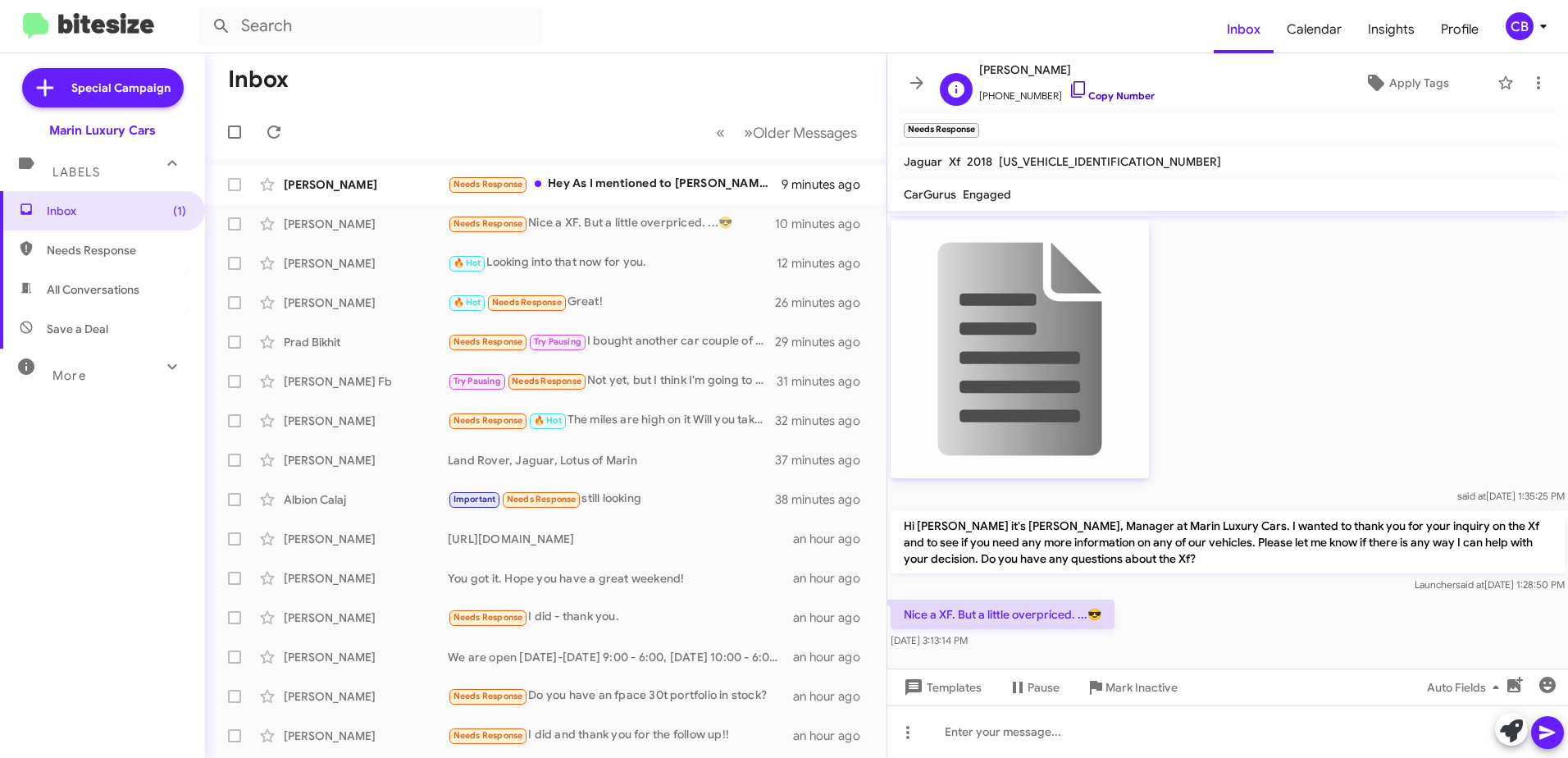
click at [1068, 91] on icon at bounding box center [1079, 89] width 20 height 20
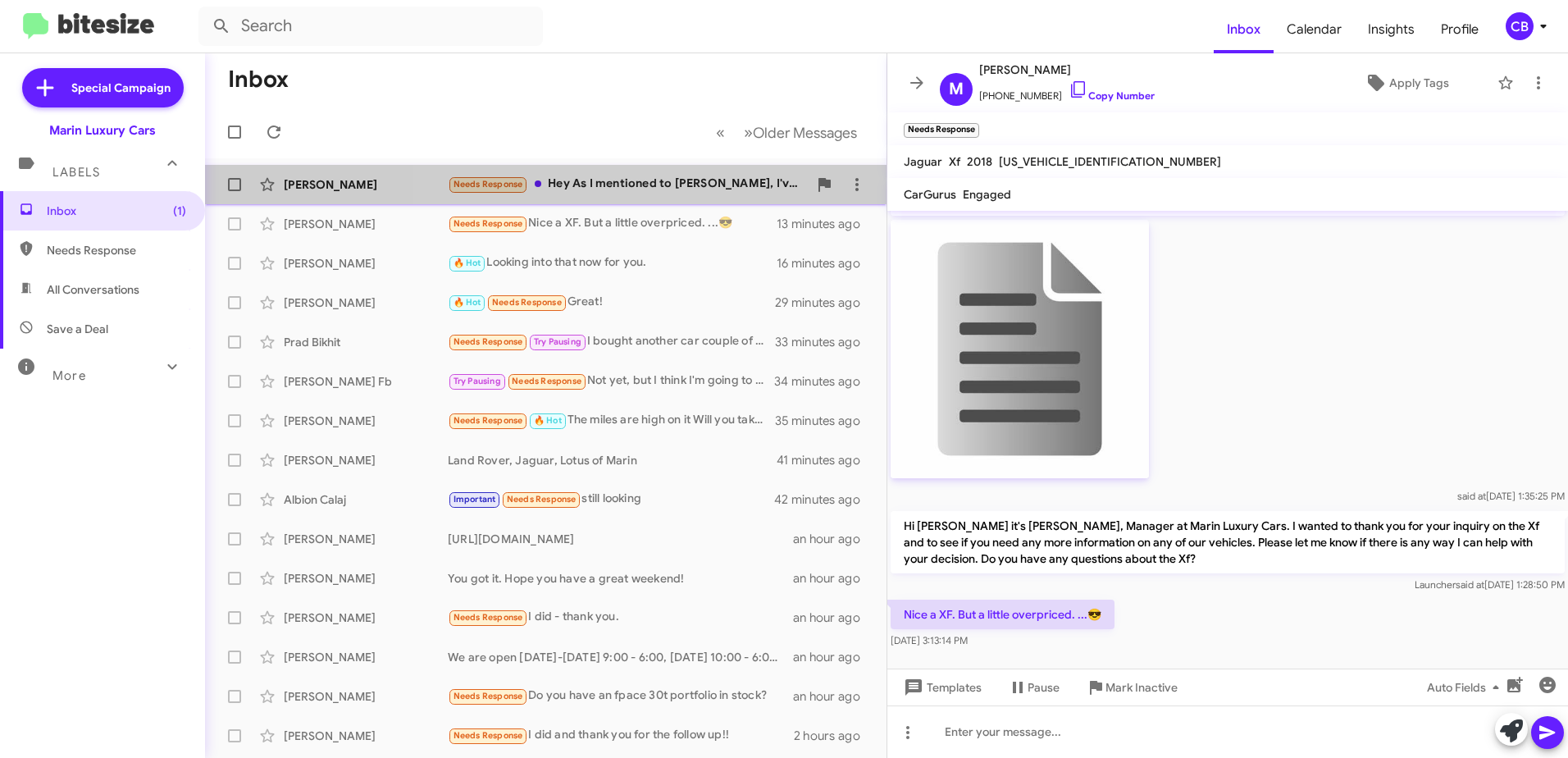
click at [631, 186] on div "Needs Response Hey As I mentioned to [PERSON_NAME], I've delayed making a new c…" at bounding box center [627, 184] width 360 height 19
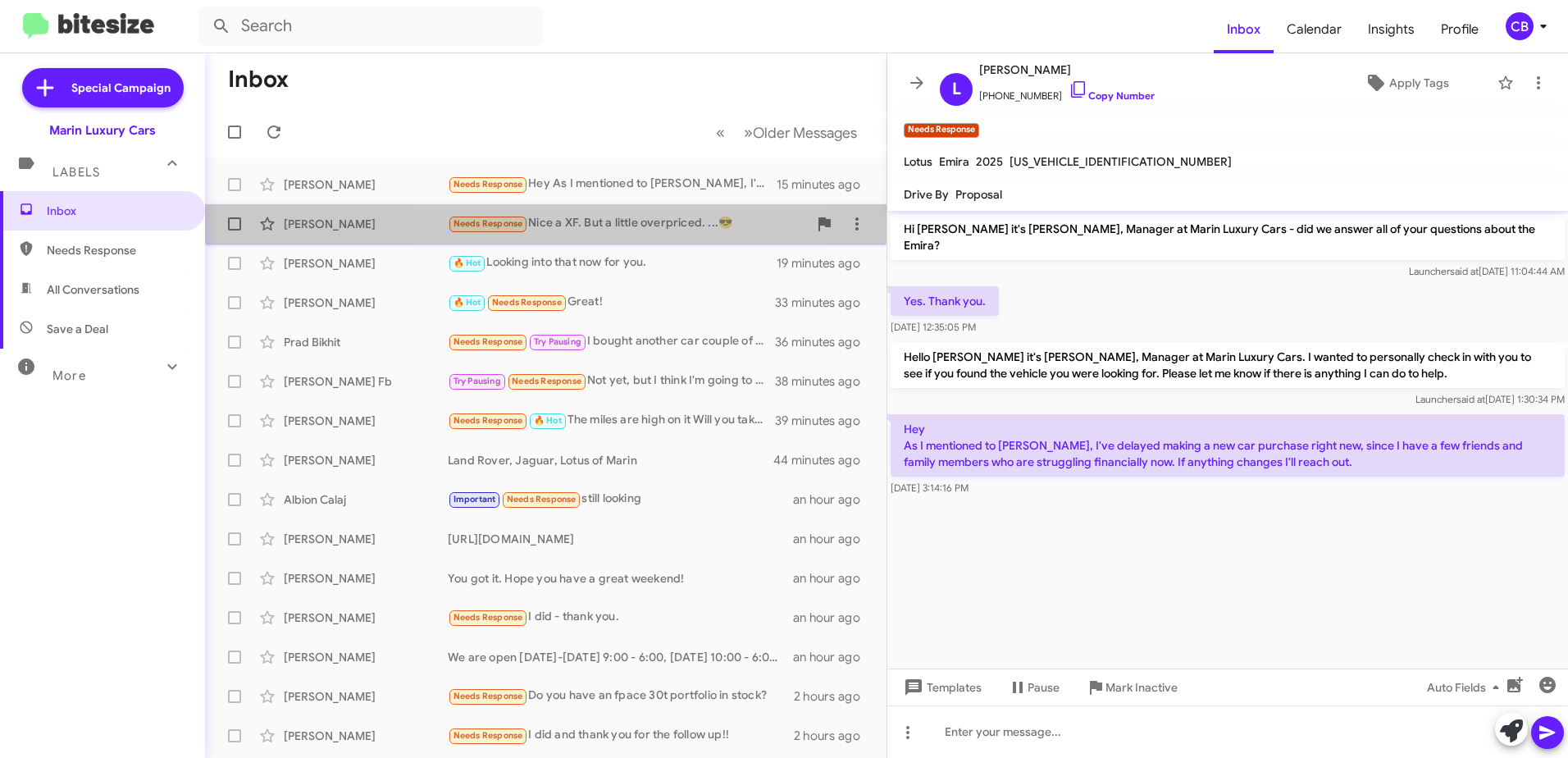
click at [550, 226] on div "Needs Response Nice a XF. But a little overpriced. ...😎" at bounding box center [627, 223] width 360 height 19
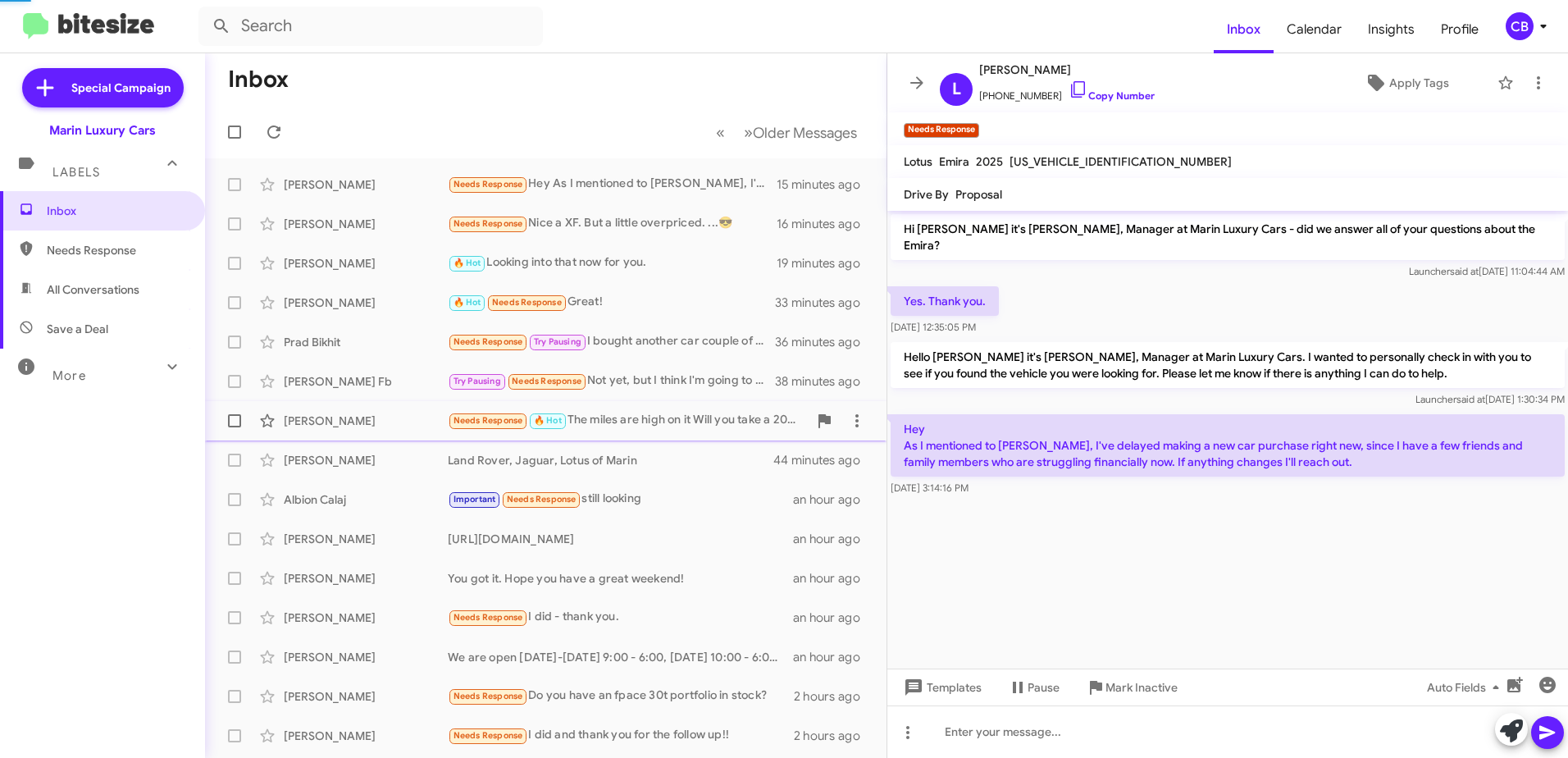
scroll to position [132, 0]
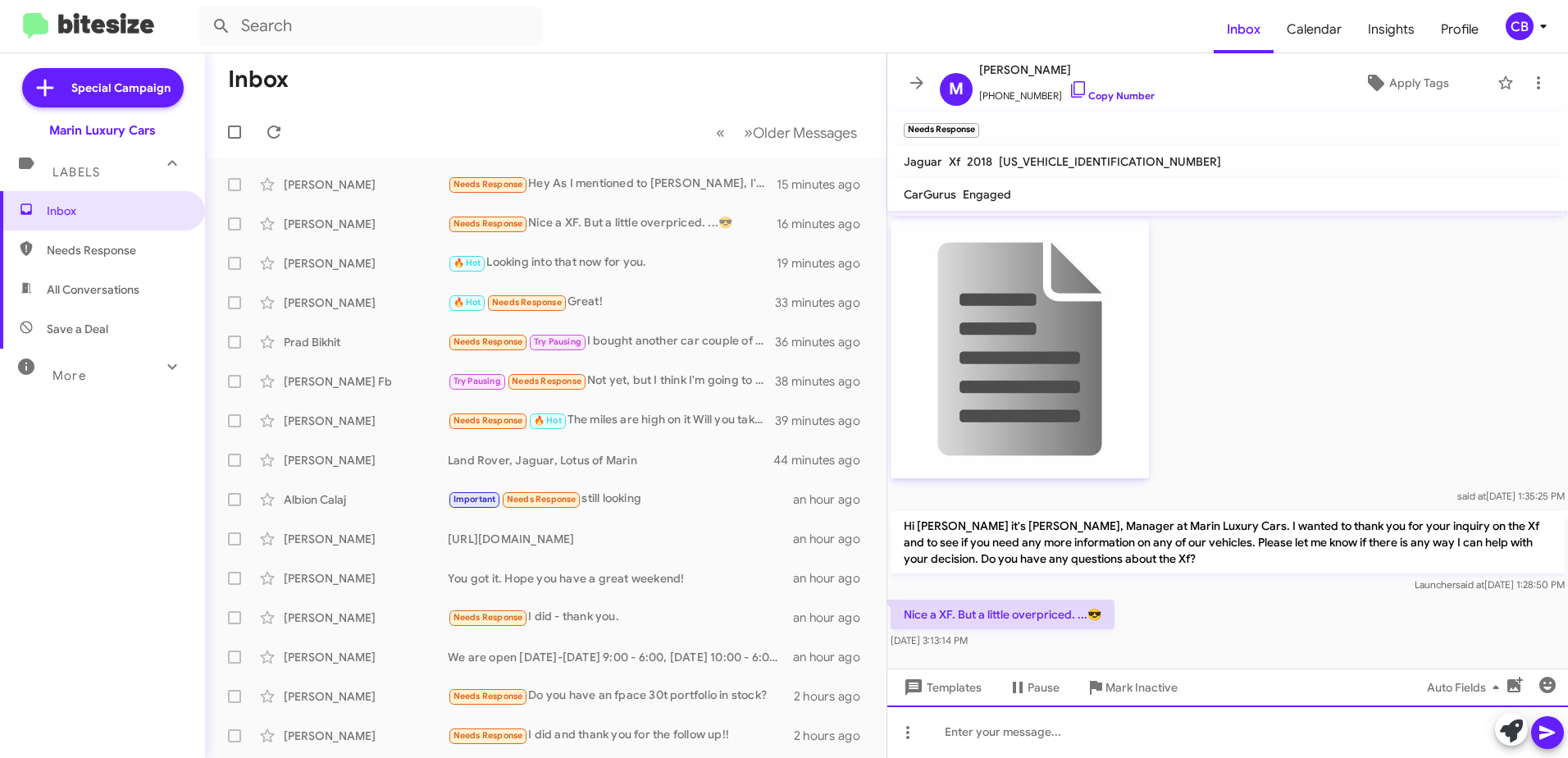
click at [981, 734] on div at bounding box center [1227, 731] width 680 height 52
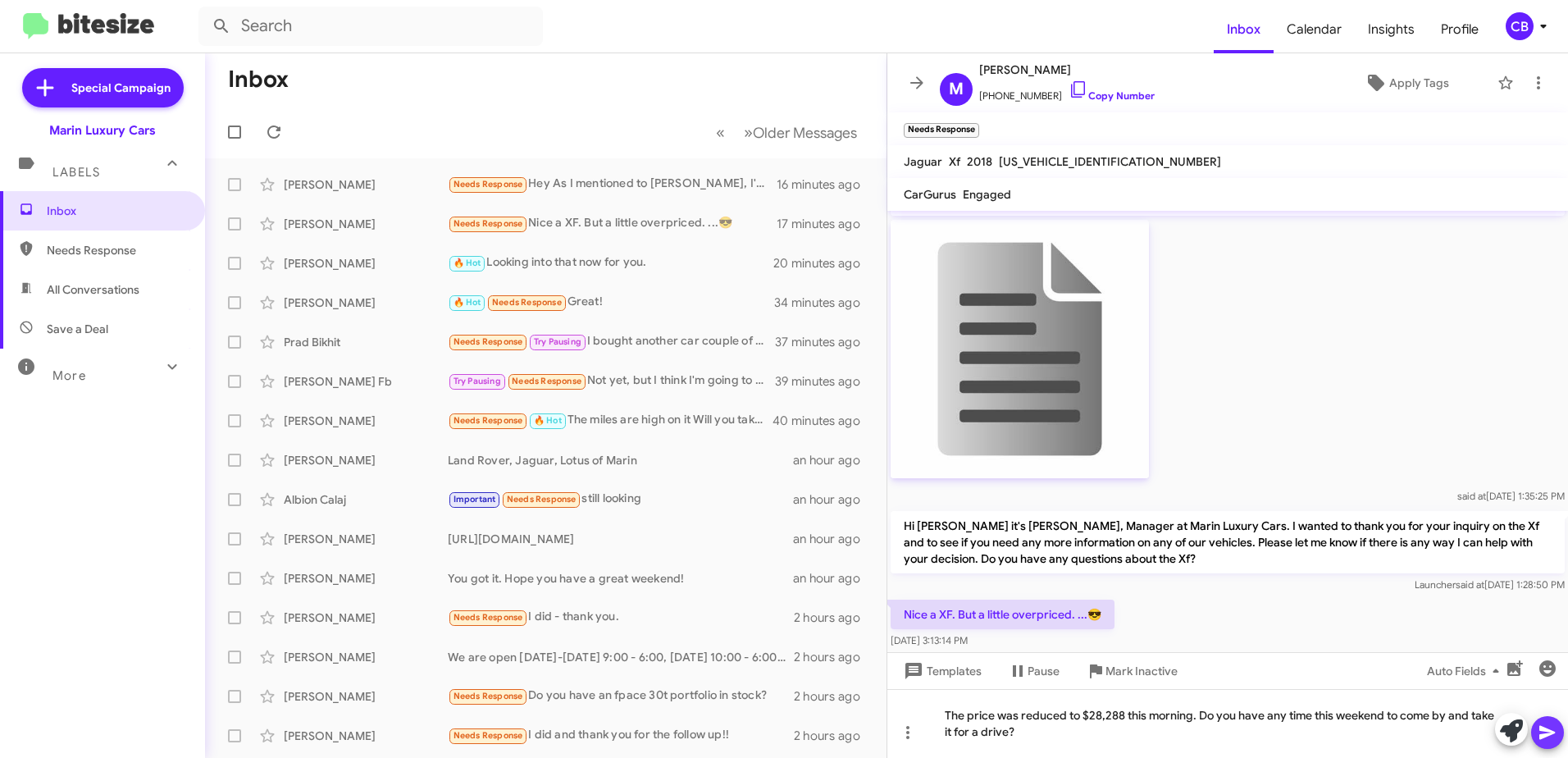
drag, startPoint x: 1551, startPoint y: 727, endPoint x: 1558, endPoint y: 742, distance: 16.6
click at [1551, 731] on icon at bounding box center [1548, 732] width 20 height 20
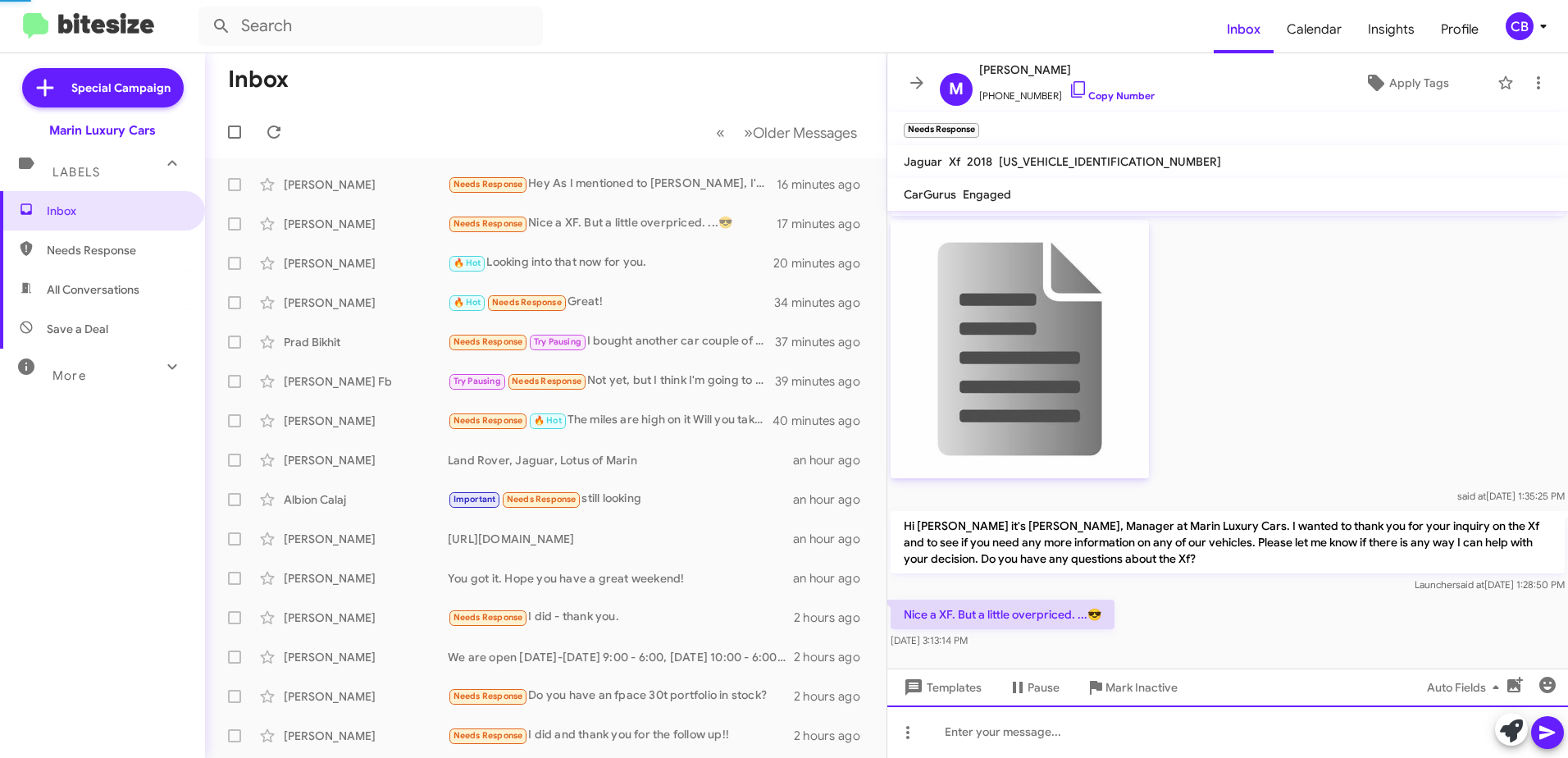
scroll to position [0, 0]
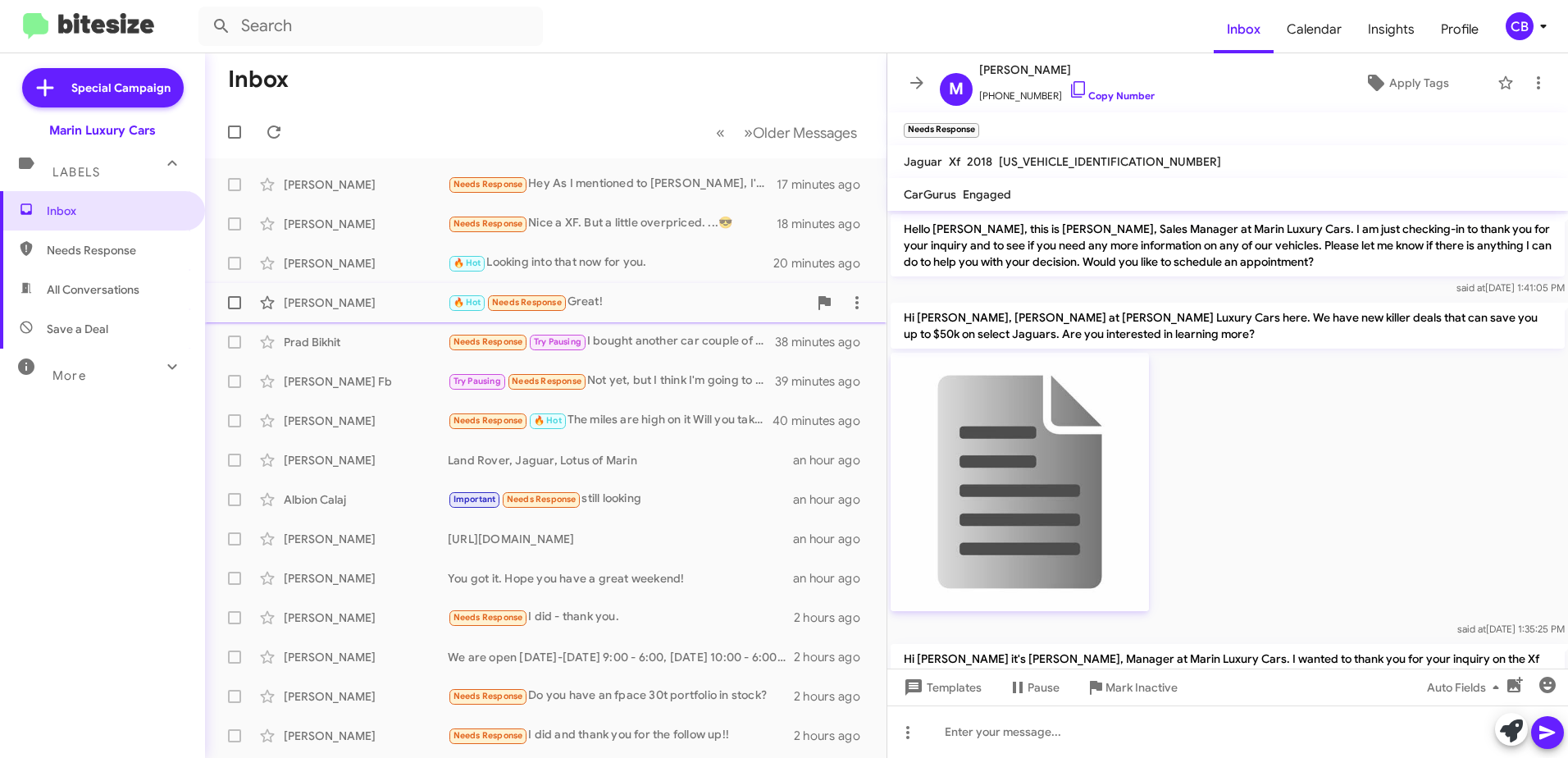
click at [310, 304] on div "[PERSON_NAME]" at bounding box center [366, 302] width 164 height 16
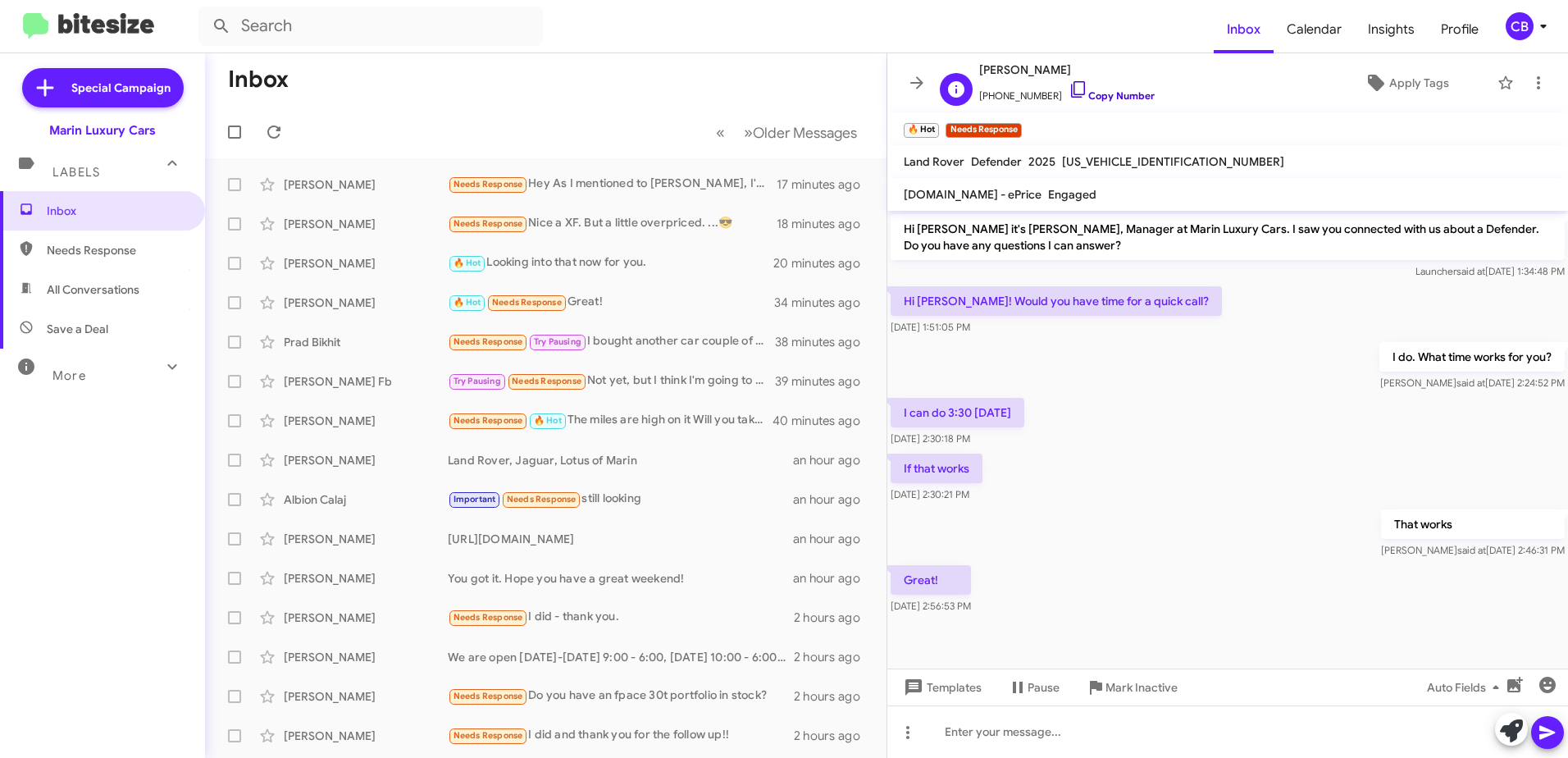
click at [1068, 87] on icon at bounding box center [1079, 89] width 20 height 20
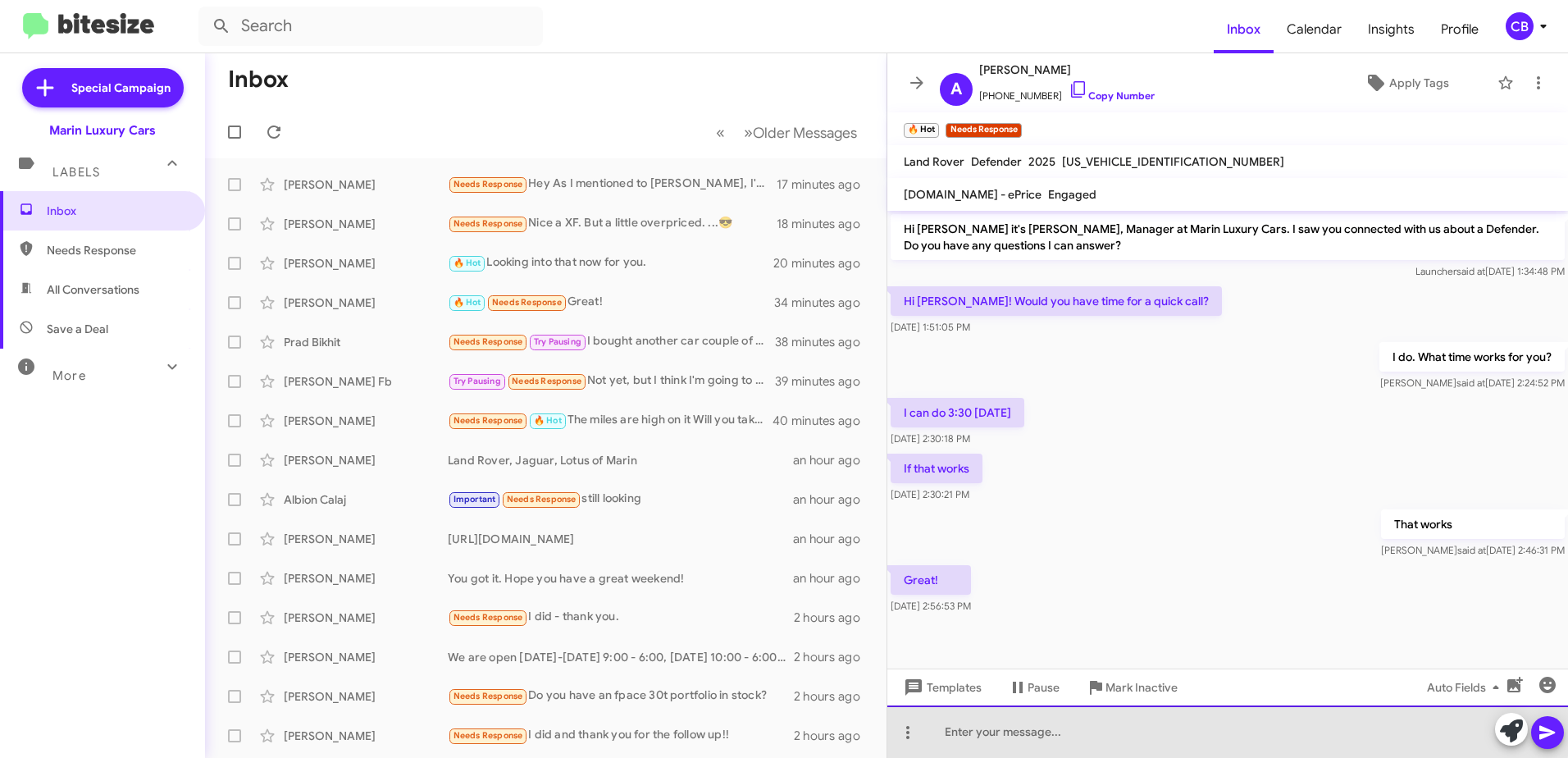
click at [1034, 727] on div at bounding box center [1227, 731] width 680 height 52
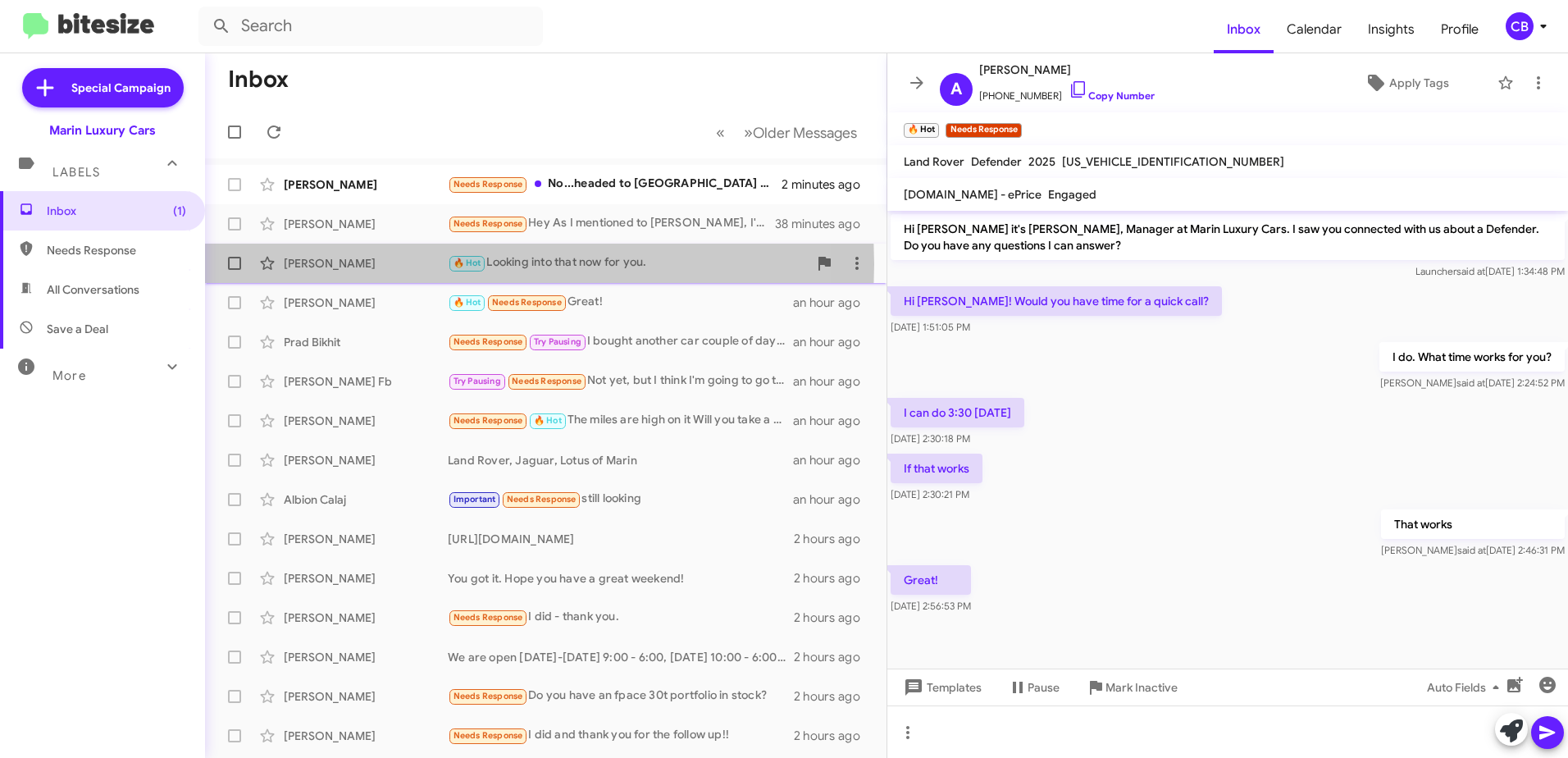
click at [331, 264] on div "[PERSON_NAME]" at bounding box center [366, 263] width 164 height 16
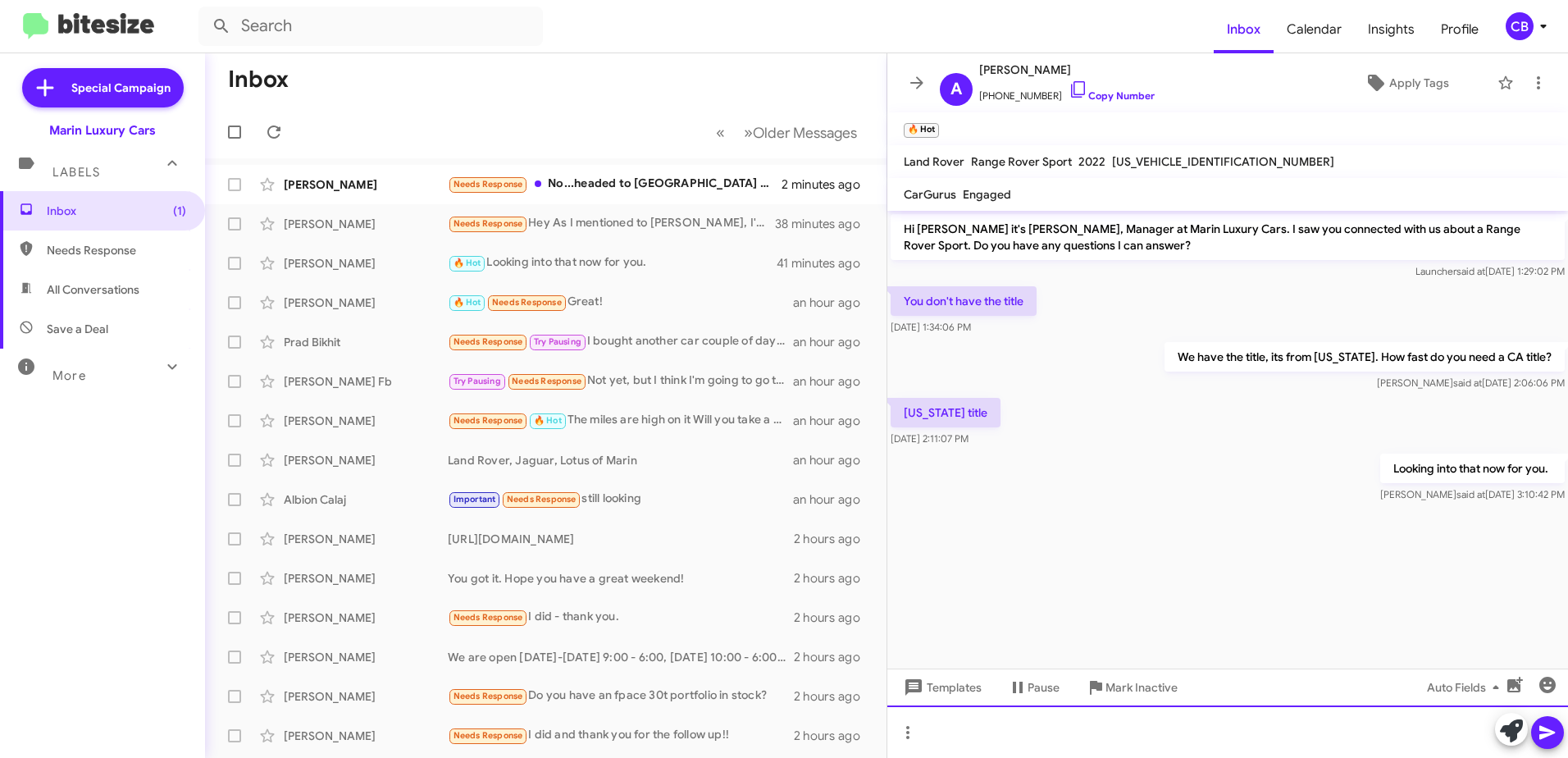
click at [1021, 726] on div at bounding box center [1227, 731] width 680 height 52
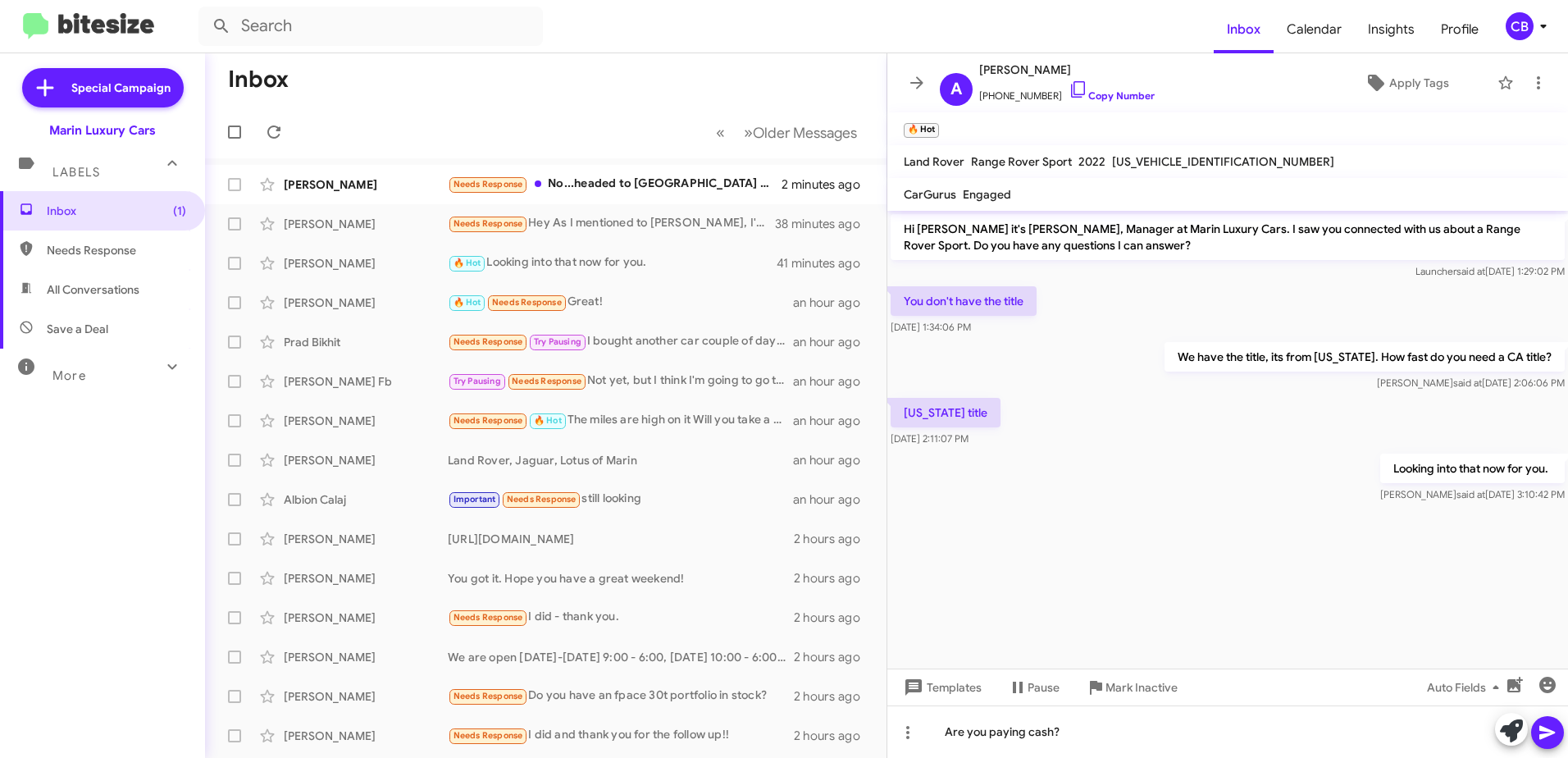
click at [1543, 733] on icon at bounding box center [1548, 732] width 20 height 20
click at [584, 187] on div "Needs Response No...headed to [GEOGRAPHIC_DATA] with [PERSON_NAME] for the week…" at bounding box center [627, 184] width 360 height 19
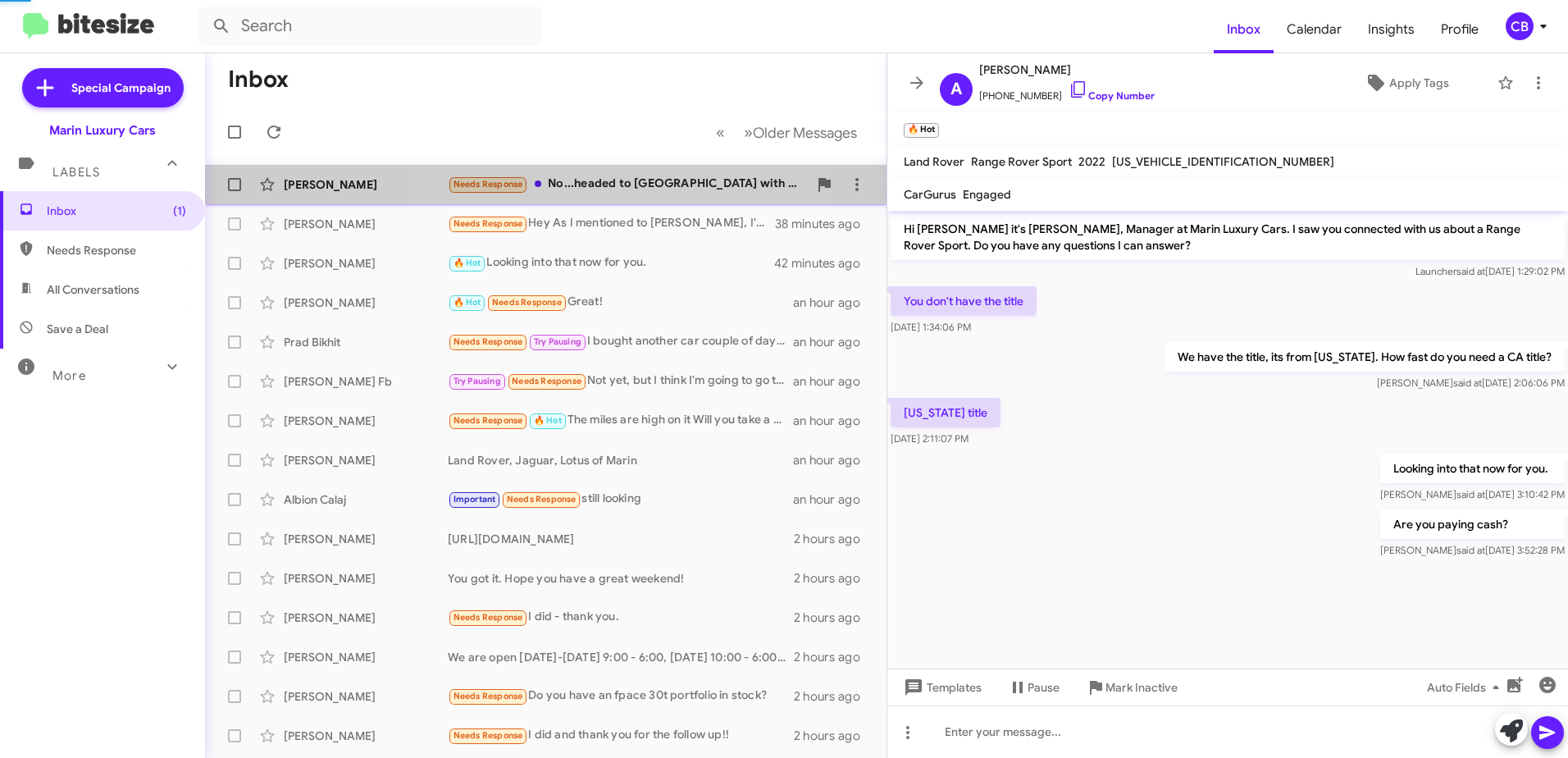
scroll to position [253, 0]
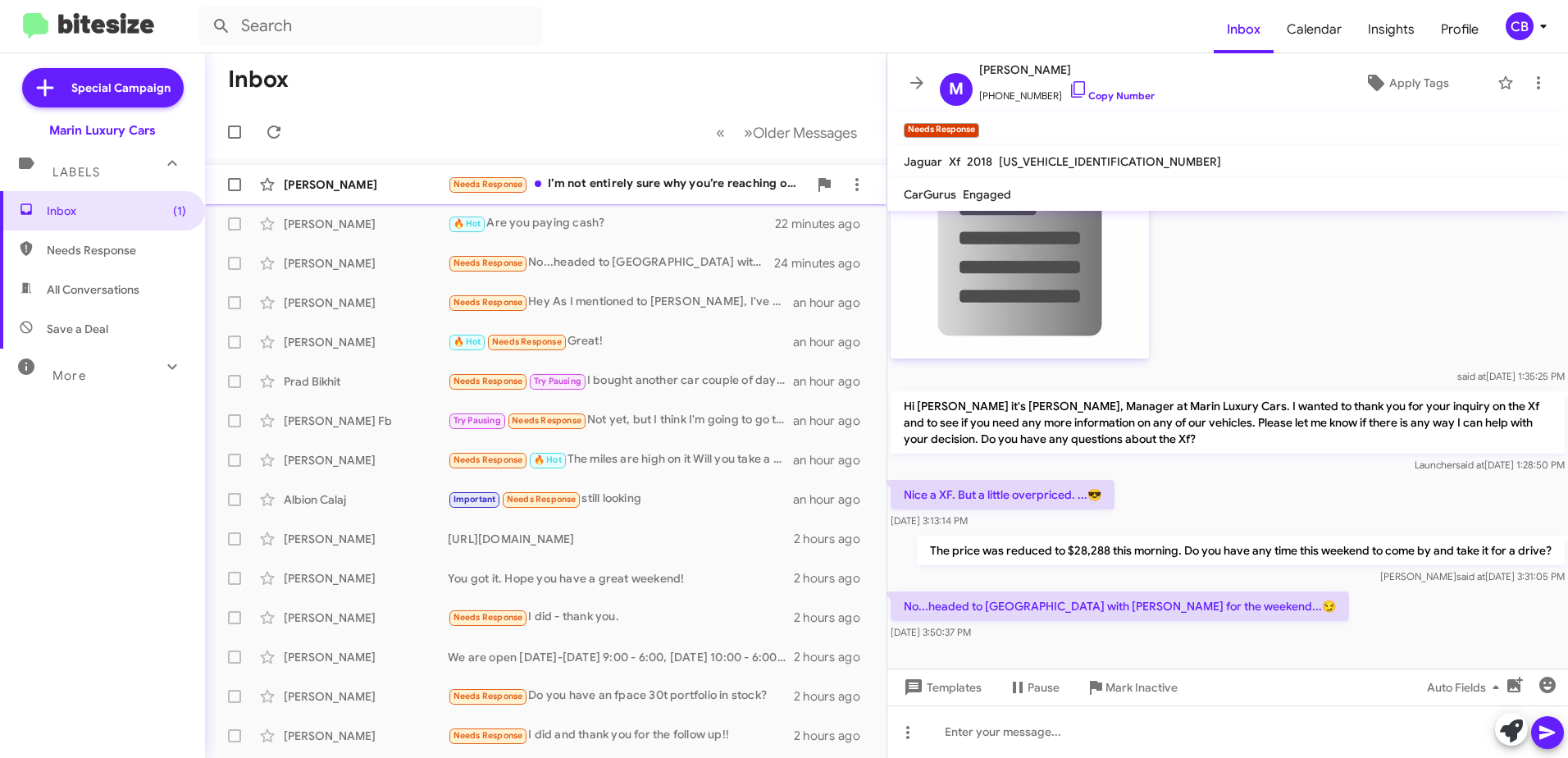
click at [609, 187] on div "Needs Response I’m not entirely sure why you’re reaching out again. It seems yo…" at bounding box center [627, 184] width 360 height 19
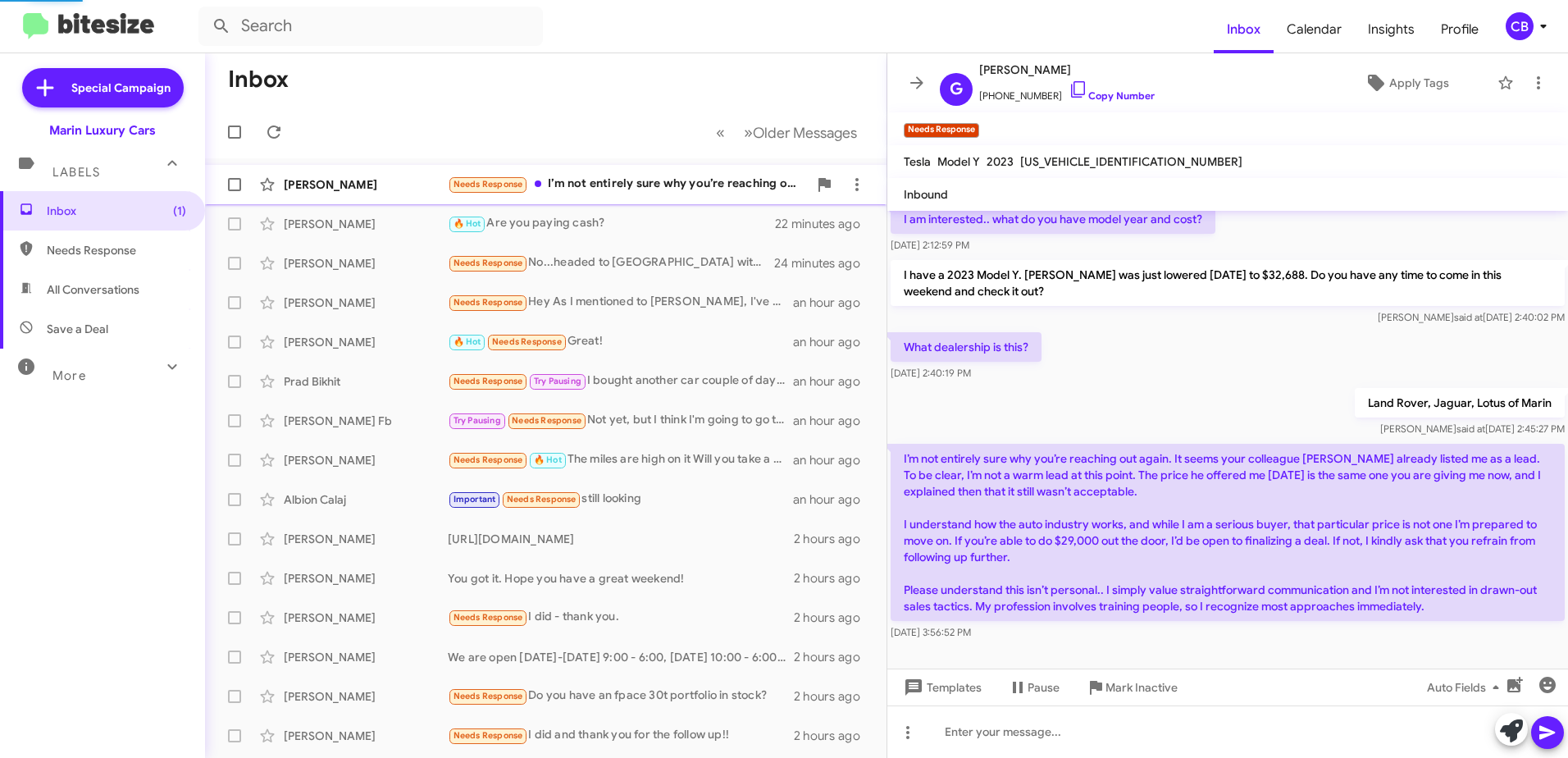
scroll to position [82, 0]
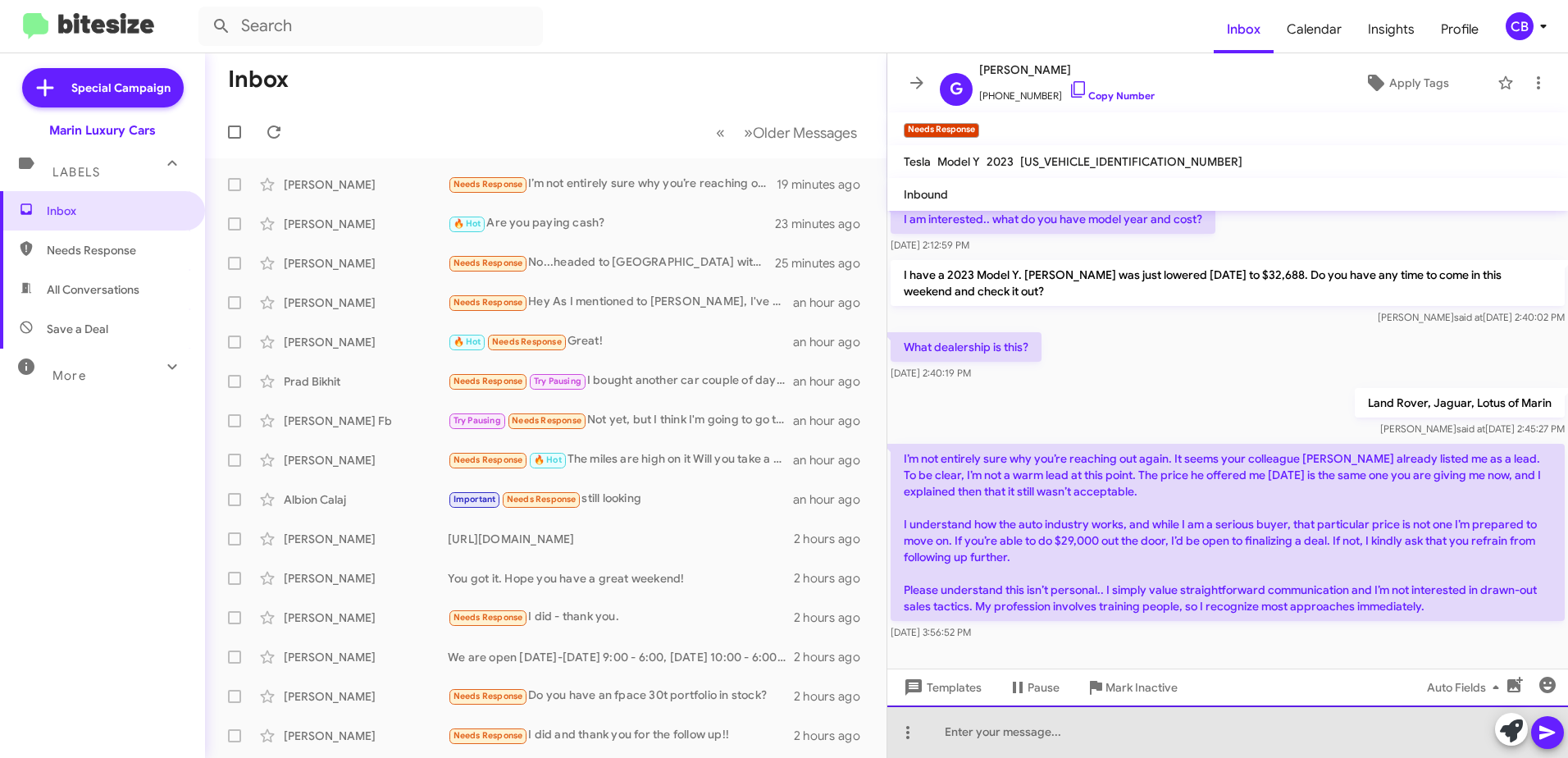
click at [964, 728] on div at bounding box center [1227, 731] width 680 height 52
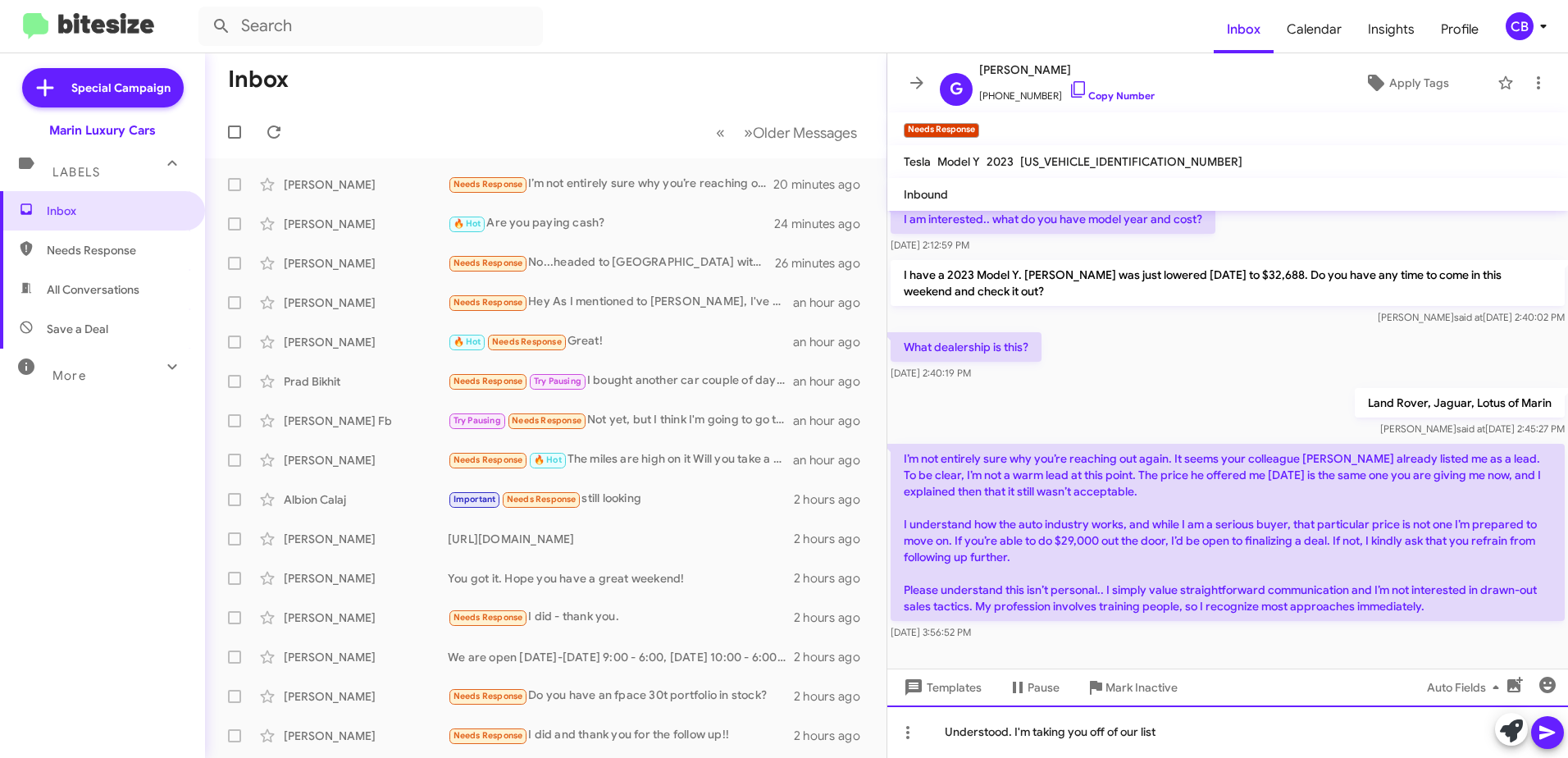
click at [1179, 734] on div "Understood. I'm taking you off of our list" at bounding box center [1227, 731] width 680 height 52
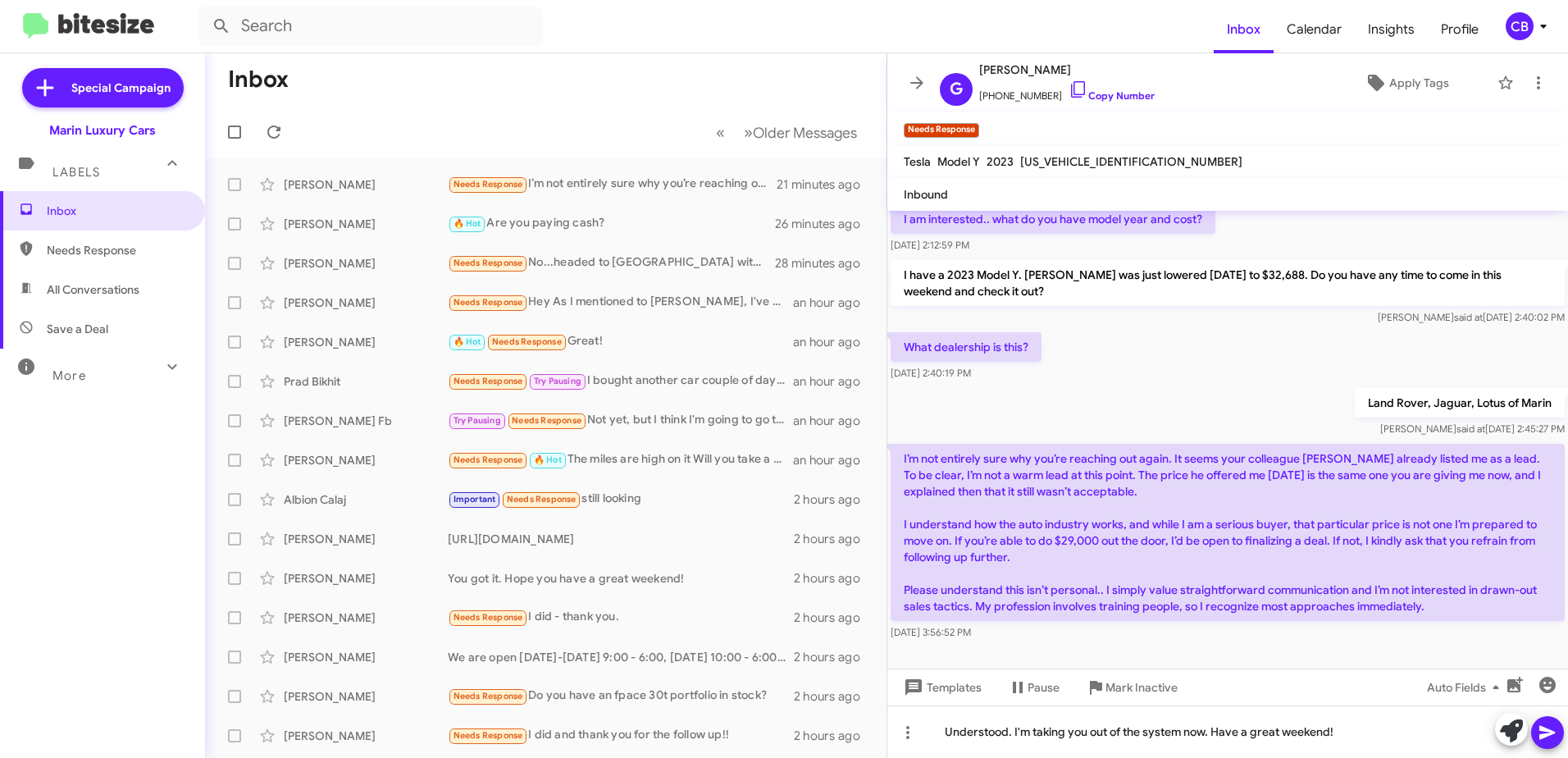
click at [1550, 736] on icon at bounding box center [1548, 732] width 20 height 20
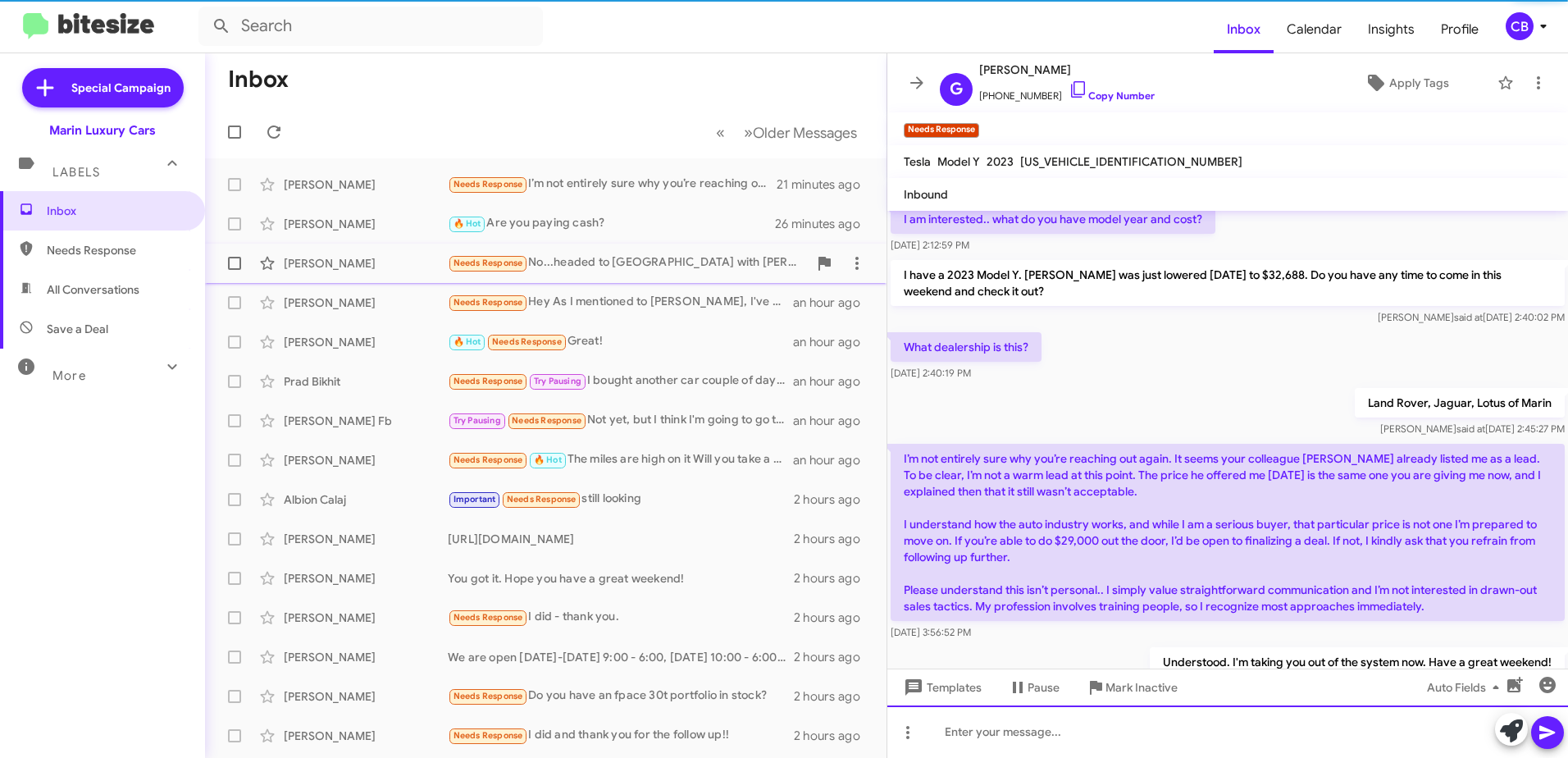
scroll to position [142, 0]
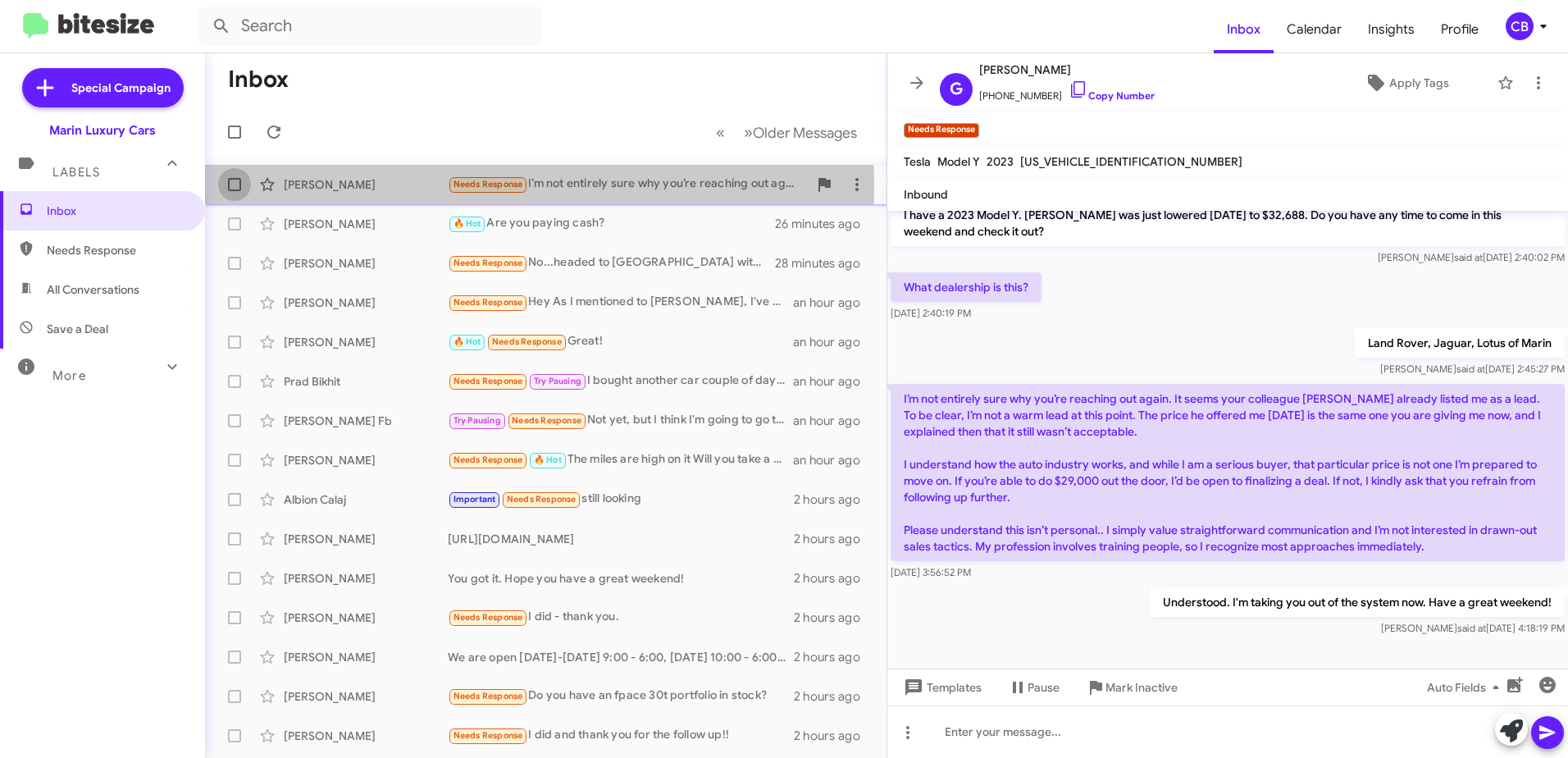
click at [229, 186] on span at bounding box center [235, 184] width 13 height 13
click at [234, 191] on input "checkbox" at bounding box center [234, 191] width 1 height 1
checkbox input "true"
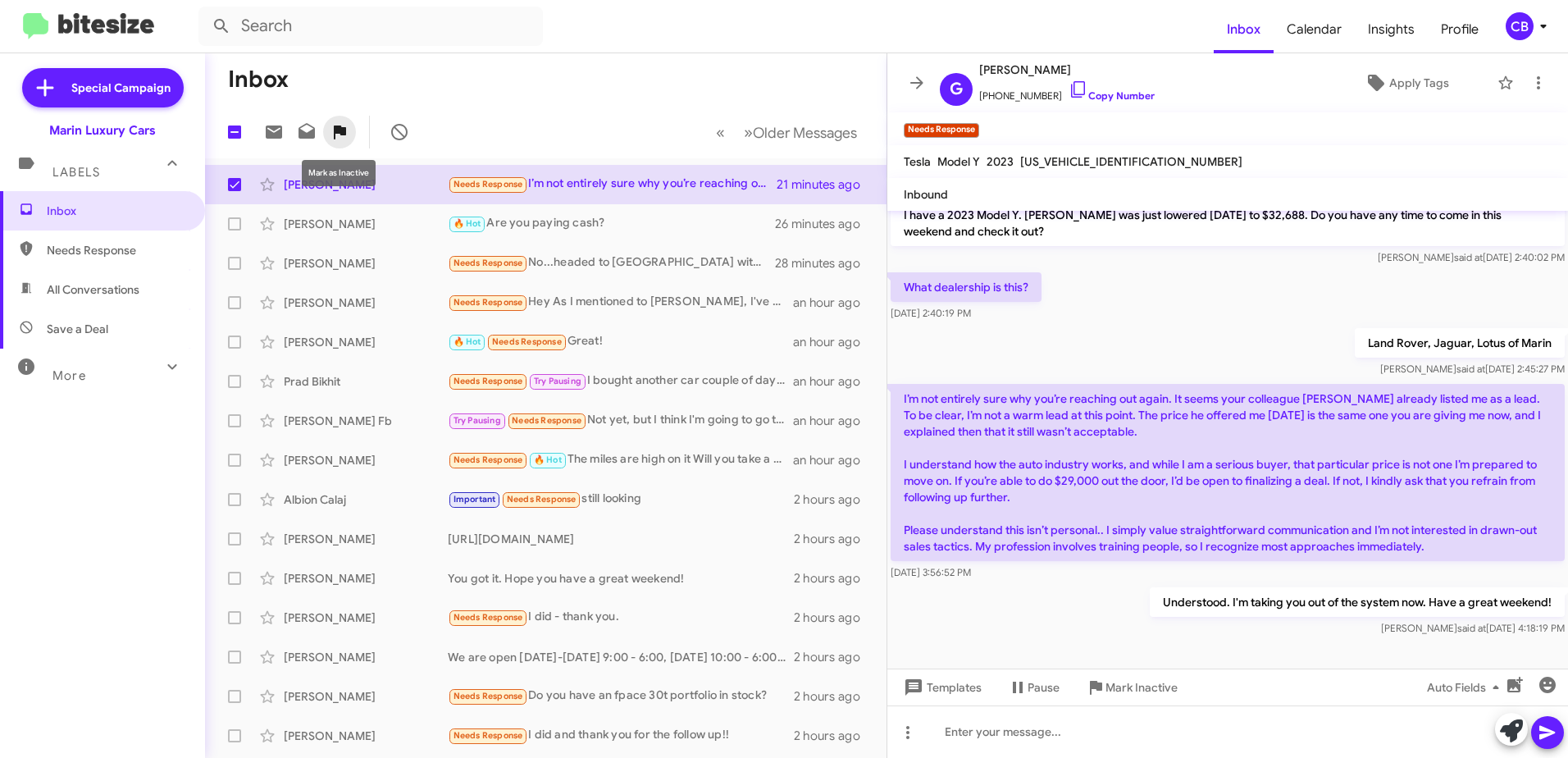
click at [338, 125] on icon at bounding box center [339, 132] width 12 height 14
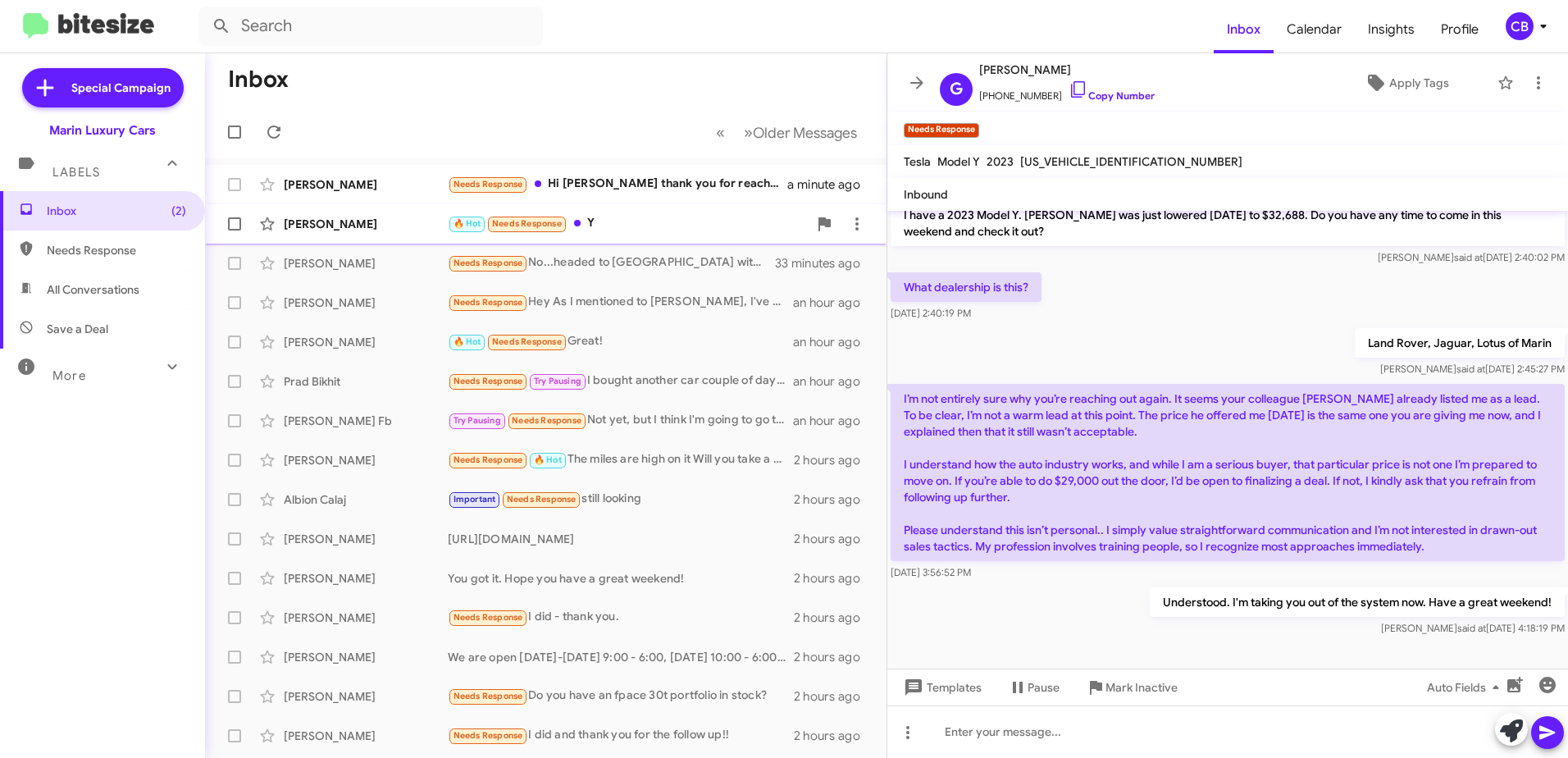
click at [349, 225] on div "[PERSON_NAME]" at bounding box center [366, 224] width 164 height 16
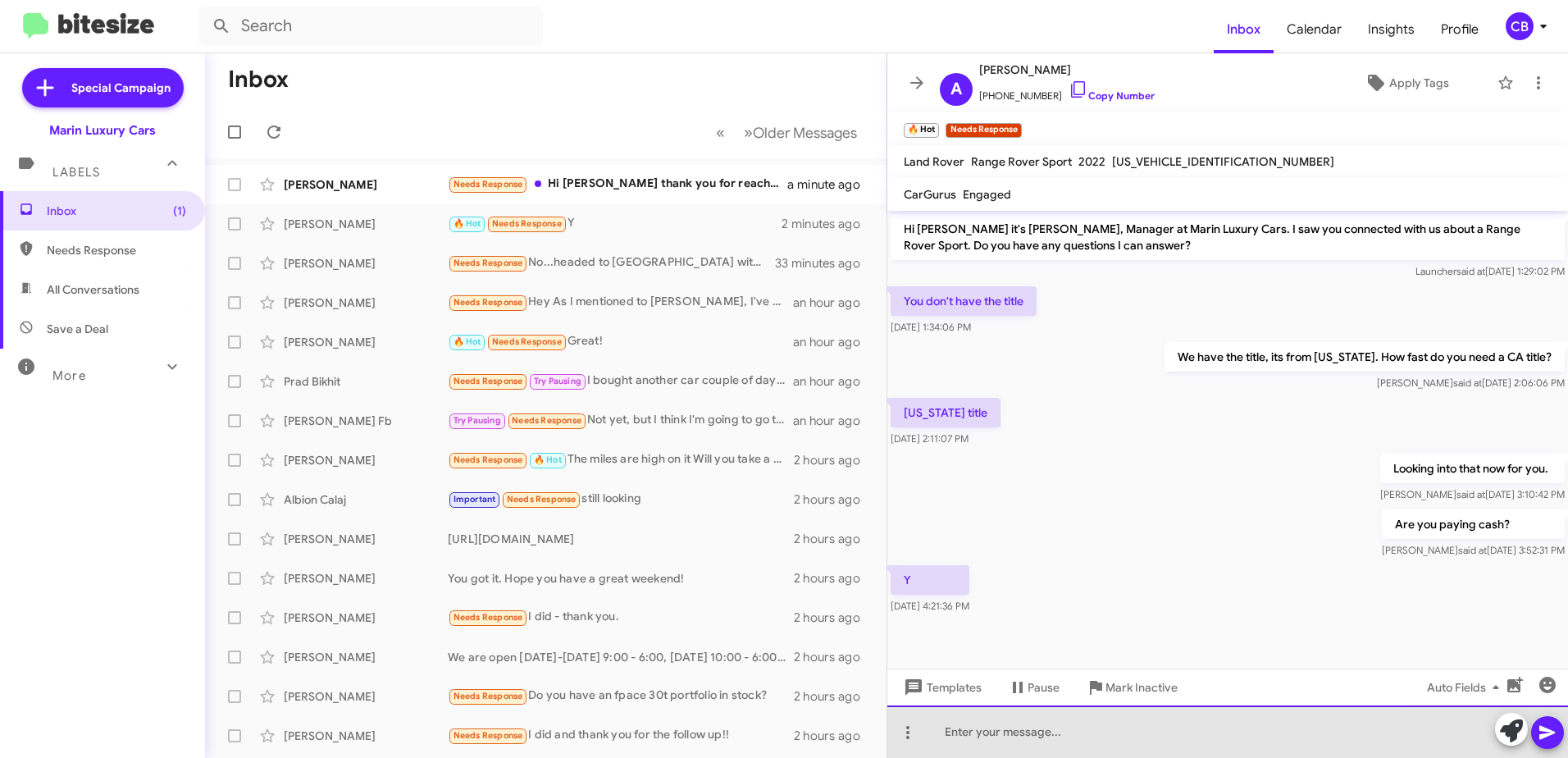
click at [1064, 737] on div at bounding box center [1227, 731] width 680 height 52
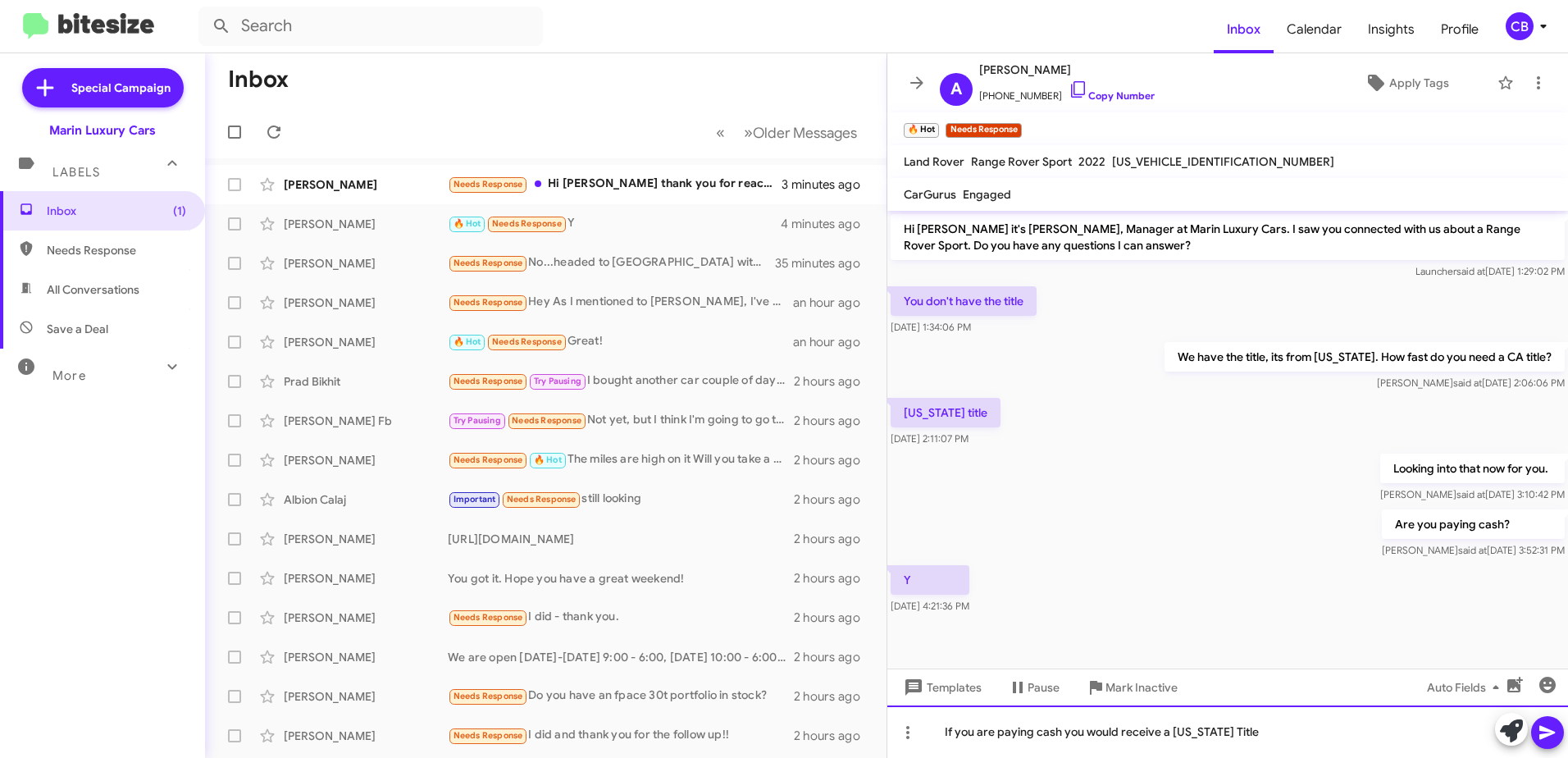
click at [1300, 739] on div "If you are paying cash you would receive a [US_STATE] Title" at bounding box center [1227, 731] width 680 height 52
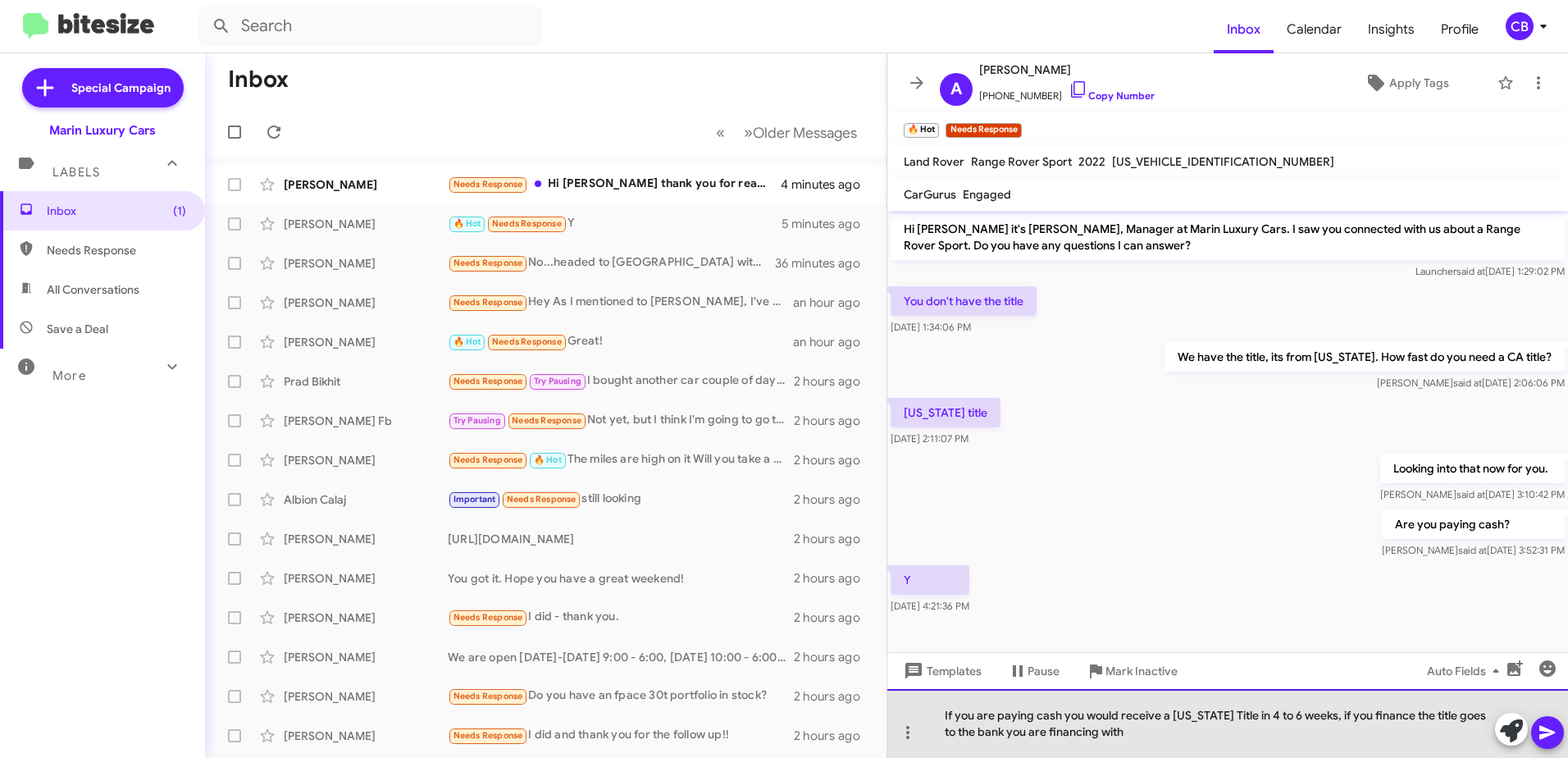
click at [1135, 733] on div "If you are paying cash you would receive a [US_STATE] Title in 4 to 6 weeks, if…" at bounding box center [1227, 722] width 680 height 68
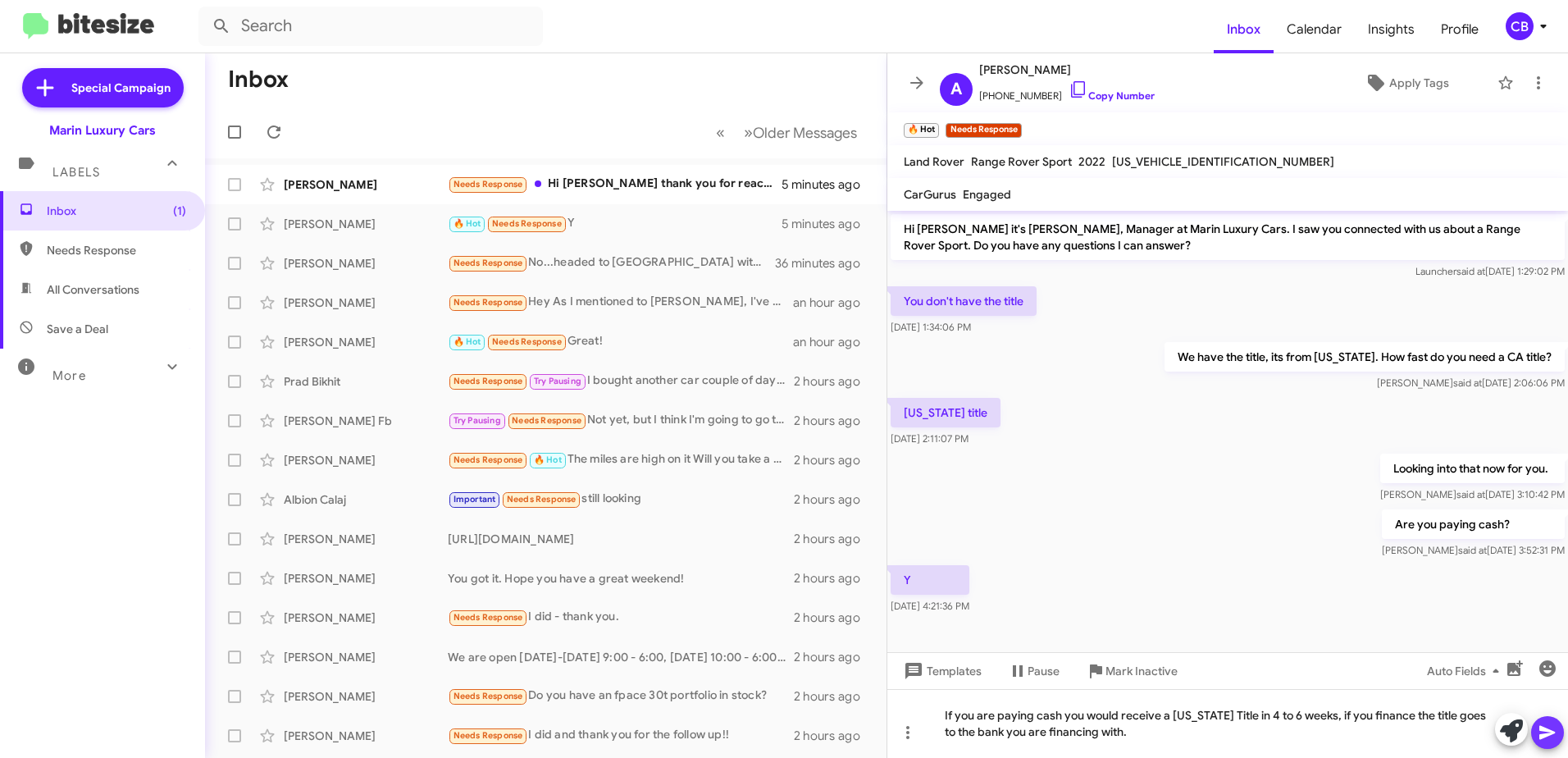
click at [1550, 740] on icon at bounding box center [1548, 732] width 20 height 20
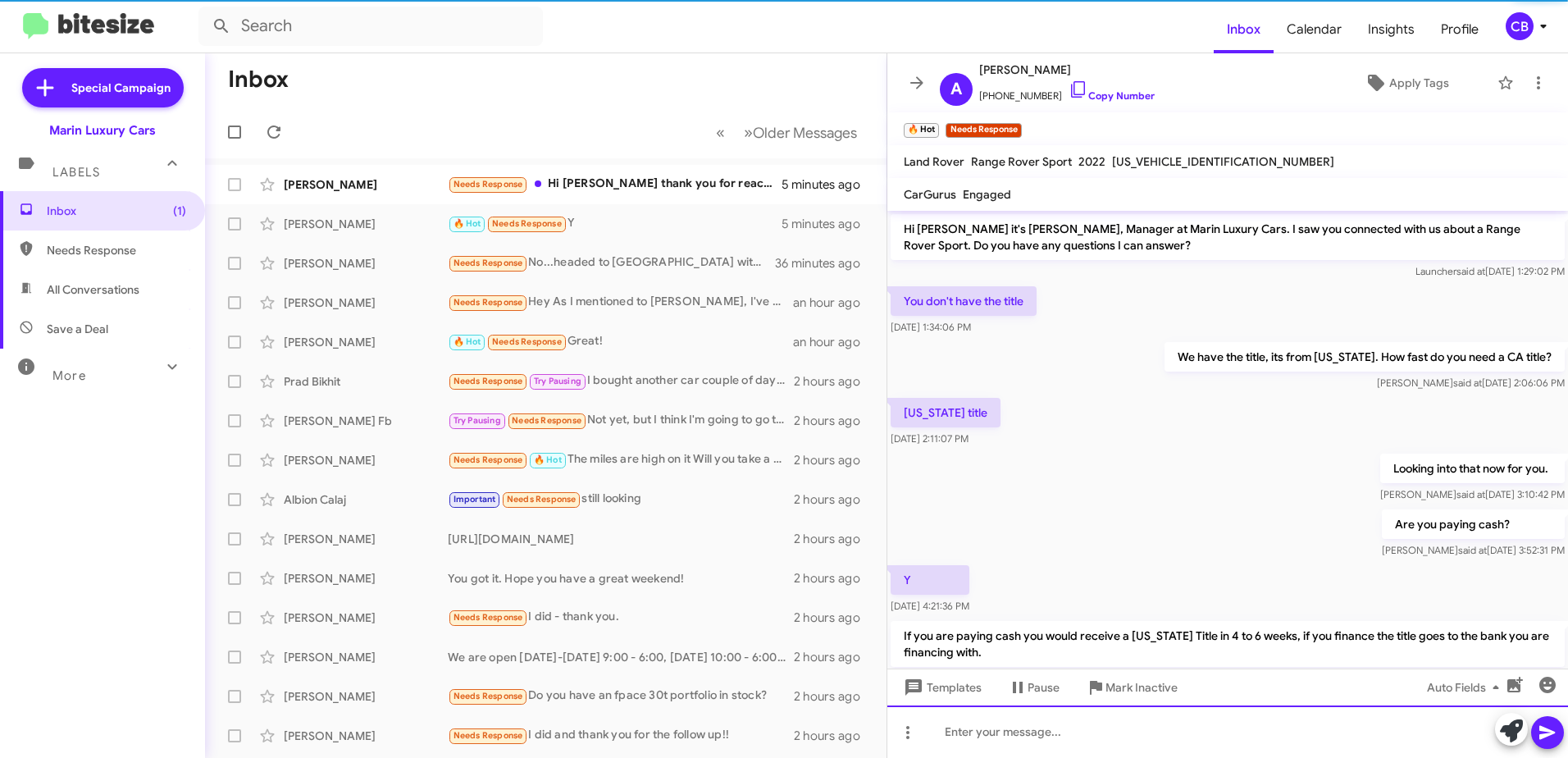
scroll to position [54, 0]
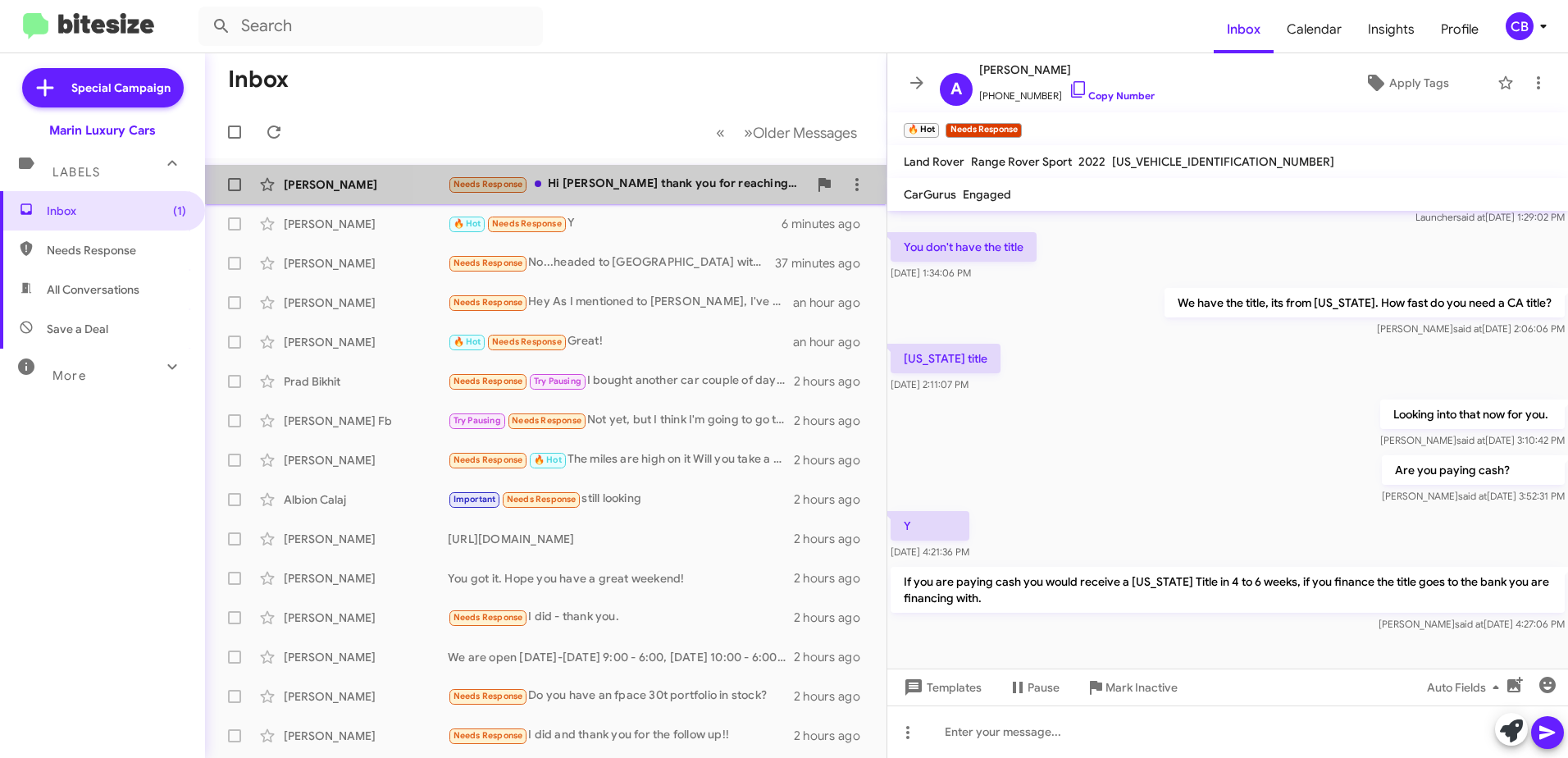
click at [624, 184] on div "Needs Response Hi [PERSON_NAME] thank you for reaching out. No questions at the…" at bounding box center [627, 184] width 360 height 19
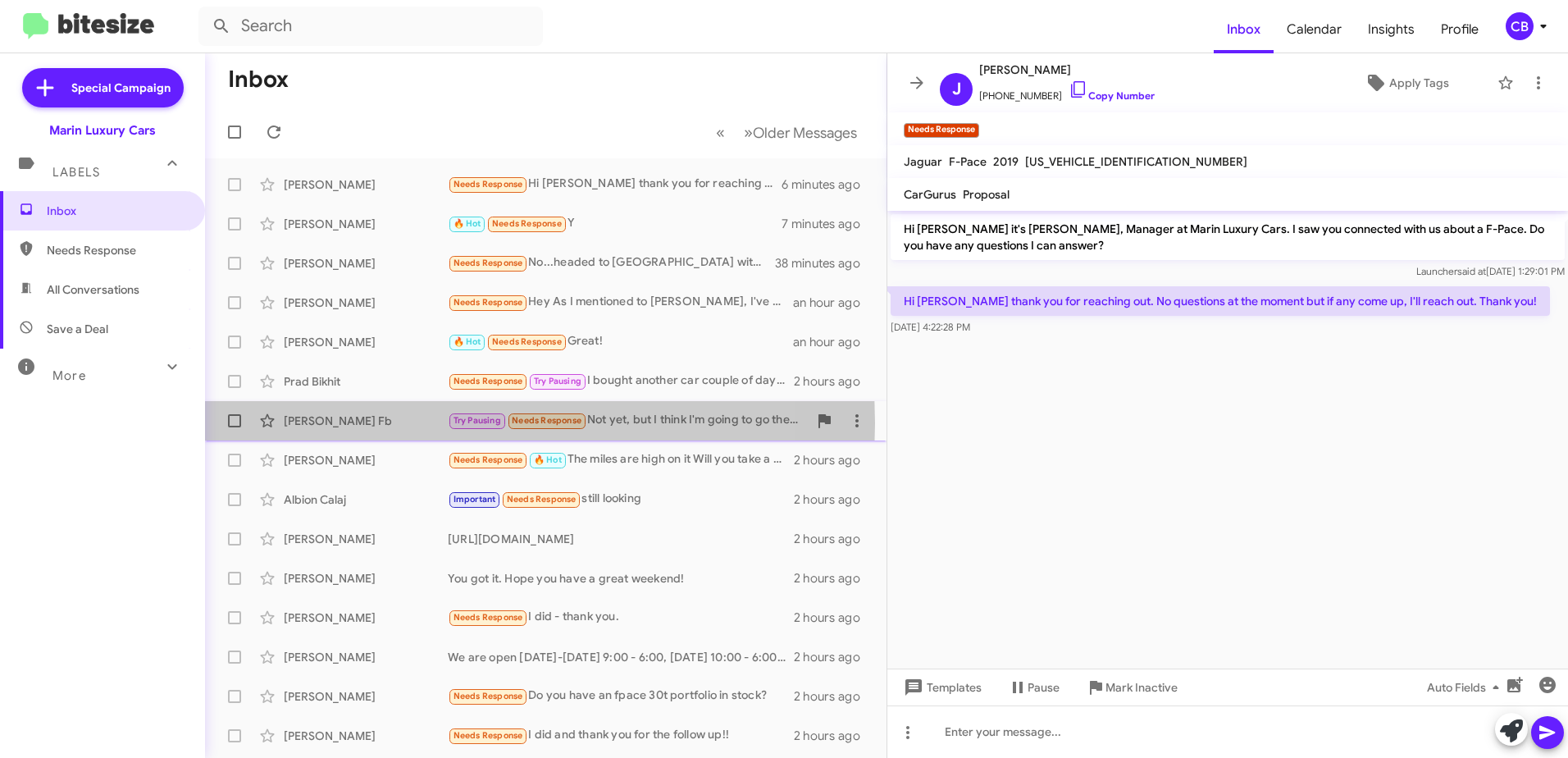
click at [313, 423] on div "[PERSON_NAME] Fb" at bounding box center [366, 421] width 164 height 16
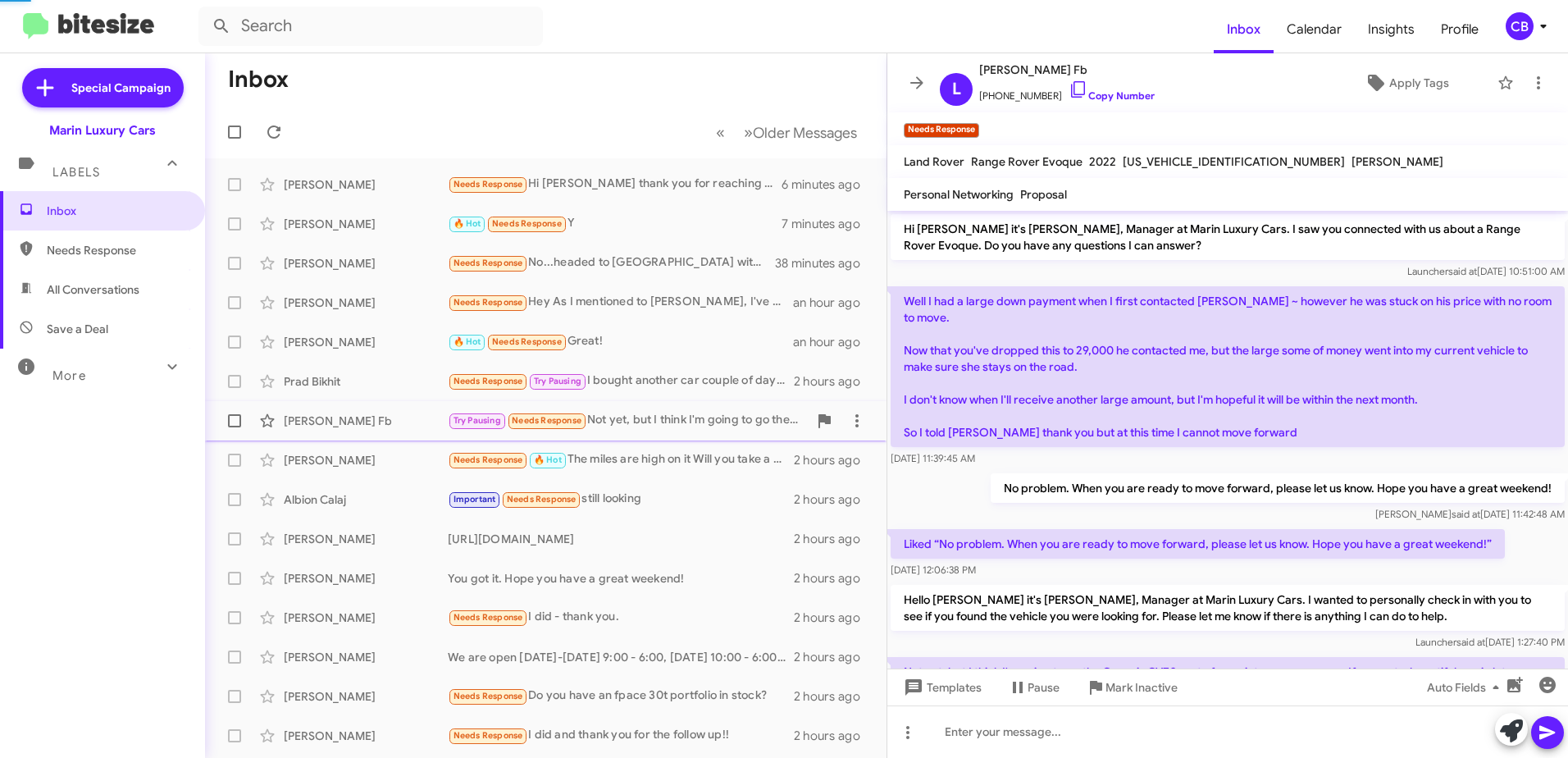
scroll to position [82, 0]
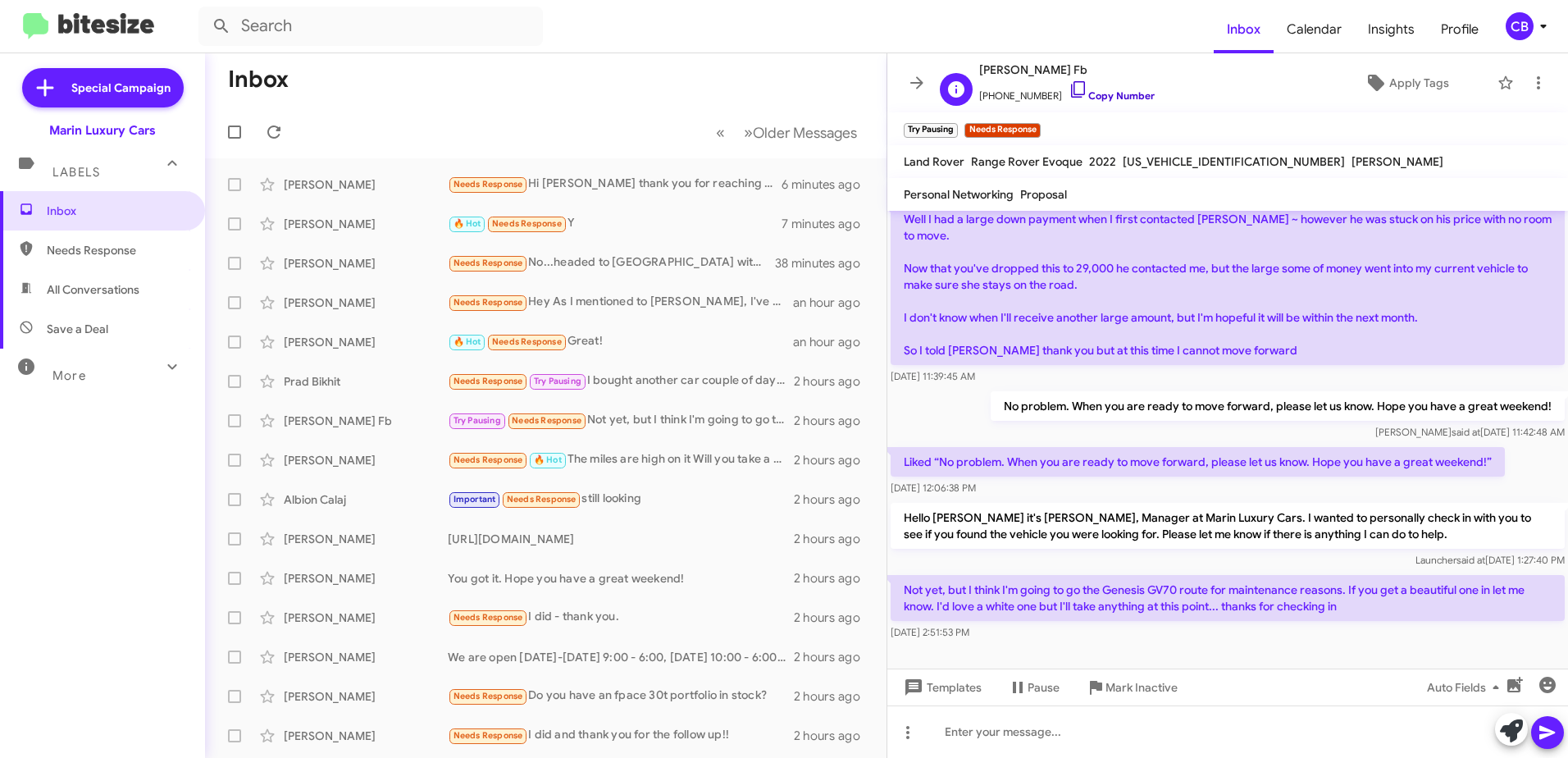
click at [1071, 91] on icon at bounding box center [1078, 89] width 14 height 16
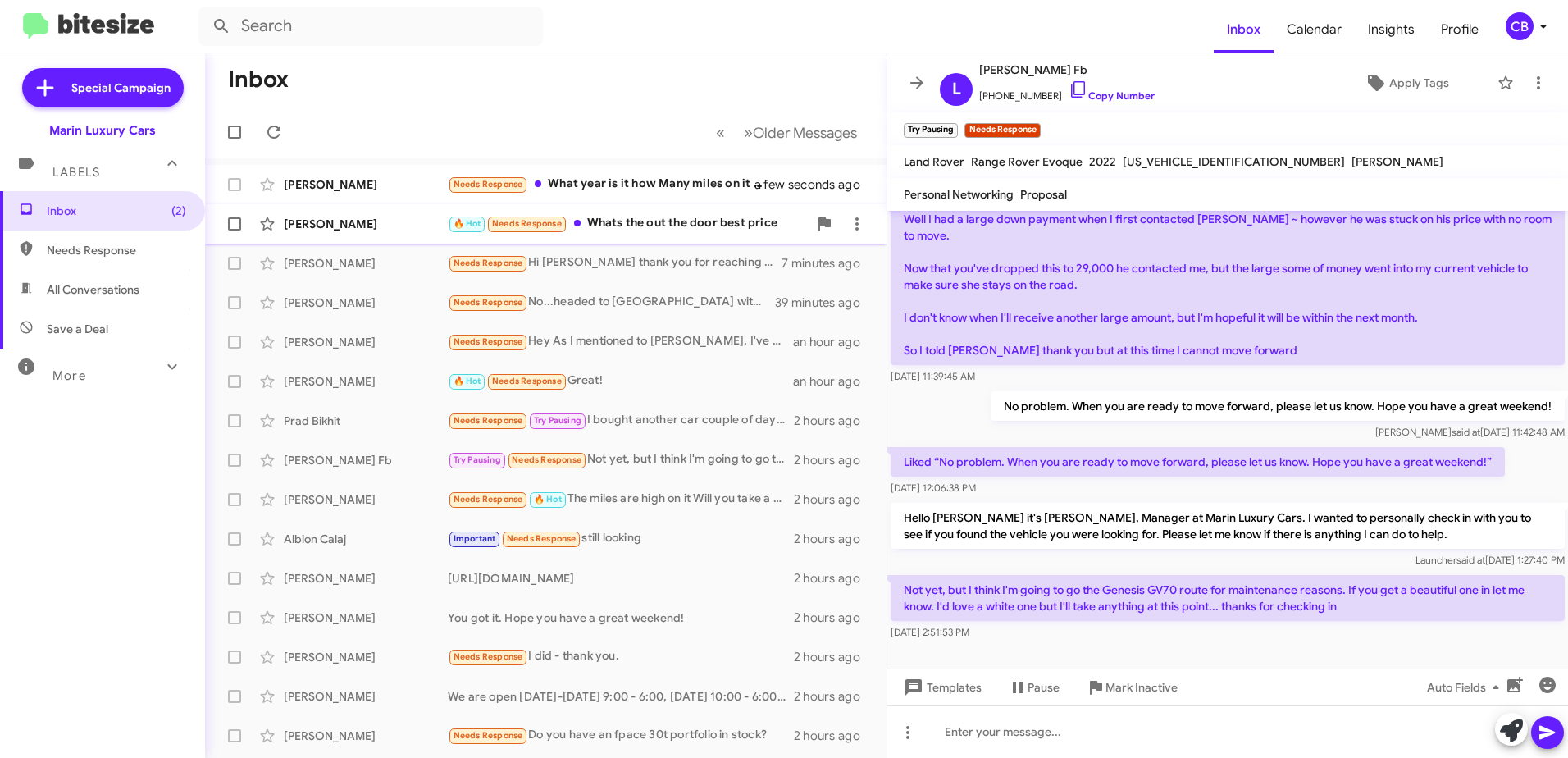
click at [633, 226] on div "🔥 Hot Needs Response Whats the out the door best price" at bounding box center [627, 223] width 360 height 19
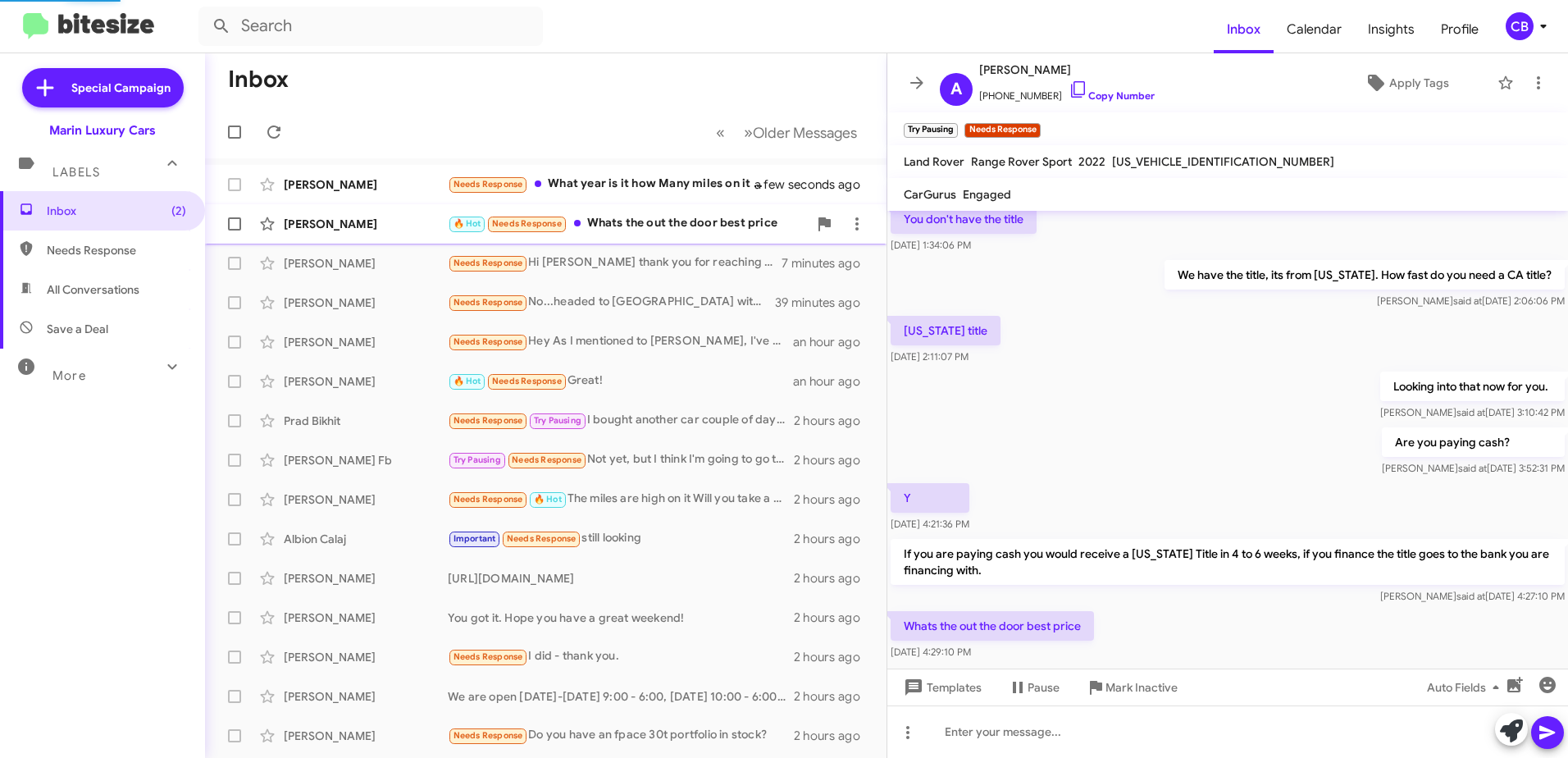
scroll to position [114, 0]
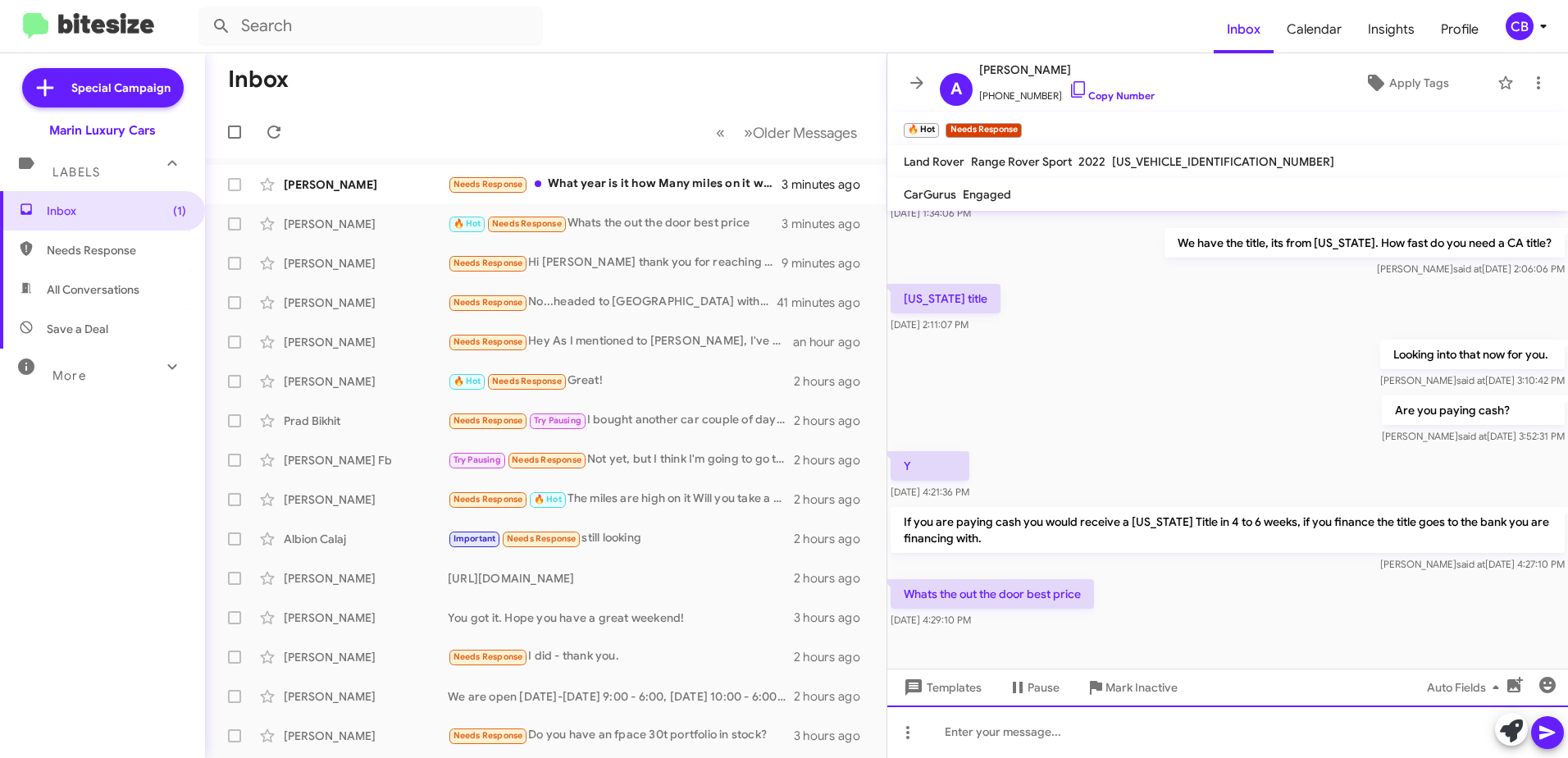
click at [1001, 731] on div at bounding box center [1227, 731] width 680 height 52
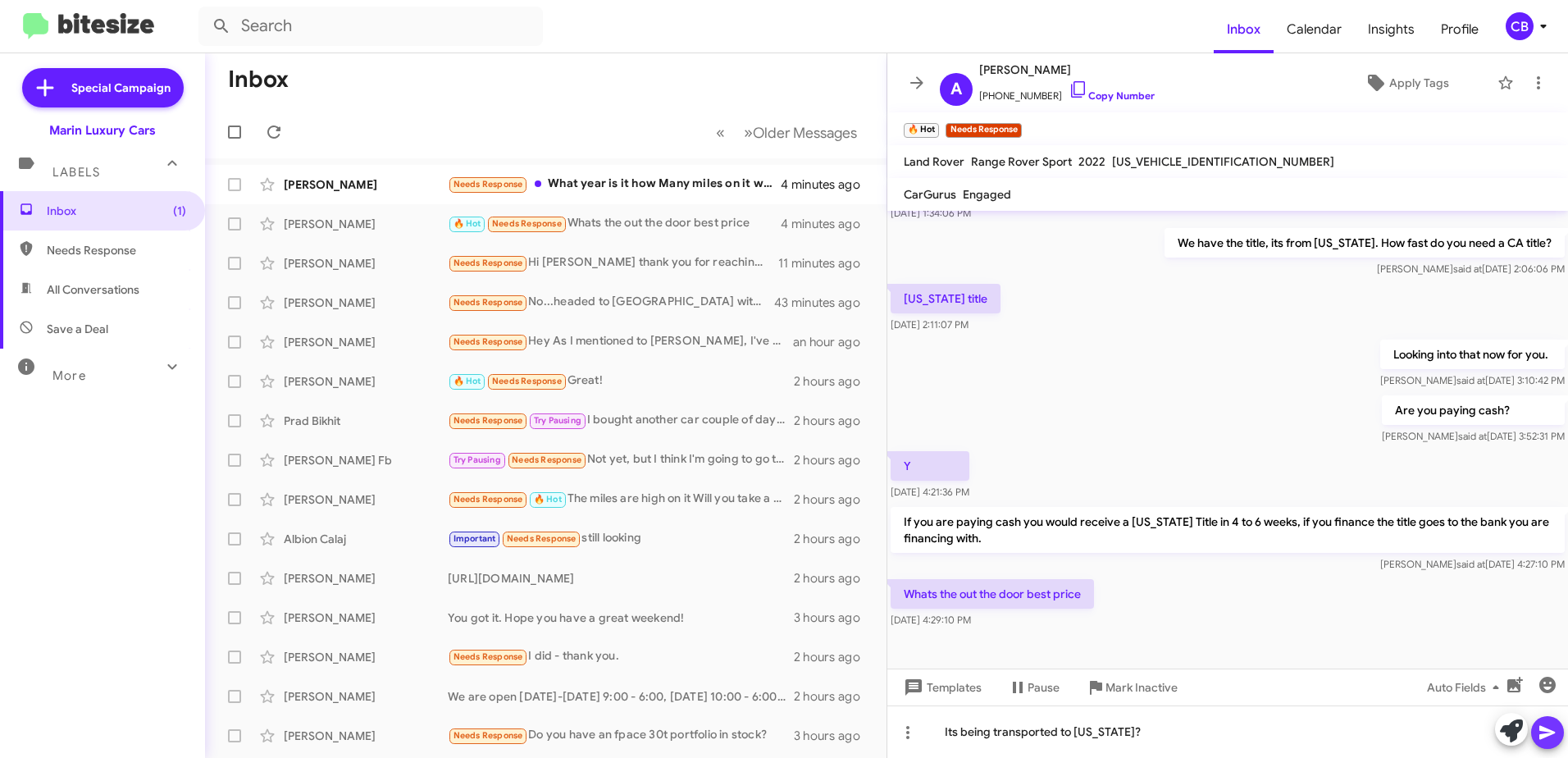
click at [1550, 732] on icon at bounding box center [1548, 732] width 20 height 20
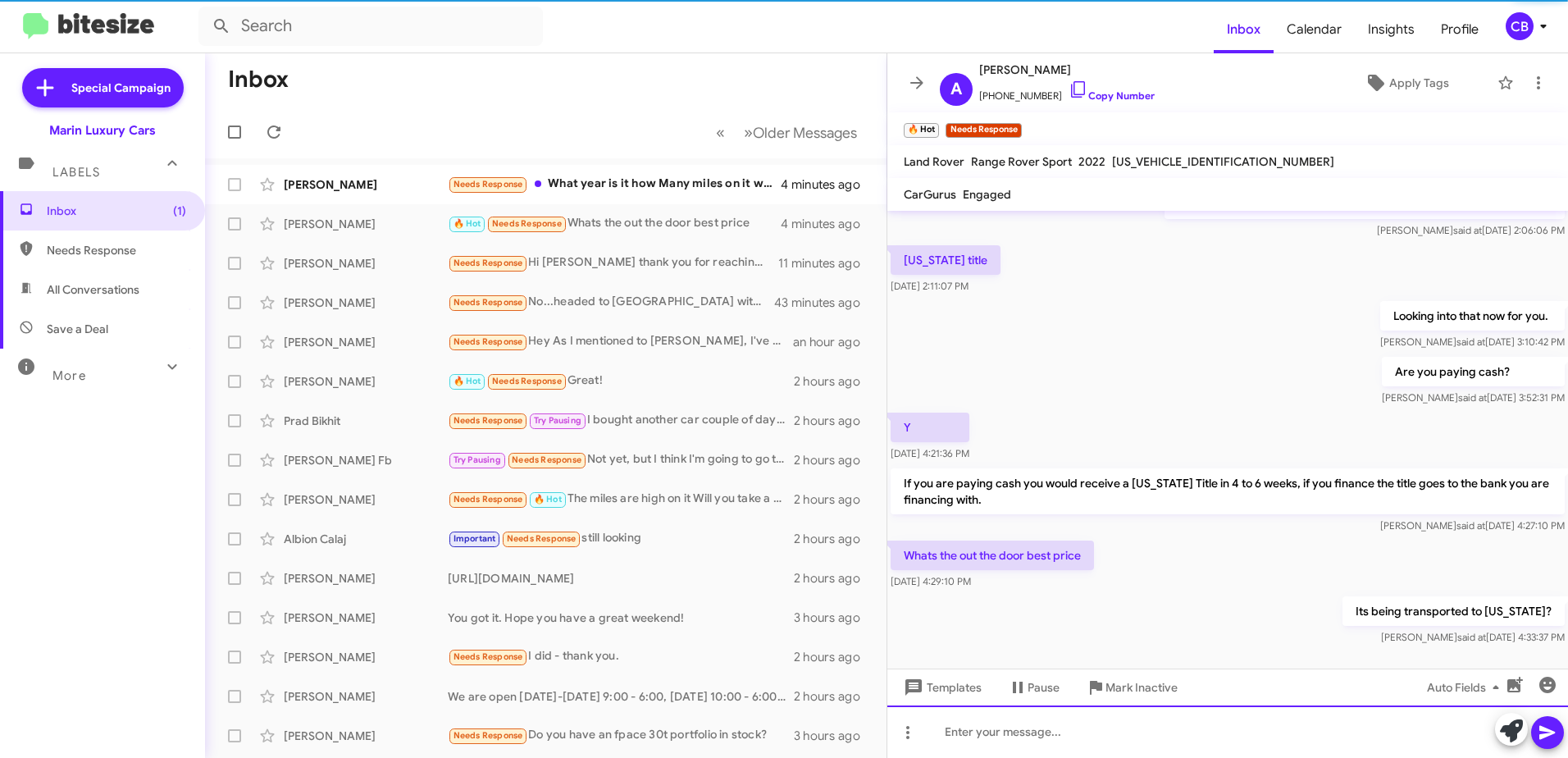
scroll to position [174, 0]
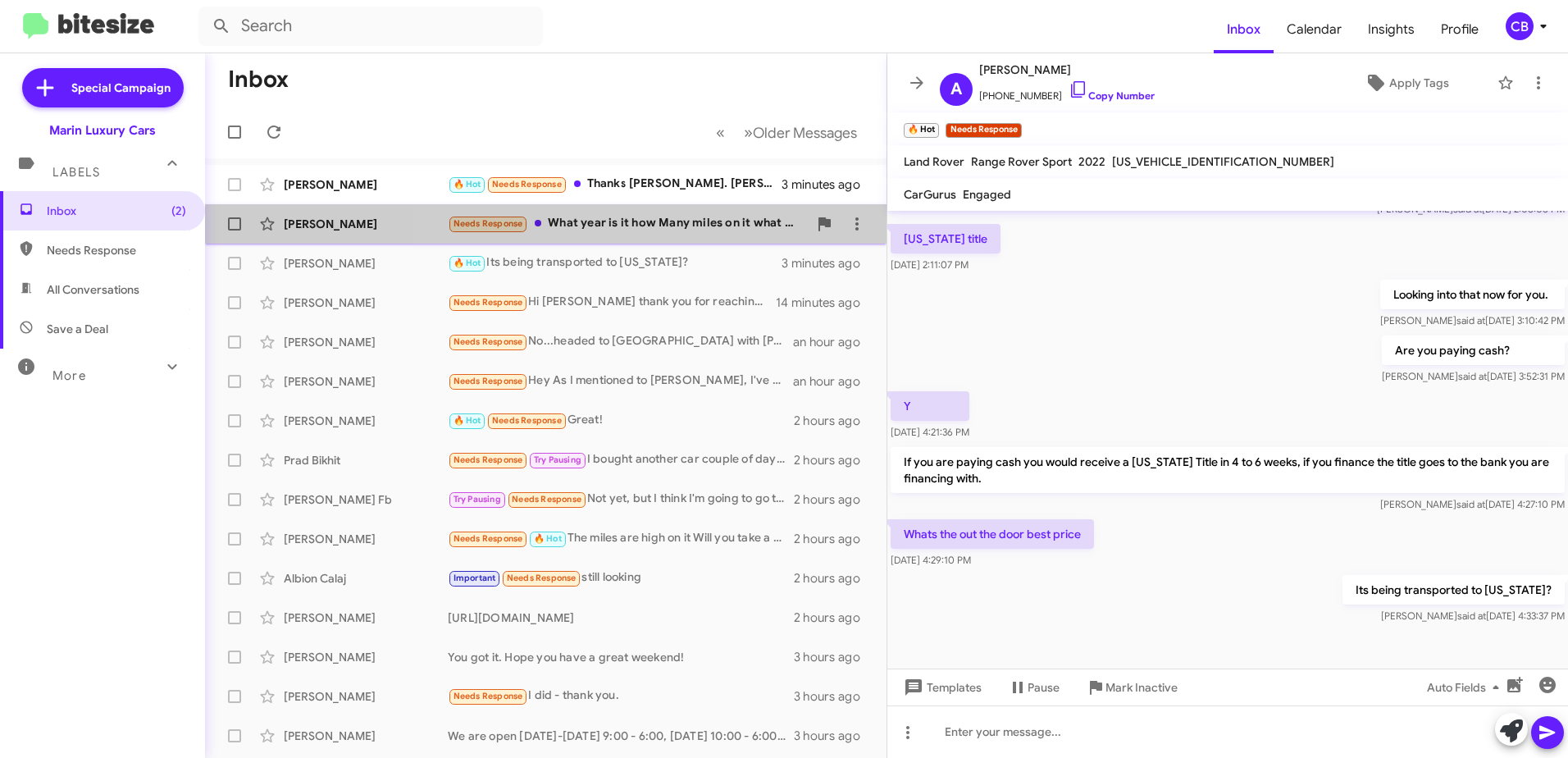
click at [652, 221] on div "Needs Response What year is it how Many miles on it what color is it?" at bounding box center [627, 223] width 360 height 19
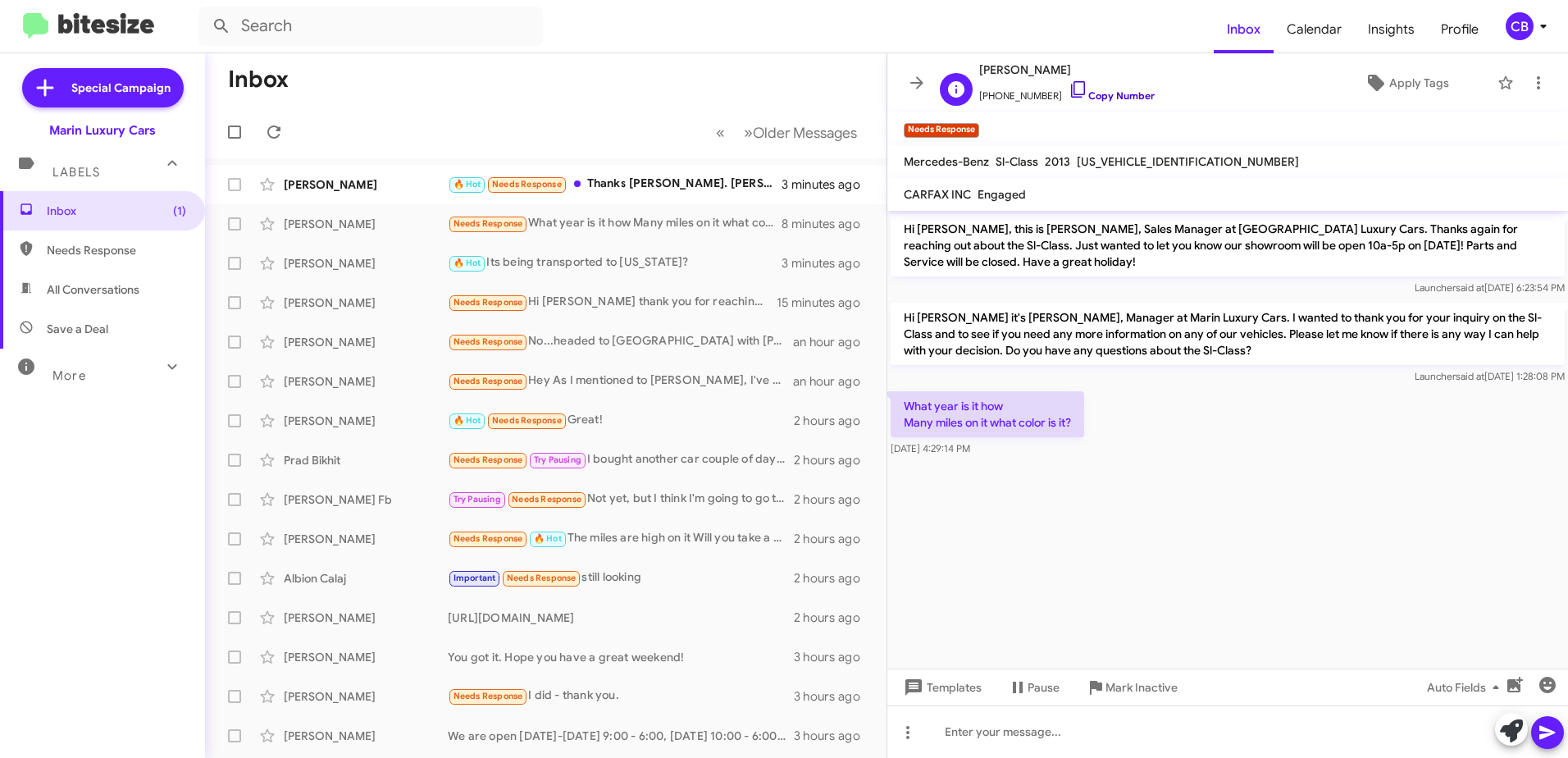
click at [1068, 90] on icon at bounding box center [1079, 89] width 20 height 20
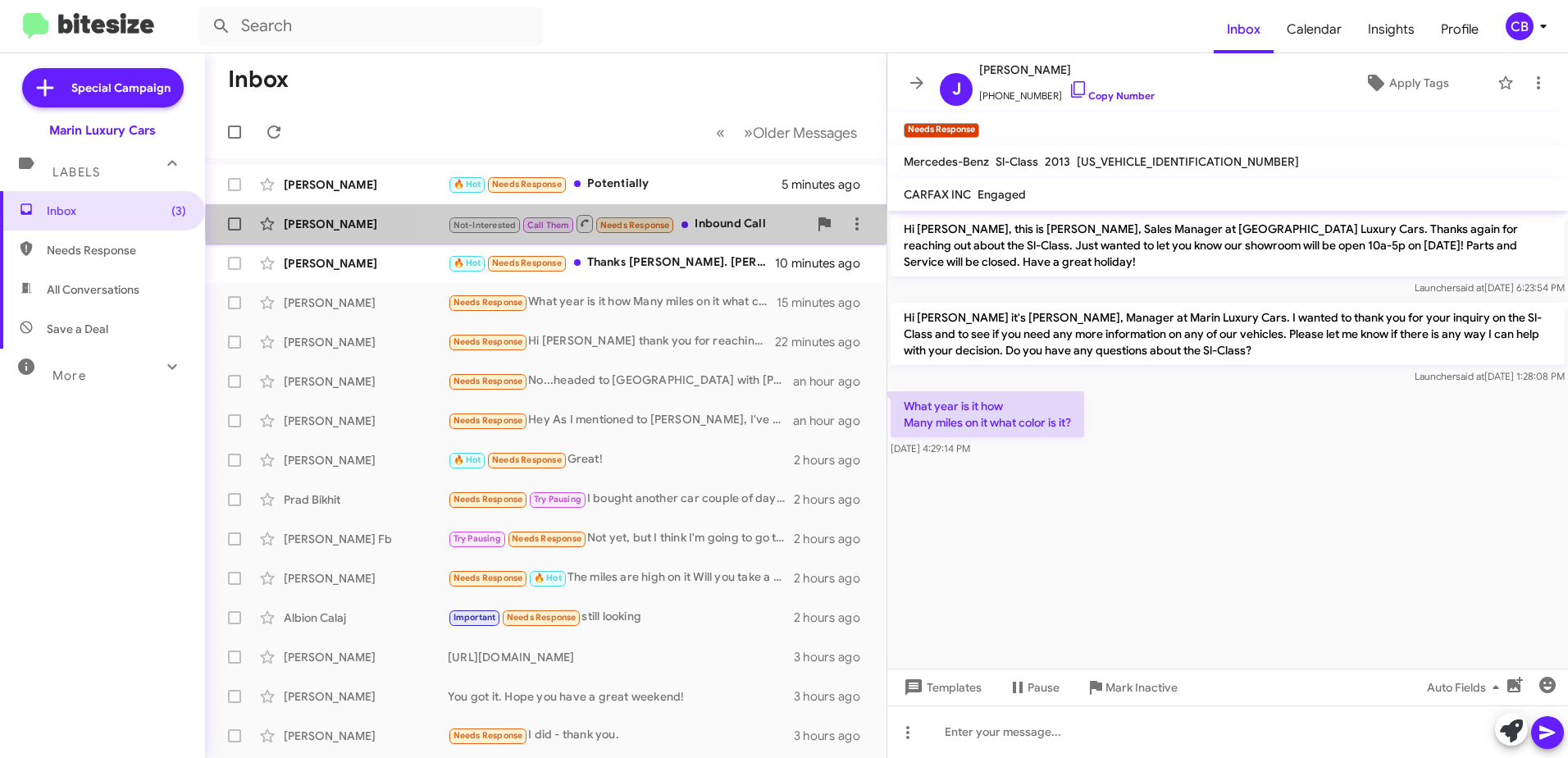
click at [721, 223] on div "Not-Interested Call Them Needs Response Inbound Call" at bounding box center [627, 223] width 360 height 20
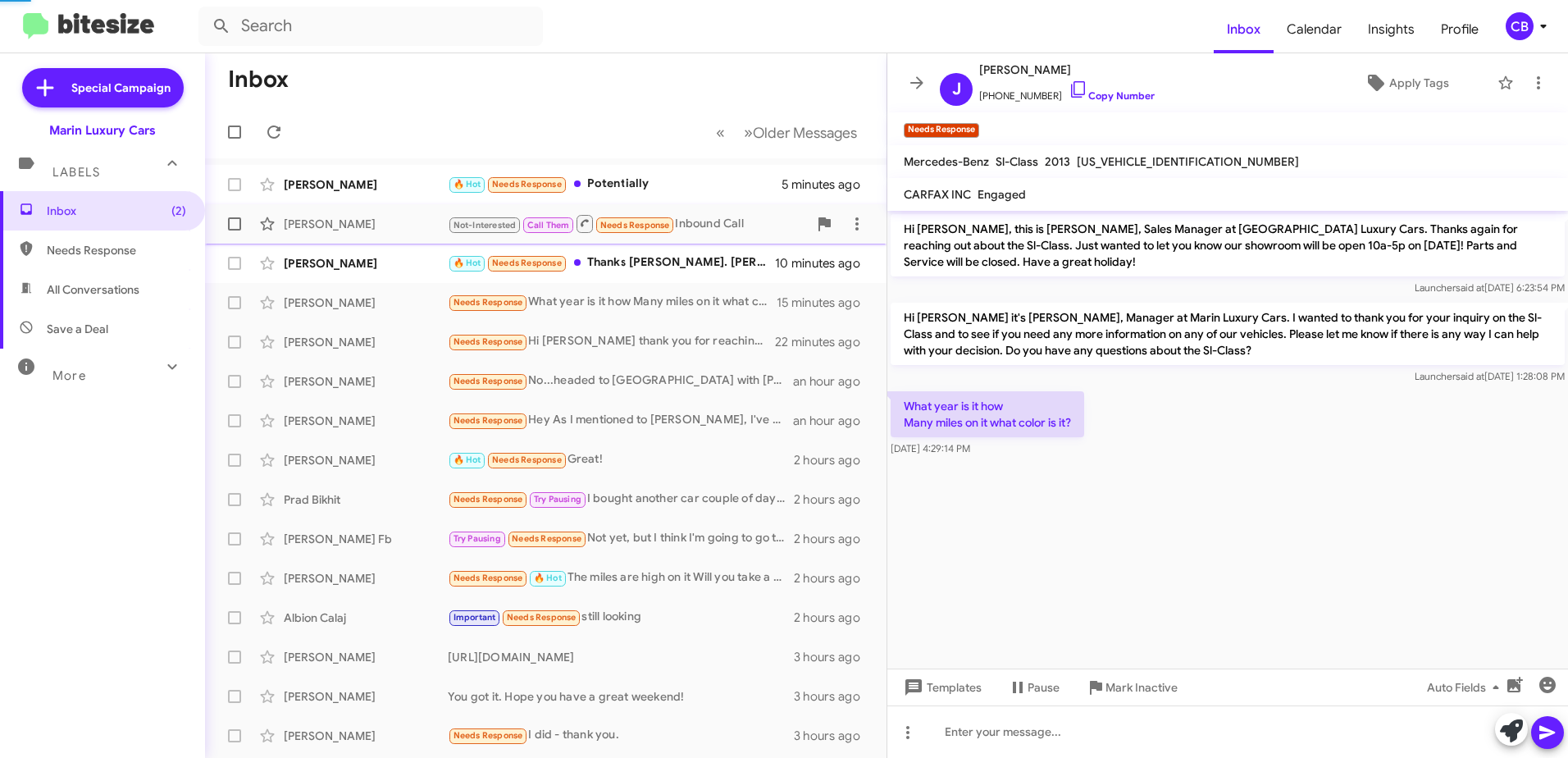
scroll to position [287, 0]
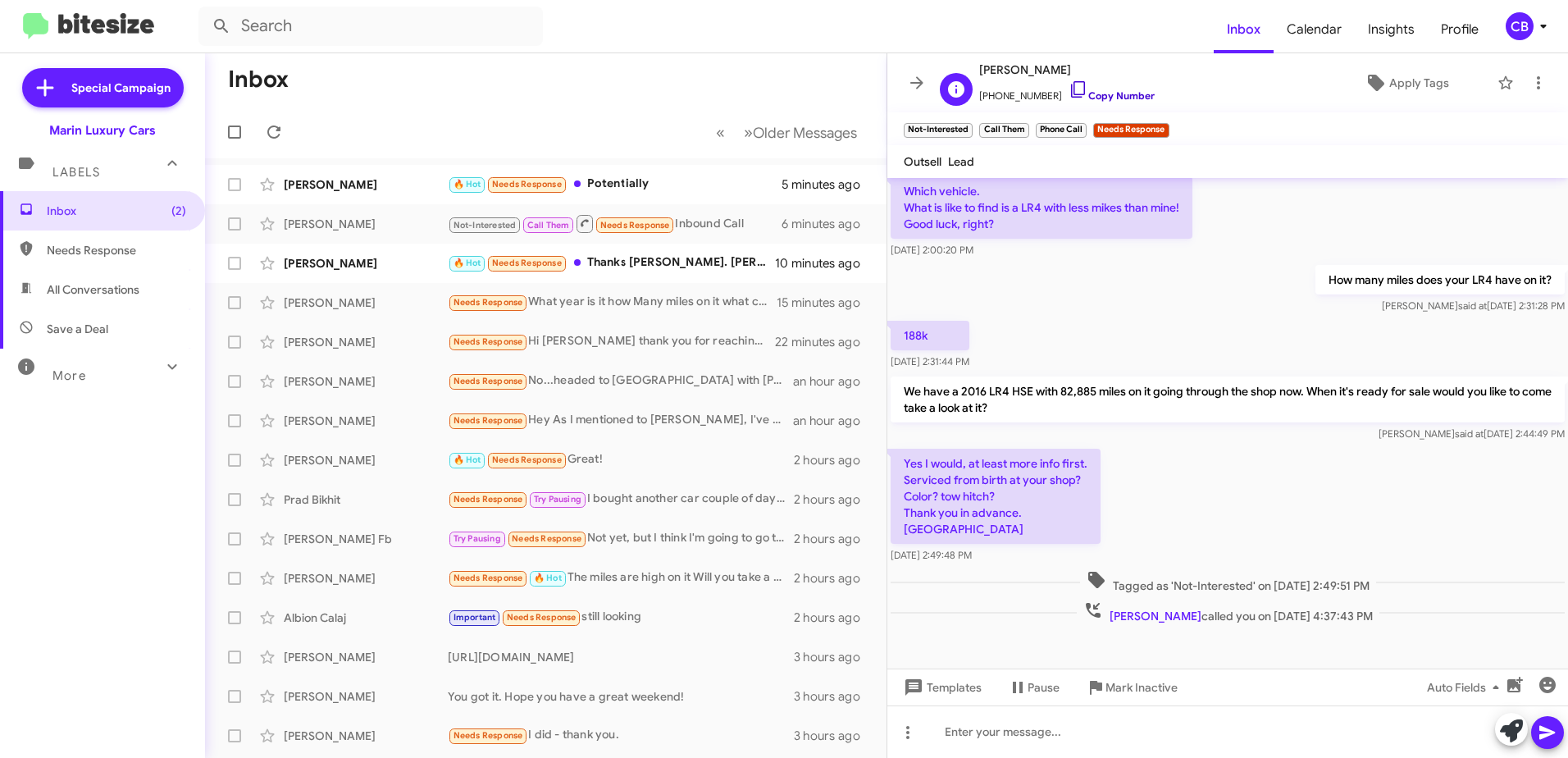
click at [1068, 92] on icon at bounding box center [1079, 89] width 20 height 20
click at [636, 174] on div "[PERSON_NAME] 🔥 Hot Needs Response Potentially 13 minutes ago" at bounding box center [545, 184] width 655 height 33
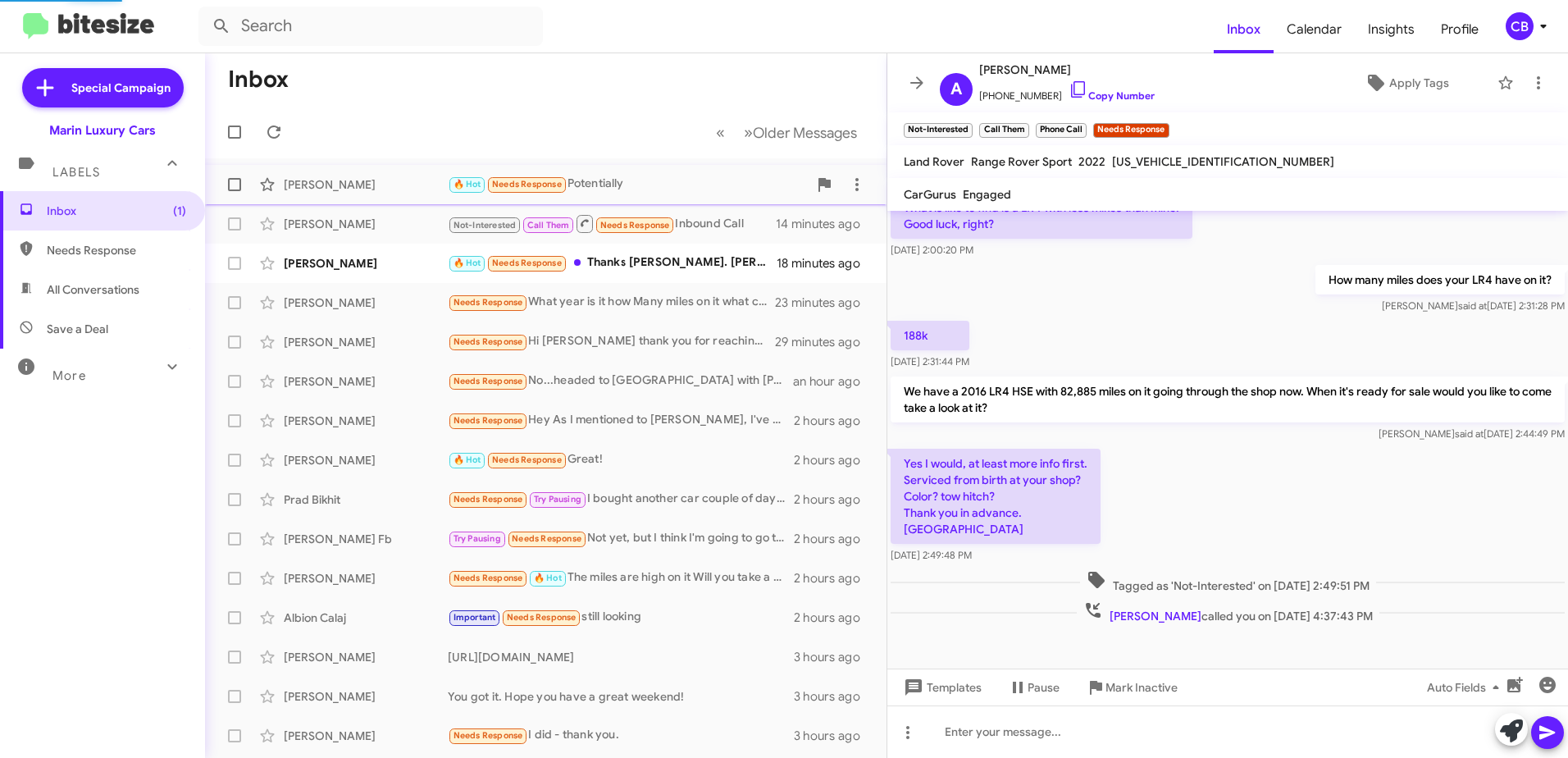
scroll to position [234, 0]
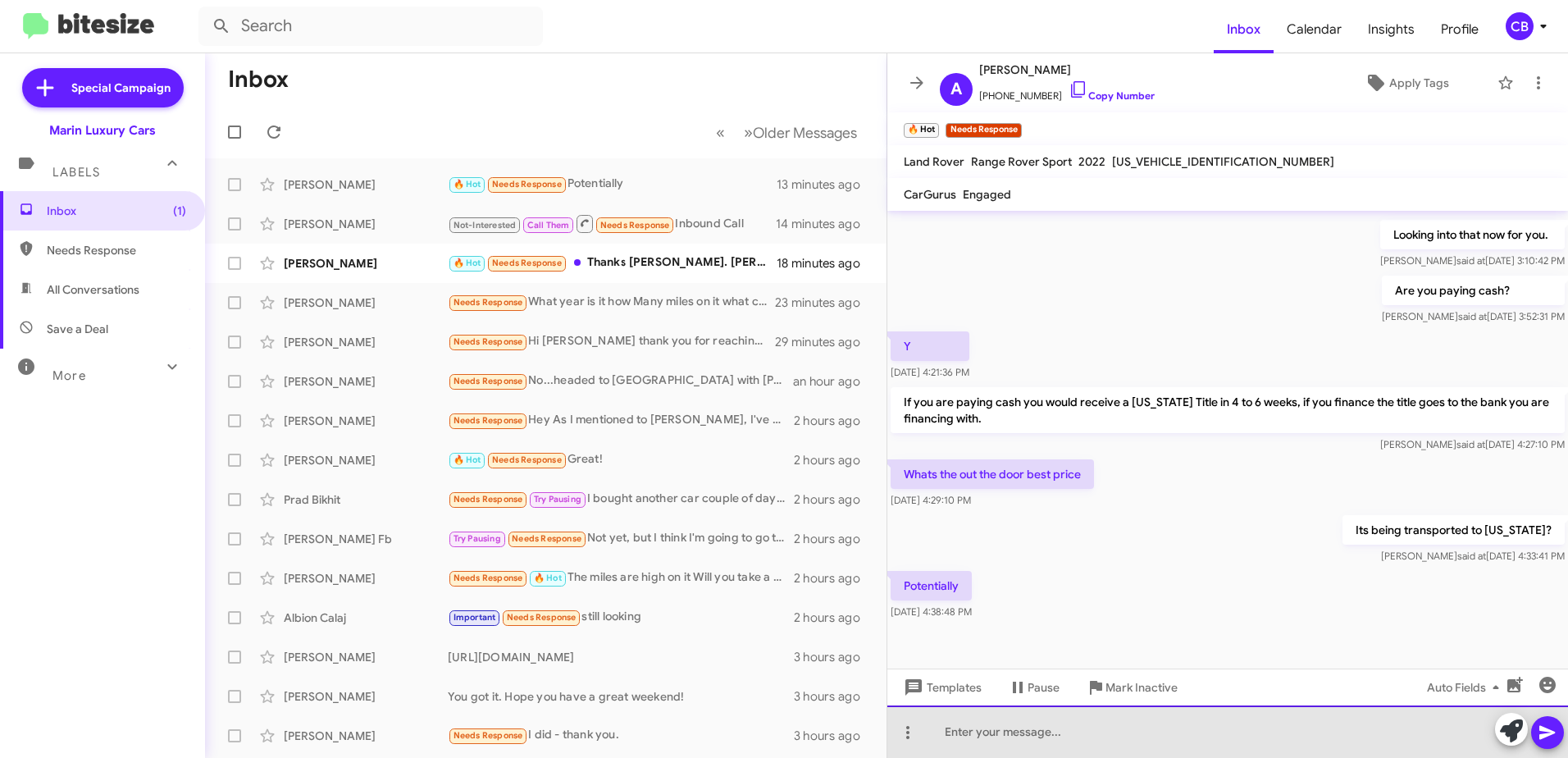
click at [1028, 730] on div at bounding box center [1227, 731] width 680 height 52
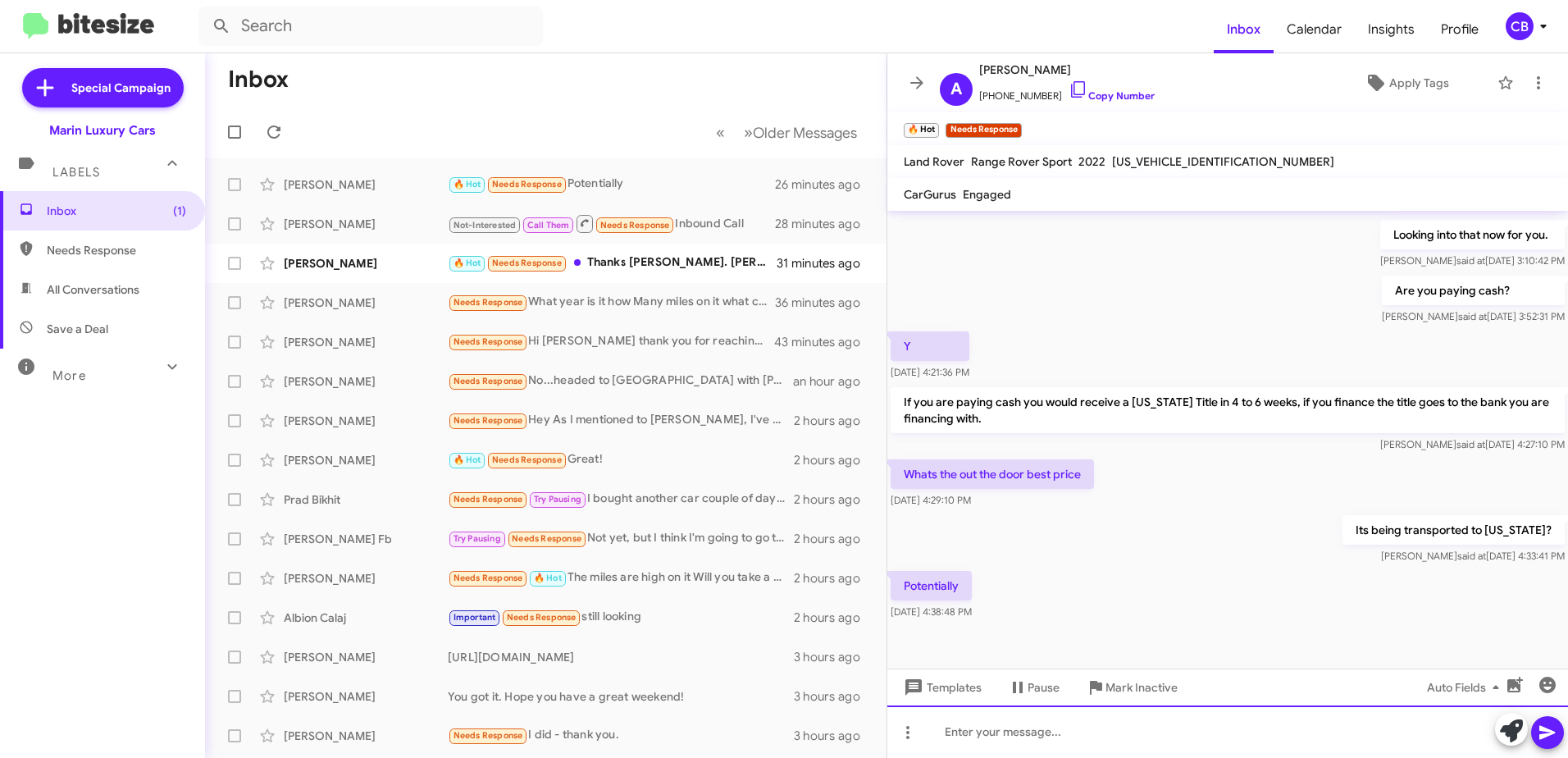
click at [1021, 729] on div at bounding box center [1227, 731] width 680 height 52
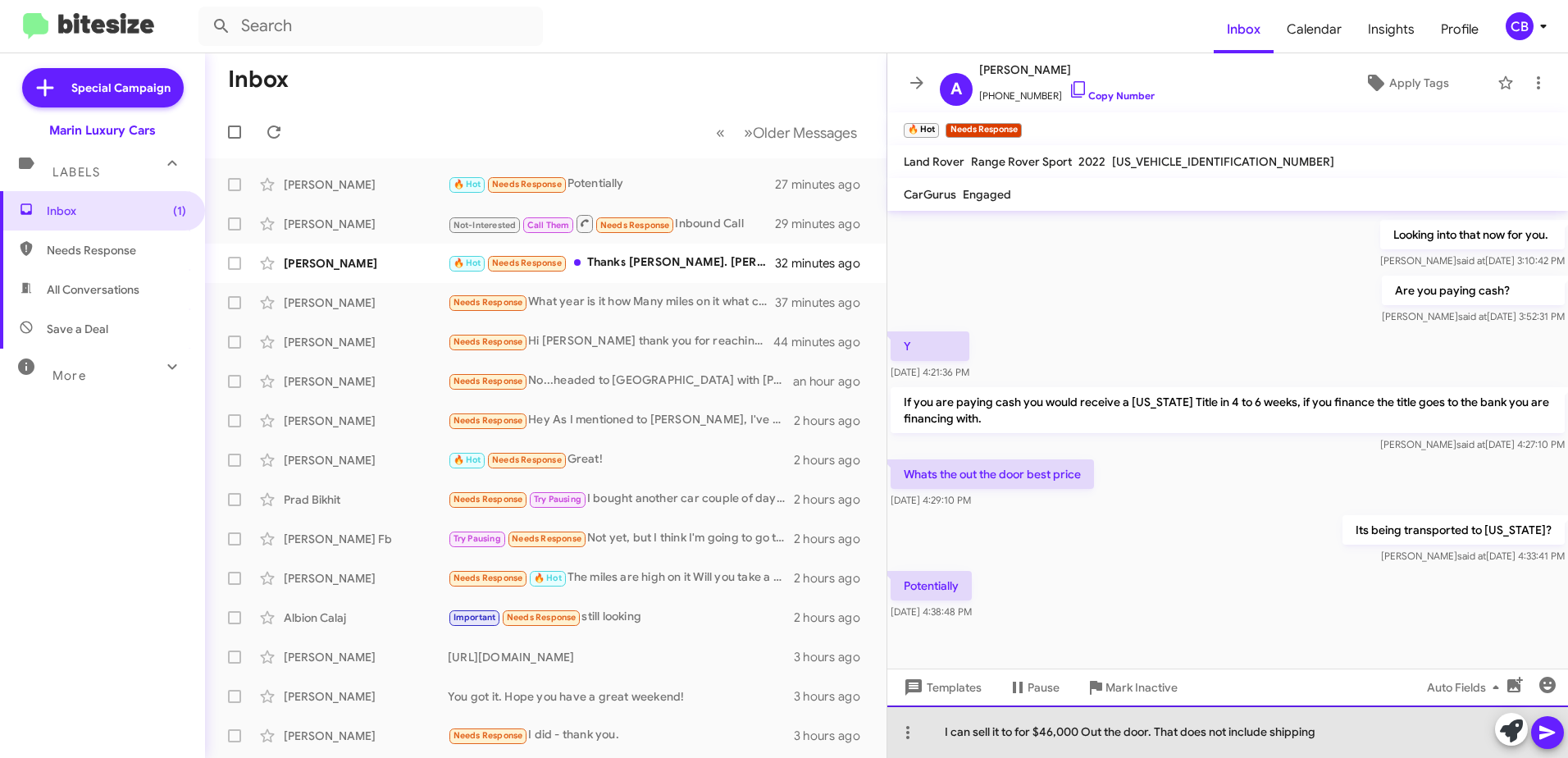
click at [1015, 739] on div "I can sell it to for $46,000 Out the door. That does not include shipping" at bounding box center [1227, 731] width 680 height 52
click at [1360, 732] on div "I can sell it to you for $46,000 Out the door. That does not include shipping" at bounding box center [1227, 731] width 680 height 52
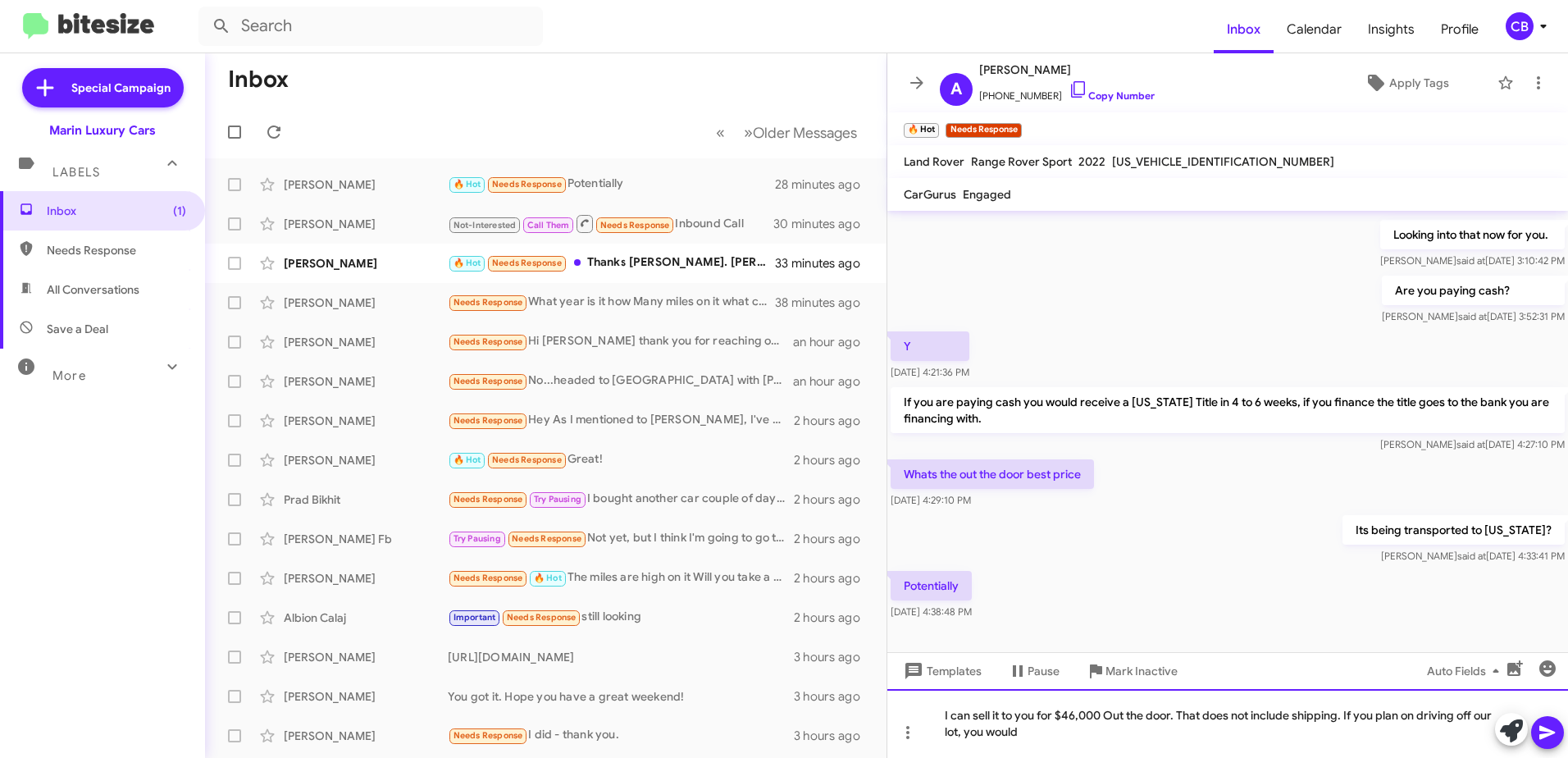
click at [1089, 736] on div "I can sell it to you for $46,000 Out the door. That does not include shipping. …" at bounding box center [1227, 722] width 680 height 68
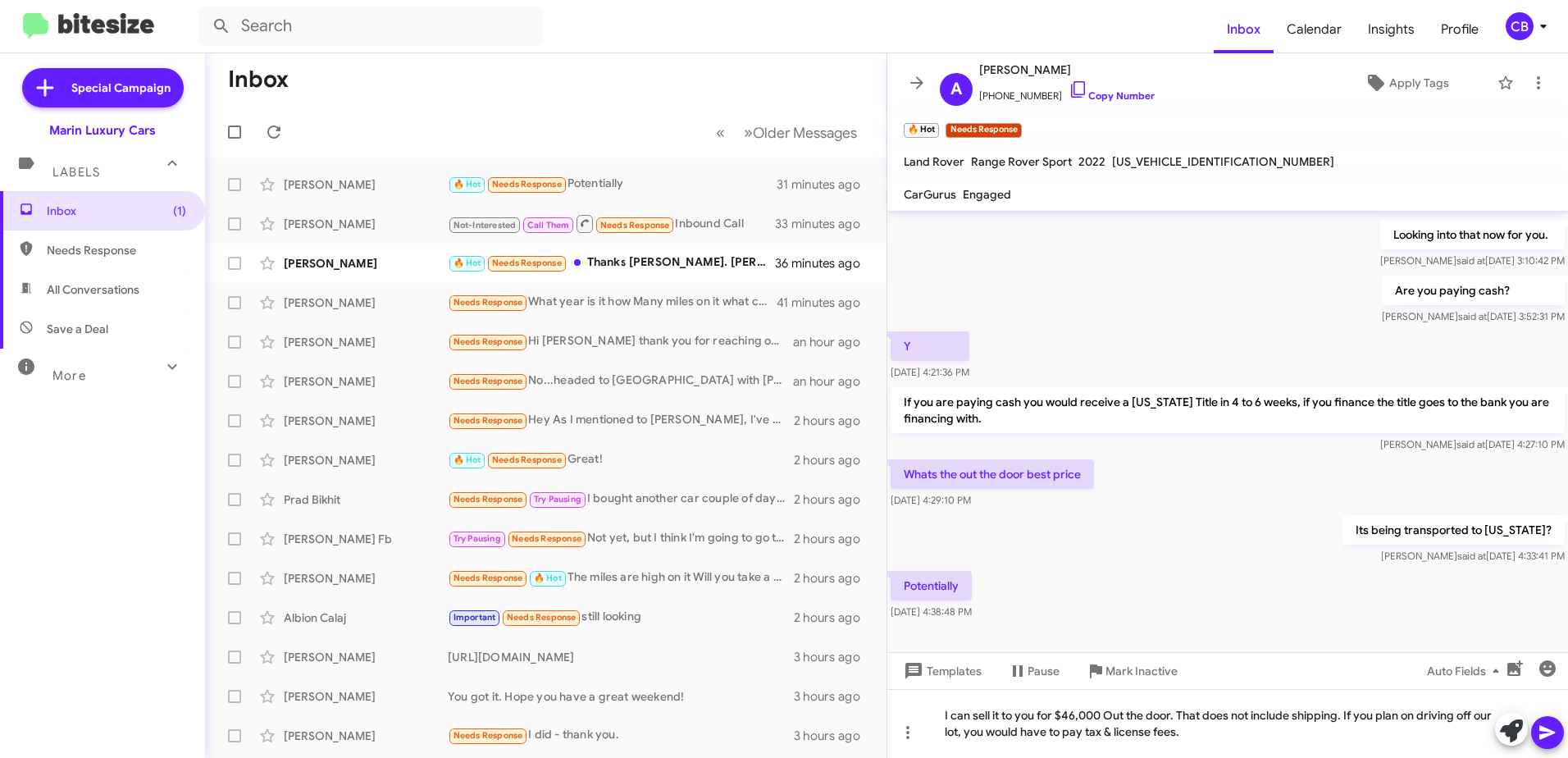
click at [1554, 735] on icon at bounding box center [1548, 732] width 20 height 20
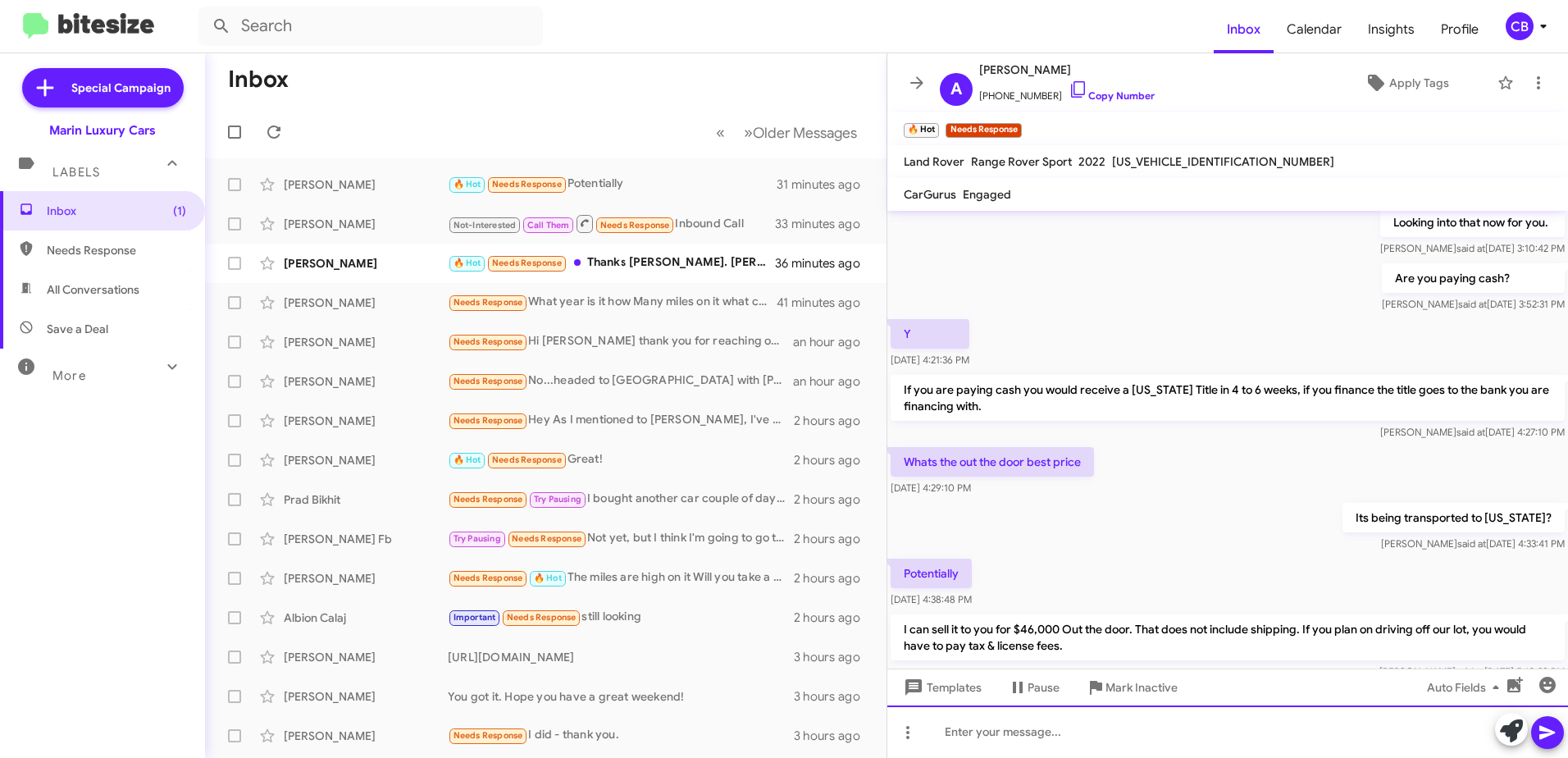
scroll to position [310, 0]
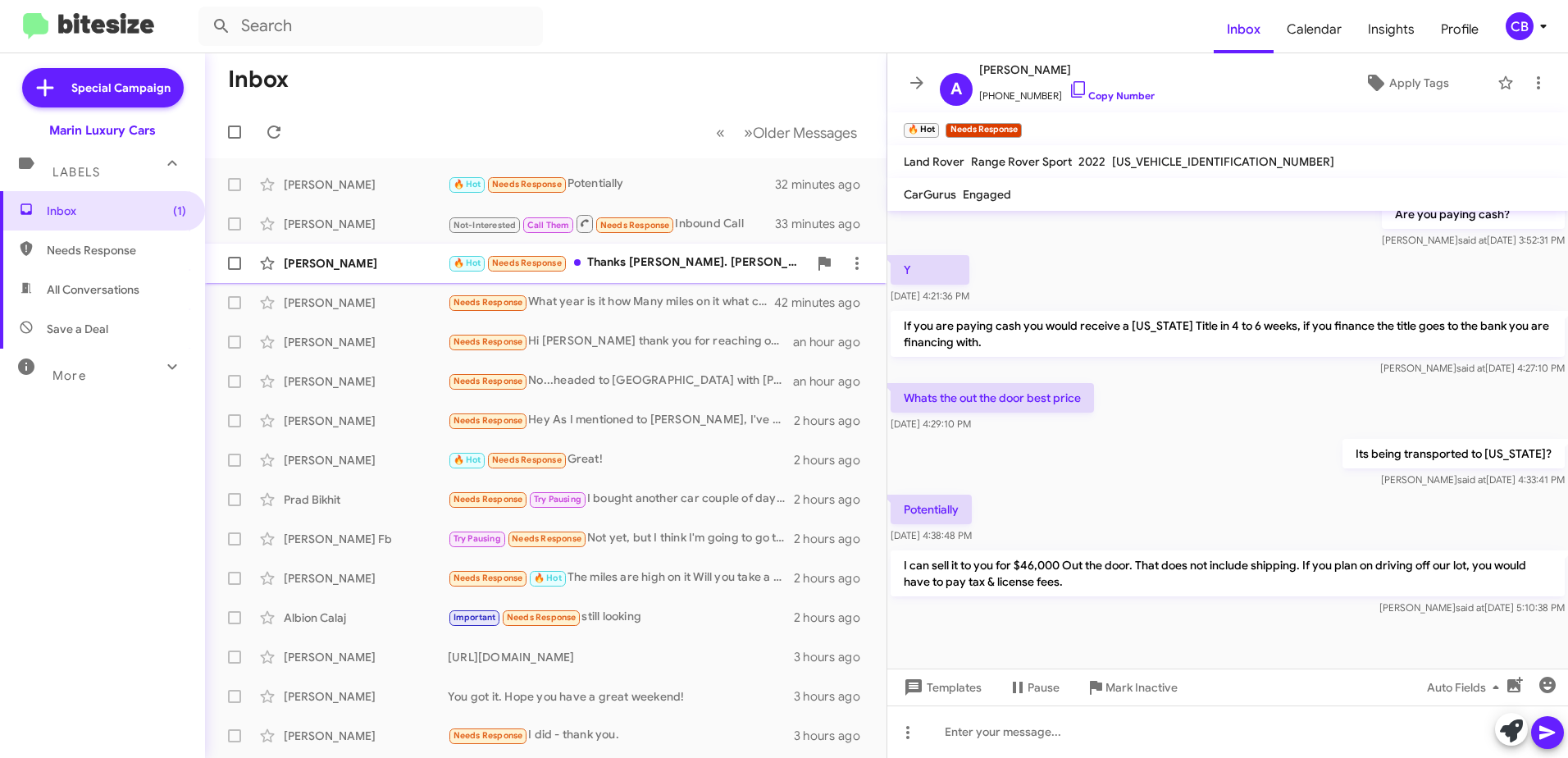
click at [594, 265] on div "🔥 Hot Needs Response Thanks [PERSON_NAME]. [PERSON_NAME] has been very helpful.…" at bounding box center [627, 262] width 360 height 19
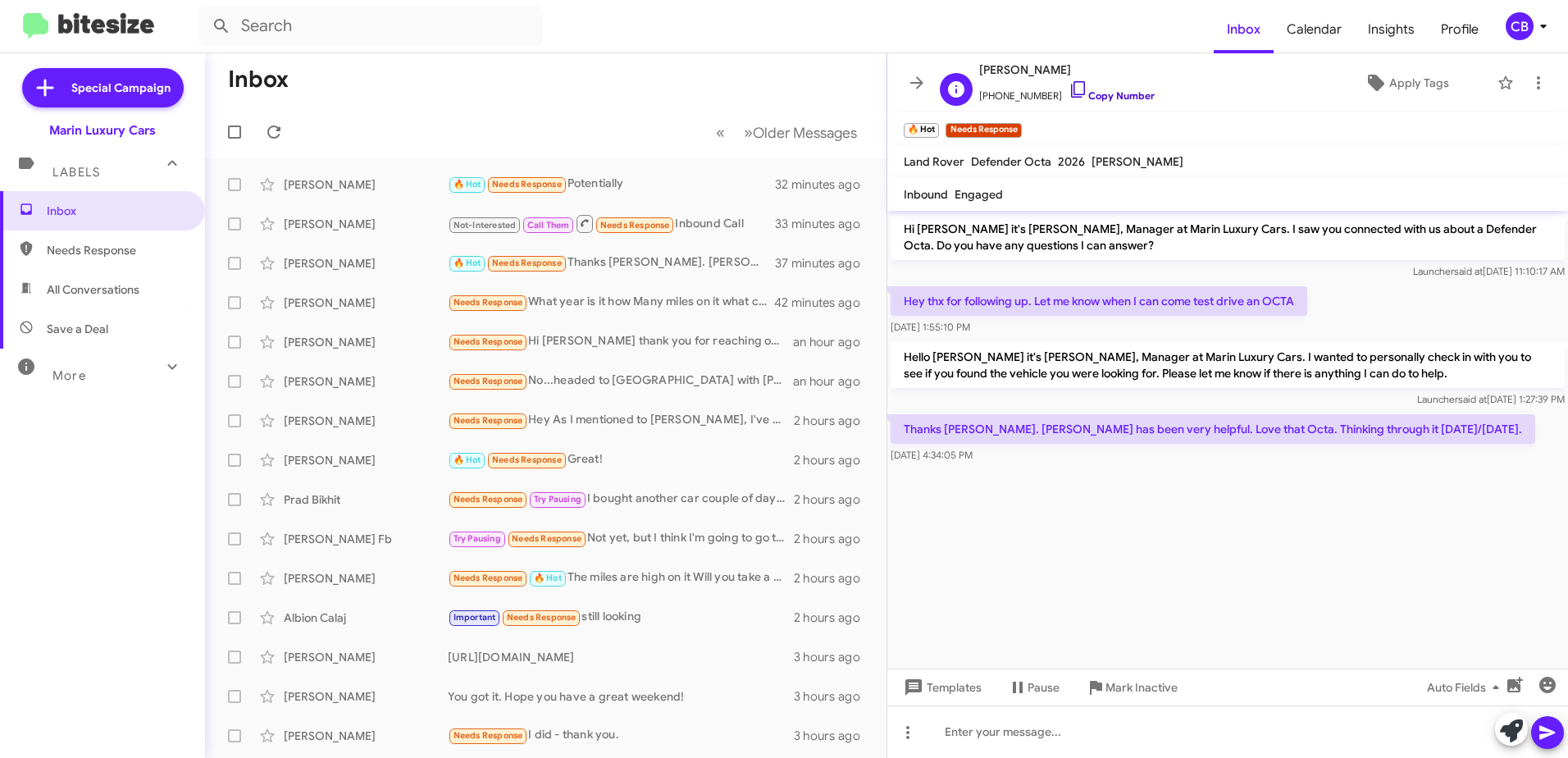
click at [1068, 91] on icon at bounding box center [1079, 89] width 20 height 20
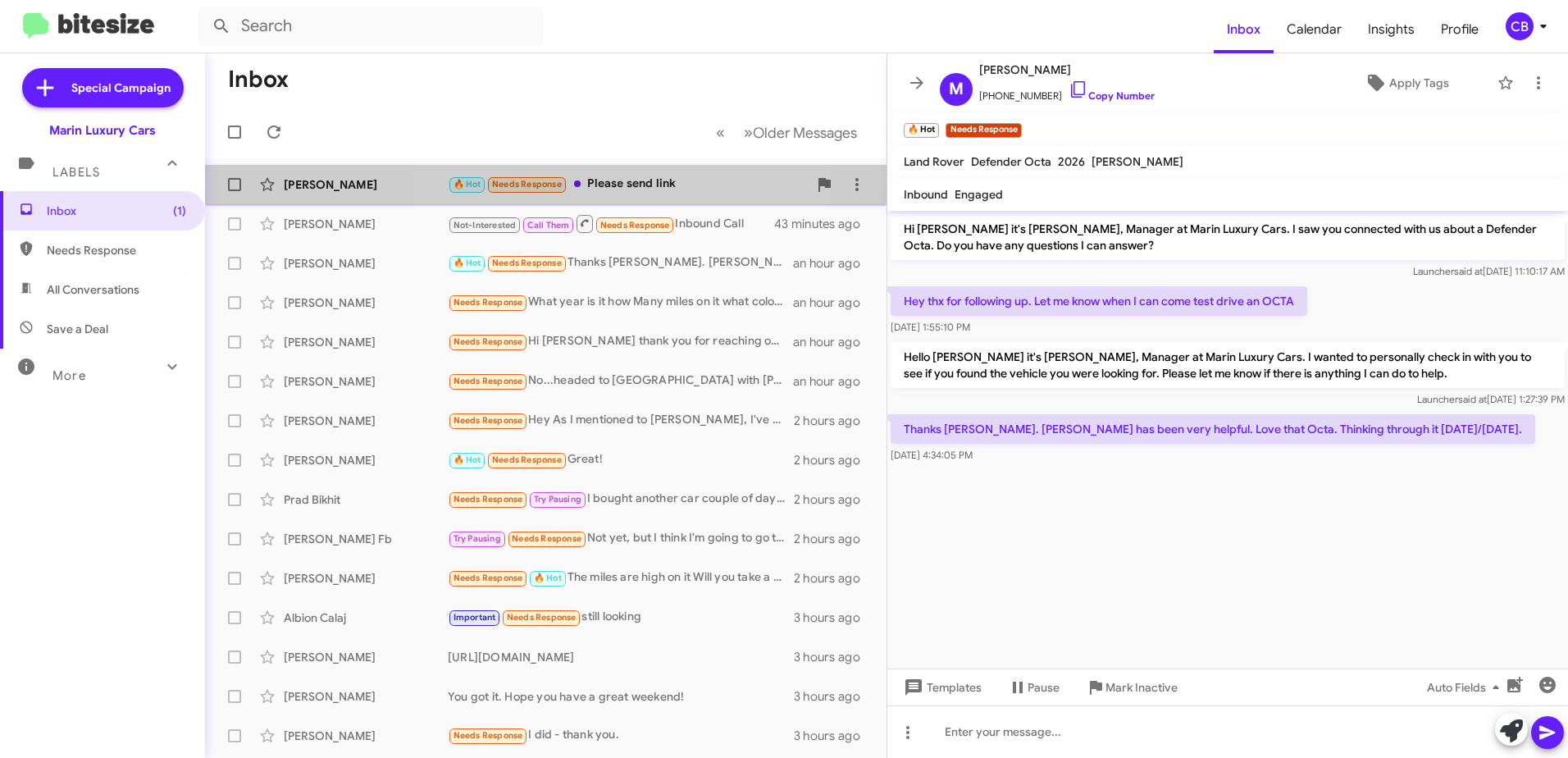
click at [631, 188] on div "🔥 Hot Needs Response Please send link" at bounding box center [627, 184] width 360 height 19
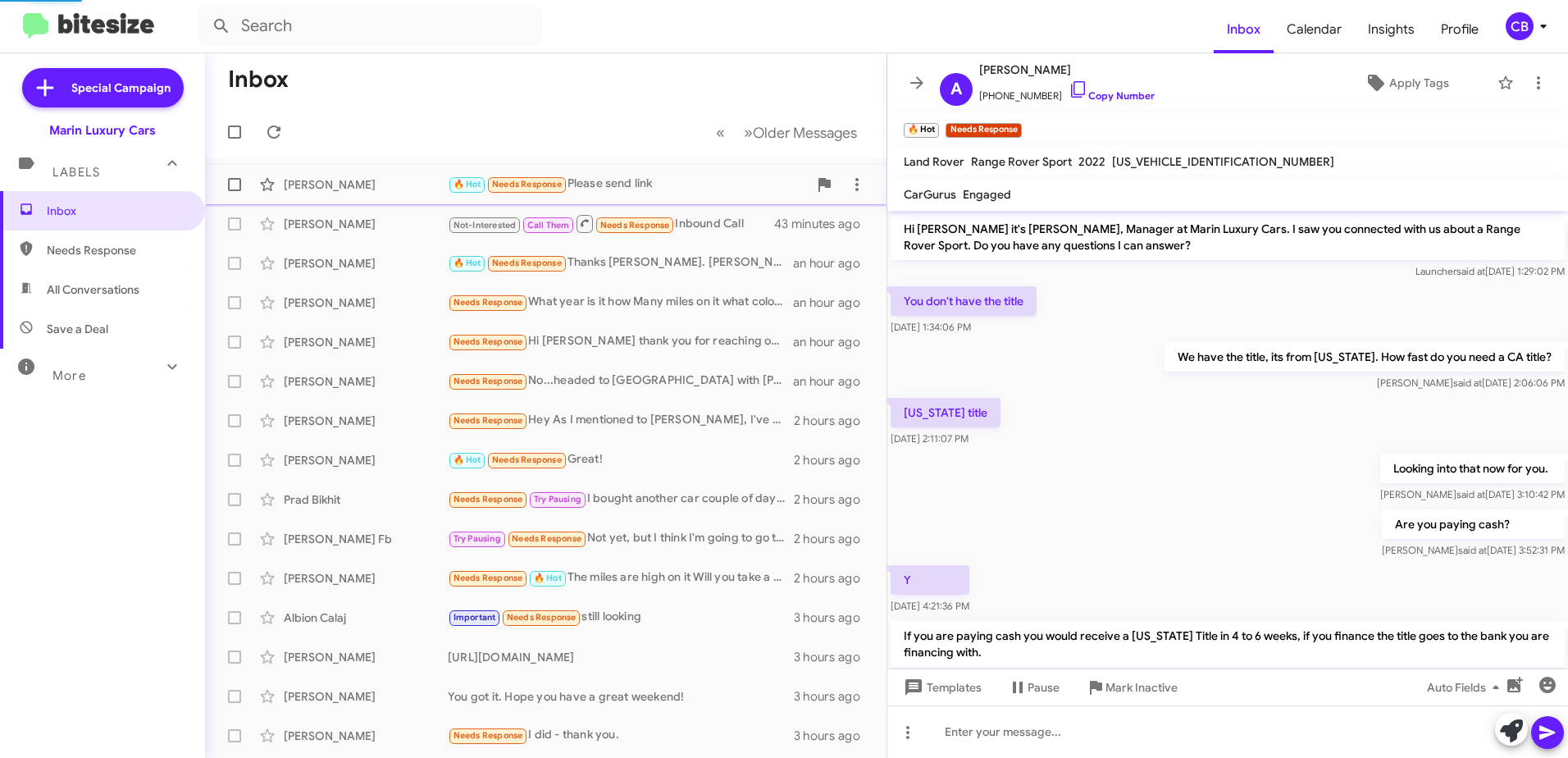
scroll to position [370, 0]
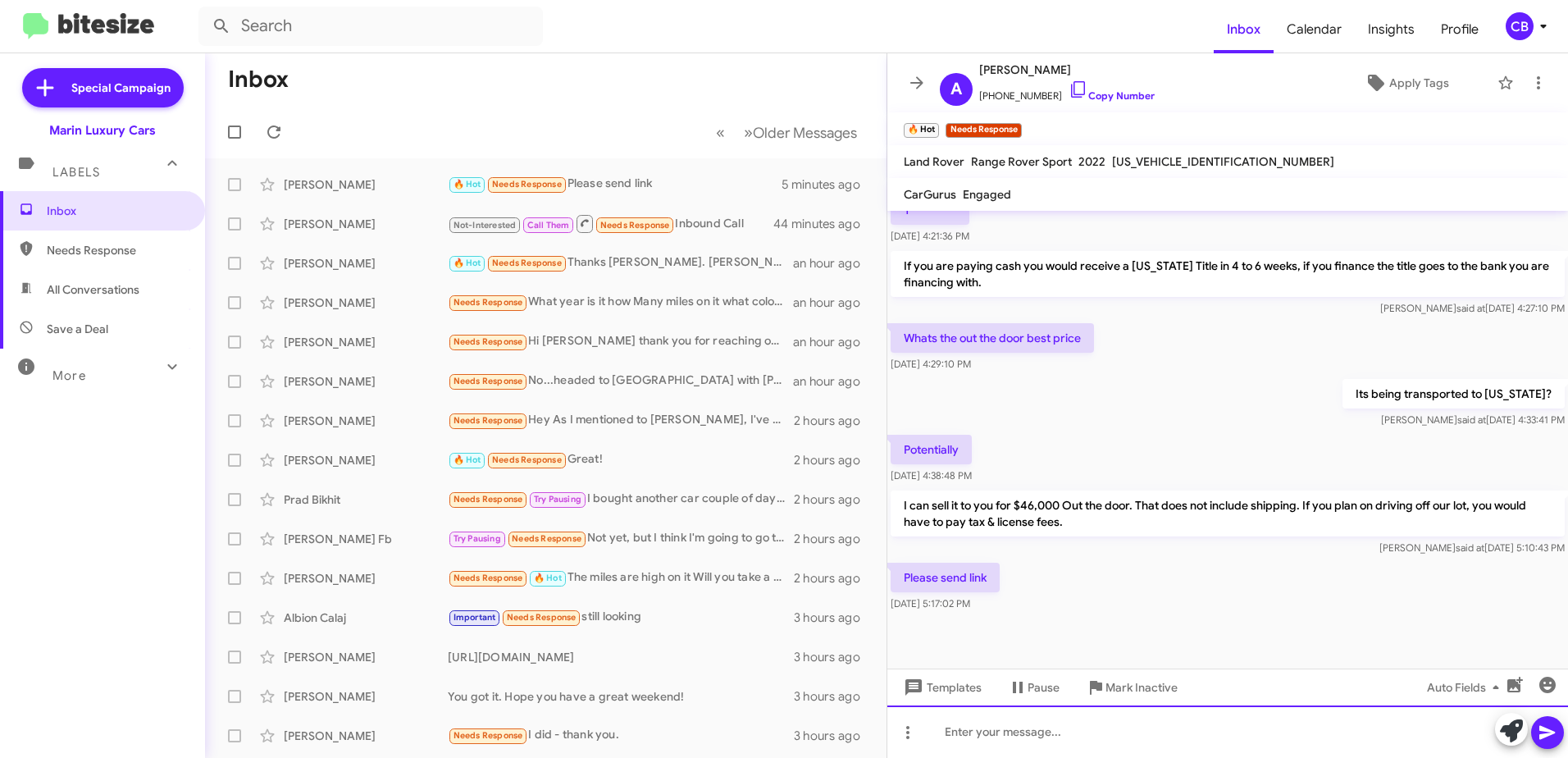
click at [1072, 738] on div at bounding box center [1227, 731] width 680 height 52
click at [968, 734] on div at bounding box center [1227, 731] width 680 height 52
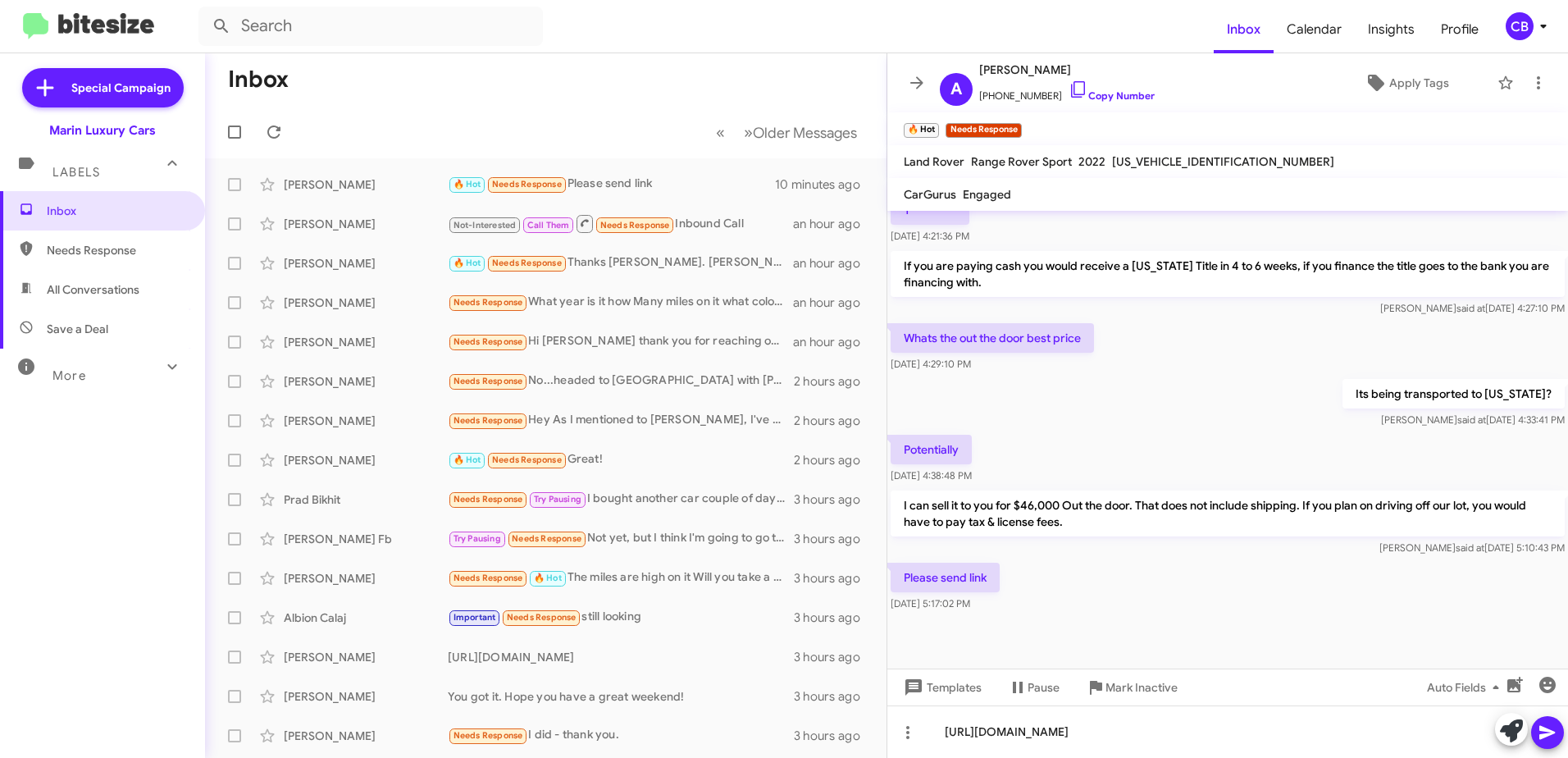
click at [1541, 742] on icon at bounding box center [1548, 732] width 20 height 20
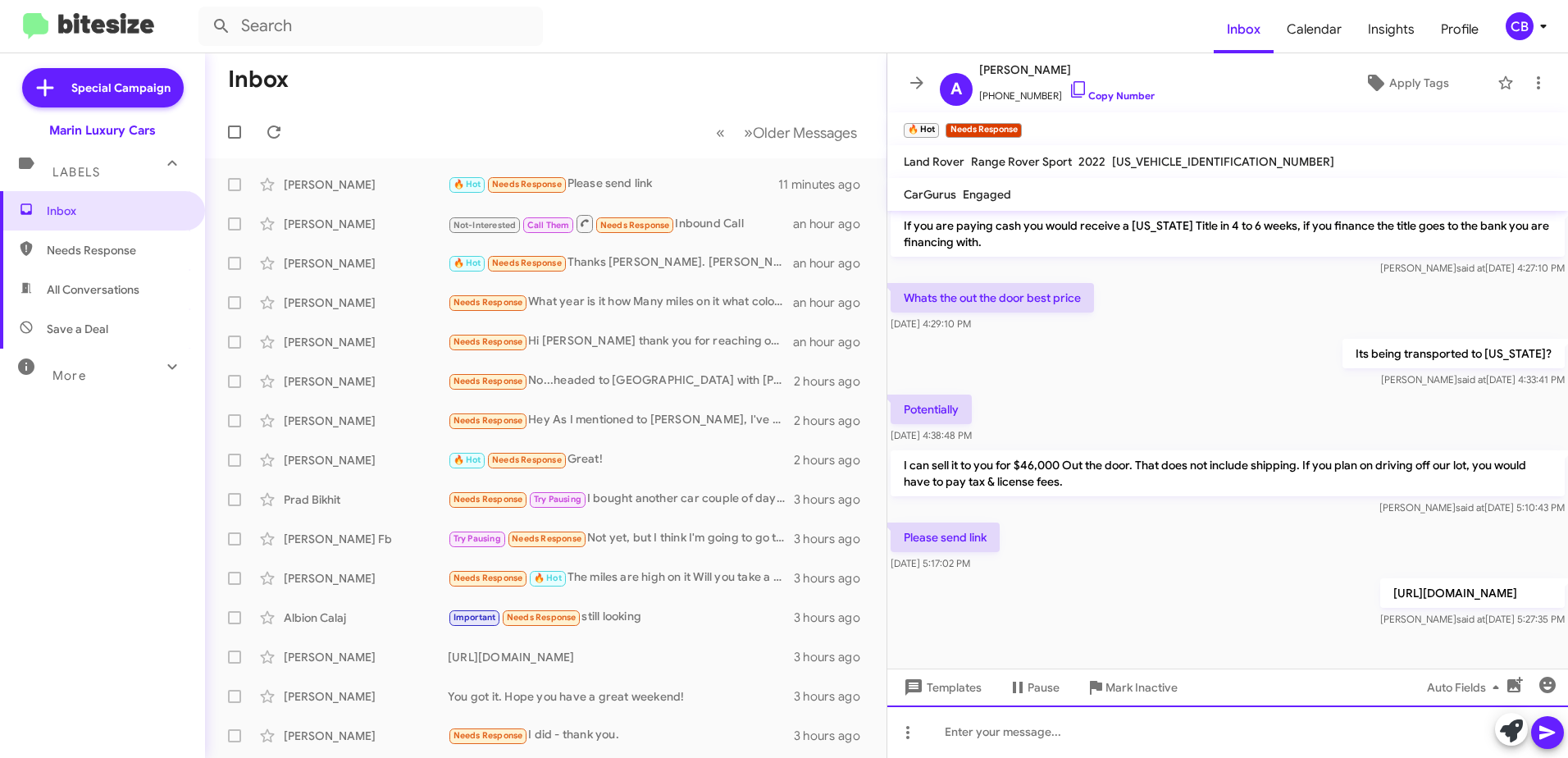
scroll to position [446, 0]
